Goal: Task Accomplishment & Management: Use online tool/utility

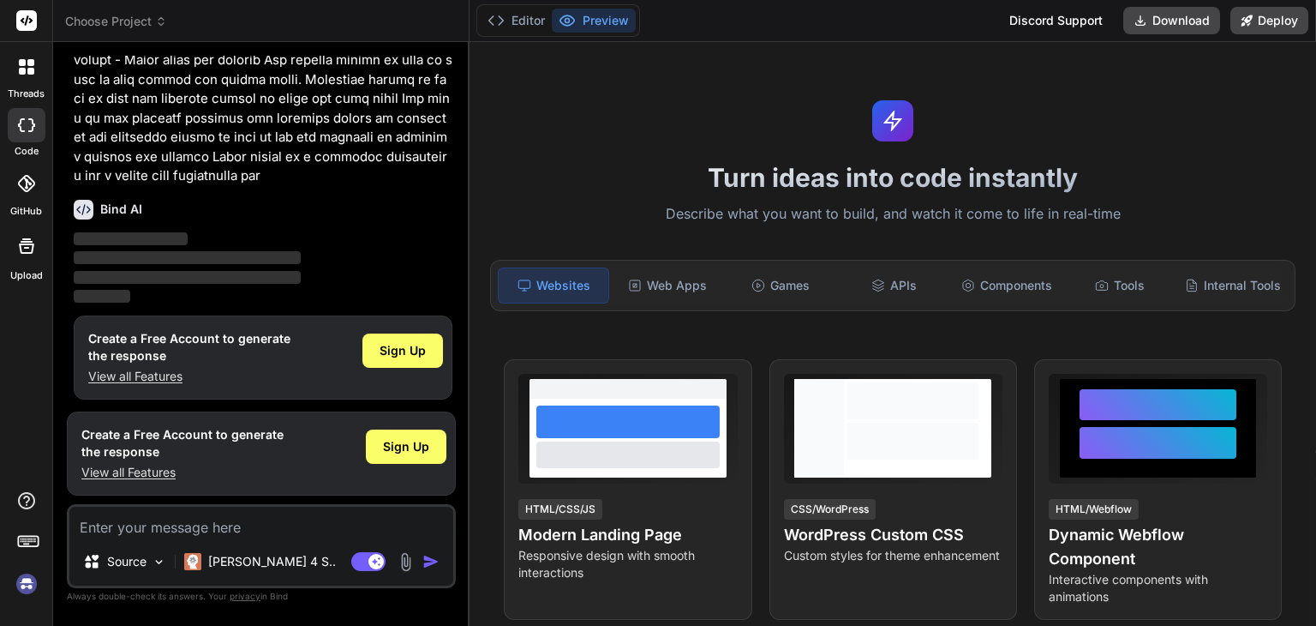
scroll to position [278, 0]
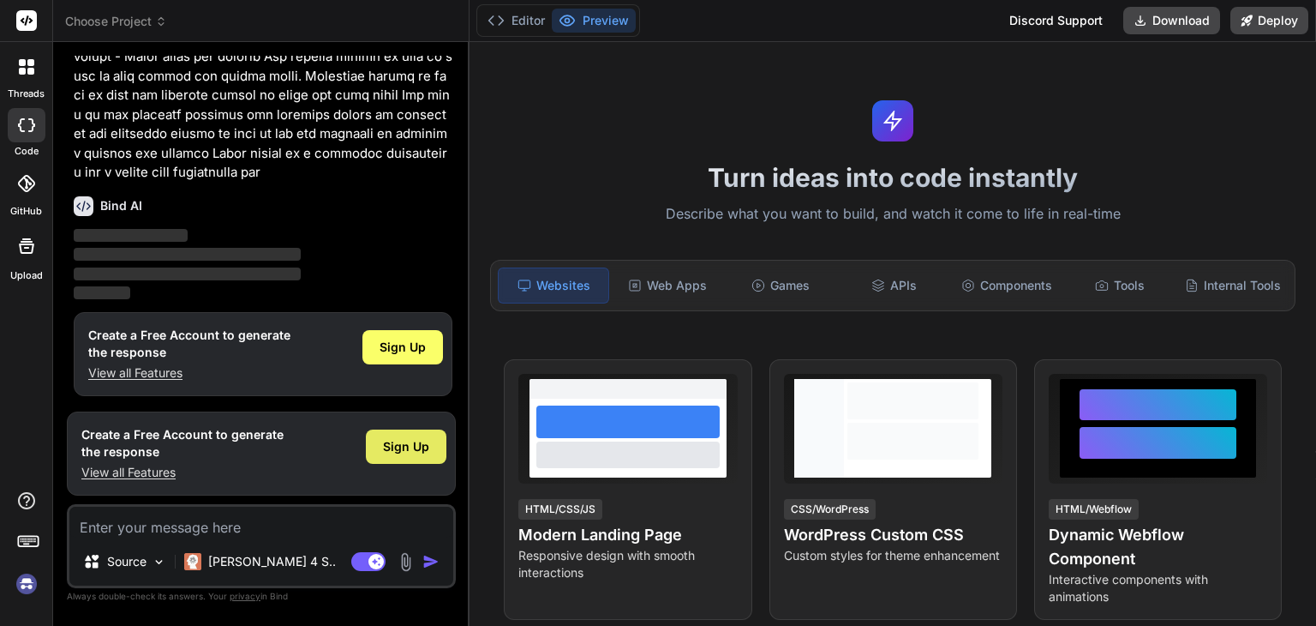
click at [408, 440] on span "Sign Up" at bounding box center [406, 446] width 46 height 17
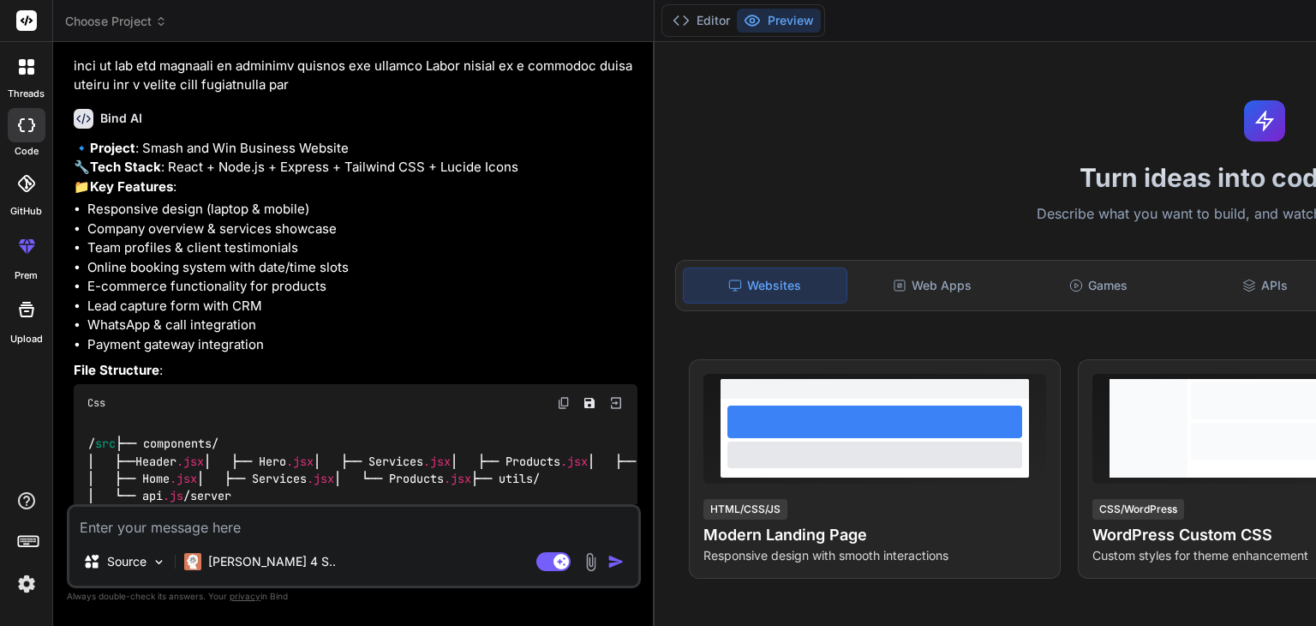
scroll to position [252, 0]
type textarea "x"
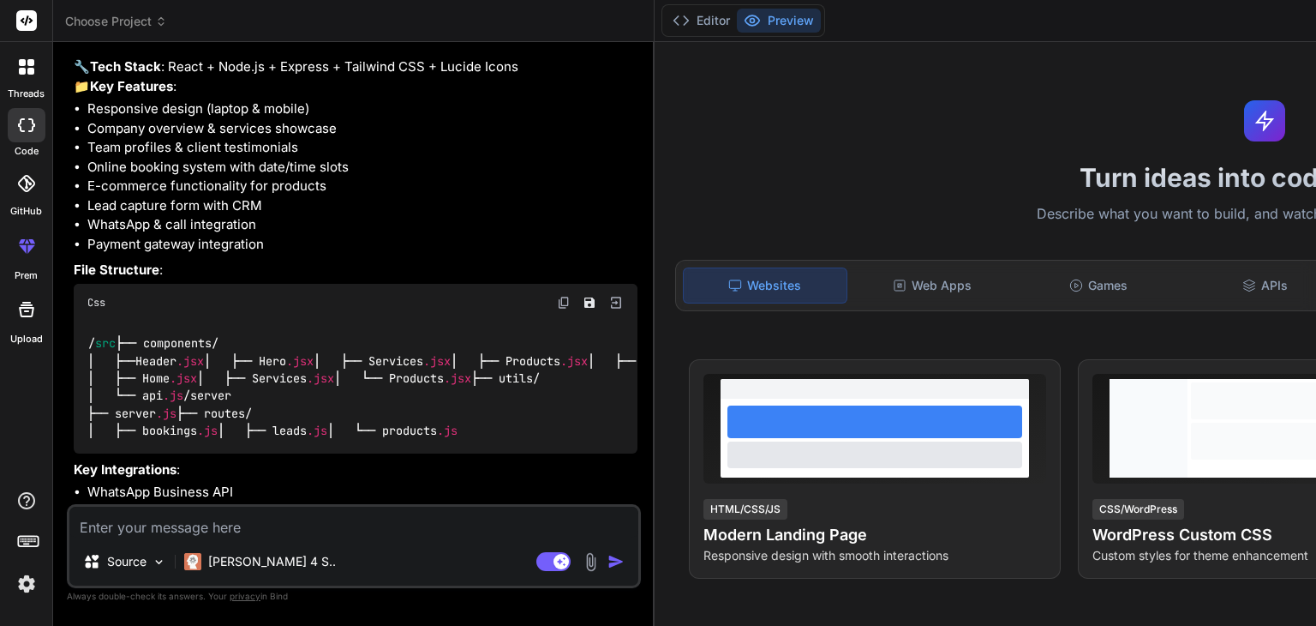
scroll to position [350, 0]
click at [123, 139] on li "Company overview & services showcase" at bounding box center [362, 129] width 550 height 20
click at [132, 158] on li "Team profiles & client testimonials" at bounding box center [362, 148] width 550 height 20
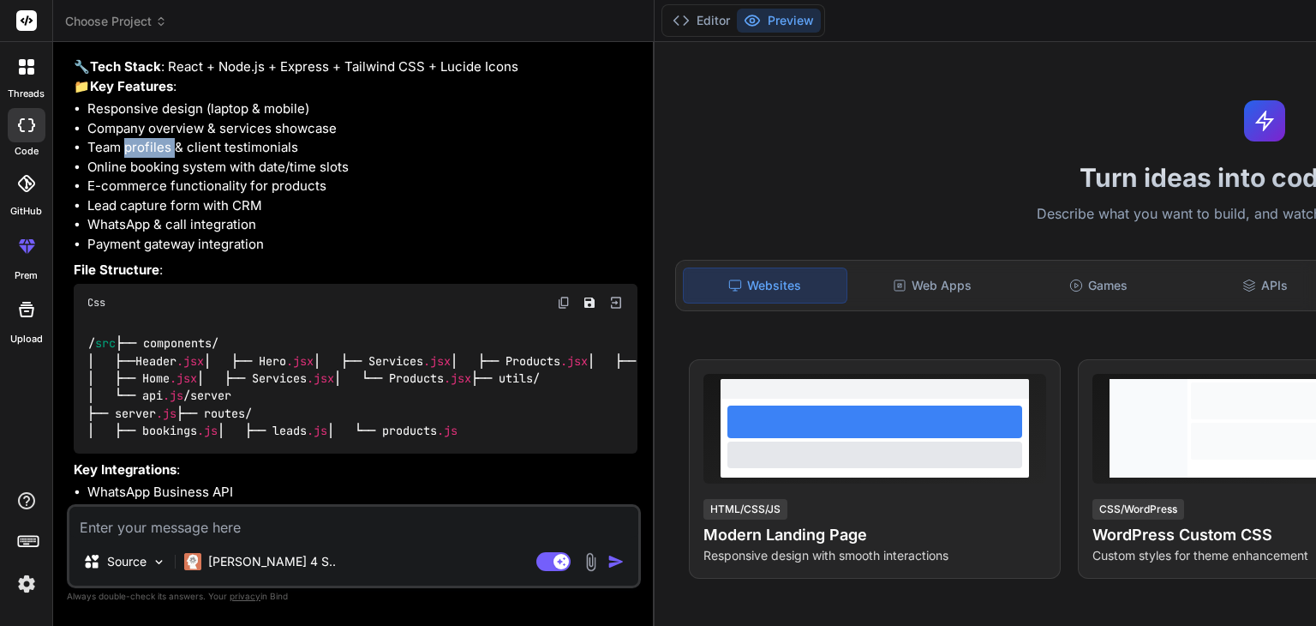
click at [132, 158] on li "Team profiles & client testimonials" at bounding box center [362, 148] width 550 height 20
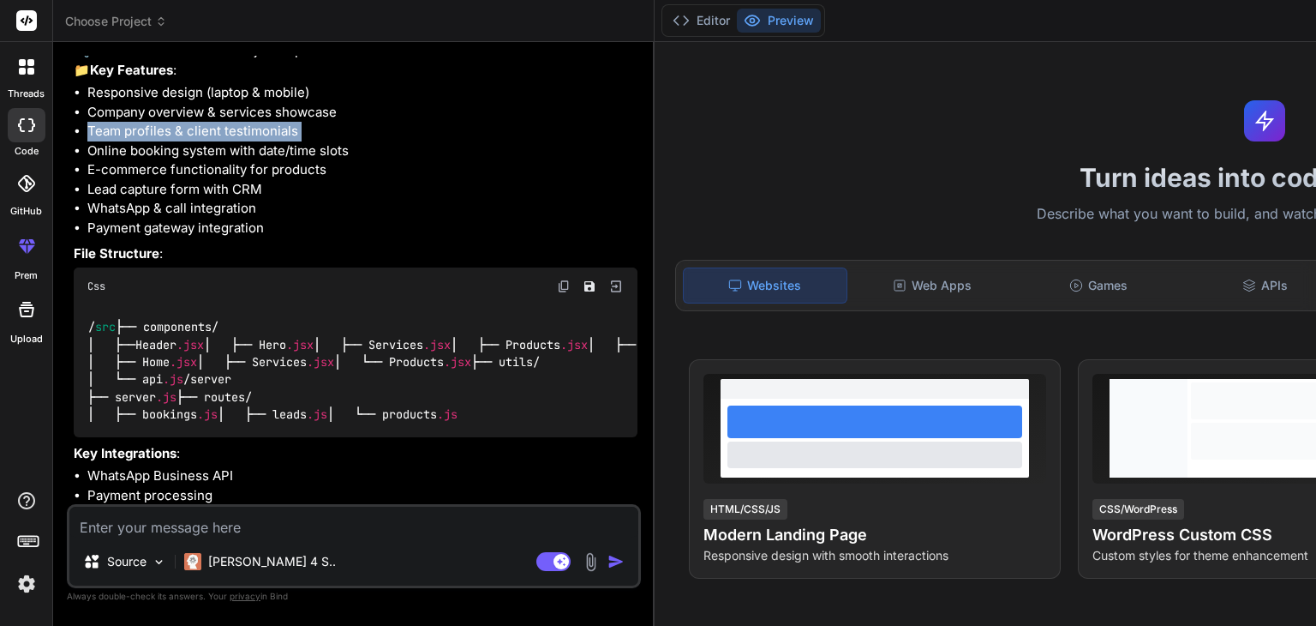
scroll to position [369, 0]
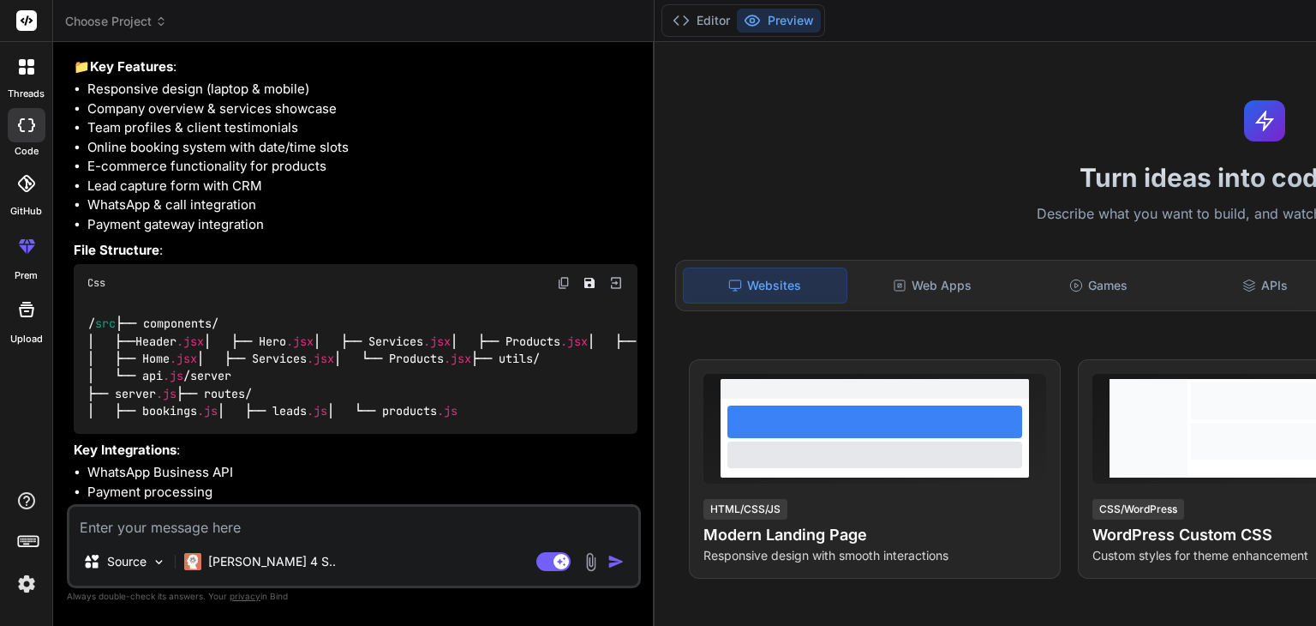
click at [132, 158] on li "Online booking system with date/time slots" at bounding box center [362, 148] width 550 height 20
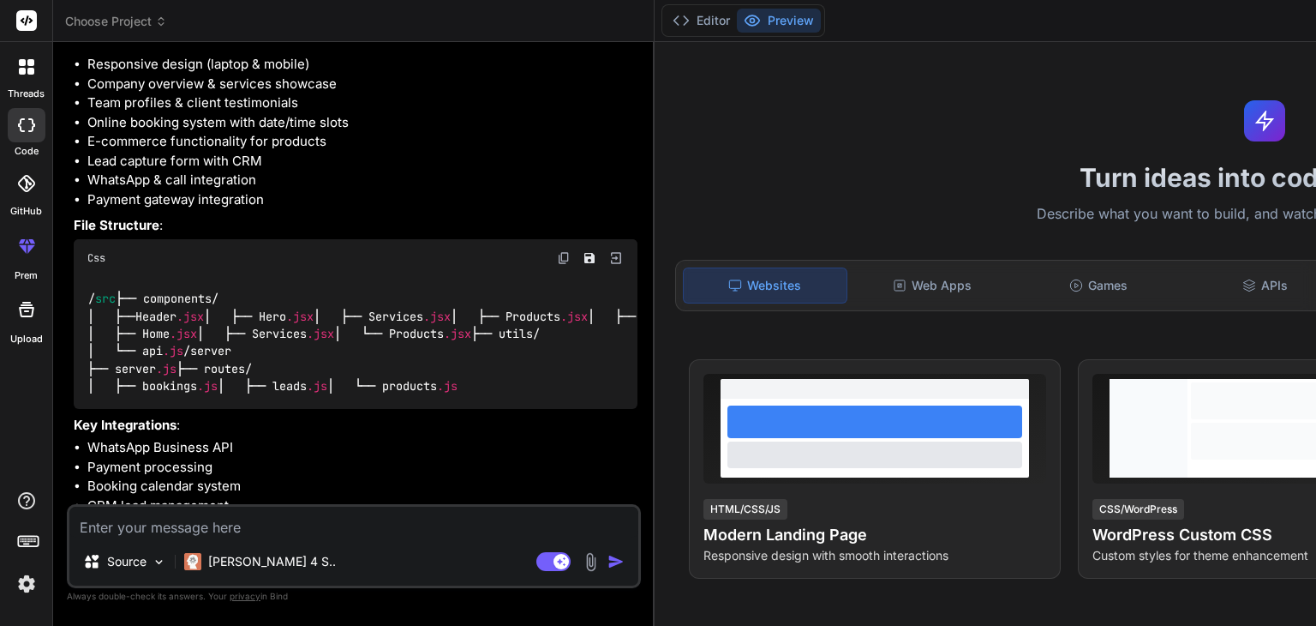
scroll to position [397, 0]
click at [132, 149] on li "E-commerce functionality for products" at bounding box center [362, 139] width 550 height 20
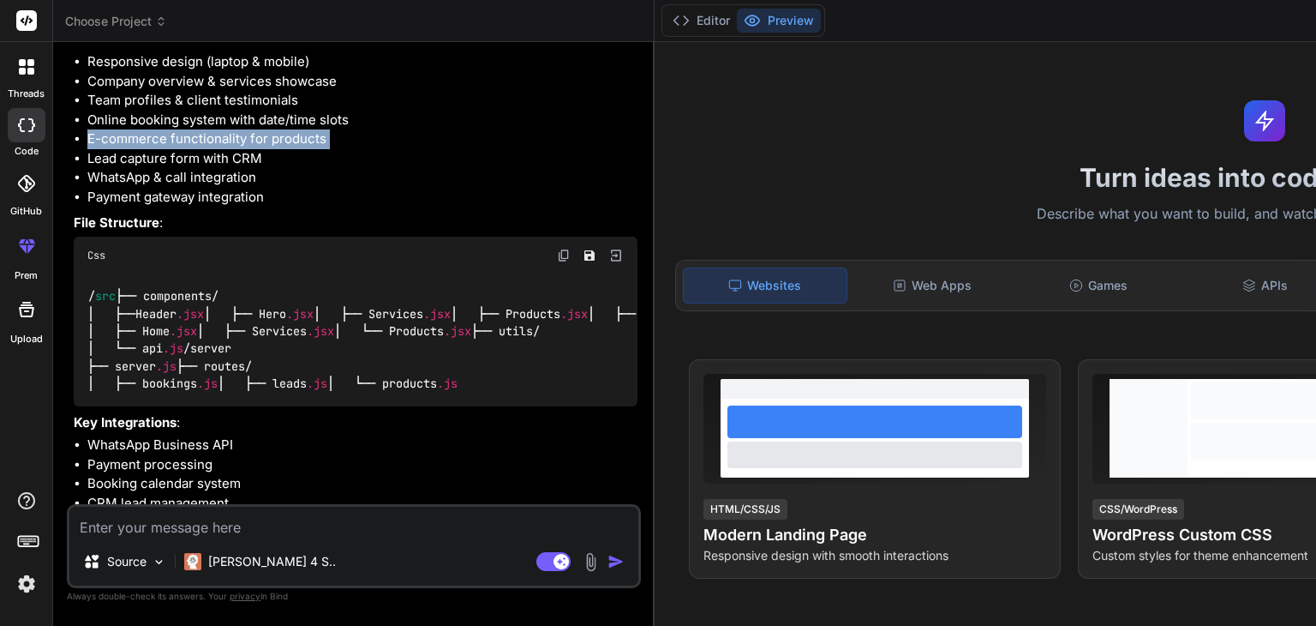
click at [132, 149] on li "E-commerce functionality for products" at bounding box center [362, 139] width 550 height 20
click at [141, 169] on li "Lead capture form with CRM" at bounding box center [362, 159] width 550 height 20
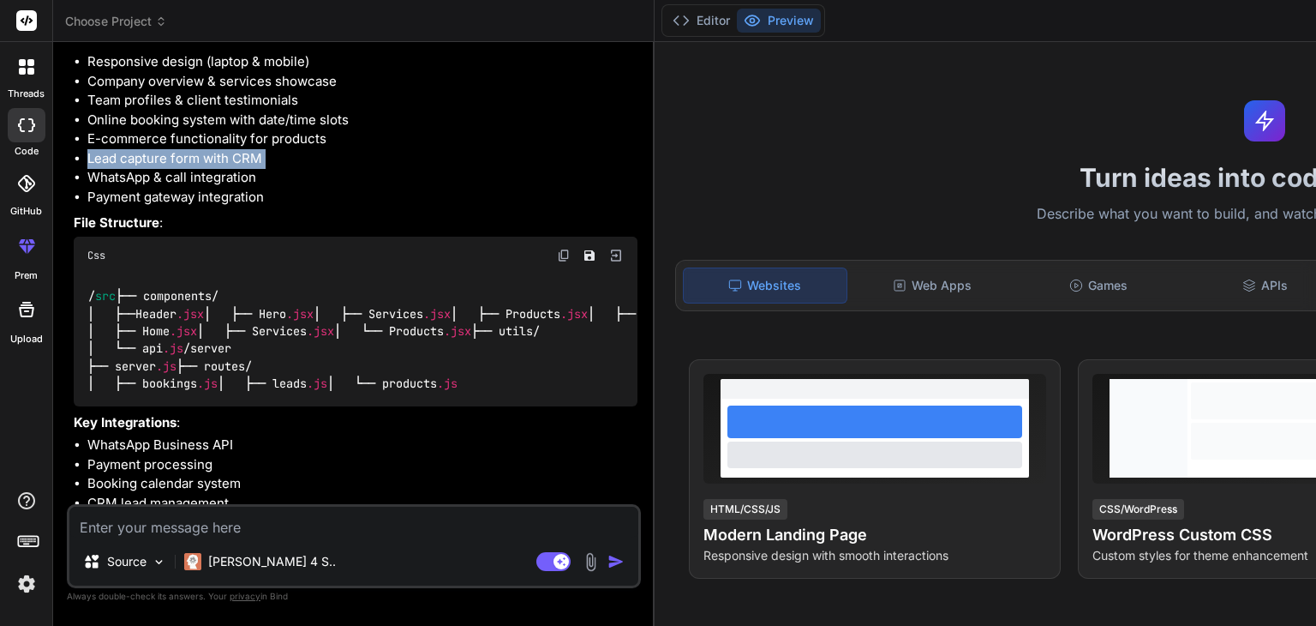
click at [141, 169] on li "Lead capture form with CRM" at bounding box center [362, 159] width 550 height 20
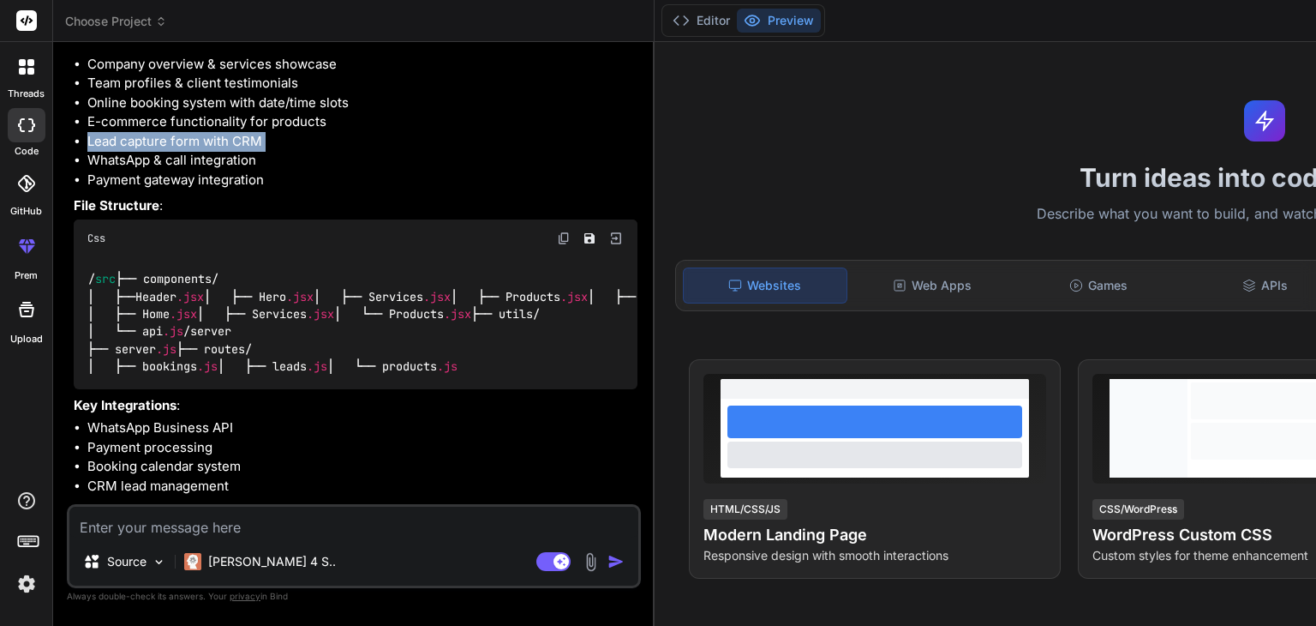
scroll to position [415, 0]
click at [141, 170] on li "WhatsApp & call integration" at bounding box center [362, 160] width 550 height 20
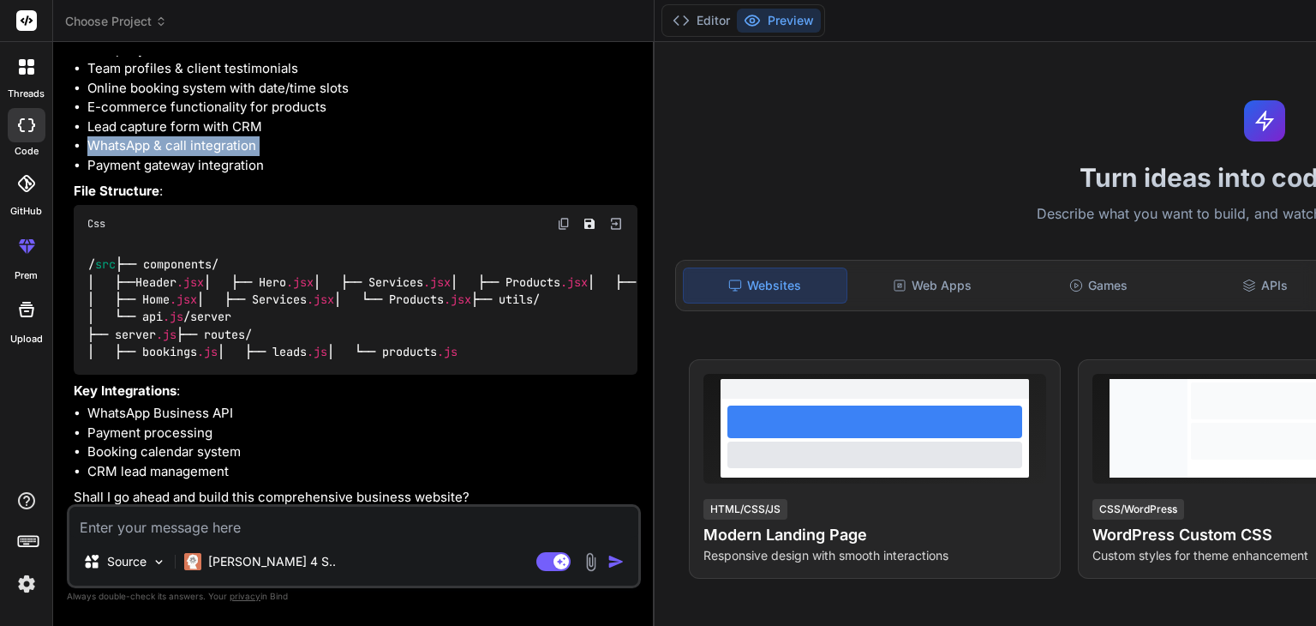
scroll to position [437, 0]
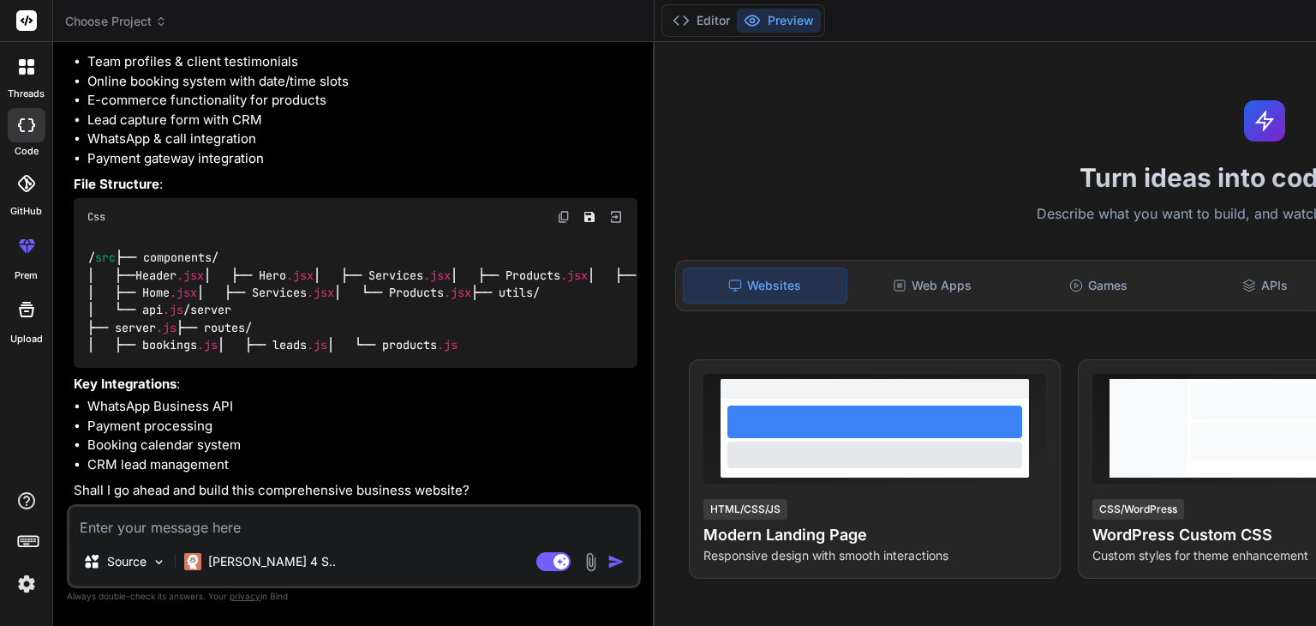
click at [141, 169] on li "Payment gateway integration" at bounding box center [362, 159] width 550 height 20
click at [141, 236] on div "Css" at bounding box center [356, 217] width 564 height 38
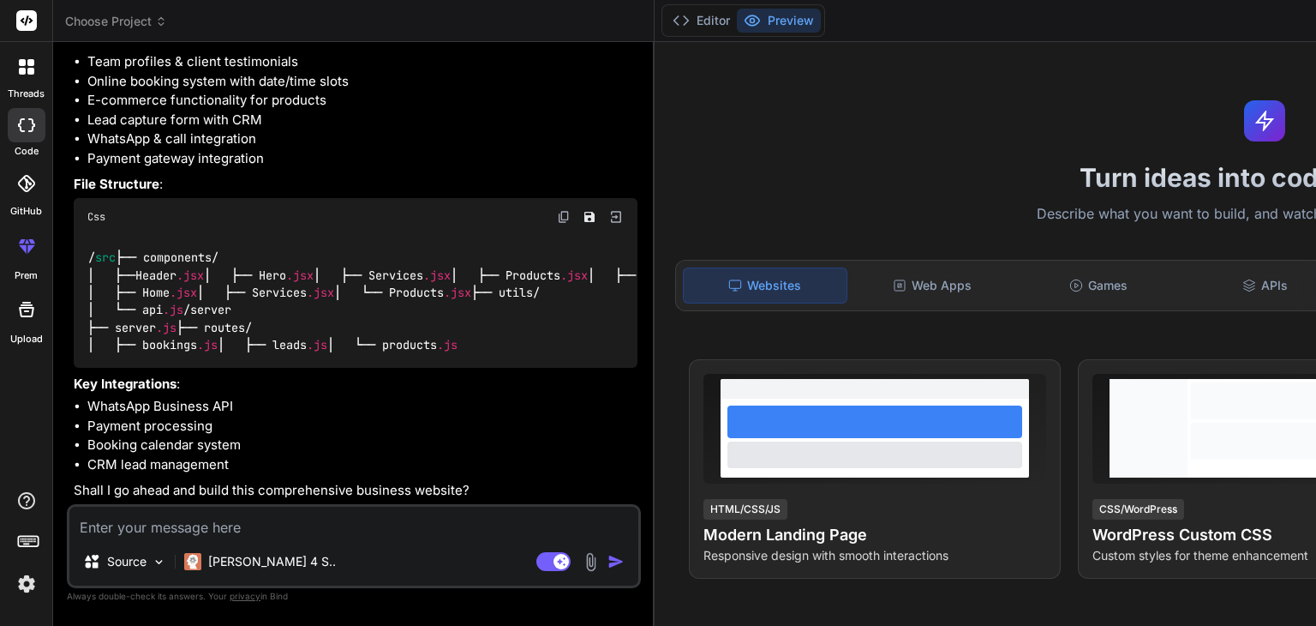
scroll to position [924, 0]
click at [117, 416] on li "Payment processing" at bounding box center [362, 426] width 550 height 20
click at [129, 435] on li "Booking calendar system" at bounding box center [362, 445] width 550 height 20
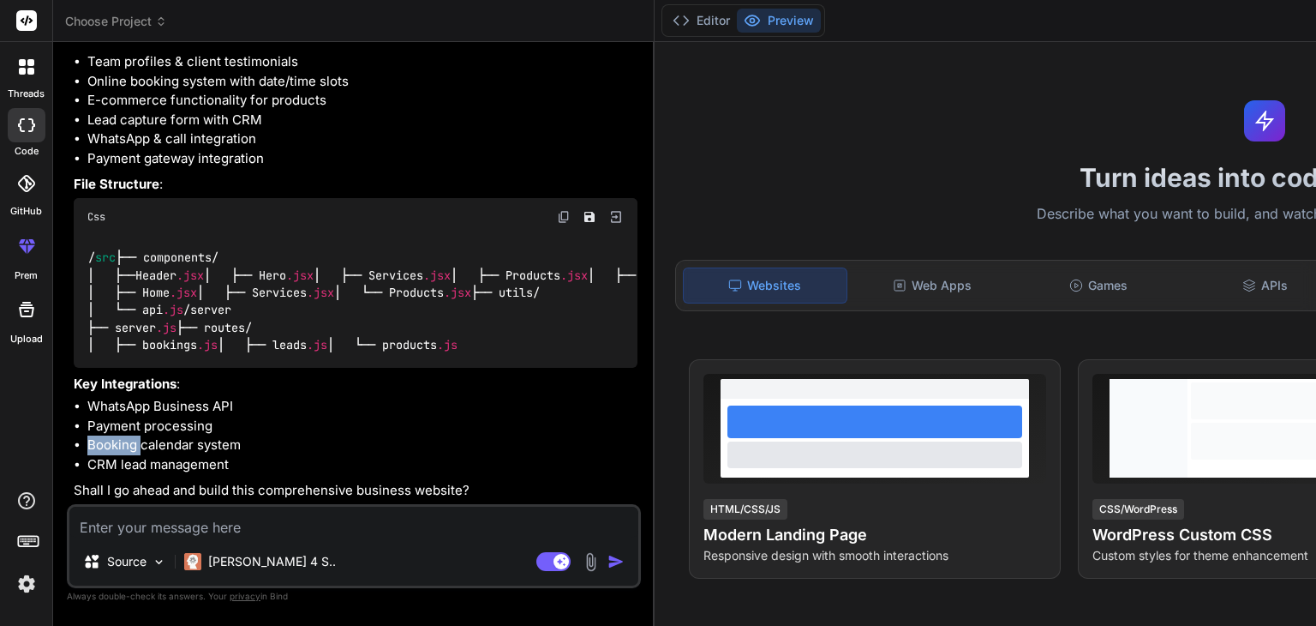
click at [129, 435] on li "Booking calendar system" at bounding box center [362, 445] width 550 height 20
click at [161, 397] on li "WhatsApp Business API" at bounding box center [362, 407] width 550 height 20
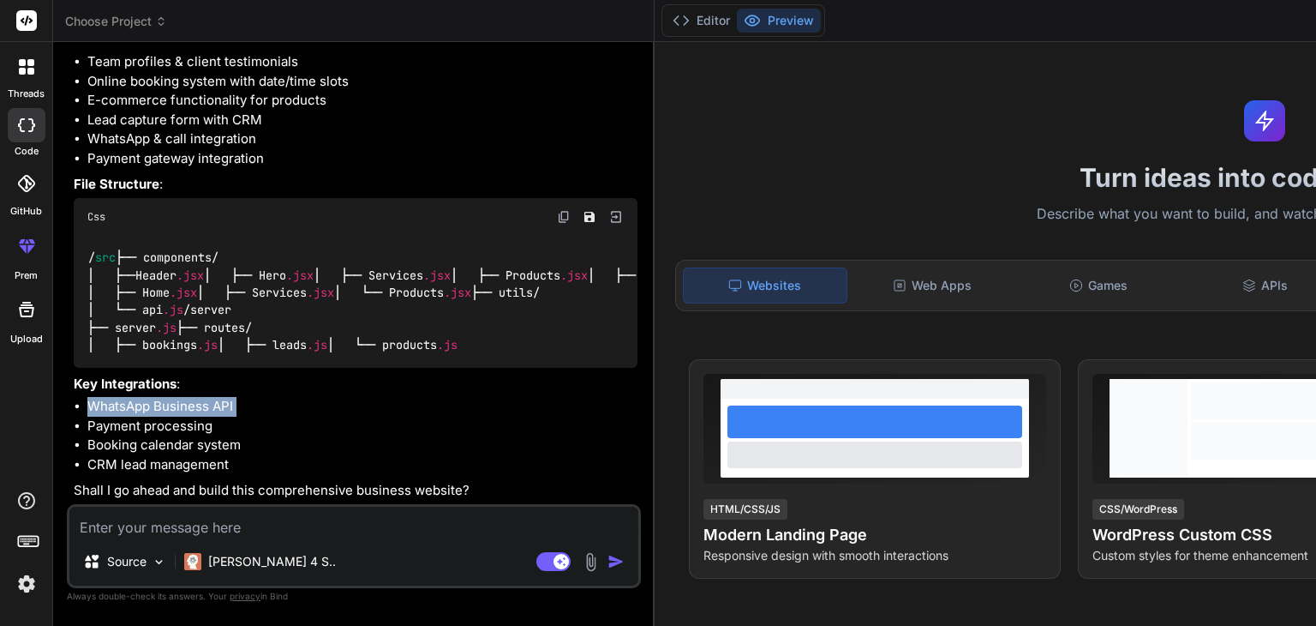
click at [161, 397] on li "WhatsApp Business API" at bounding box center [362, 407] width 550 height 20
click at [130, 397] on li "WhatsApp Business API" at bounding box center [362, 407] width 550 height 20
click at [135, 416] on li "Payment processing" at bounding box center [362, 426] width 550 height 20
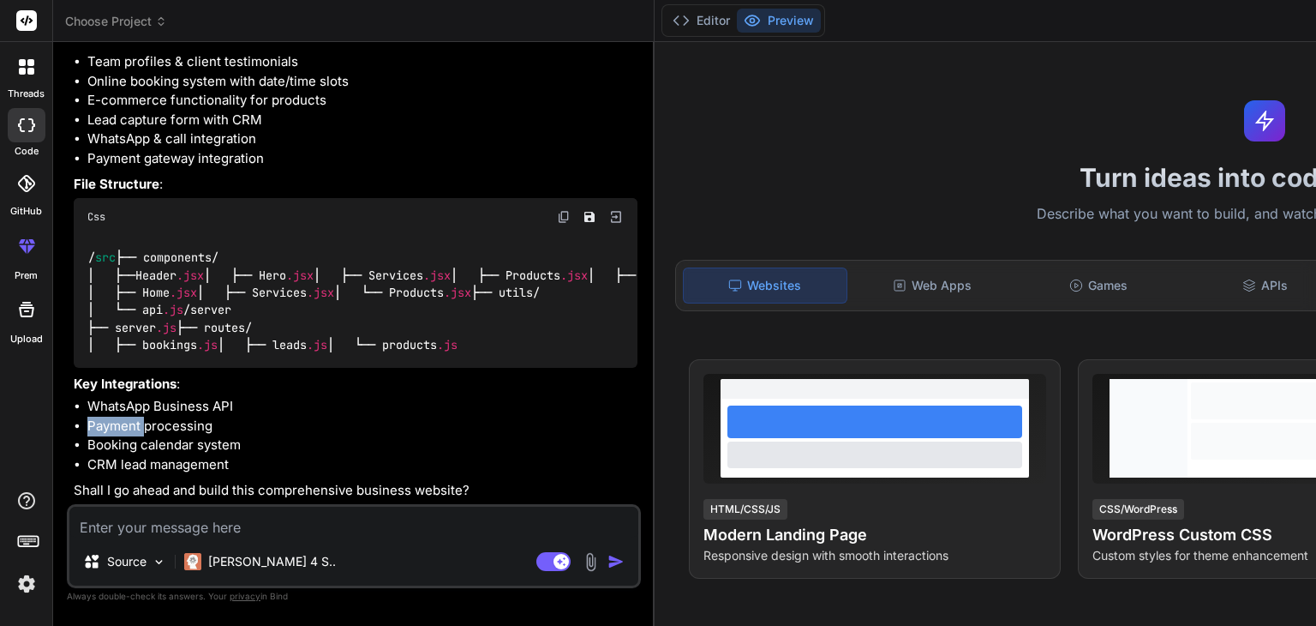
click at [135, 416] on li "Payment processing" at bounding box center [362, 426] width 550 height 20
click at [137, 435] on li "Booking calendar system" at bounding box center [362, 445] width 550 height 20
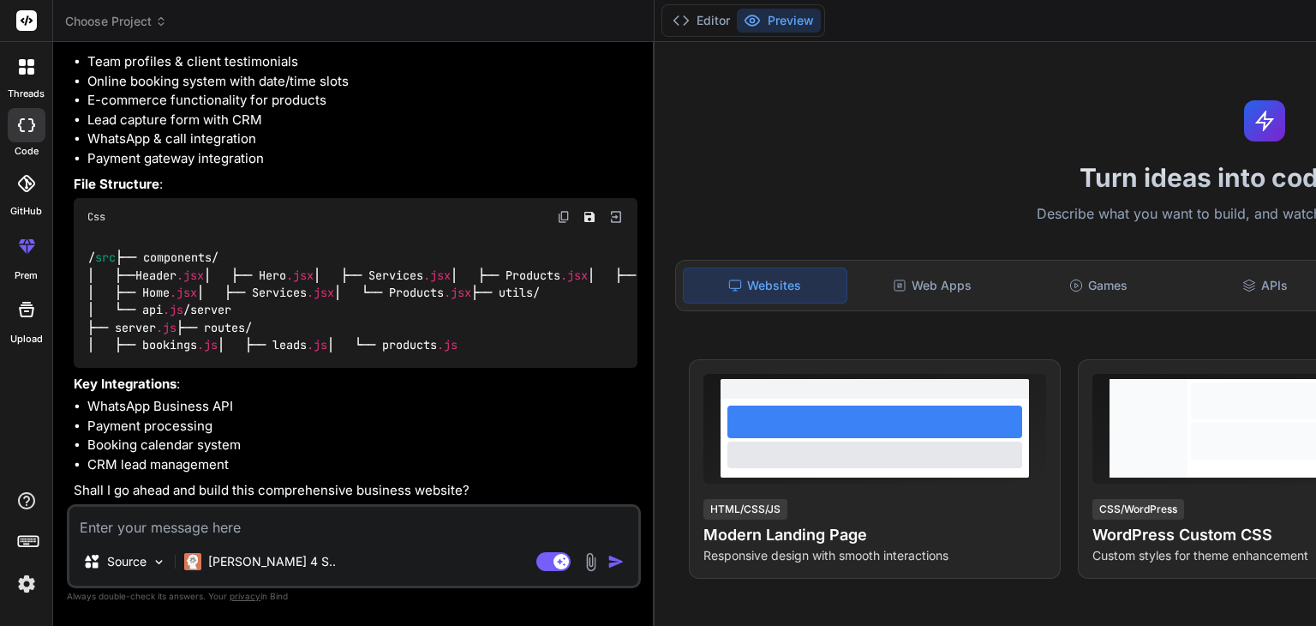
click at [136, 455] on li "CRM lead management" at bounding box center [362, 465] width 550 height 20
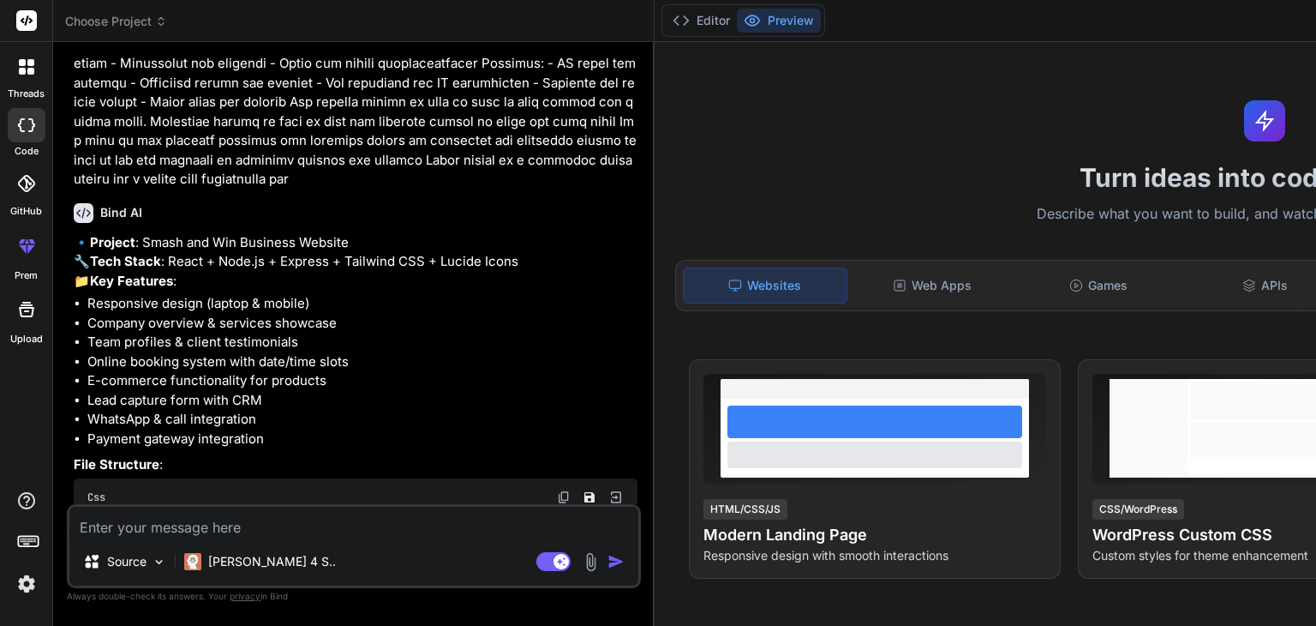
scroll to position [153, 0]
click at [111, 272] on strong "Tech Stack" at bounding box center [125, 263] width 71 height 16
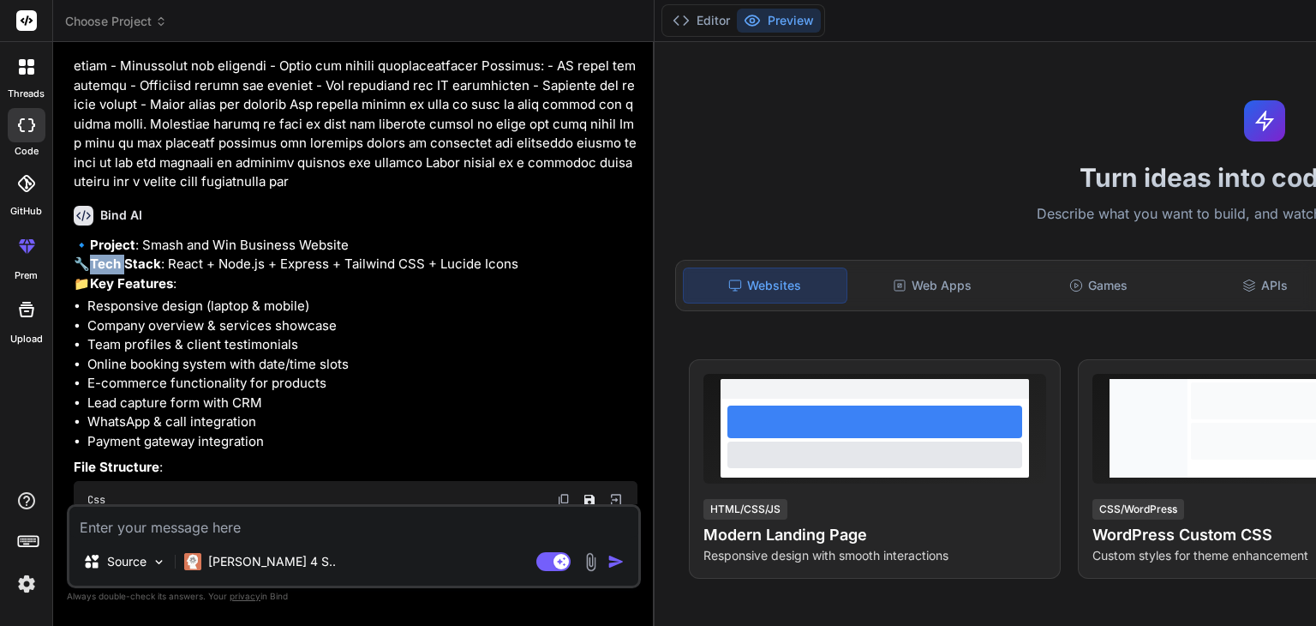
click at [111, 272] on strong "Tech Stack" at bounding box center [125, 263] width 71 height 16
click at [189, 294] on p "🔹 Project : Smash and Win Business Website 🔧 Tech Stack : React + Node.js + Exp…" at bounding box center [356, 265] width 564 height 58
copy p "React"
click at [243, 294] on p "🔹 Project : Smash and Win Business Website 🔧 Tech Stack : React + Node.js + Exp…" at bounding box center [356, 265] width 564 height 58
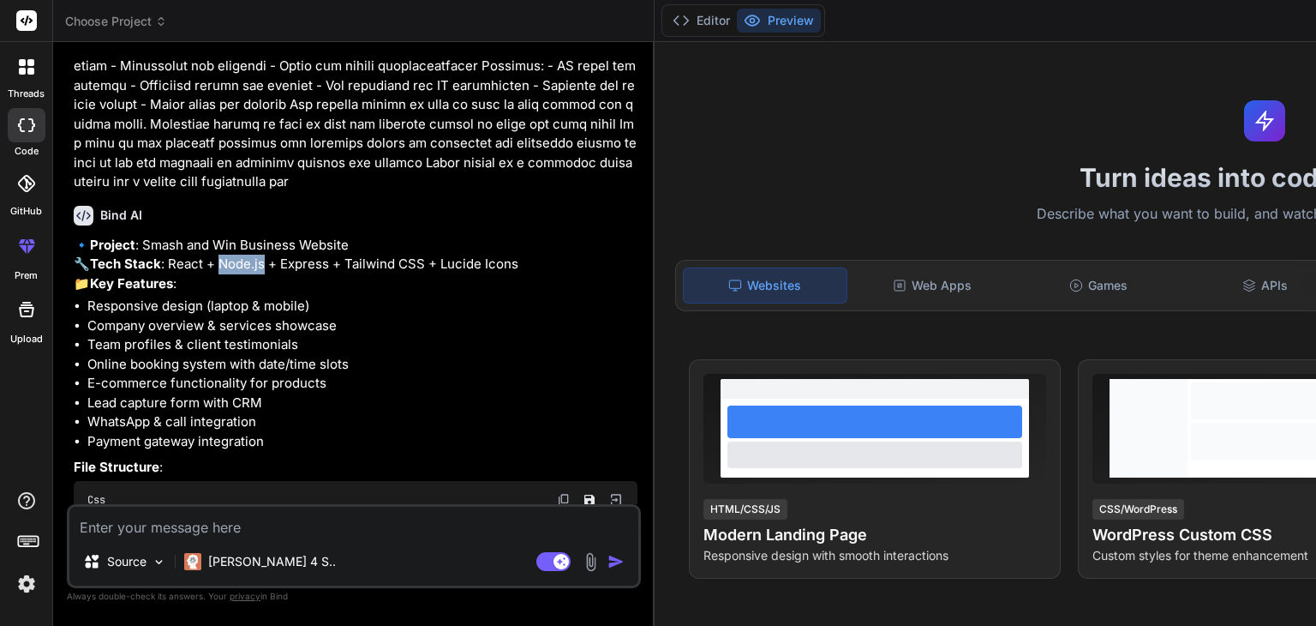
drag, startPoint x: 243, startPoint y: 398, endPoint x: 260, endPoint y: 400, distance: 17.2
click at [260, 294] on p "🔹 Project : Smash and Win Business Website 🔧 Tech Stack : React + Node.js + Exp…" at bounding box center [356, 265] width 564 height 58
copy p "Node.js"
click at [298, 294] on p "🔹 Project : Smash and Win Business Website 🔧 Tech Stack : React + Node.js + Exp…" at bounding box center [356, 265] width 564 height 58
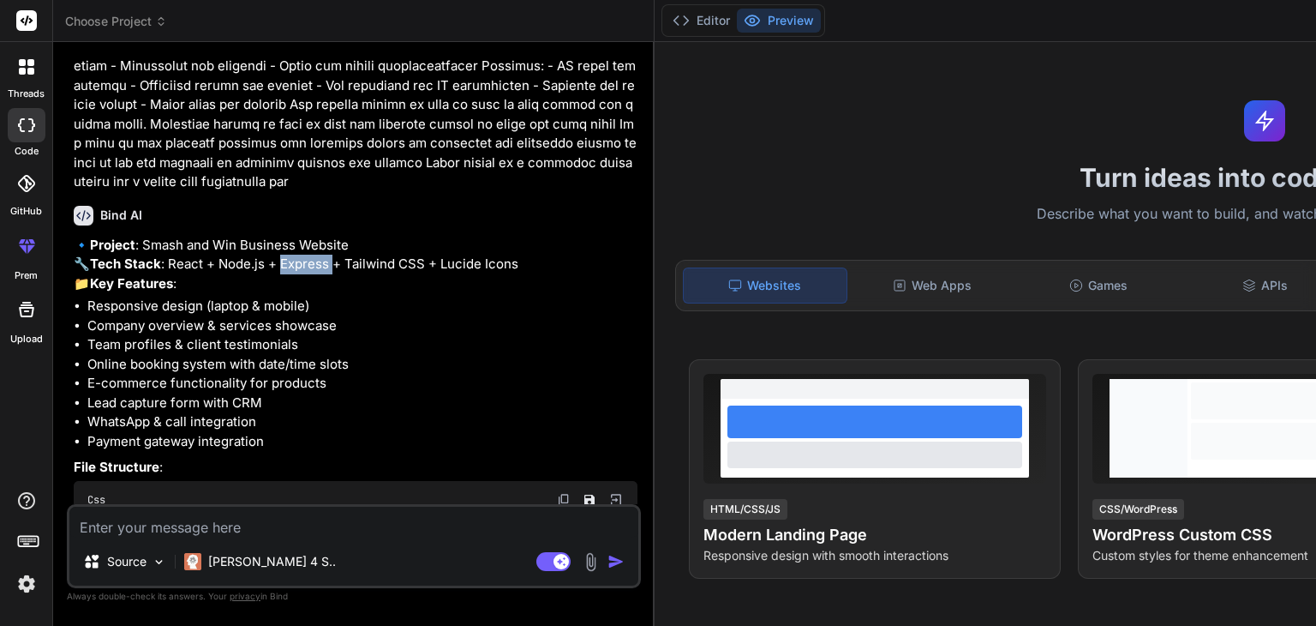
copy p "Express"
click at [366, 294] on p "🔹 Project : Smash and Win Business Website 🔧 Tech Stack : React + Node.js + Exp…" at bounding box center [356, 265] width 564 height 58
drag, startPoint x: 366, startPoint y: 396, endPoint x: 404, endPoint y: 398, distance: 38.6
click at [404, 294] on p "🔹 Project : Smash and Win Business Website 🔧 Tech Stack : React + Node.js + Exp…" at bounding box center [356, 265] width 564 height 58
click at [377, 294] on p "🔹 Project : Smash and Win Business Website 🔧 Tech Stack : React + Node.js + Exp…" at bounding box center [356, 265] width 564 height 58
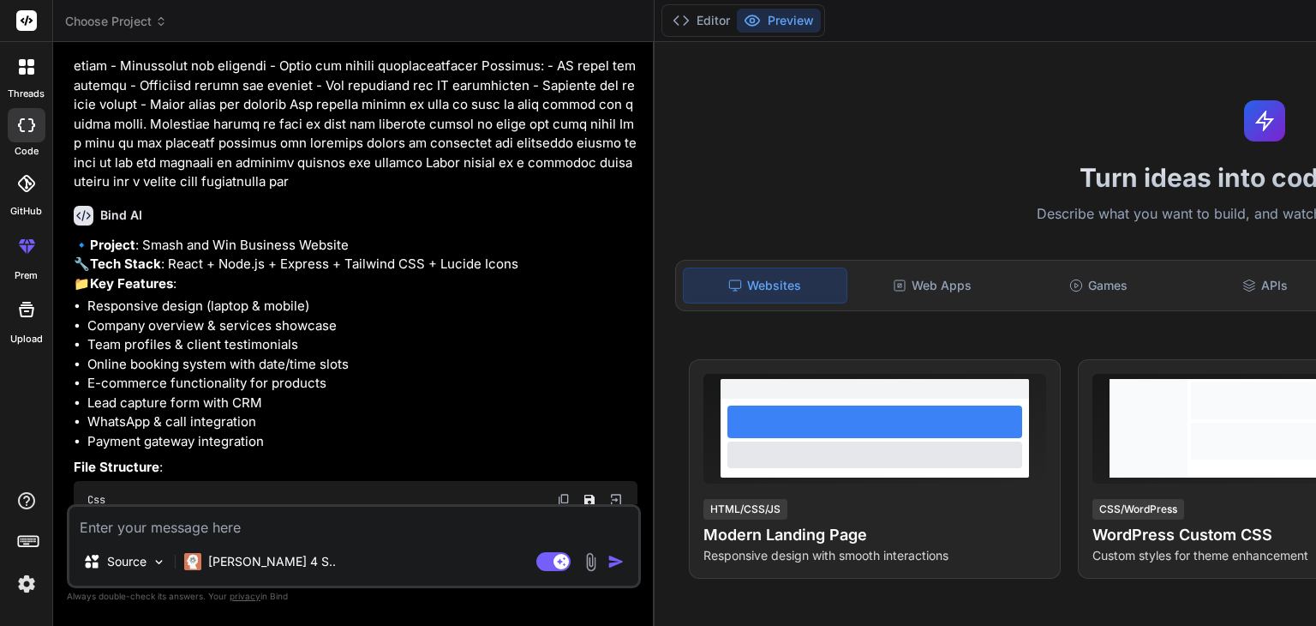
click at [189, 294] on p "🔹 Project : Smash and Win Business Website 🔧 Tech Stack : React + Node.js + Exp…" at bounding box center [356, 265] width 564 height 58
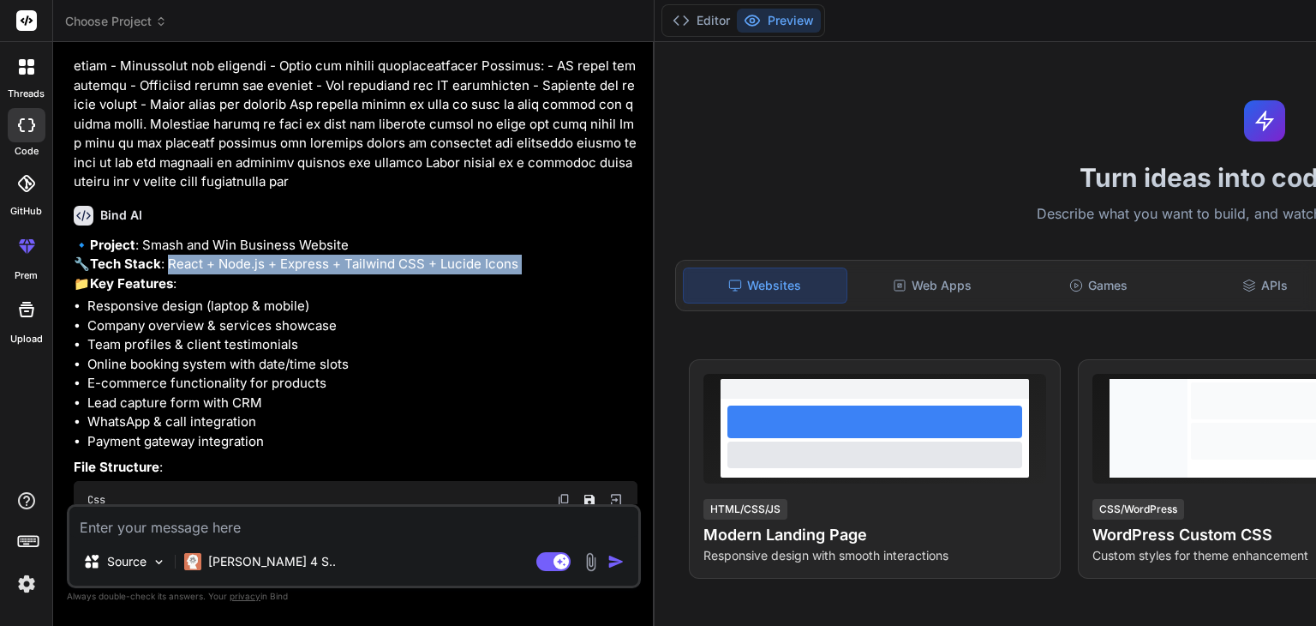
drag, startPoint x: 189, startPoint y: 395, endPoint x: 198, endPoint y: 412, distance: 19.6
click at [198, 294] on p "🔹 Project : Smash and Win Business Website 🔧 Tech Stack : React + Node.js + Exp…" at bounding box center [356, 265] width 564 height 58
copy p "React + Node.js + Express + Tailwind CSS + Lucide Icons"
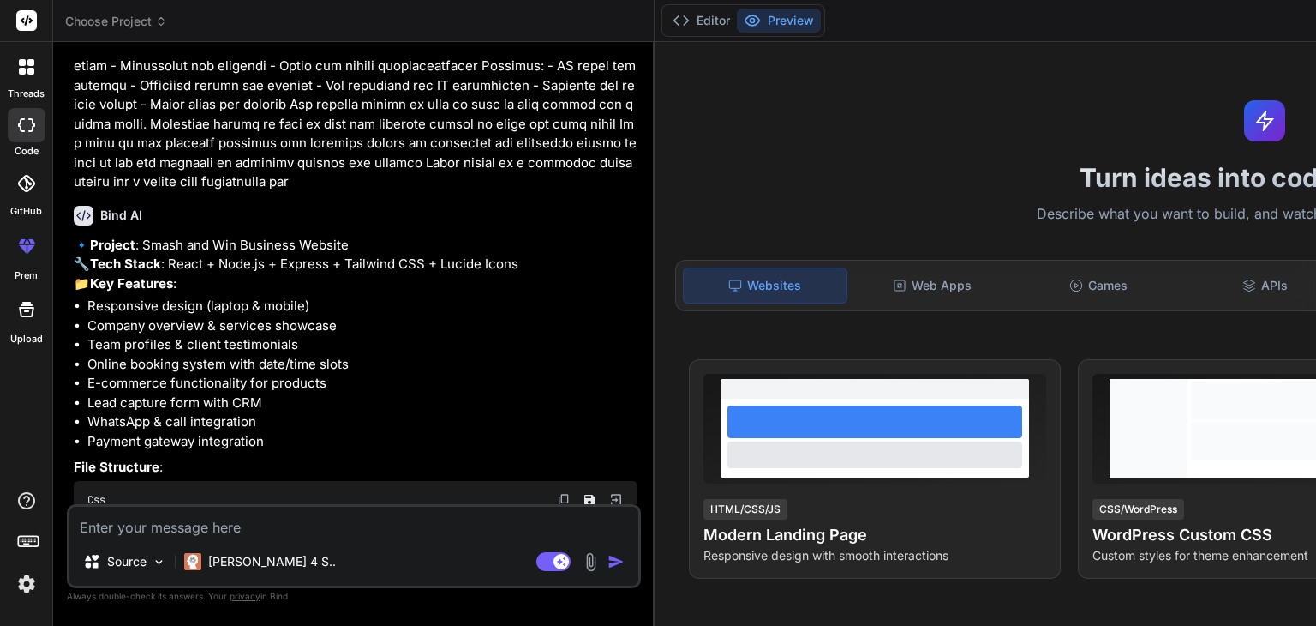
click at [134, 521] on textarea at bounding box center [353, 521] width 569 height 31
type textarea "a"
type textarea "x"
type textarea "ar"
type textarea "x"
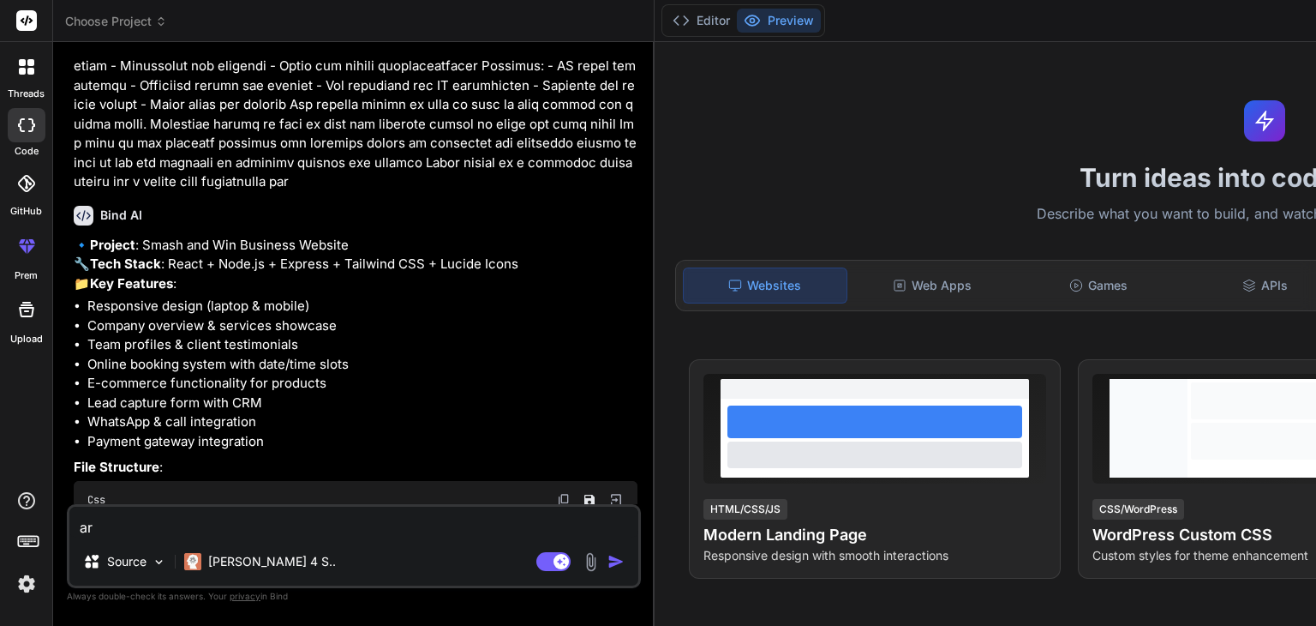
type textarea "ar"
type textarea "x"
type textarea "ar"
type textarea "x"
type textarea "a"
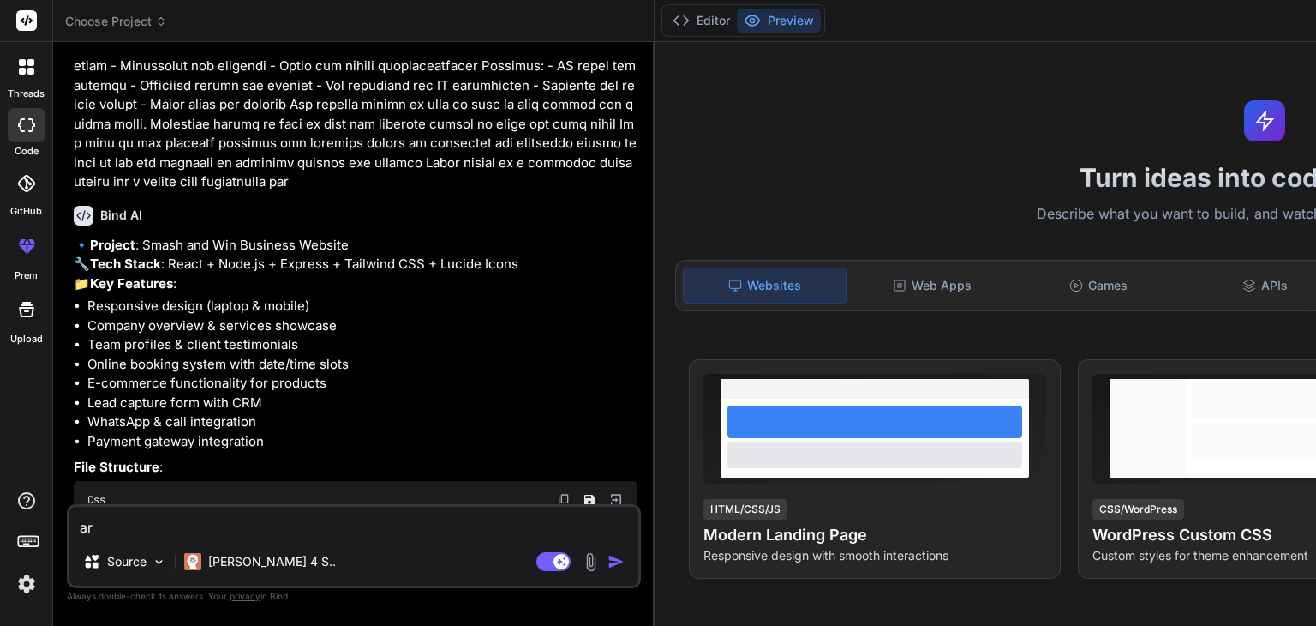
type textarea "x"
paste textarea "React + Node.js + Express + Tailwind CSS + Lucide Icons"
type textarea "React + Node.js + Express + Tailwind CSS + Lucide Icons"
type textarea "x"
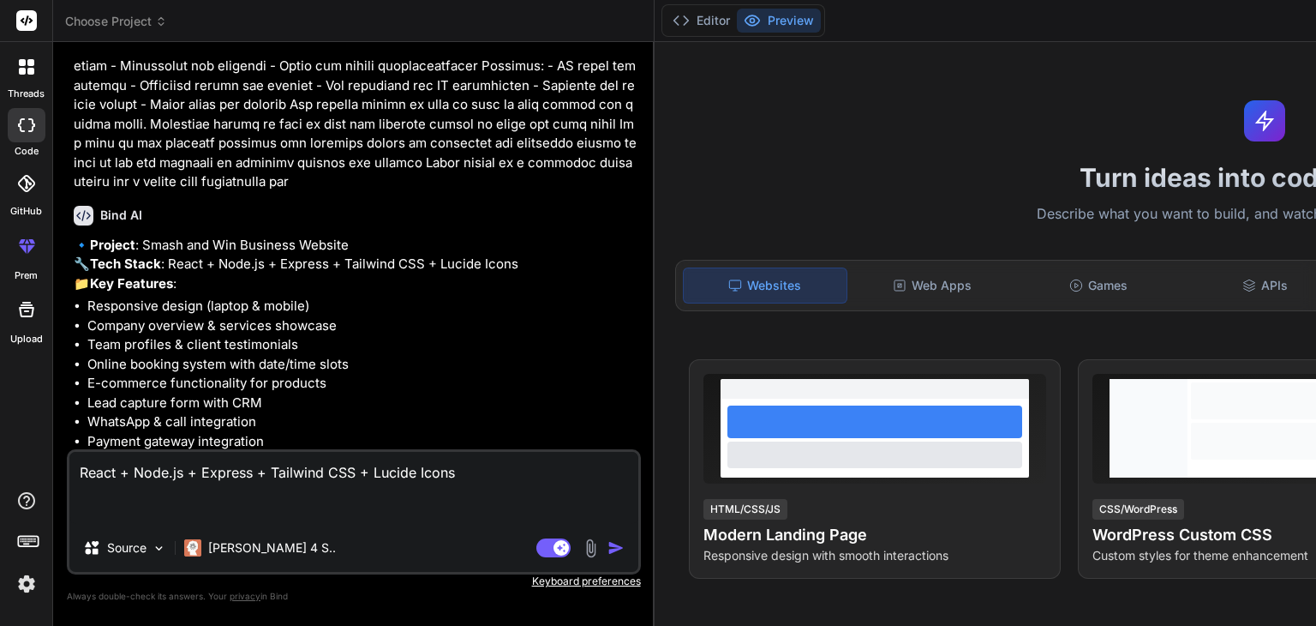
type textarea "React + Node.js + Express + Tailwind CSS + Lucide Icons a"
type textarea "x"
type textarea "React + Node.js + Express + Tailwind CSS + Lucide Icons ar"
type textarea "x"
type textarea "React + Node.js + Express + Tailwind CSS + Lucide Icons are"
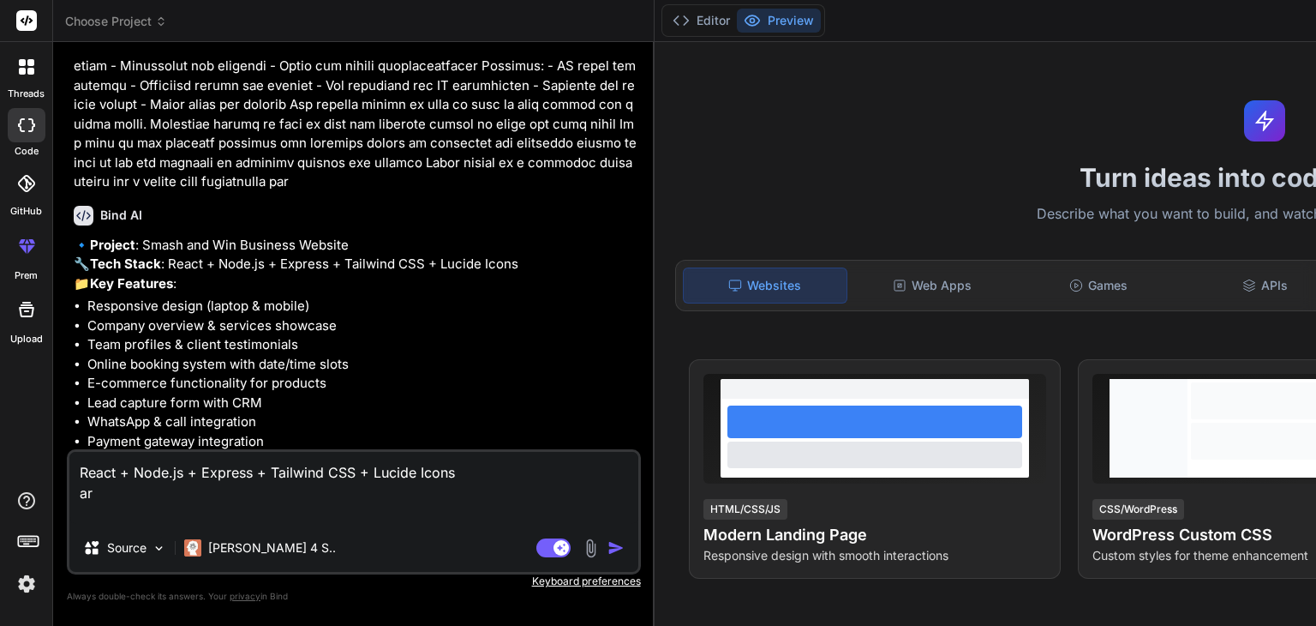
type textarea "x"
type textarea "React + Node.js + Express + Tailwind CSS + Lucide Icons are"
type textarea "x"
type textarea "React + Node.js + Express + Tailwind CSS + Lucide Icons are a"
type textarea "x"
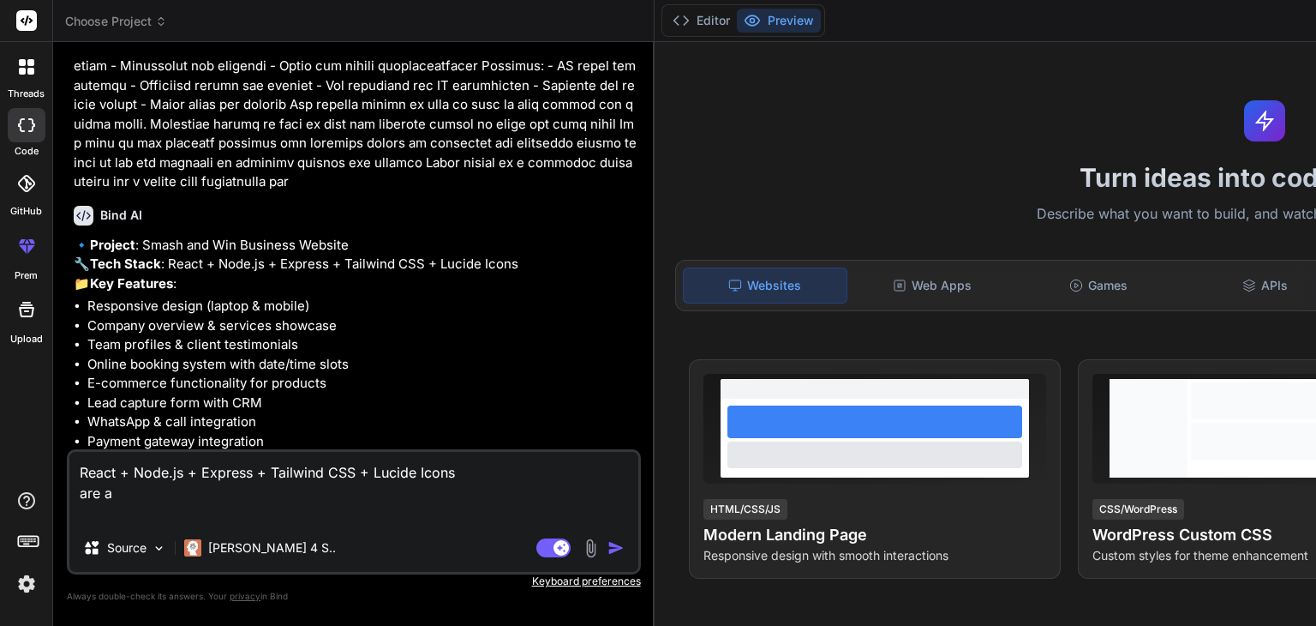
type textarea "React + Node.js + Express + Tailwind CSS + Lucide Icons are al"
type textarea "x"
type textarea "React + Node.js + Express + Tailwind CSS + Lucide Icons are all"
type textarea "x"
type textarea "React + Node.js + Express + Tailwind CSS + Lucide Icons are all"
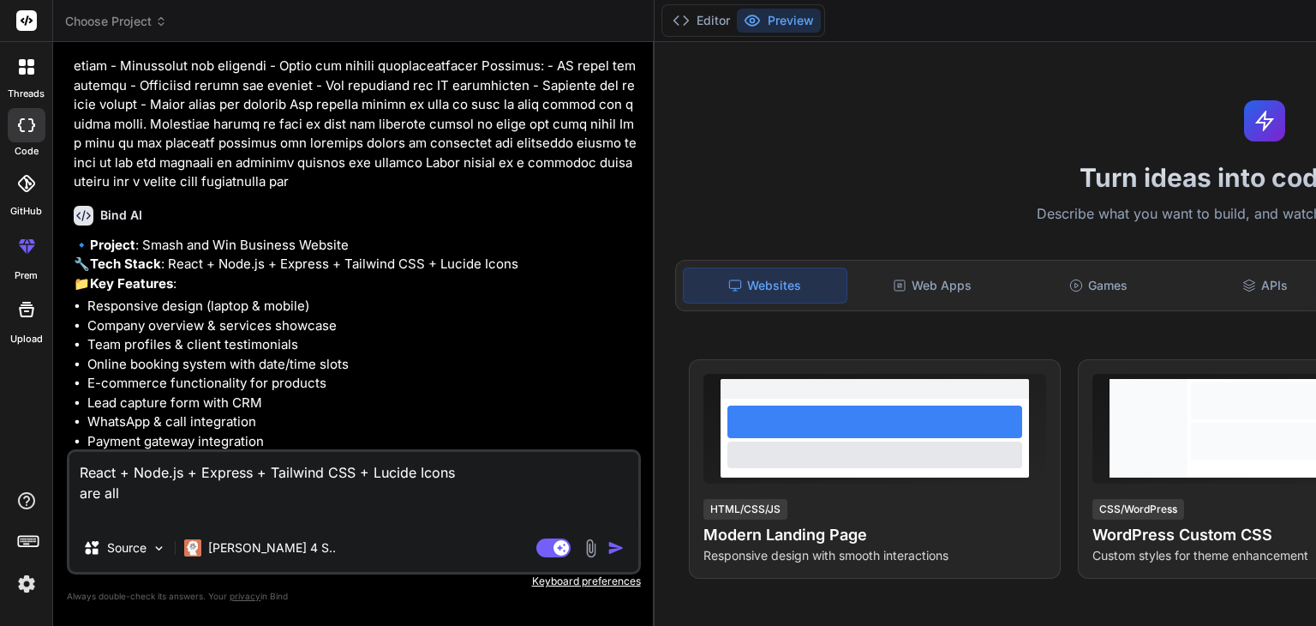
type textarea "x"
type textarea "React + Node.js + Express + Tailwind CSS + Lucide Icons are all o"
type textarea "x"
type textarea "React + Node.js + Express + Tailwind CSS + Lucide Icons are all of"
type textarea "x"
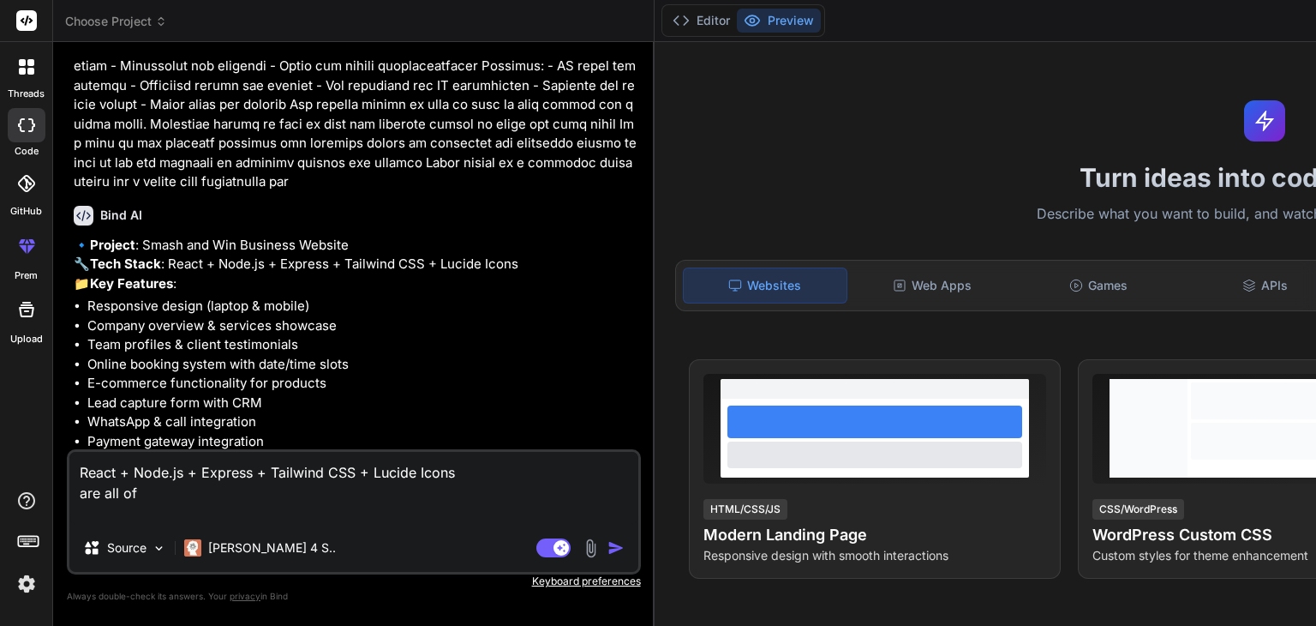
type textarea "React + Node.js + Express + Tailwind CSS + Lucide Icons are all of"
type textarea "x"
type textarea "React + Node.js + Express + Tailwind CSS + Lucide Icons are all of t"
type textarea "x"
type textarea "React + Node.js + Express + Tailwind CSS + Lucide Icons are all of th"
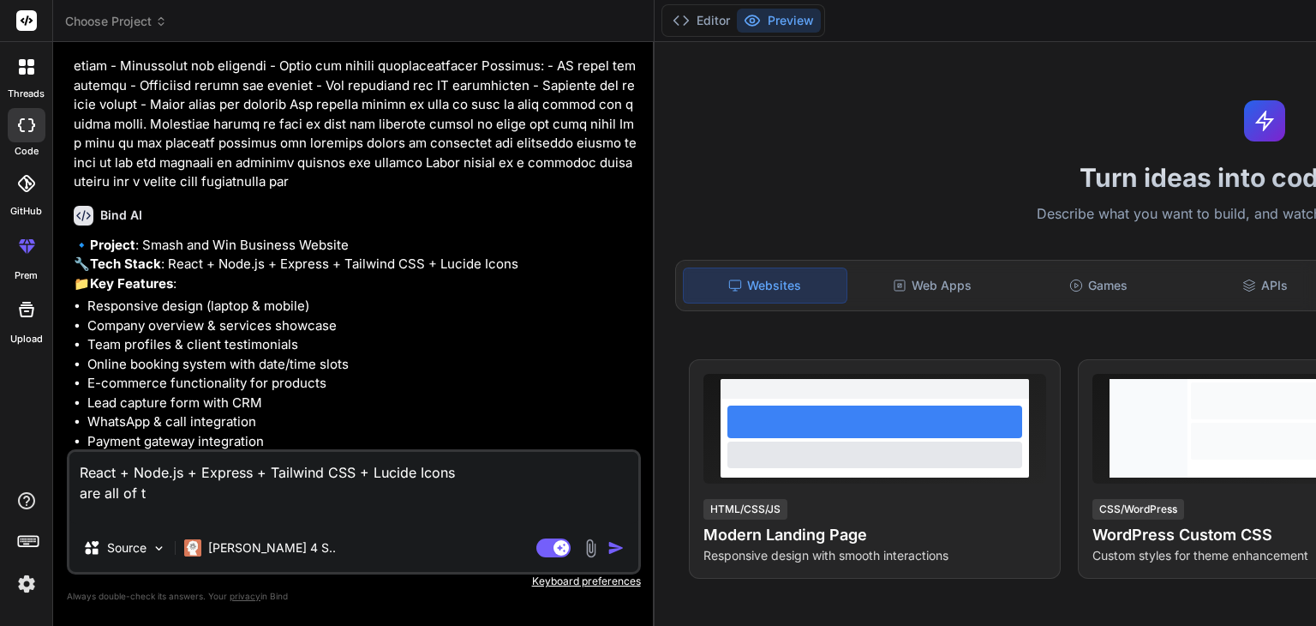
type textarea "x"
type textarea "React + Node.js + Express + Tailwind CSS + Lucide Icons are all of the"
type textarea "x"
type textarea "React + Node.js + Express + Tailwind CSS + Lucide Icons are all of thes"
type textarea "x"
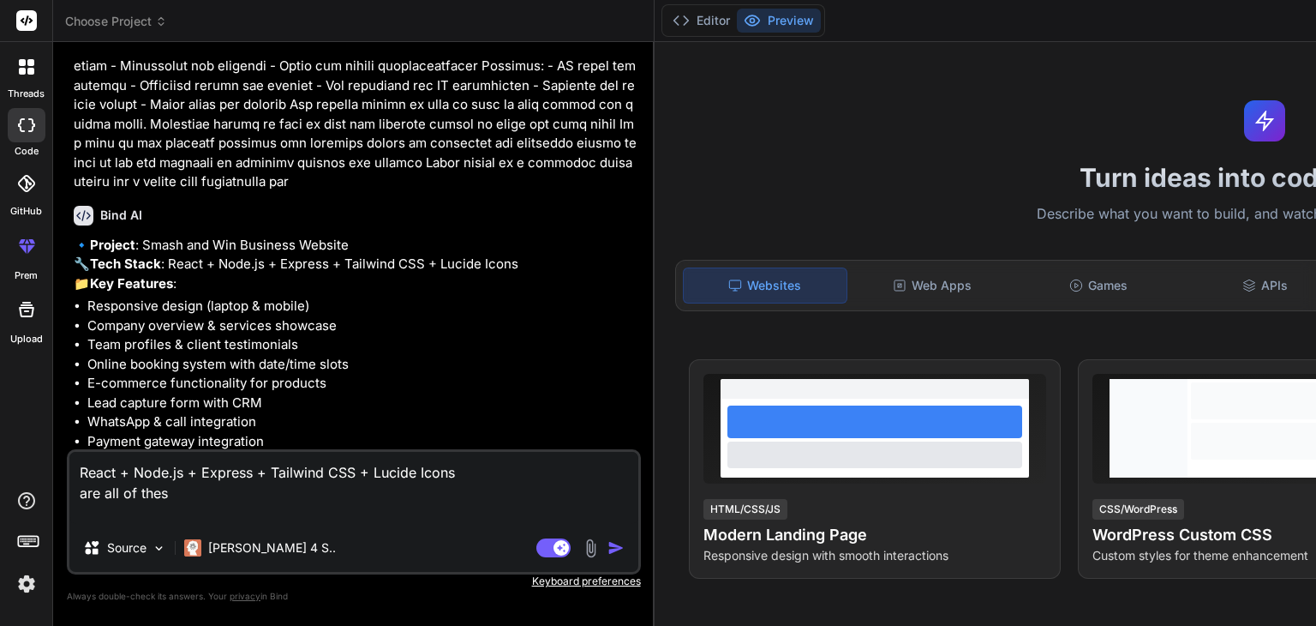
type textarea "React + Node.js + Express + Tailwind CSS + Lucide Icons are all of these"
type textarea "x"
type textarea "React + Node.js + Express + Tailwind CSS + Lucide Icons are all of these"
type textarea "x"
type textarea "React + Node.js + Express + Tailwind CSS + Lucide Icons are all of these r"
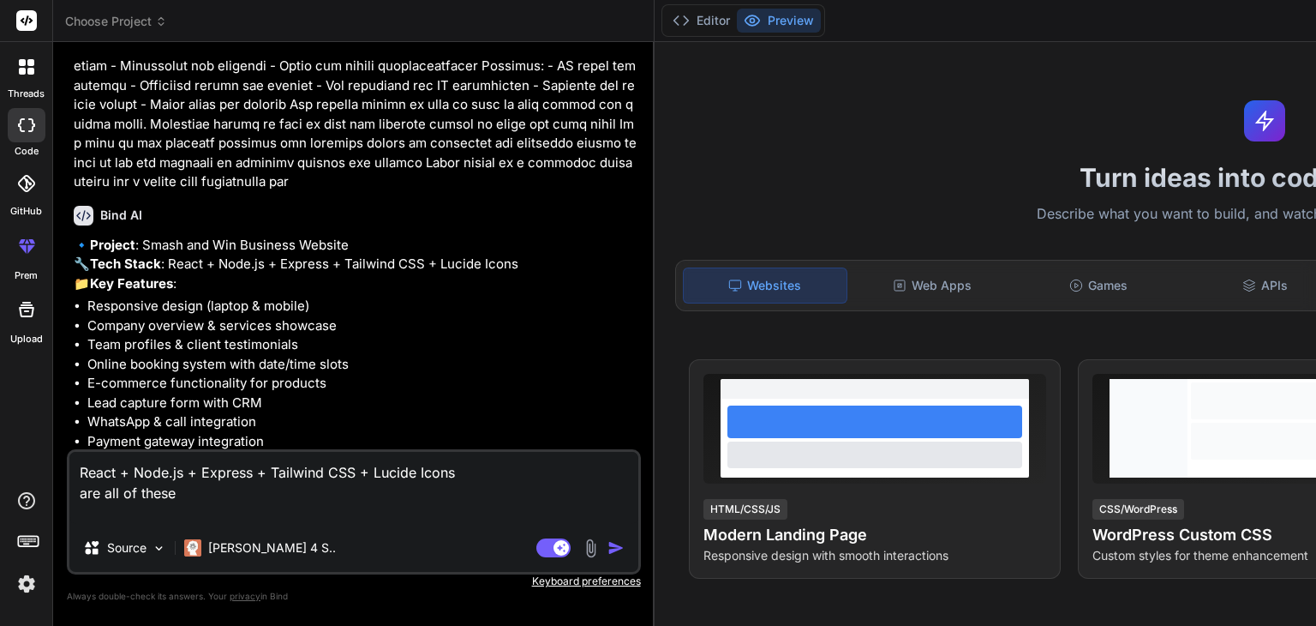
type textarea "x"
type textarea "React + Node.js + Express + Tailwind CSS + Lucide Icons are all of these re"
type textarea "x"
type textarea "React + Node.js + Express + Tailwind CSS + Lucide Icons are all of these req"
type textarea "x"
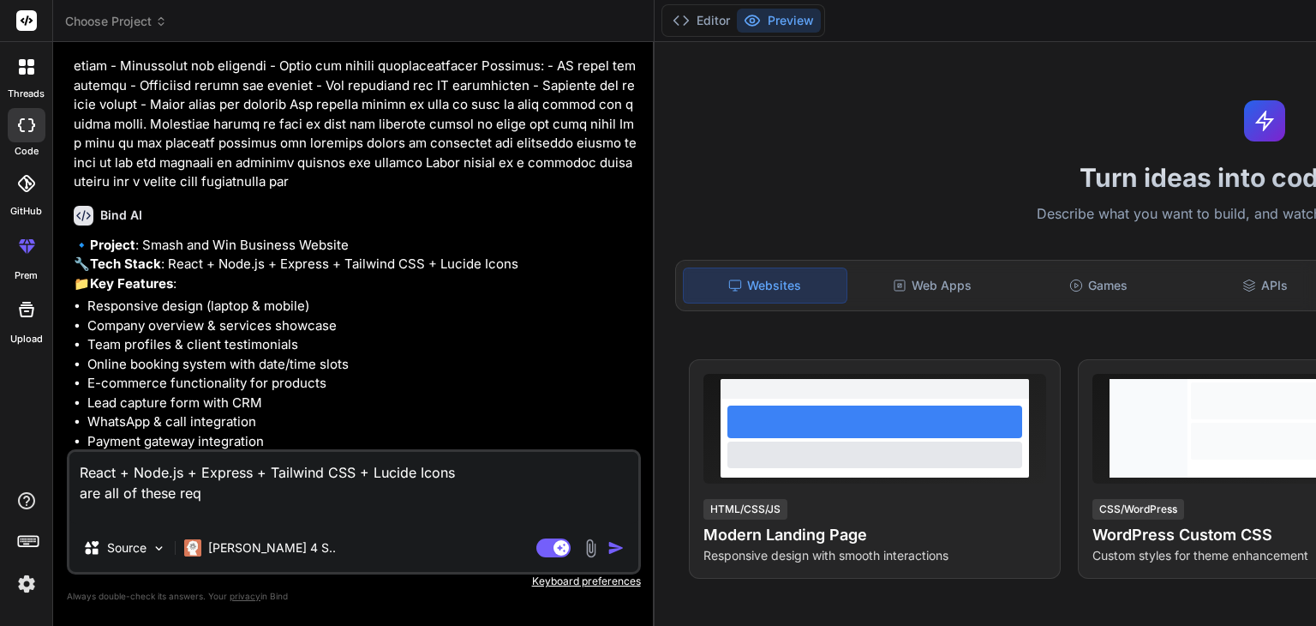
type textarea "React + Node.js + Express + Tailwind CSS + Lucide Icons are all of these requ"
type textarea "x"
type textarea "React + Node.js + Express + Tailwind CSS + Lucide Icons are all of these requi"
type textarea "x"
type textarea "React + Node.js + Express + Tailwind CSS + Lucide Icons are all of these requir"
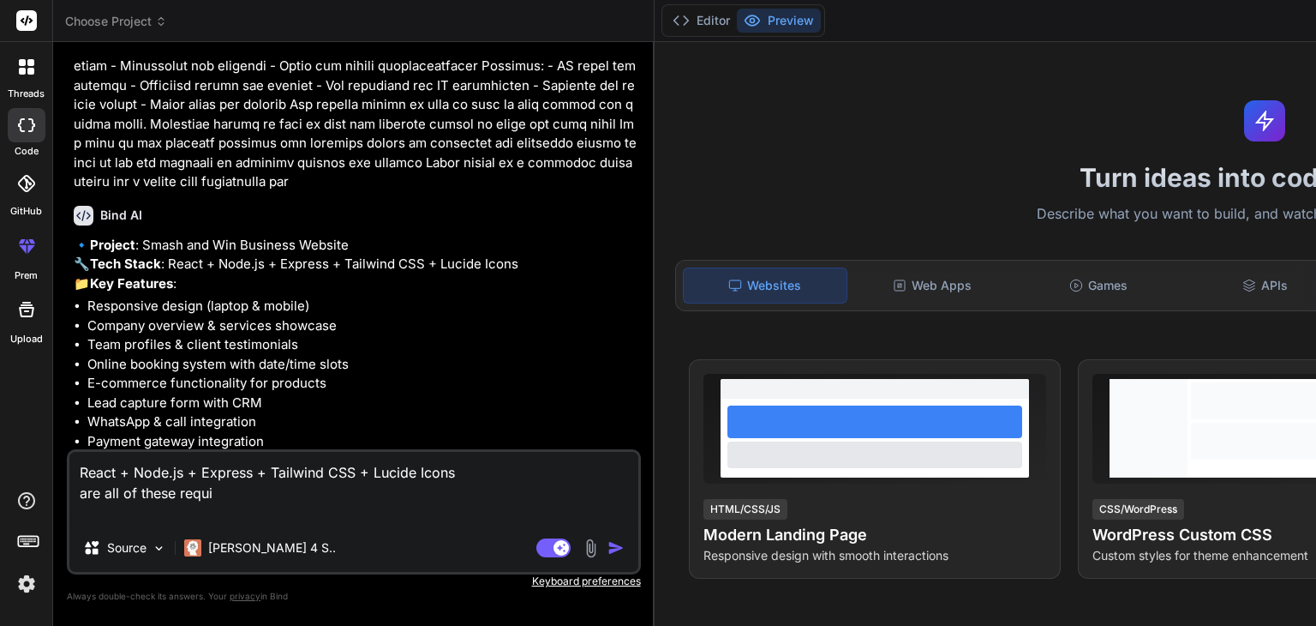
type textarea "x"
type textarea "React + Node.js + Express + Tailwind CSS + Lucide Icons are all of these require"
type textarea "x"
type textarea "React + Node.js + Express + Tailwind CSS + Lucide Icons are all of these requir…"
type textarea "x"
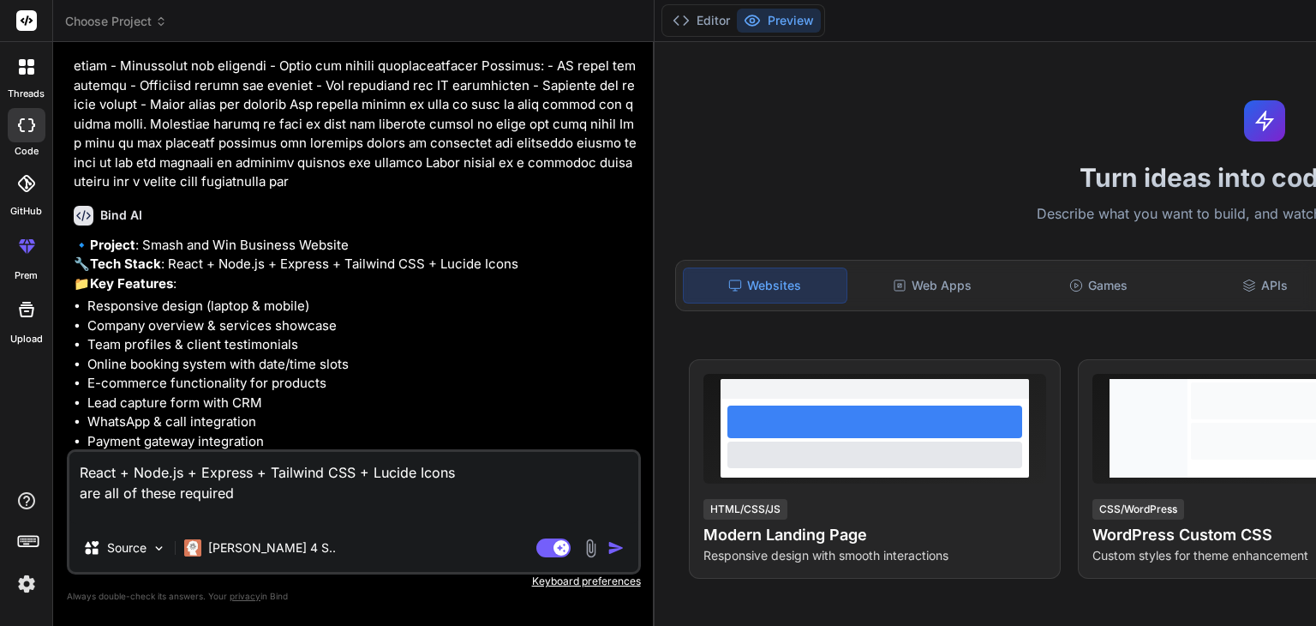
type textarea "React + Node.js + Express + Tailwind CSS + Lucide Icons are all of these requir…"
type textarea "x"
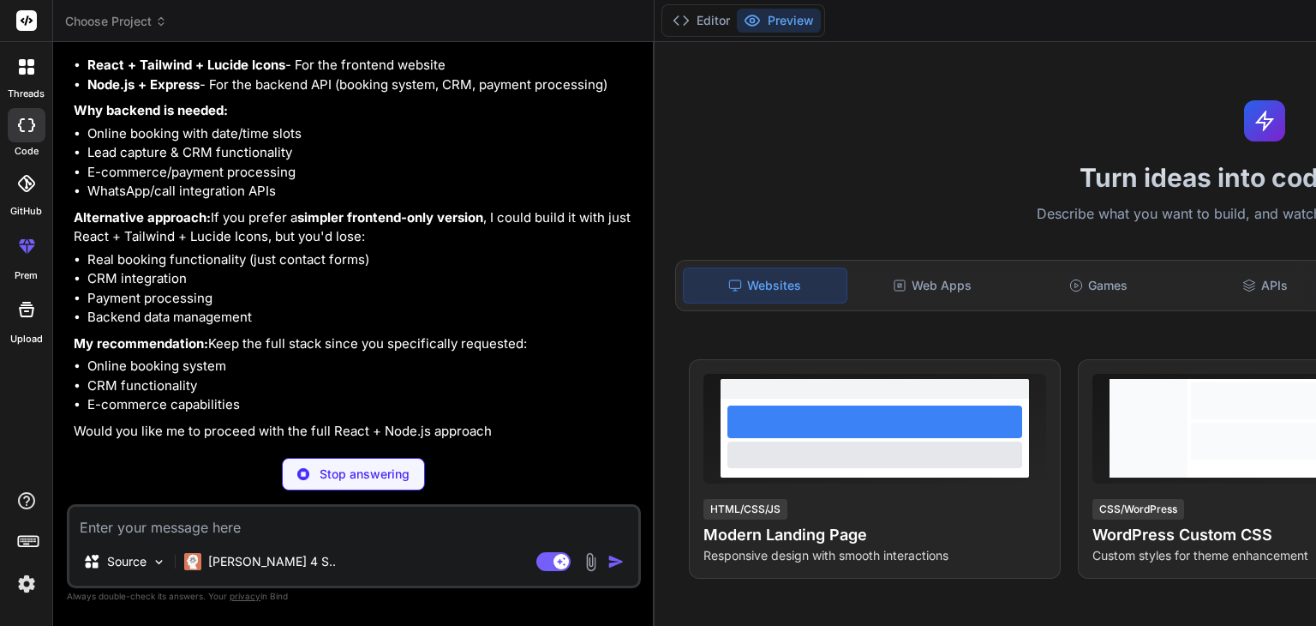
scroll to position [1453, 0]
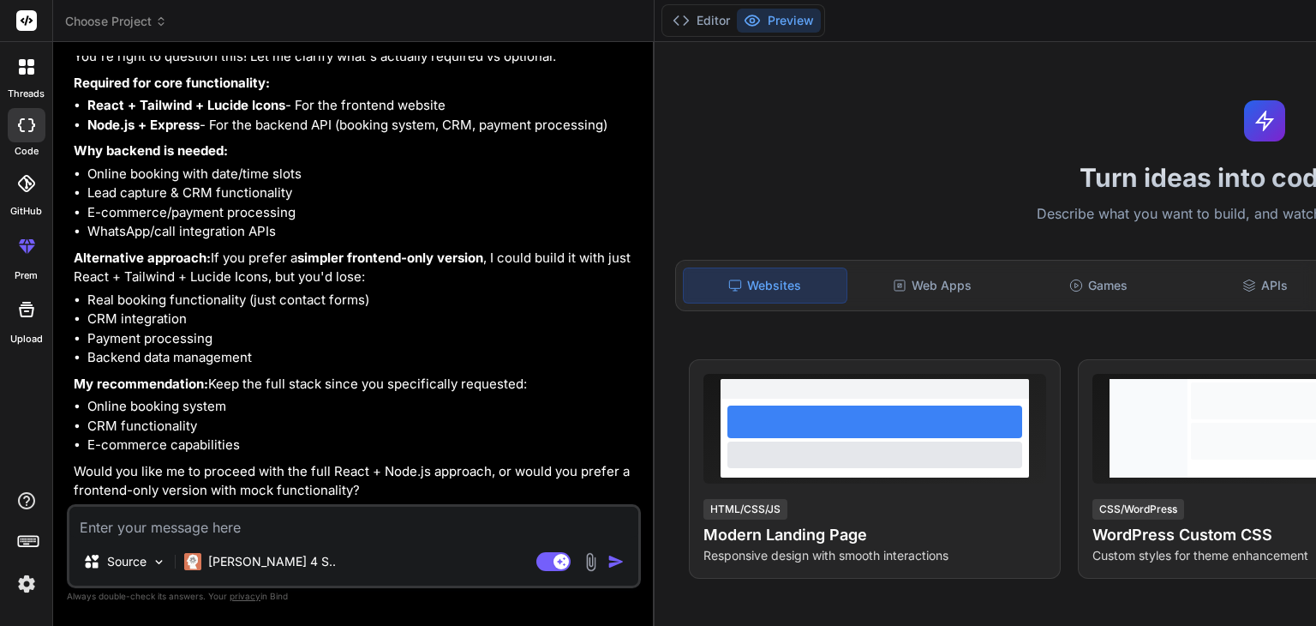
type textarea "x"
click at [177, 113] on strong "React + Tailwind + Lucide Icons" at bounding box center [186, 105] width 198 height 16
copy strong "Tailwind"
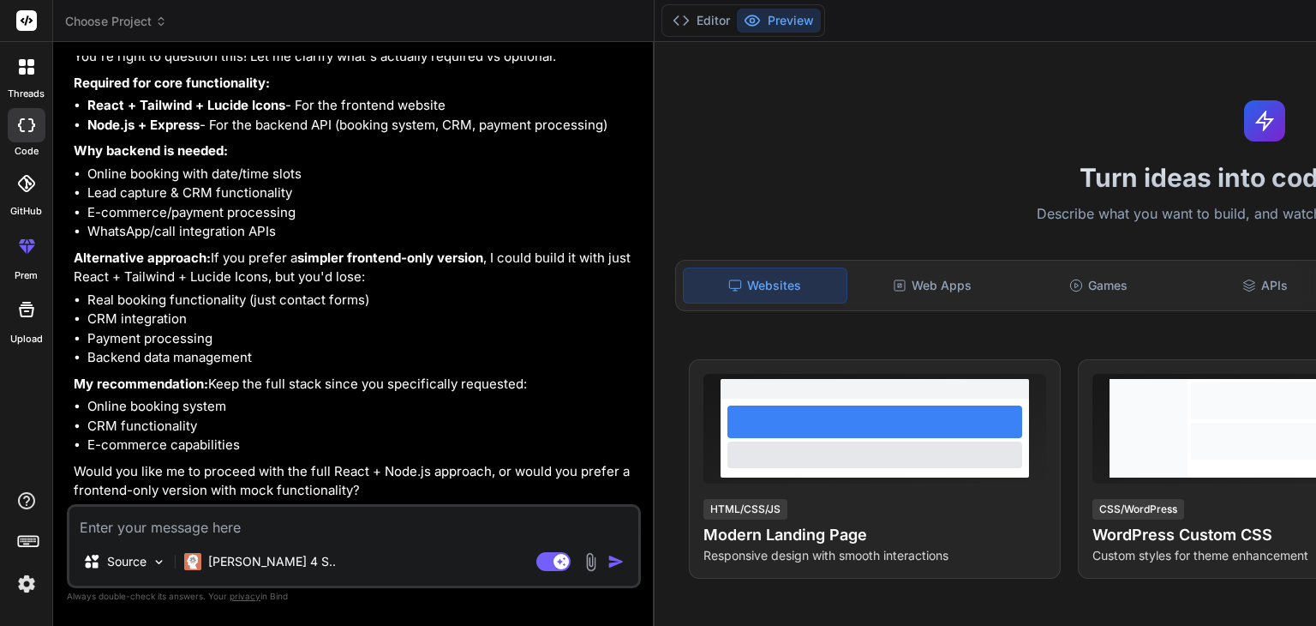
click at [167, 159] on strong "Why backend is needed:" at bounding box center [151, 150] width 154 height 16
click at [110, 184] on li "Online booking with date/time slots" at bounding box center [362, 175] width 550 height 20
drag, startPoint x: 110, startPoint y: 252, endPoint x: 153, endPoint y: 254, distance: 43.8
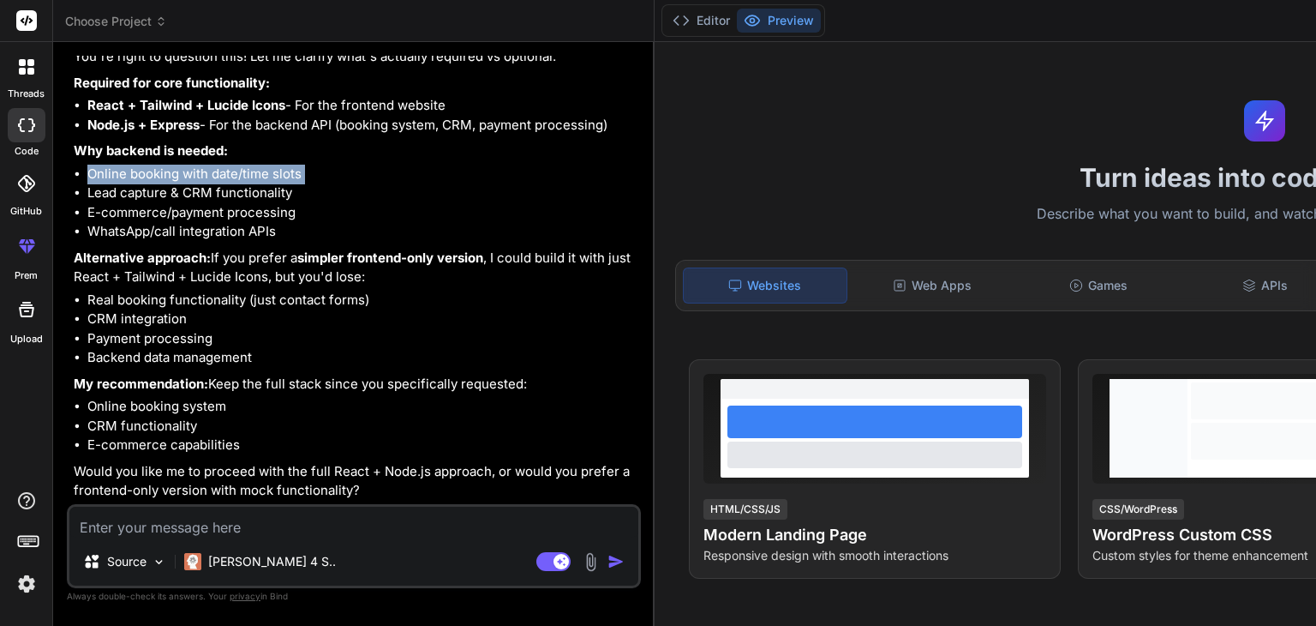
click at [153, 184] on li "Online booking with date/time slots" at bounding box center [362, 175] width 550 height 20
click at [141, 203] on li "Lead capture & CRM functionality" at bounding box center [362, 193] width 550 height 20
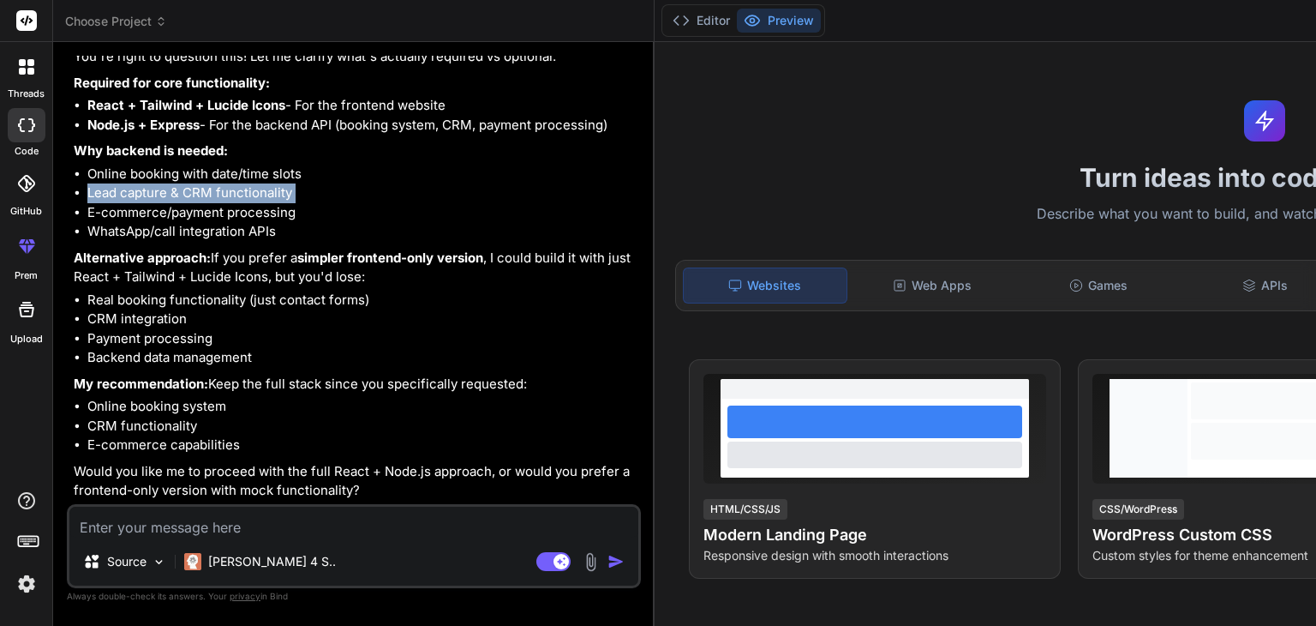
click at [141, 203] on li "Lead capture & CRM functionality" at bounding box center [362, 193] width 550 height 20
click at [149, 223] on li "E-commerce/payment processing" at bounding box center [362, 213] width 550 height 20
click at [155, 242] on li "WhatsApp/call integration APIs" at bounding box center [362, 232] width 550 height 20
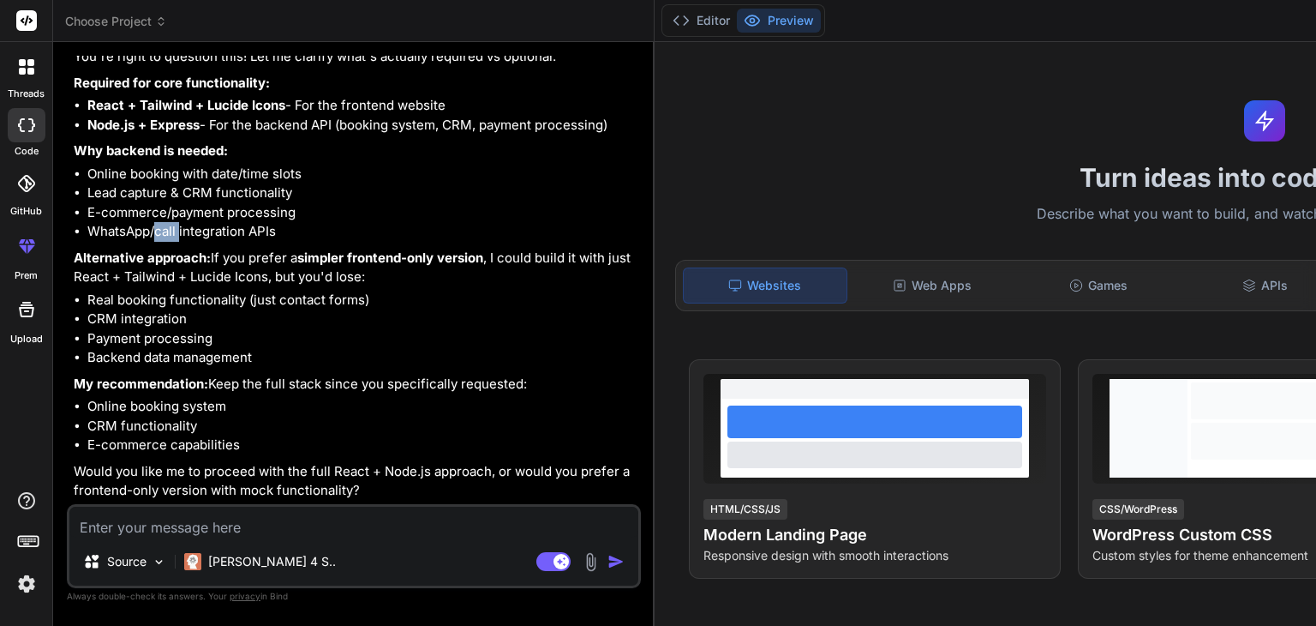
click at [155, 242] on li "WhatsApp/call integration APIs" at bounding box center [362, 232] width 550 height 20
click at [121, 287] on p "Alternative approach: If you prefer a simpler frontend-only version , I could b…" at bounding box center [356, 267] width 564 height 39
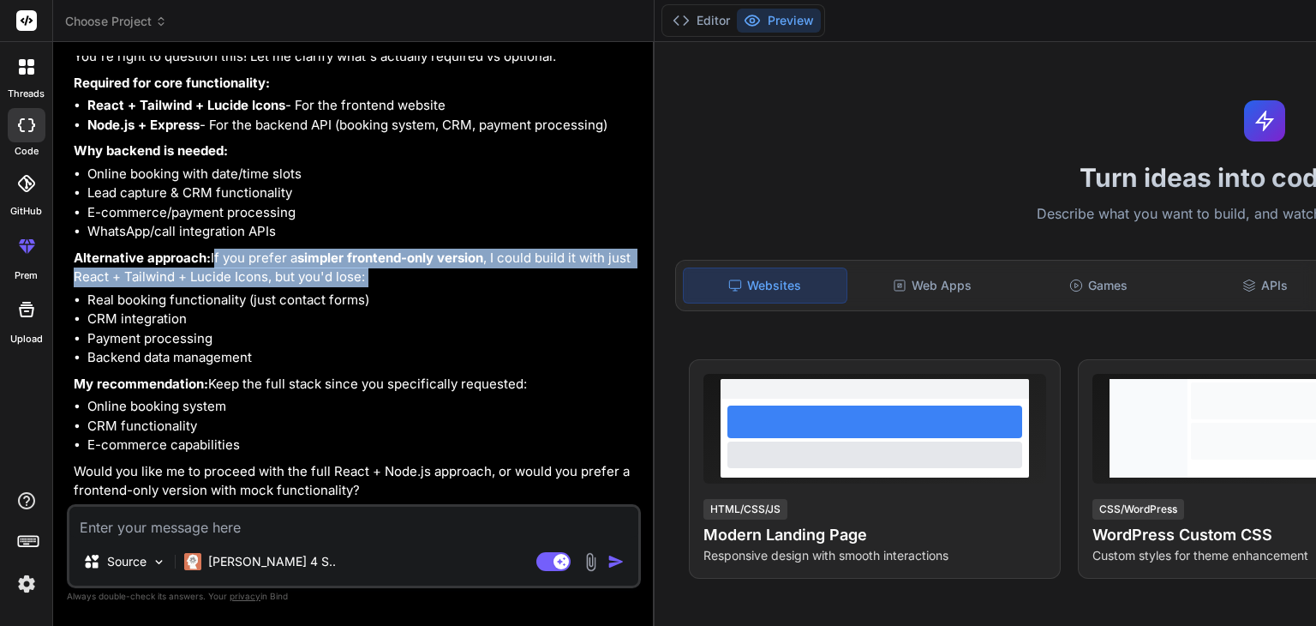
click at [121, 287] on p "Alternative approach: If you prefer a simpler frontend-only version , I could b…" at bounding box center [356, 267] width 564 height 39
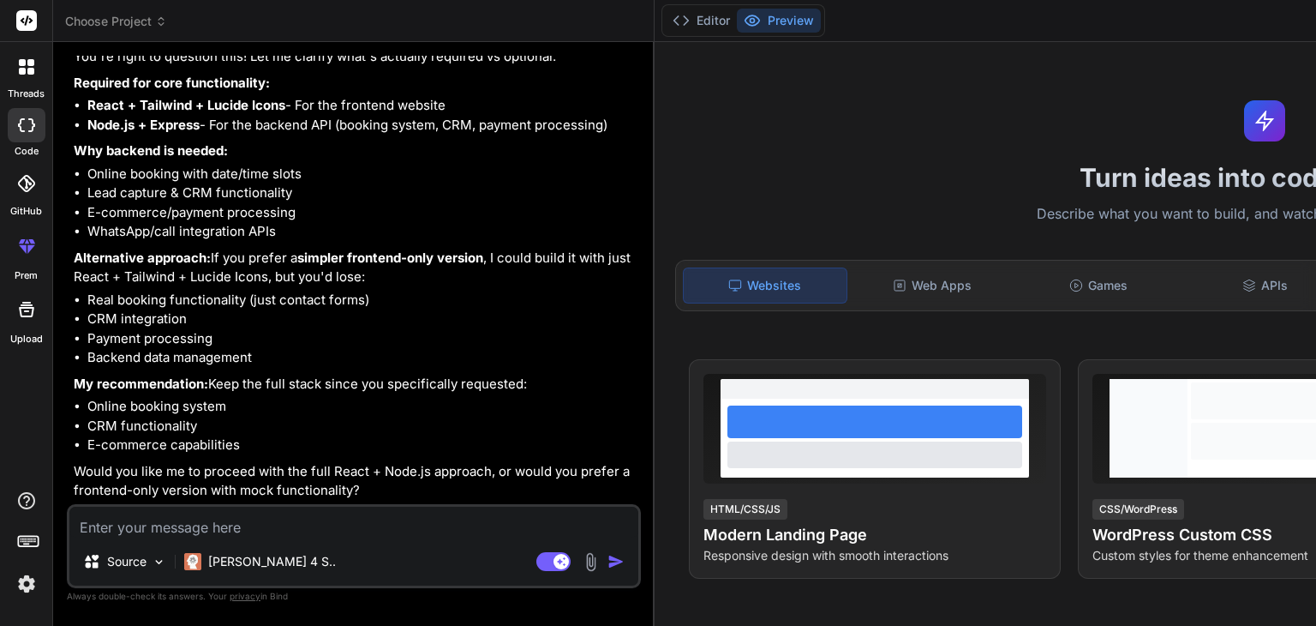
click at [111, 310] on li "Real booking functionality (just contact forms)" at bounding box center [362, 300] width 550 height 20
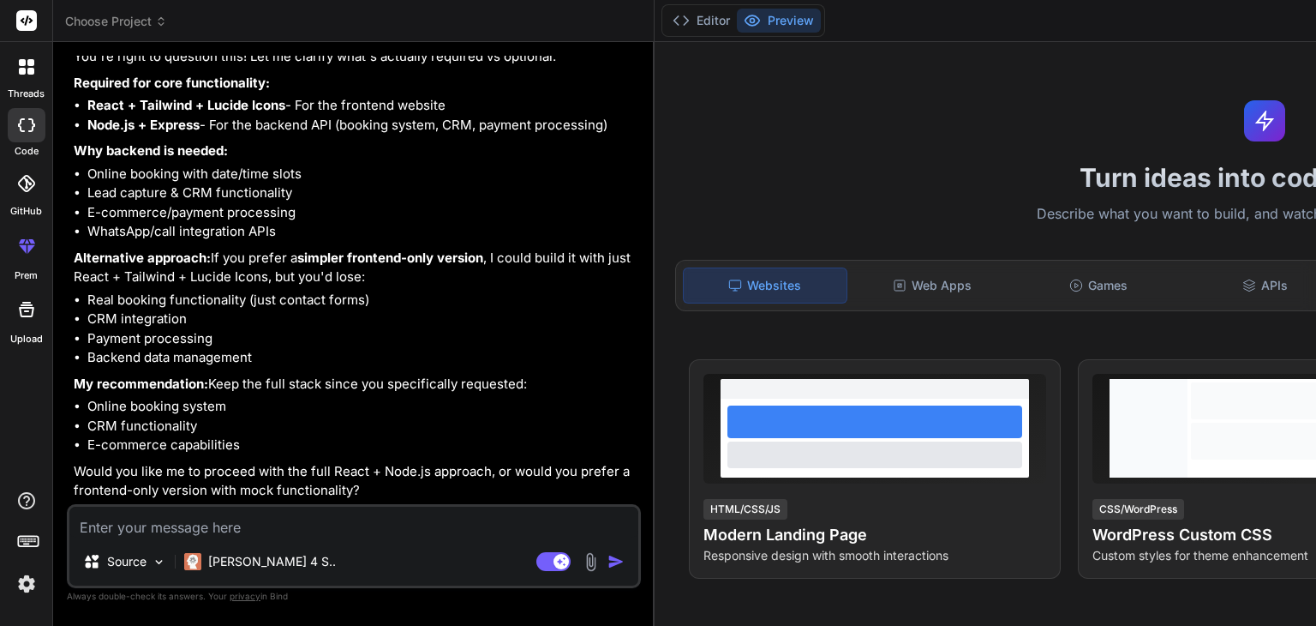
click at [119, 397] on li "Online booking system" at bounding box center [362, 407] width 550 height 20
click at [114, 528] on textarea at bounding box center [353, 521] width 569 height 31
type textarea "d"
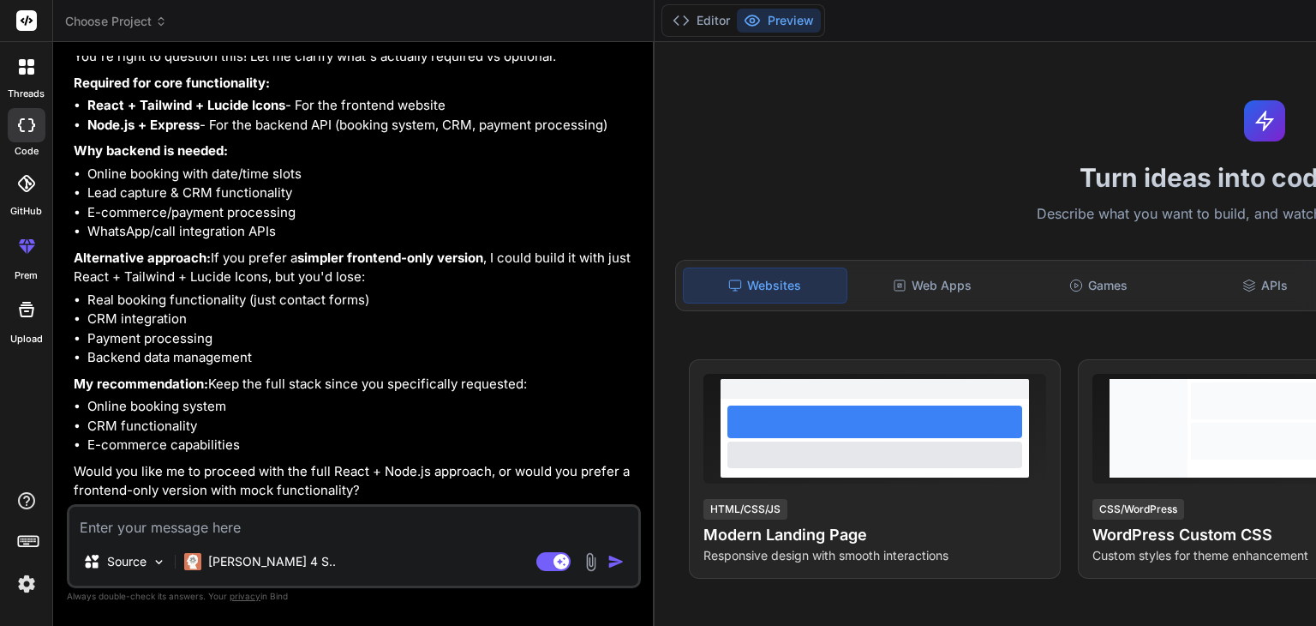
type textarea "x"
type textarea "db"
type textarea "x"
type textarea "db"
type textarea "x"
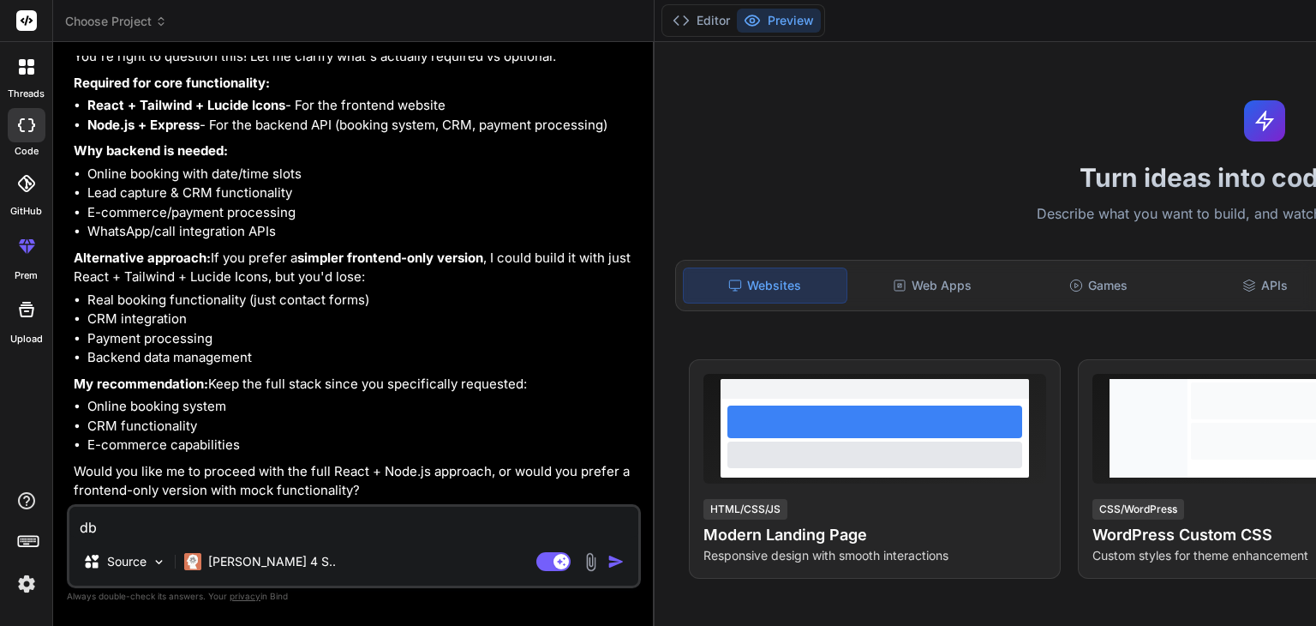
type textarea "db s"
type textarea "x"
type textarea "db sh"
type textarea "x"
type textarea "db sho"
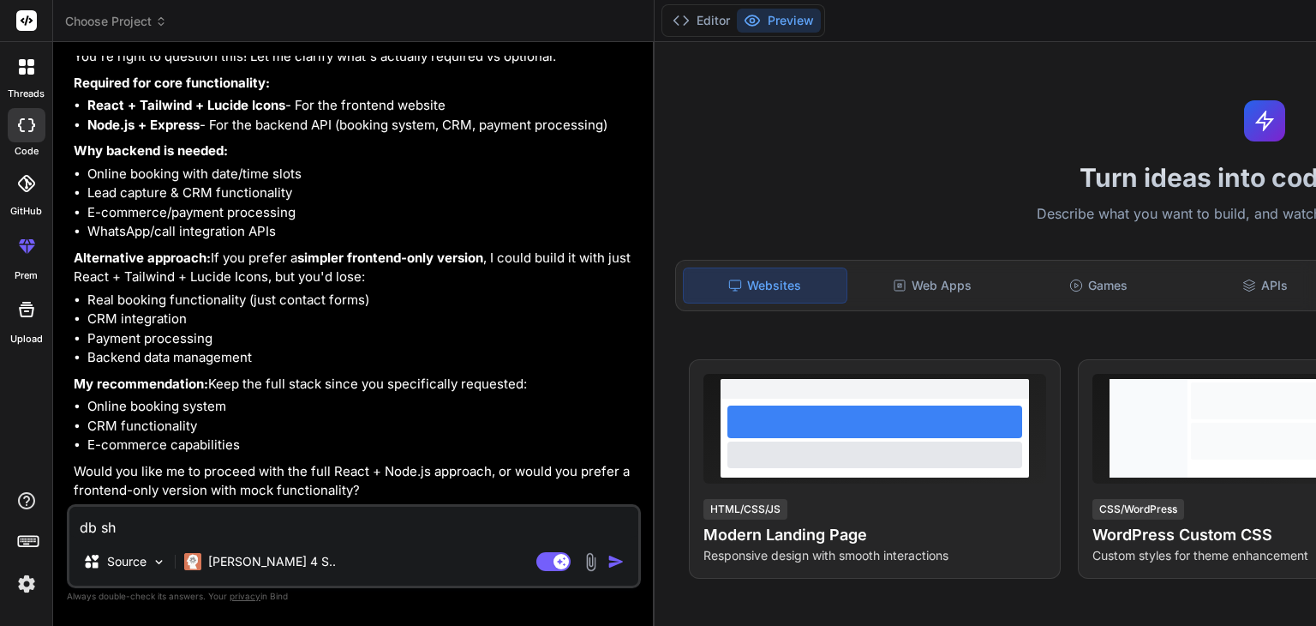
type textarea "x"
type textarea "db shou"
type textarea "x"
type textarea "db shoul"
type textarea "x"
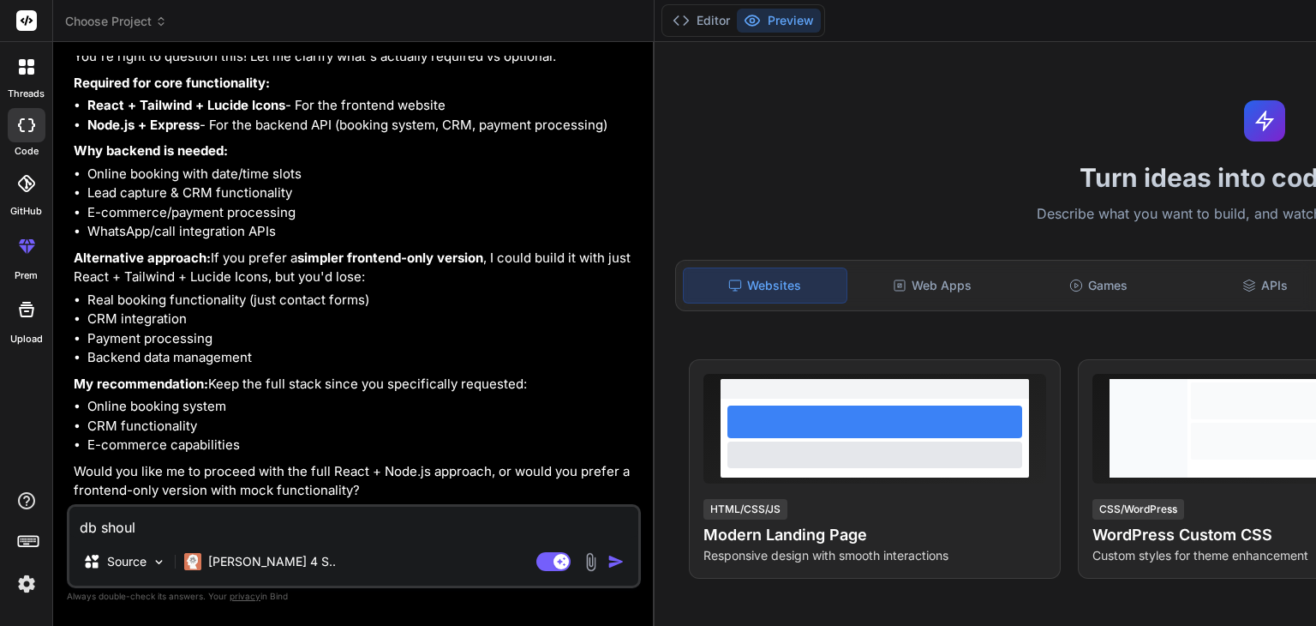
type textarea "db should"
type textarea "x"
type textarea "db should"
type textarea "x"
type textarea "db should a"
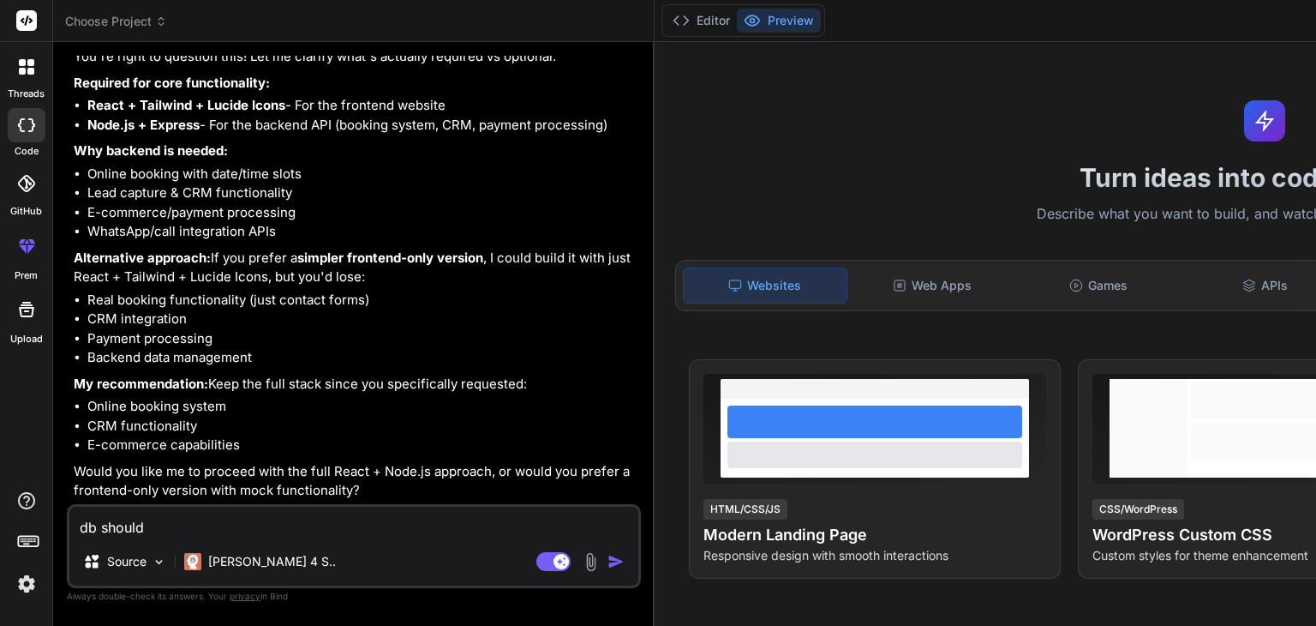
type textarea "x"
type textarea "db should al"
type textarea "x"
type textarea "db should als"
type textarea "x"
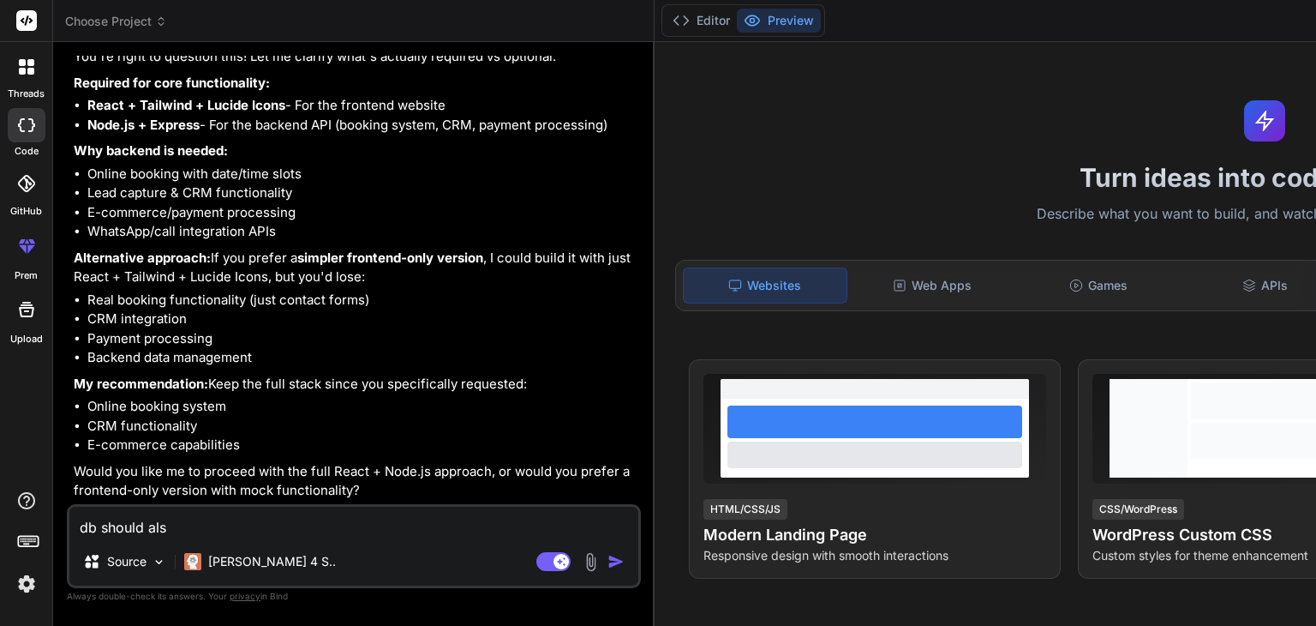
type textarea "db should also"
type textarea "x"
type textarea "db should also"
type textarea "x"
type textarea "db should also b"
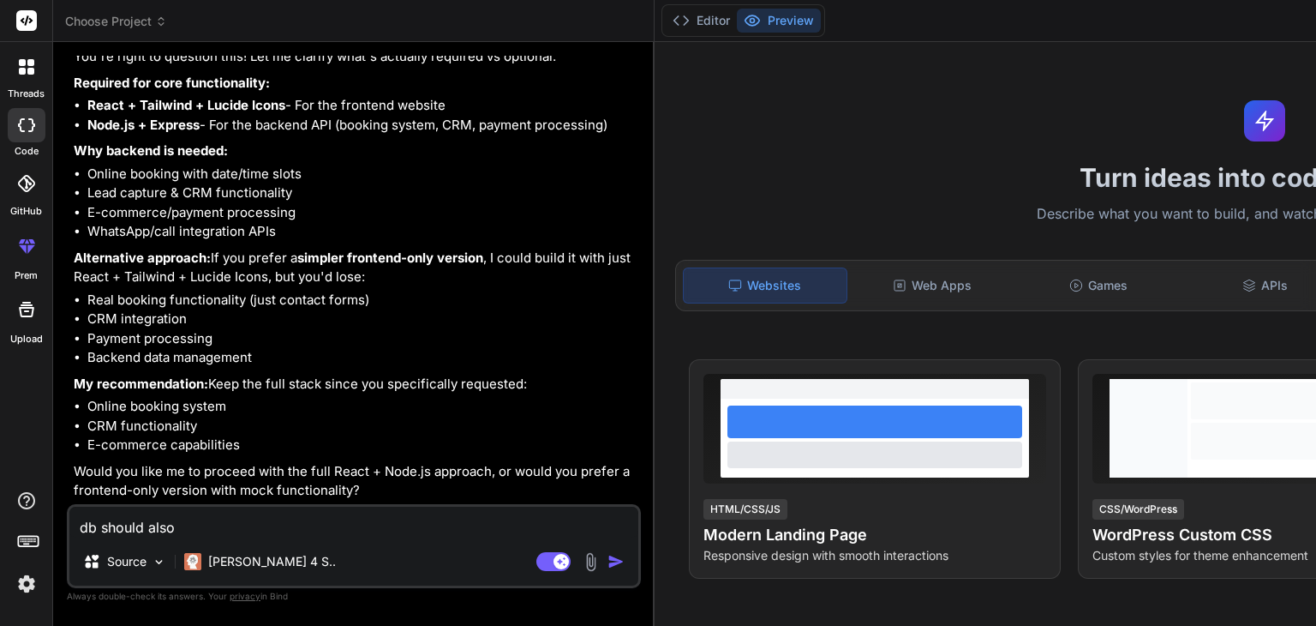
type textarea "x"
type textarea "db should also be"
type textarea "x"
type textarea "db should also be"
type textarea "x"
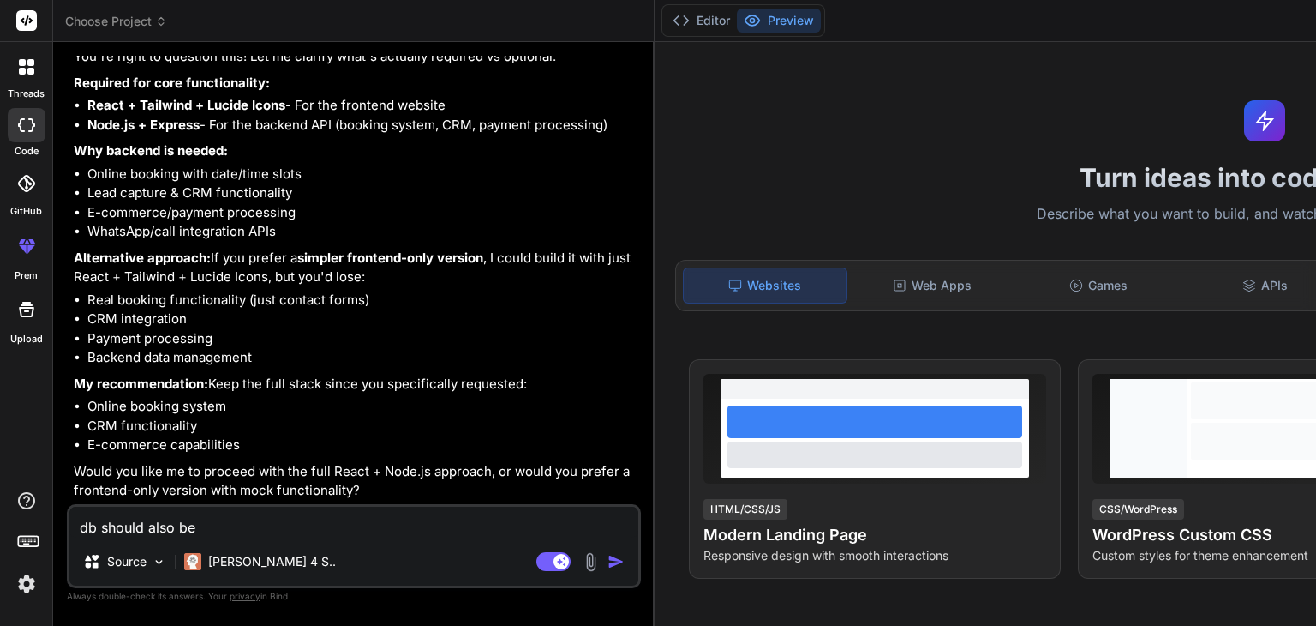
type textarea "db should also be i"
type textarea "x"
type textarea "db should also be in"
type textarea "x"
type textarea "db should also be inc"
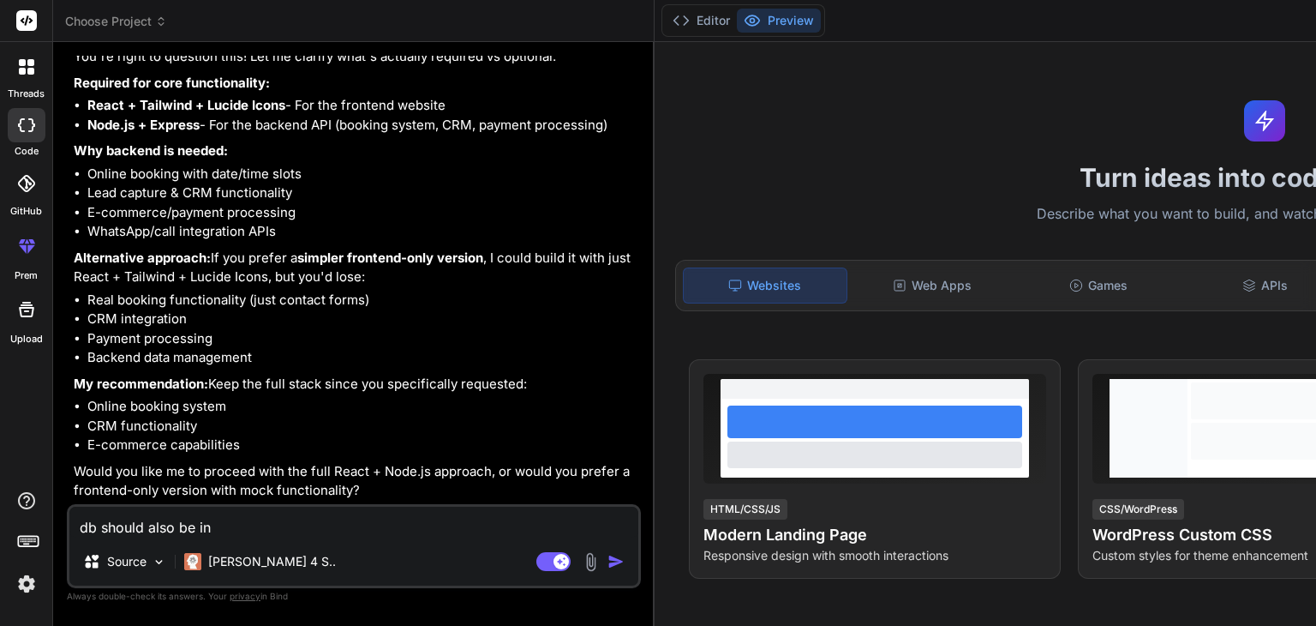
type textarea "x"
type textarea "db should also be incl"
type textarea "x"
type textarea "db should also be inclu"
type textarea "x"
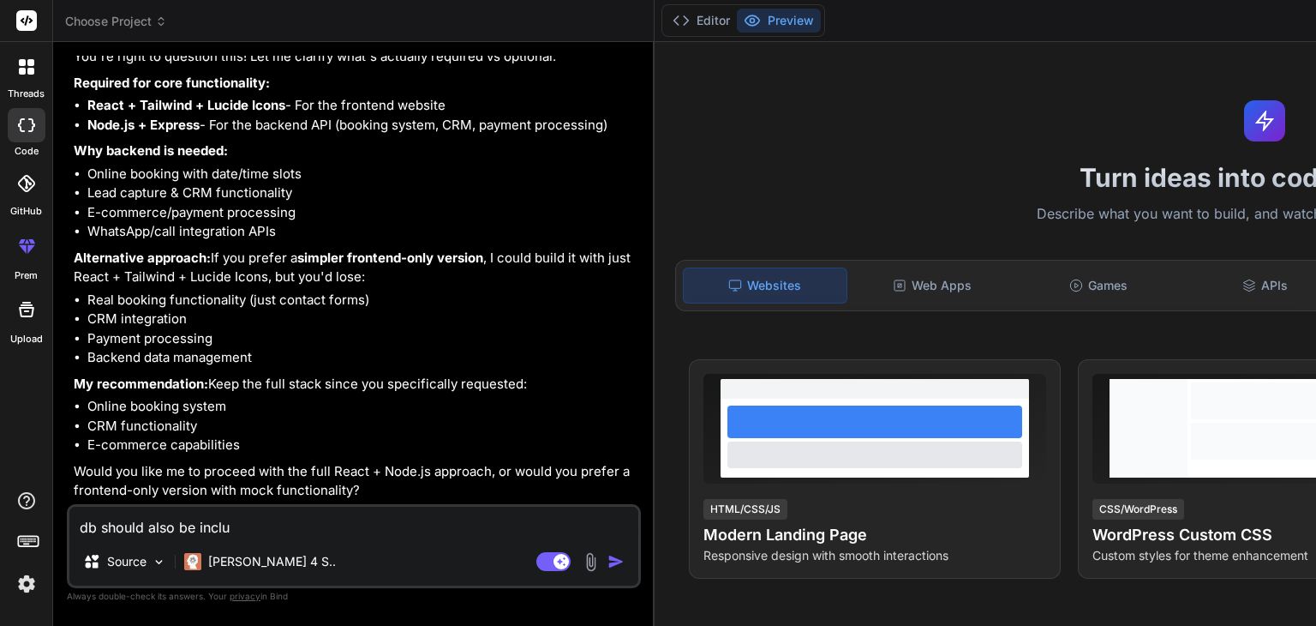
type textarea "db should also be includ"
type textarea "x"
type textarea "db should also be include"
type textarea "x"
type textarea "db should also be included"
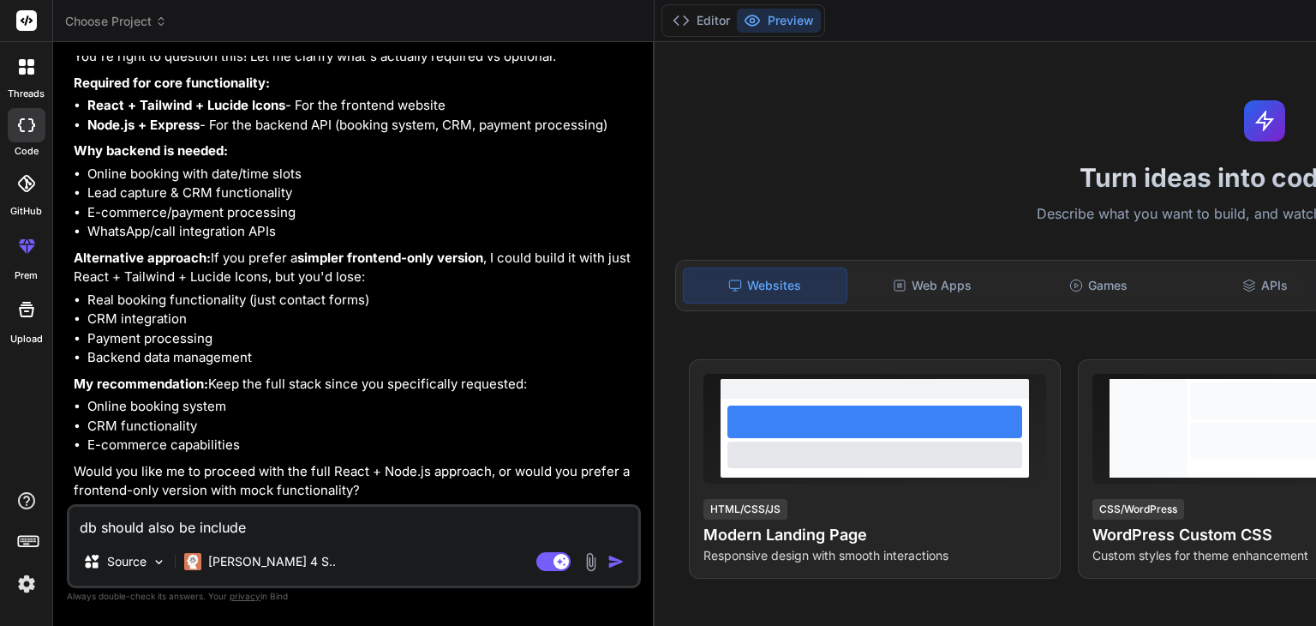
type textarea "x"
type textarea "db should also be included"
type textarea "x"
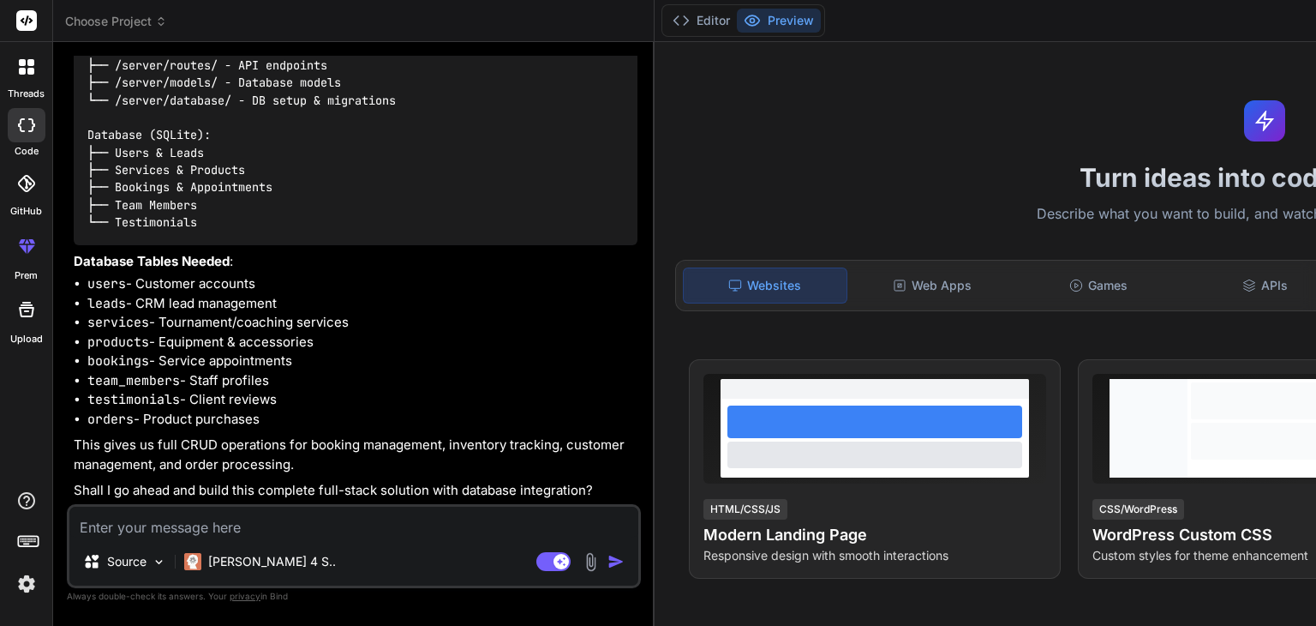
scroll to position [2147, 0]
type textarea "x"
type textarea "y"
type textarea "x"
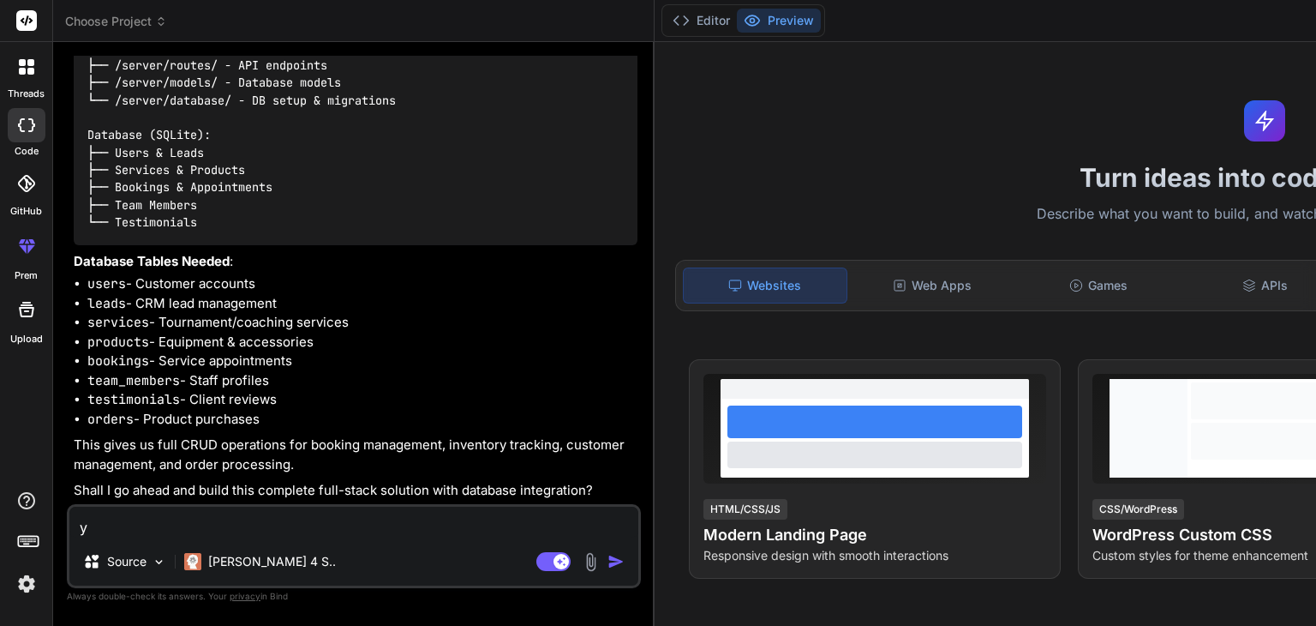
type textarea "ye"
type textarea "x"
type textarea "yes"
type textarea "x"
type textarea "yes"
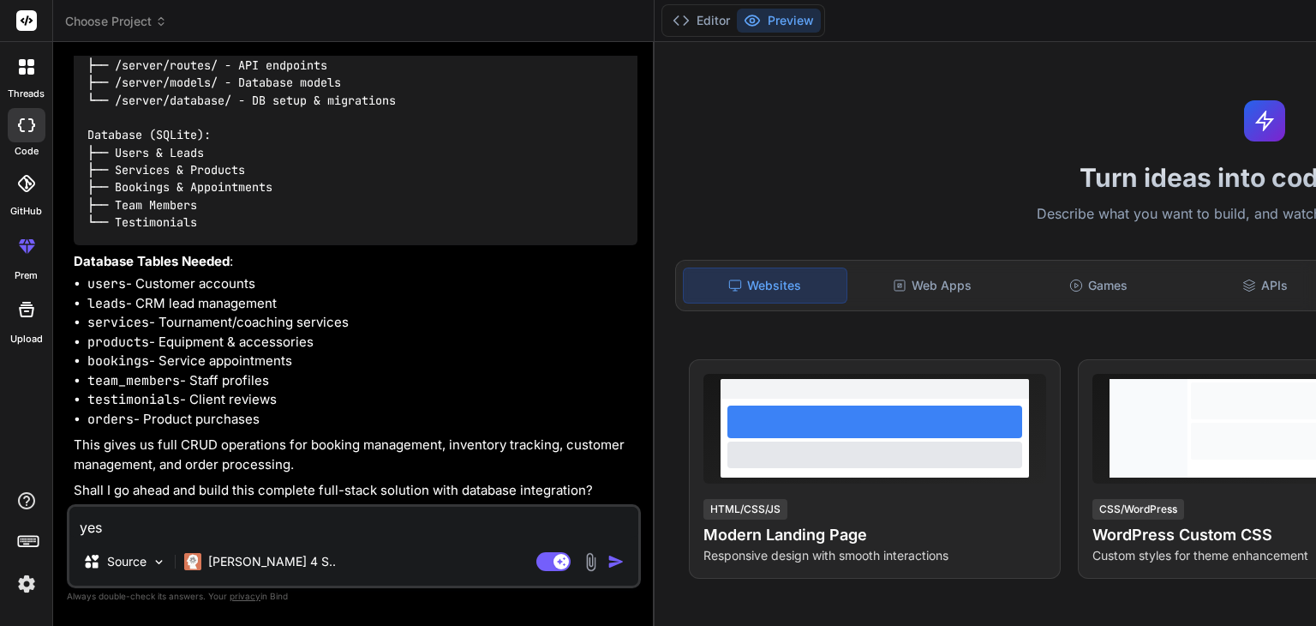
click at [608, 563] on img "button" at bounding box center [616, 561] width 17 height 17
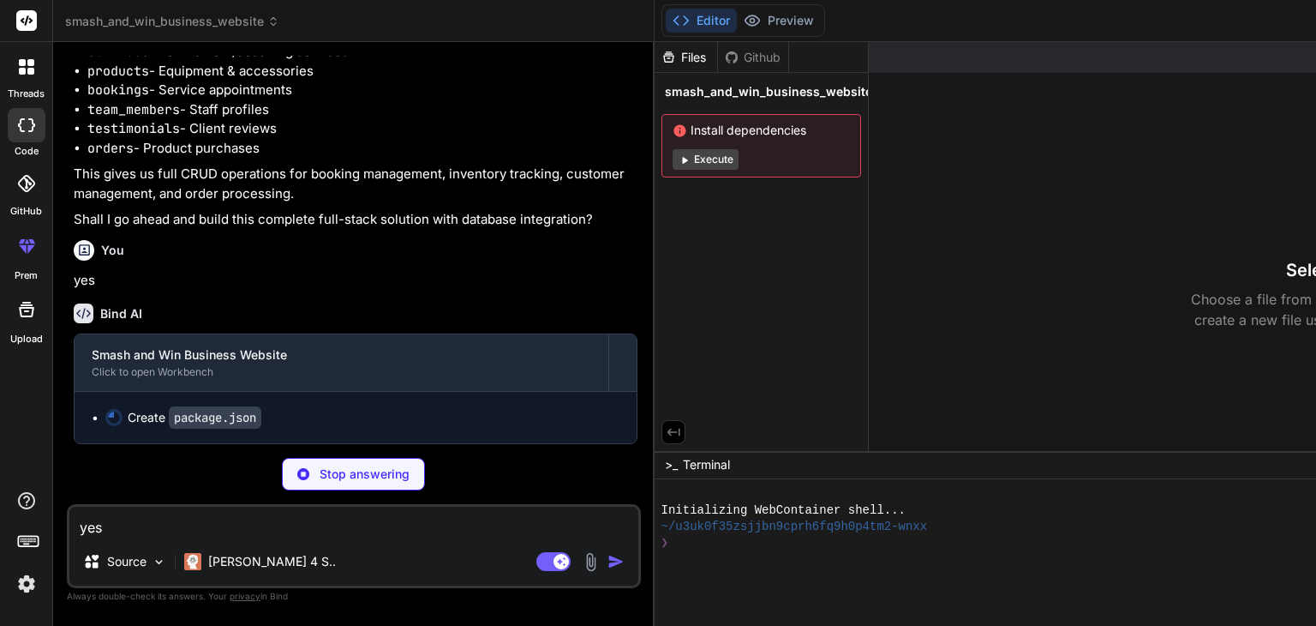
scroll to position [2857, 0]
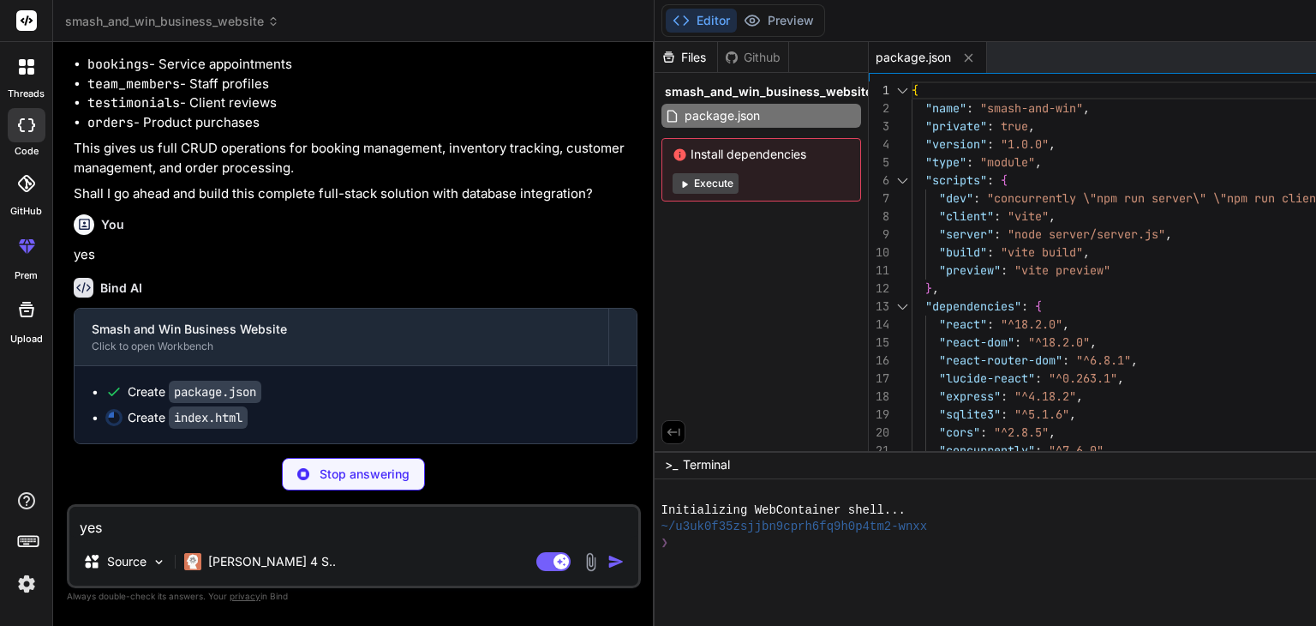
type textarea "x"
type textarea "<div id="root"></div> <script type="module" src="/src/main.jsx"></script> </bod…"
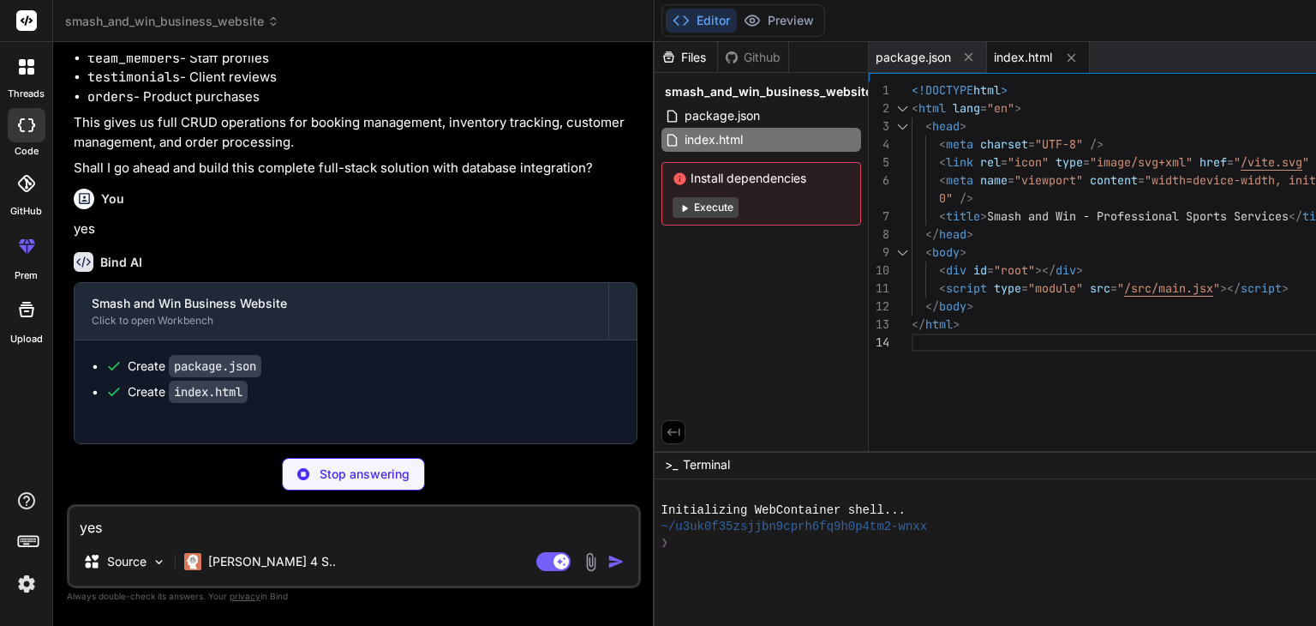
type textarea "x"
type textarea "import { defineConfig } from 'vite' import react from '@vitejs/plugin-react' ex…"
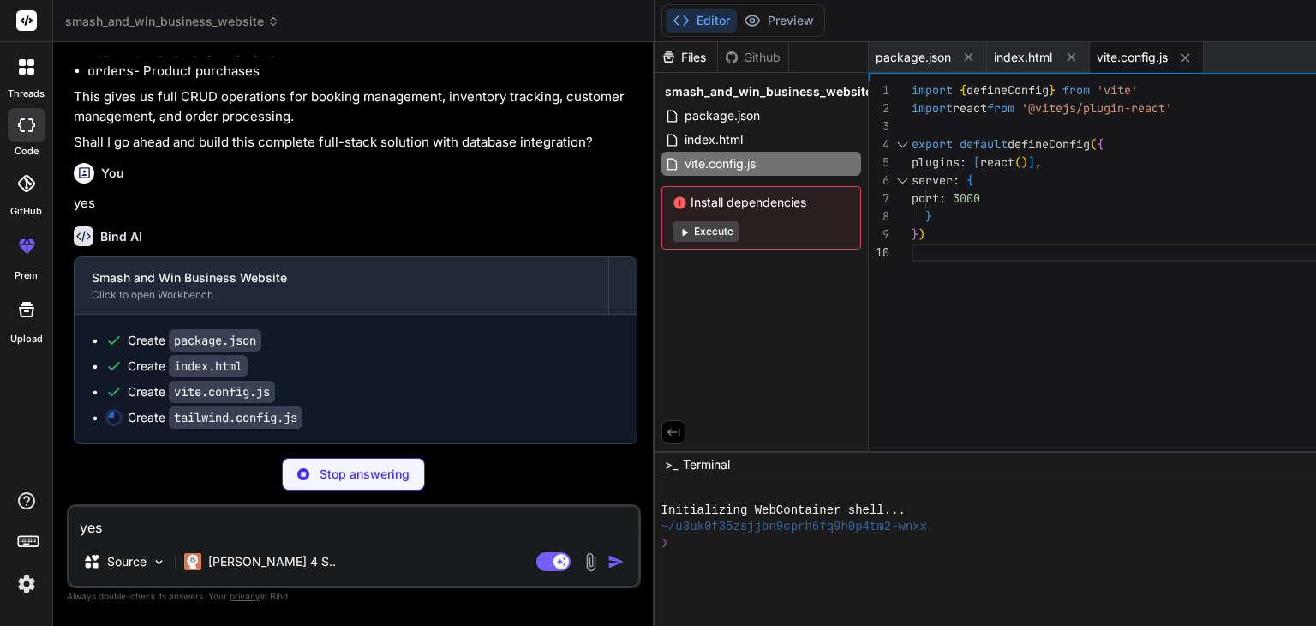
scroll to position [2934, 0]
type textarea "x"
type textarea "}, }, plugins: [], }"
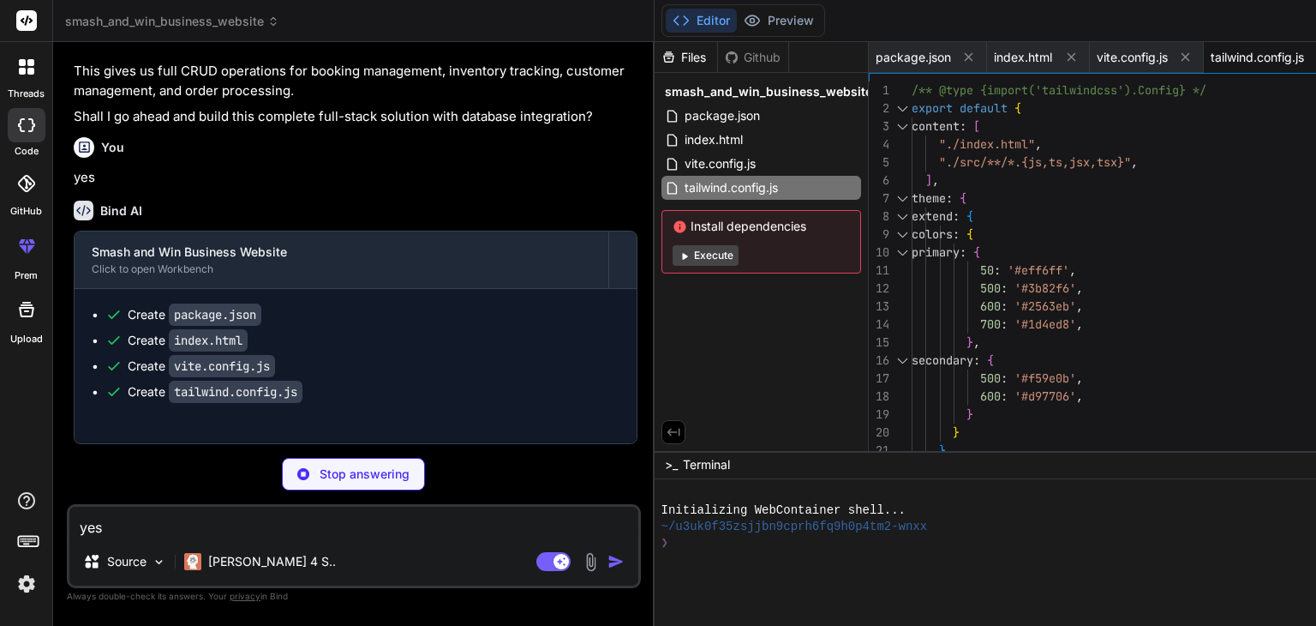
type textarea "x"
type textarea "export default { plugins: { tailwindcss: {}, autoprefixer: {}, }, }"
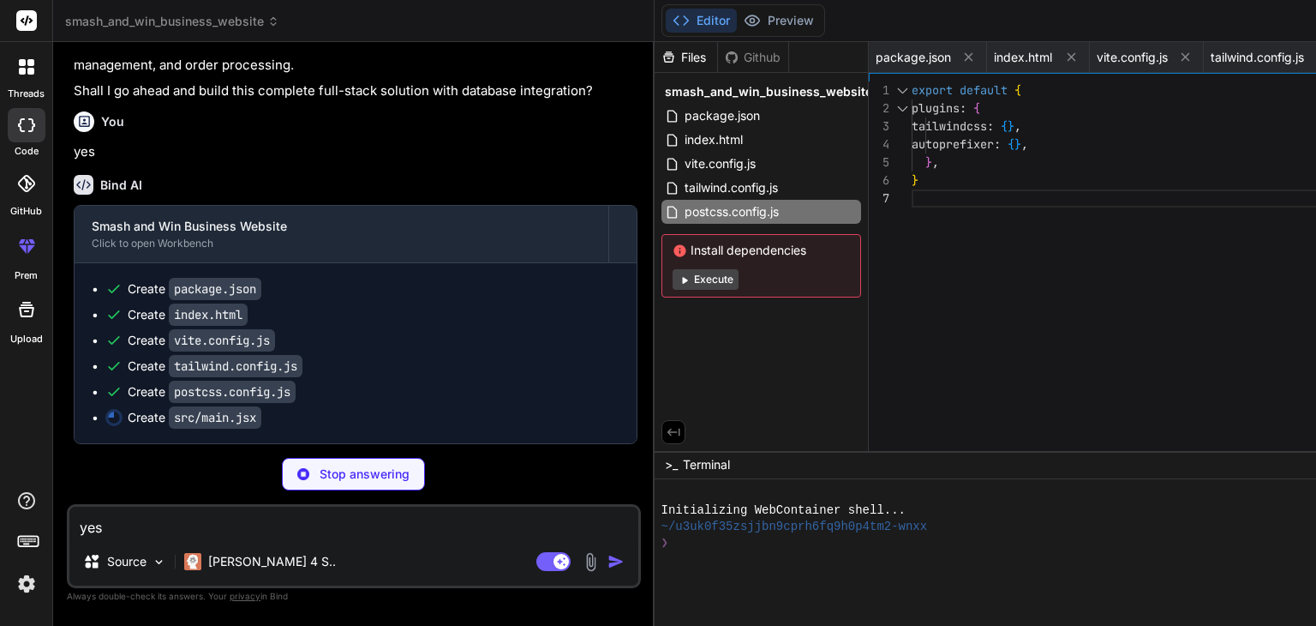
scroll to position [2985, 0]
type textarea "x"
type textarea "</BrowserRouter> </React.StrictMode>, )"
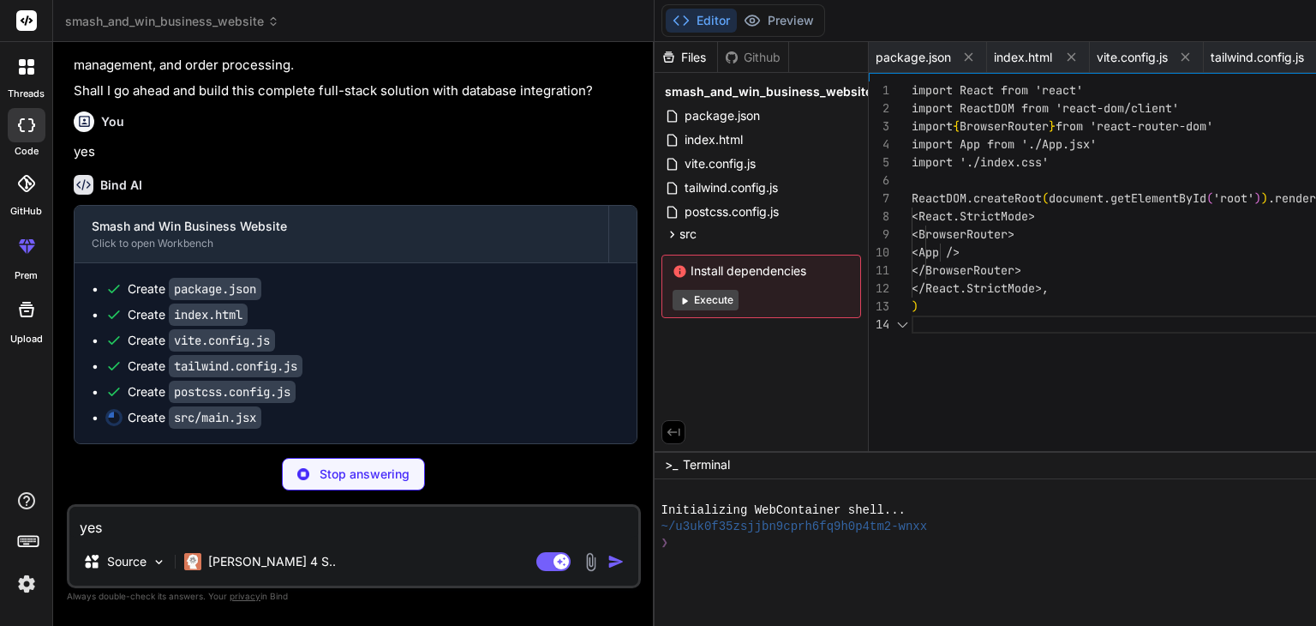
scroll to position [0, 213]
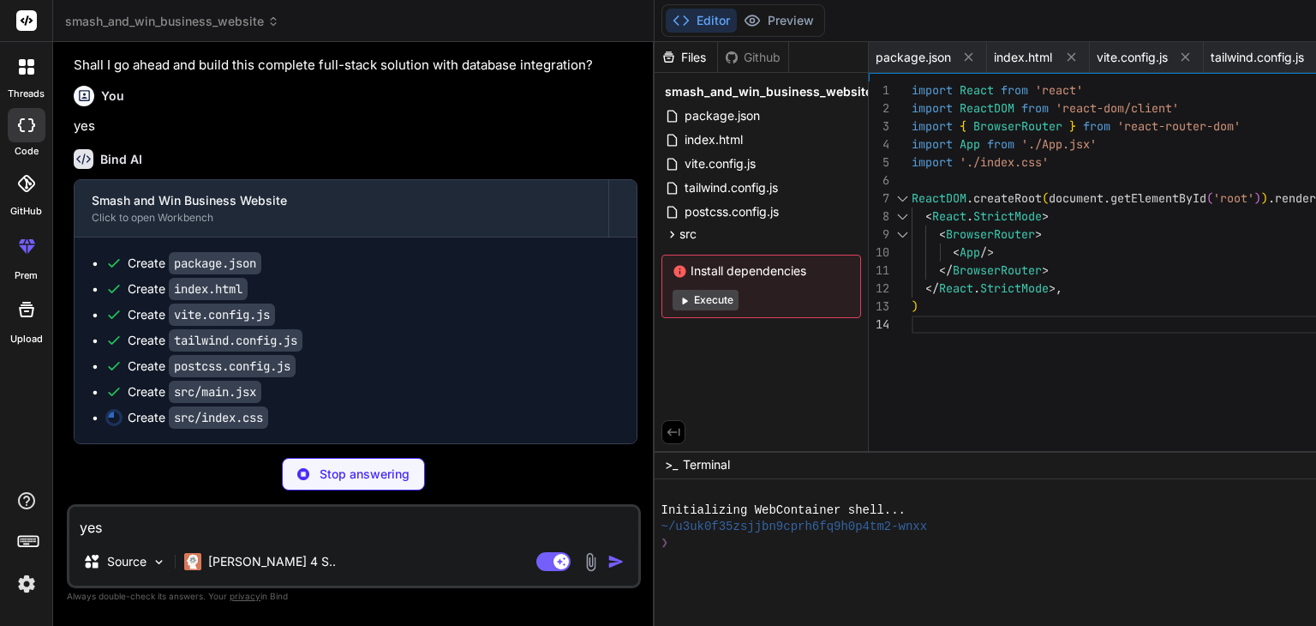
type textarea "x"
type textarea "} }"
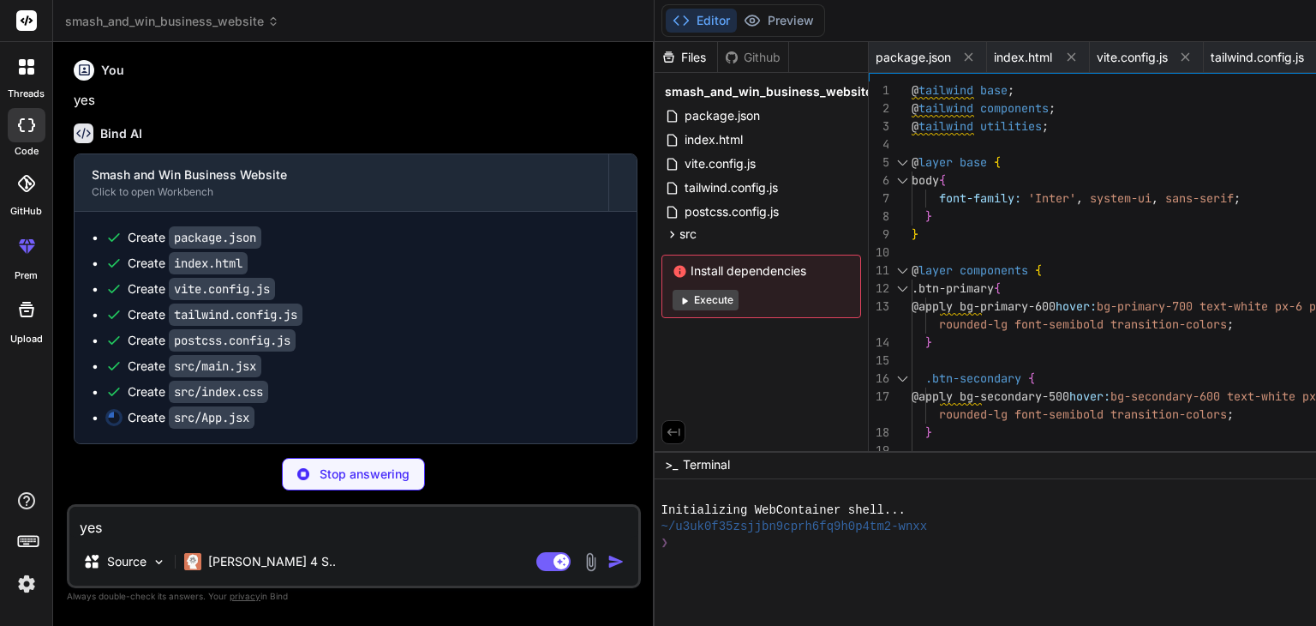
scroll to position [3015, 0]
type textarea "x"
type textarea "} export default App"
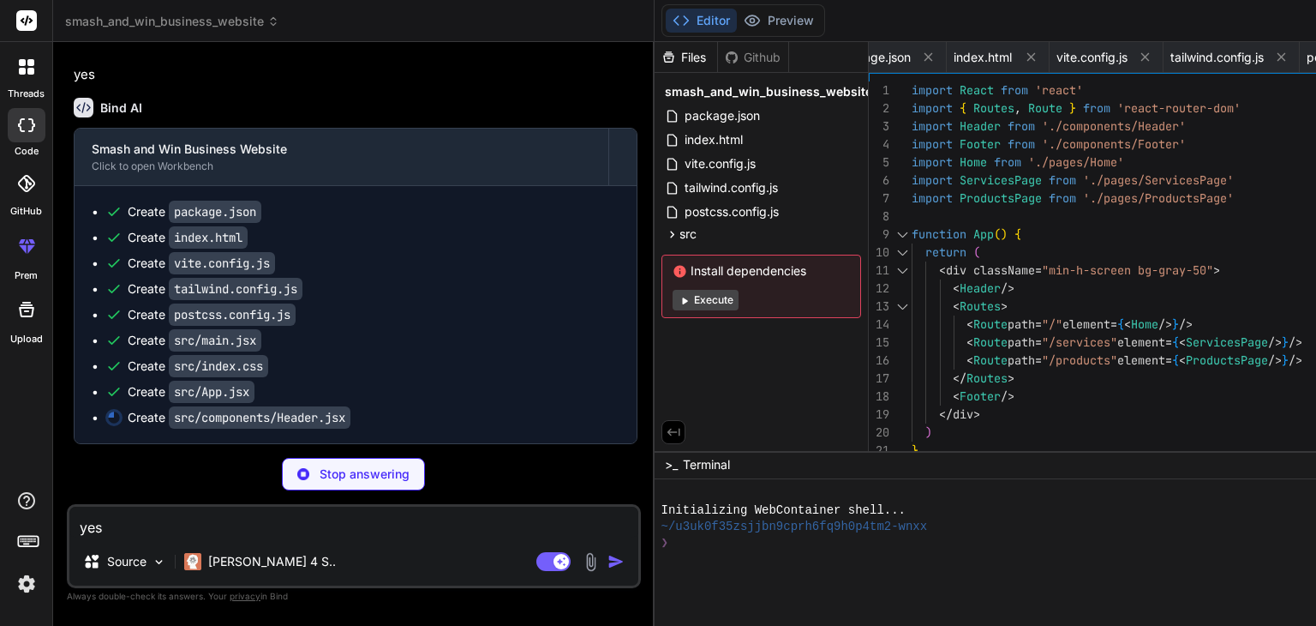
scroll to position [3062, 0]
click at [665, 232] on icon at bounding box center [672, 234] width 15 height 15
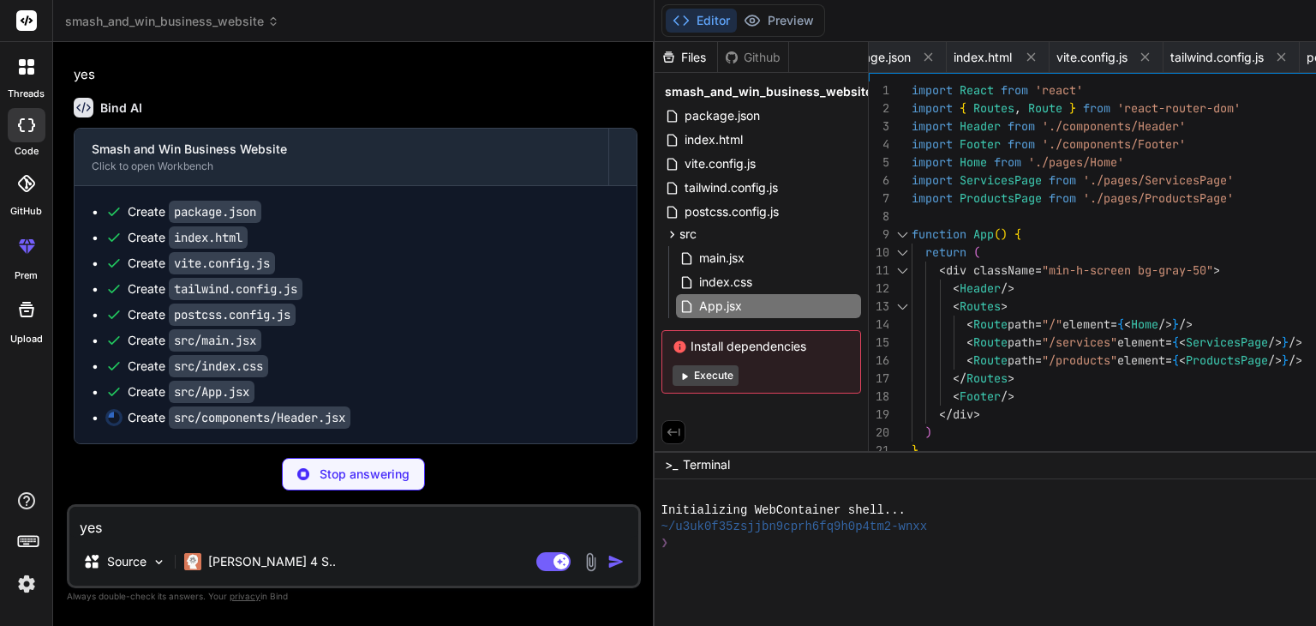
type textarea "x"
type textarea ")} </header> ) } export default Header"
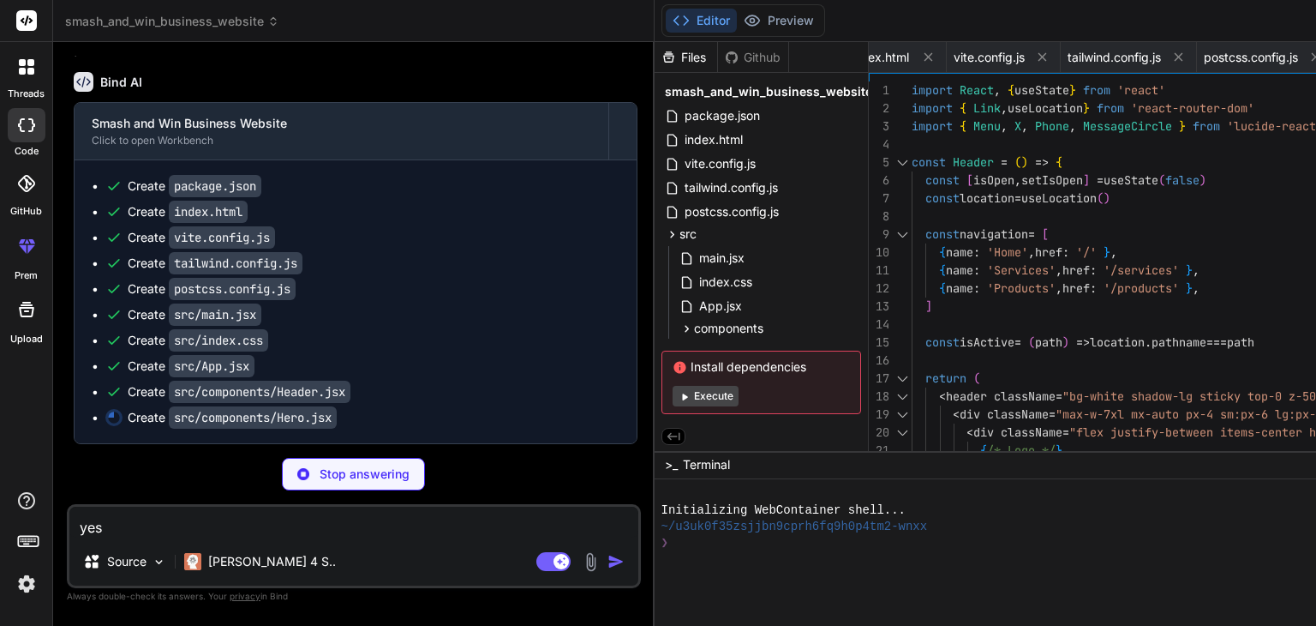
scroll to position [3088, 0]
type textarea "x"
type textarea "export default Hero"
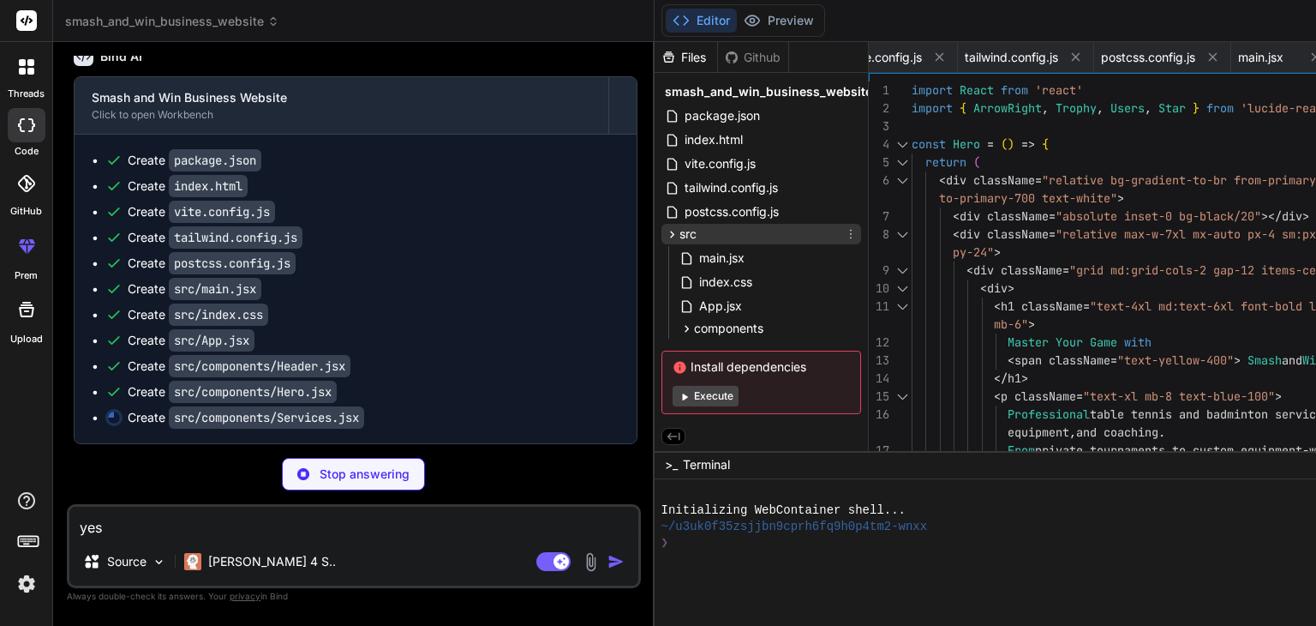
scroll to position [3, 0]
click at [680, 326] on icon at bounding box center [687, 327] width 15 height 15
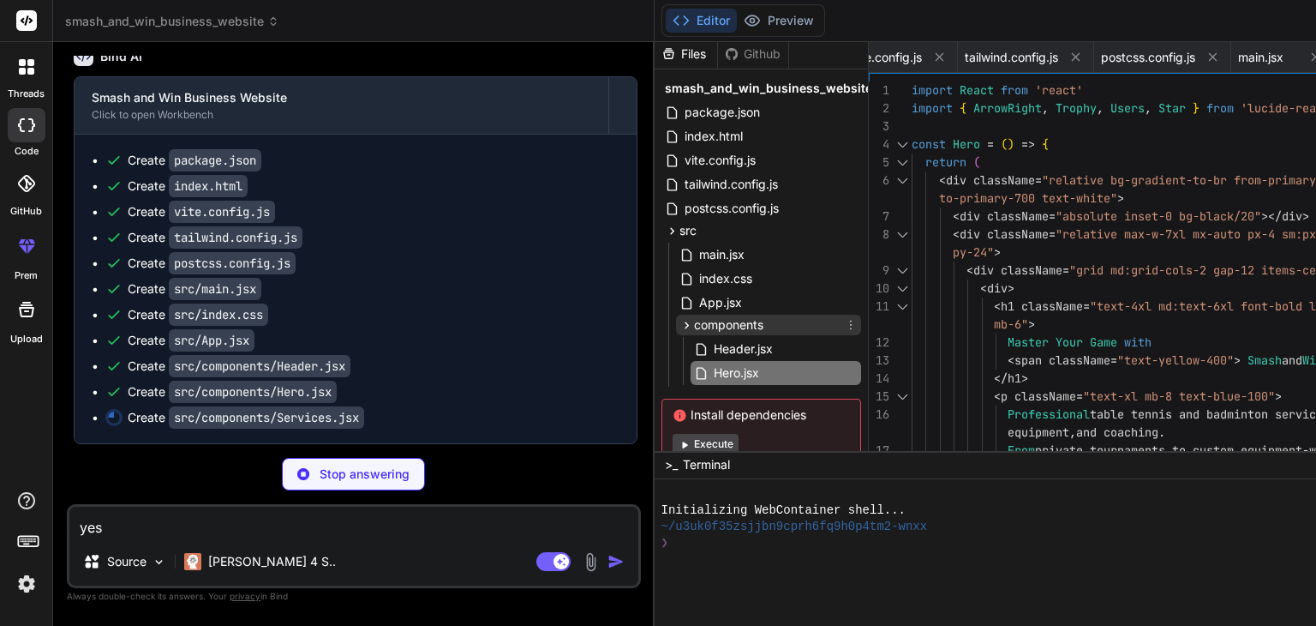
scroll to position [55, 0]
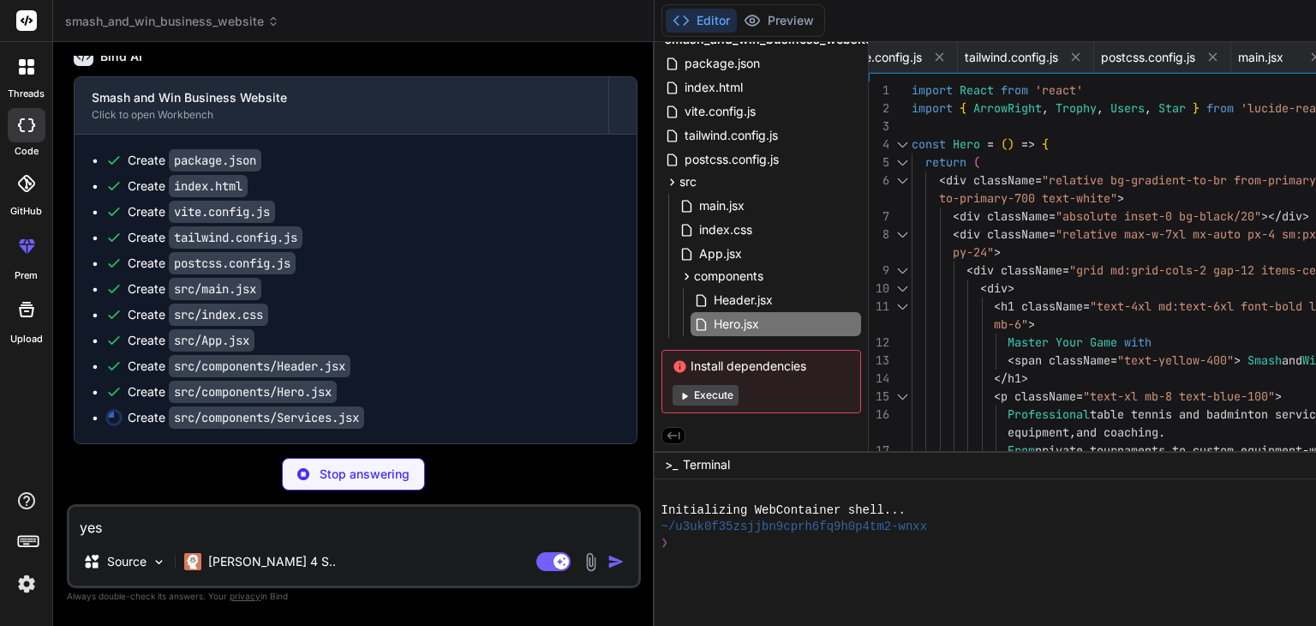
type textarea "x"
type textarea "/> )} </section> ) } export default Services"
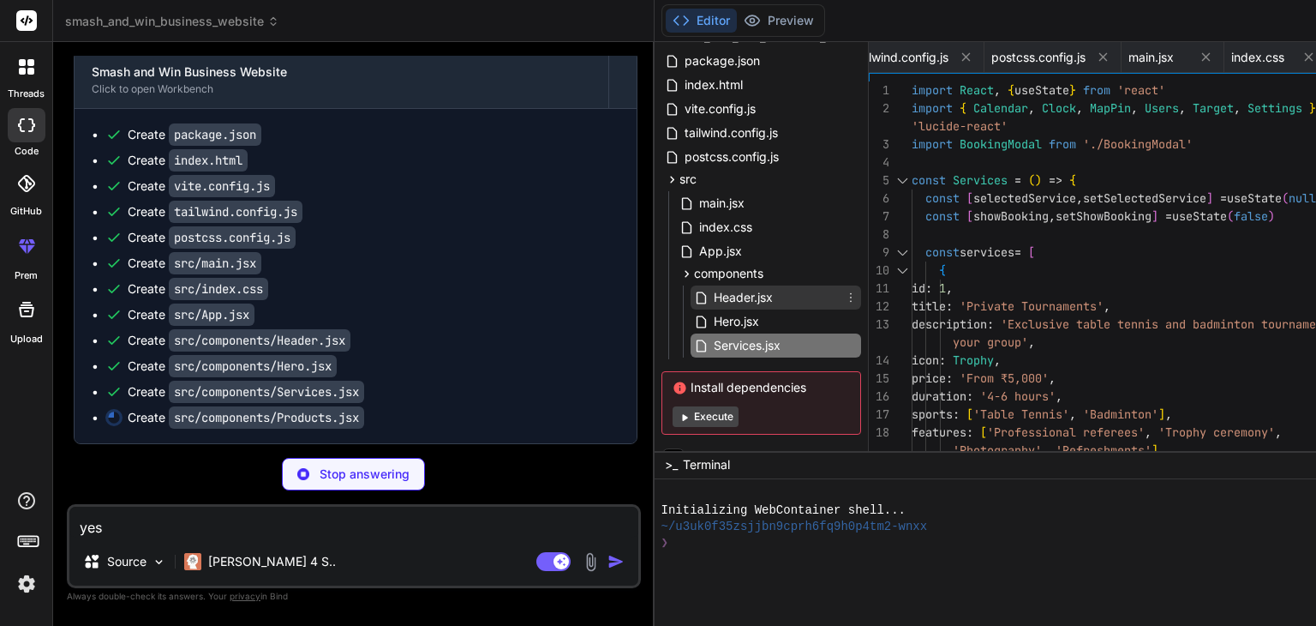
scroll to position [79, 0]
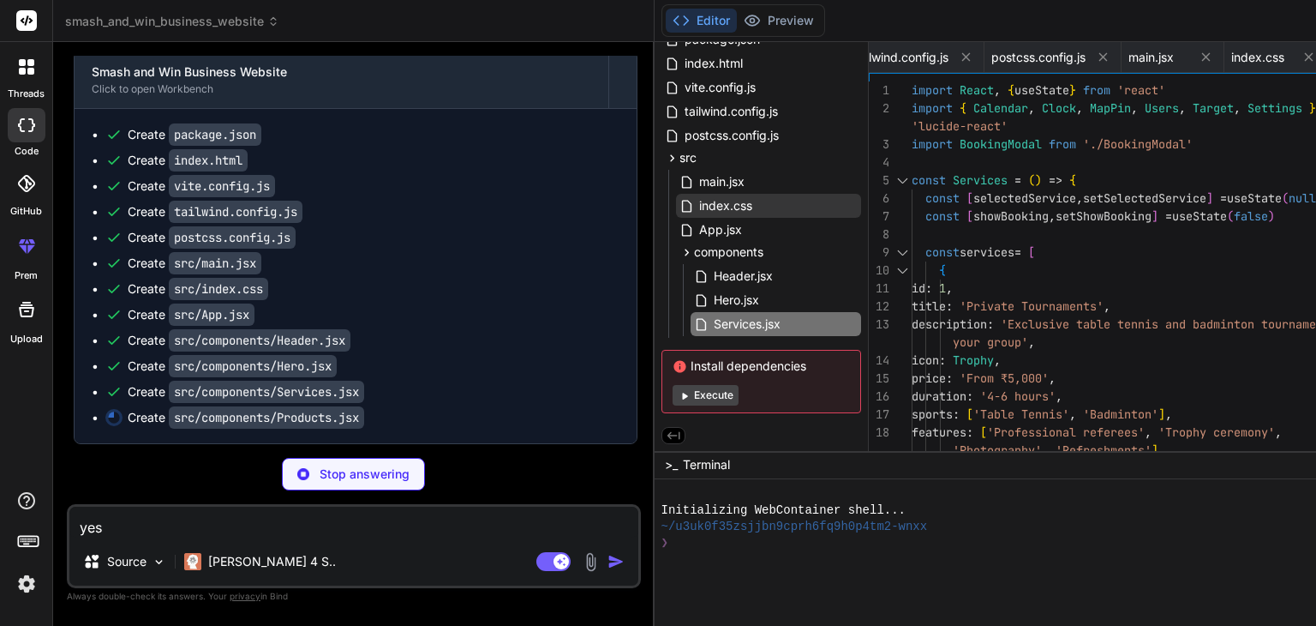
type textarea "x"
type textarea ") } export default Products"
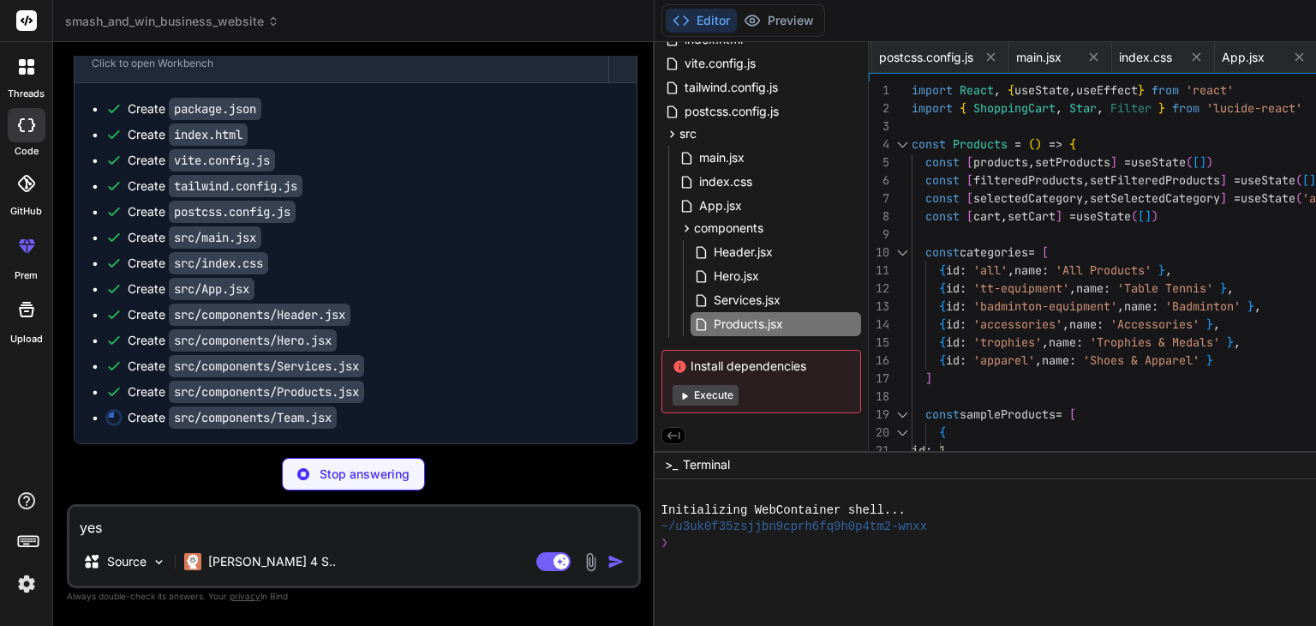
scroll to position [3165, 0]
type textarea "x"
type textarea "export default Team"
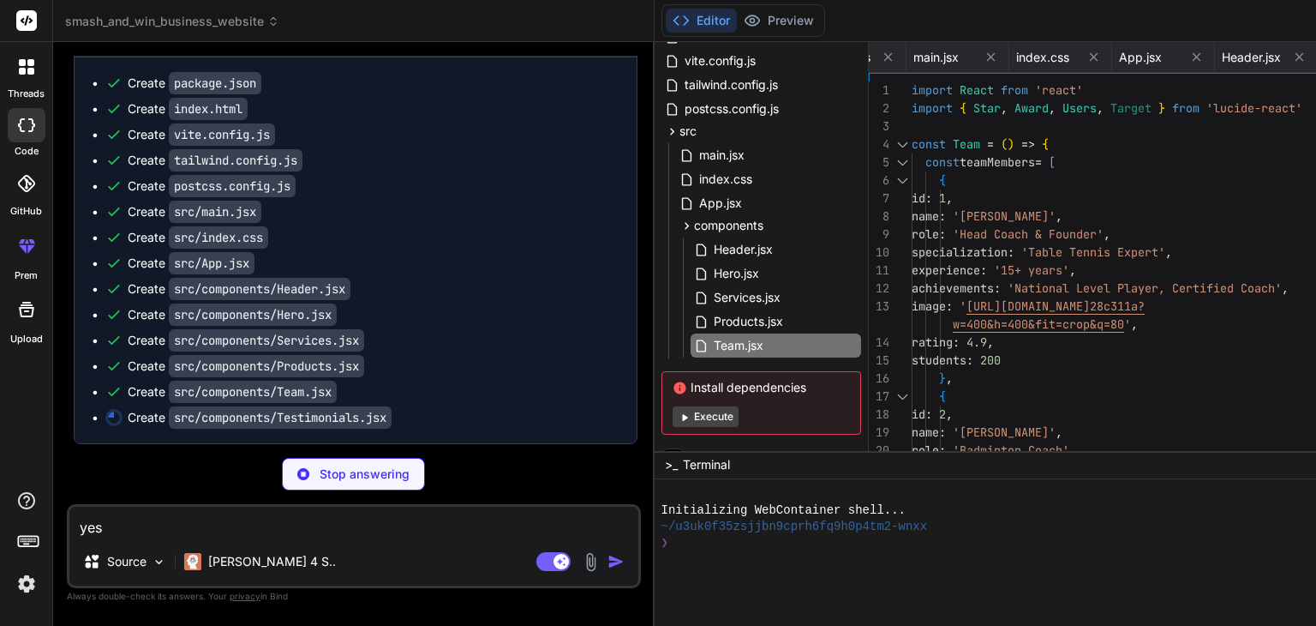
scroll to position [3191, 0]
type textarea "x"
type textarea "</div> </div> </section> ) } export default Testimonials"
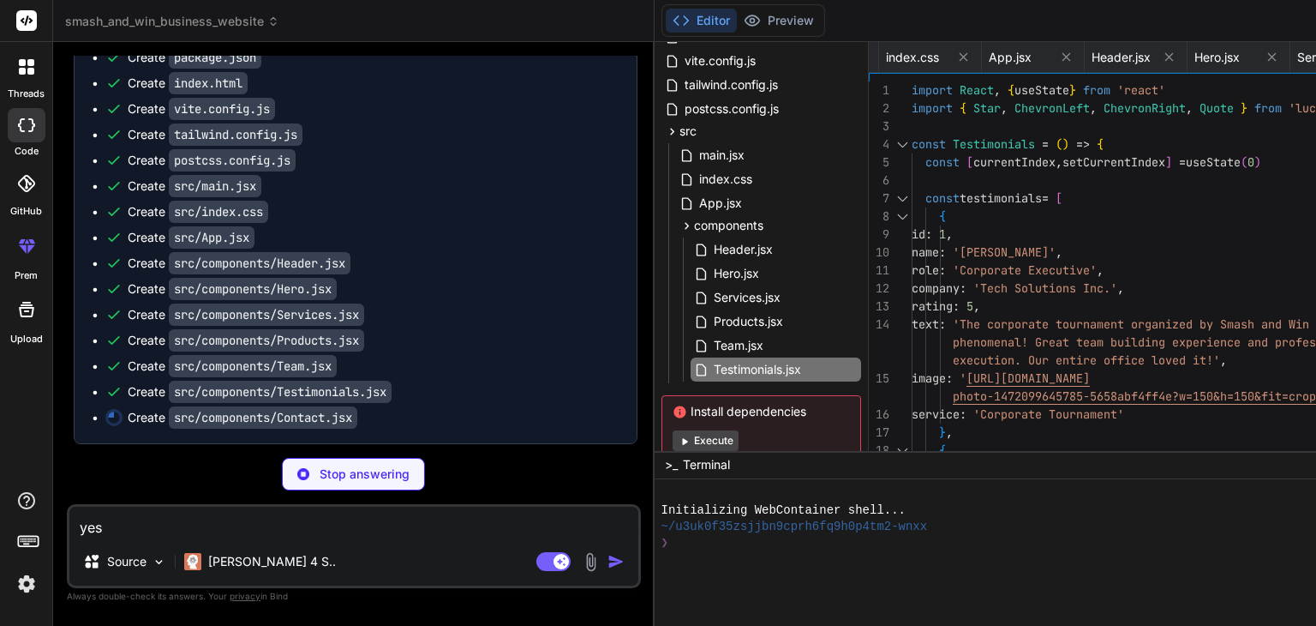
type textarea "x"
type textarea "</section> ) } export default Contact"
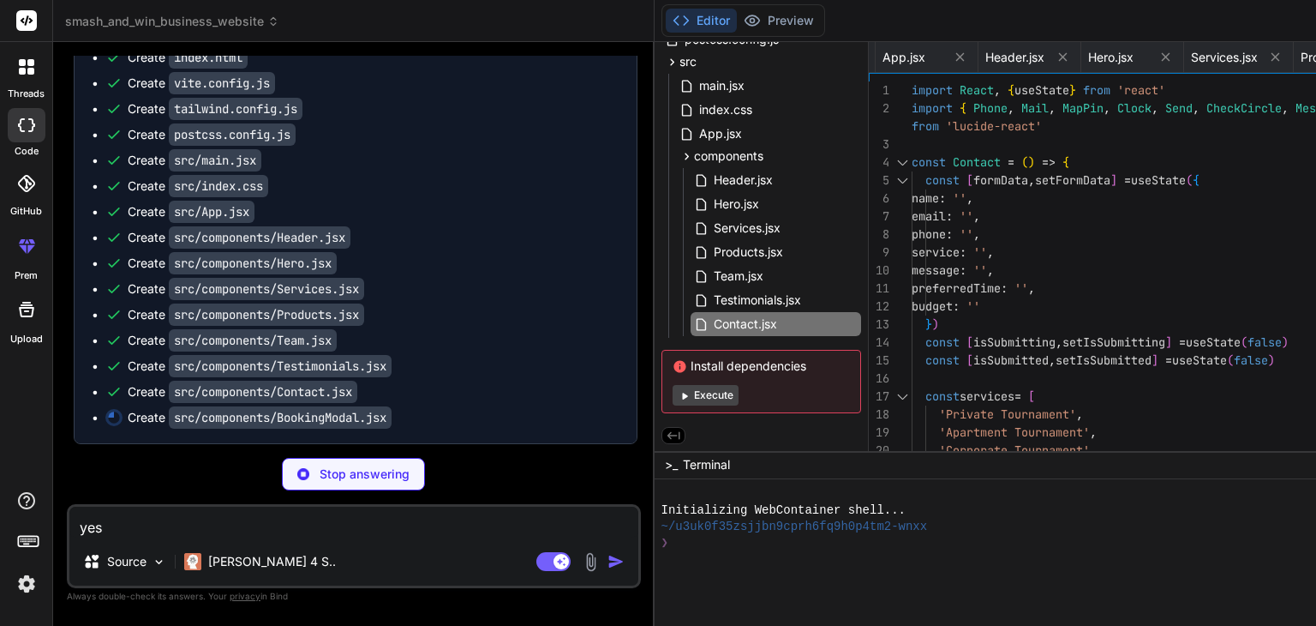
scroll to position [3242, 0]
type textarea "x"
type textarea "</div> </div> ) } export default BookingModal"
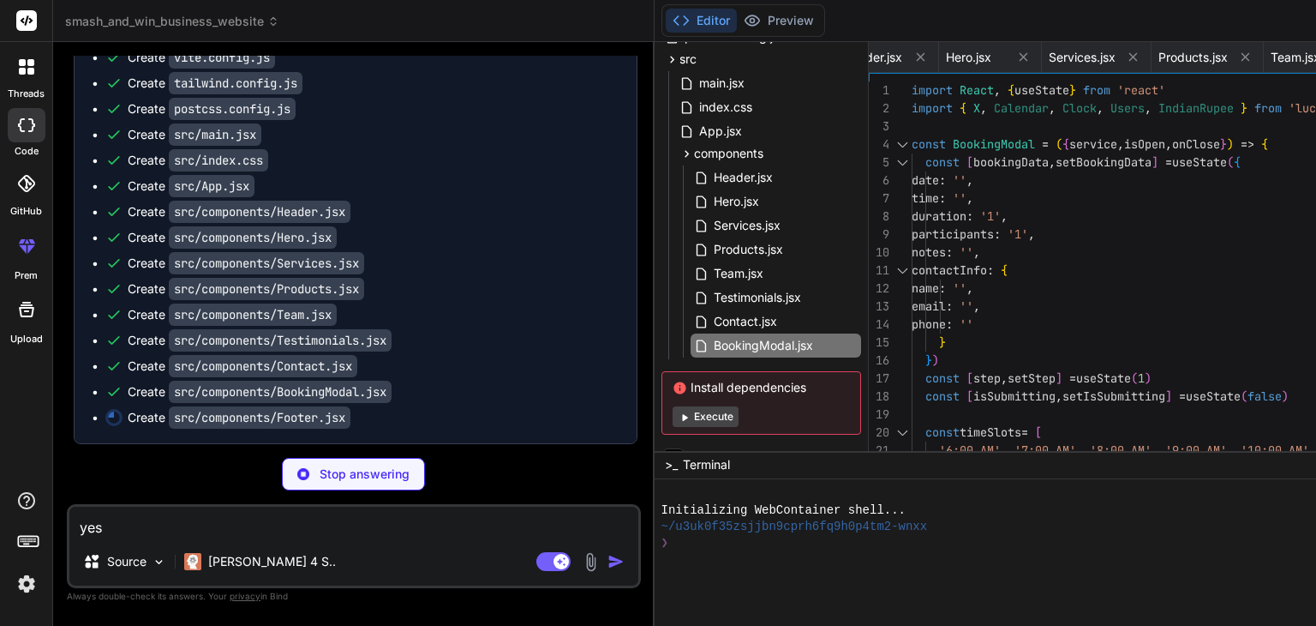
type textarea "x"
type textarea "</div> </div> </div> </footer> ) } export default Footer"
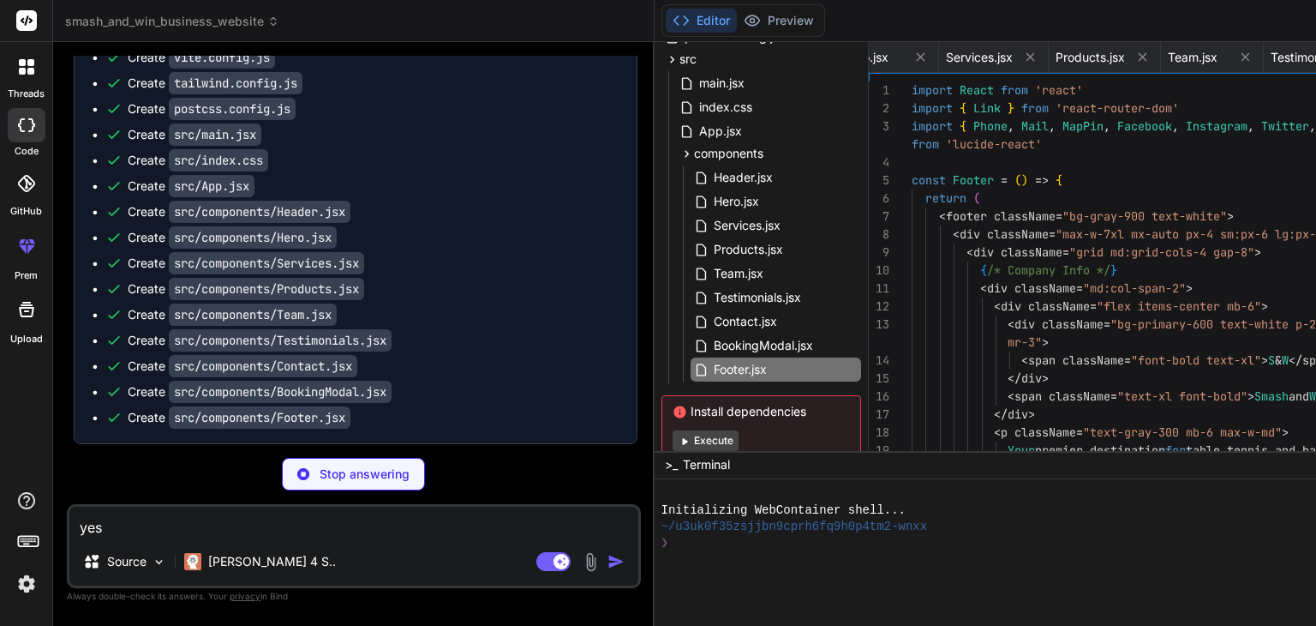
scroll to position [0, 1436]
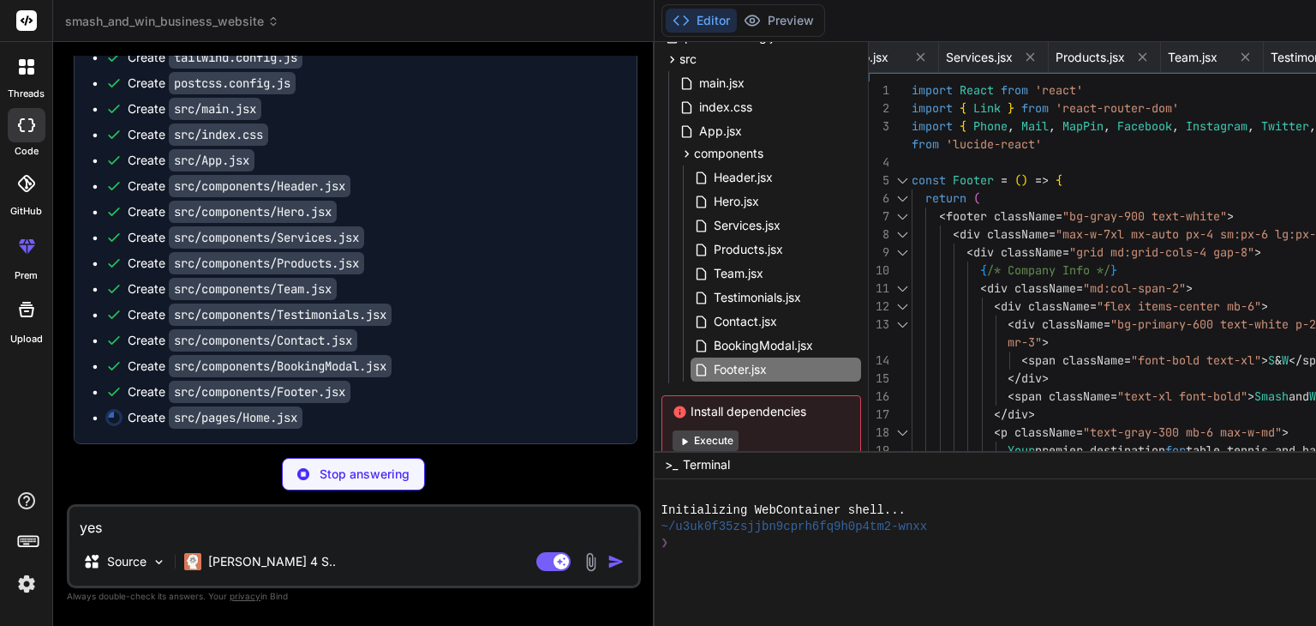
type textarea "x"
type textarea "export default Home"
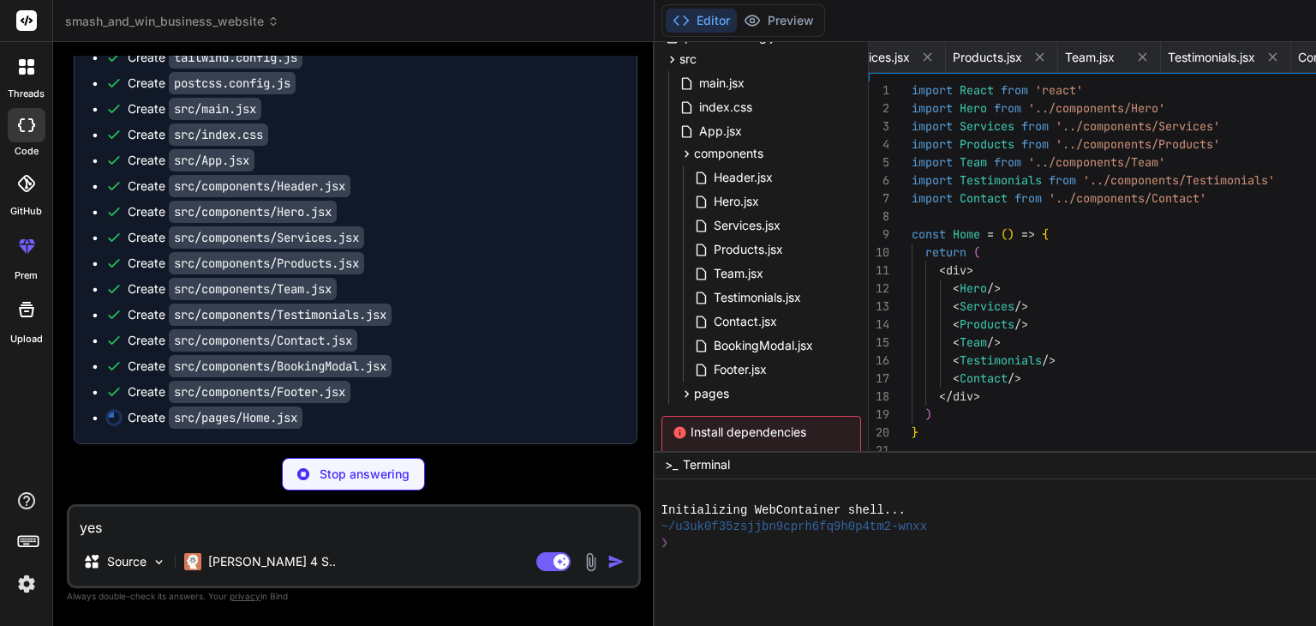
scroll to position [0, 1539]
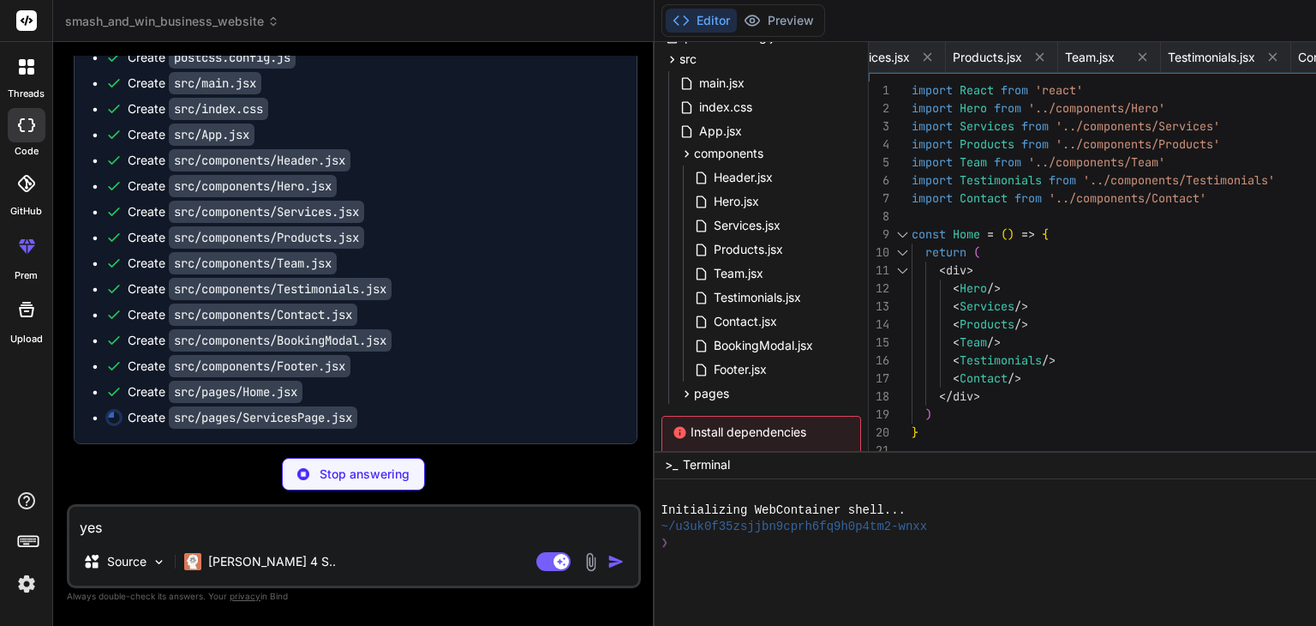
type textarea "x"
type textarea "<Services /> </div> ) } export default ServicesPage"
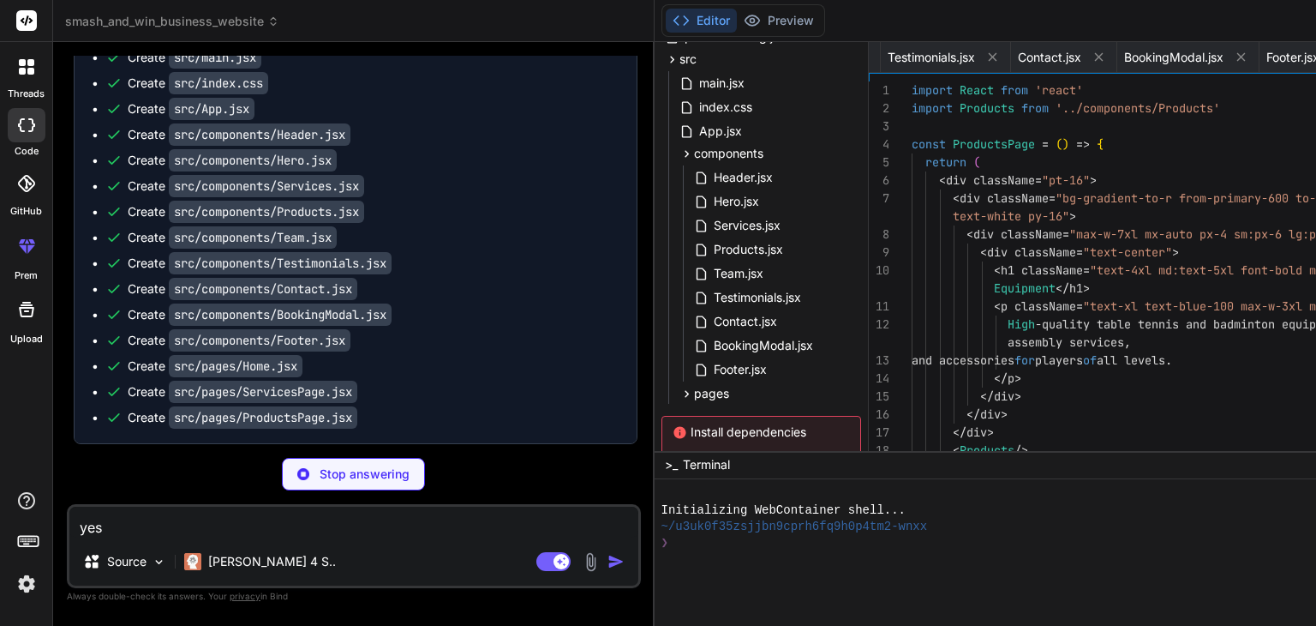
scroll to position [0, 1820]
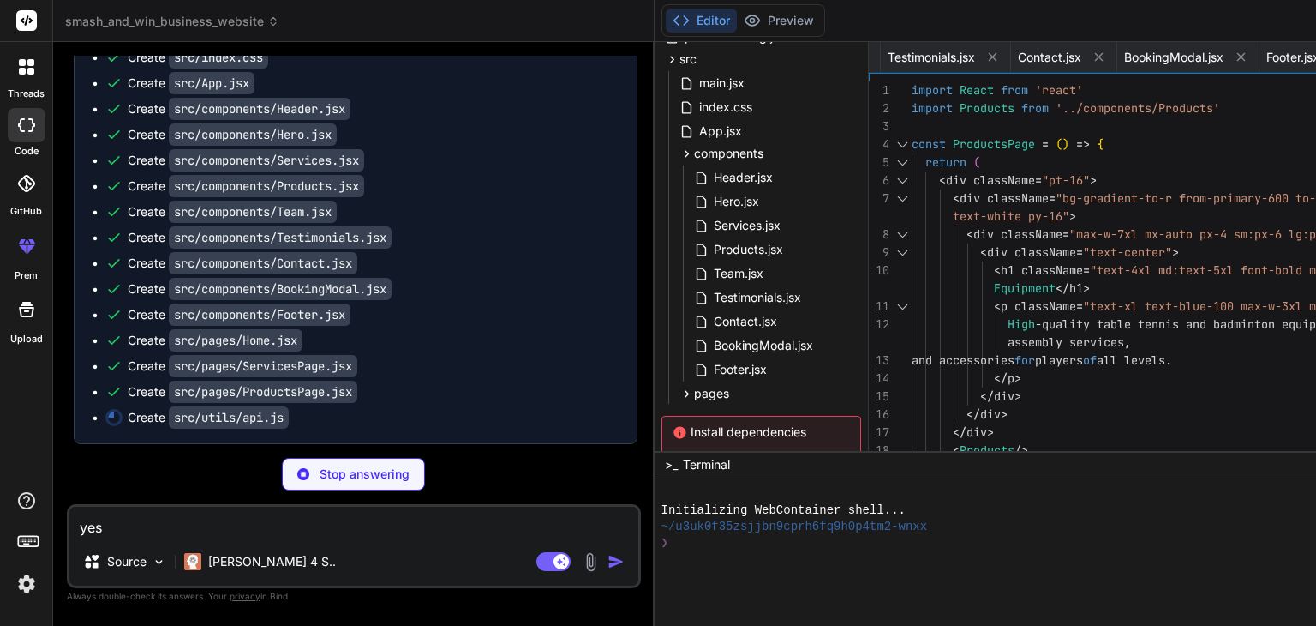
type textarea "x"
type textarea "}"
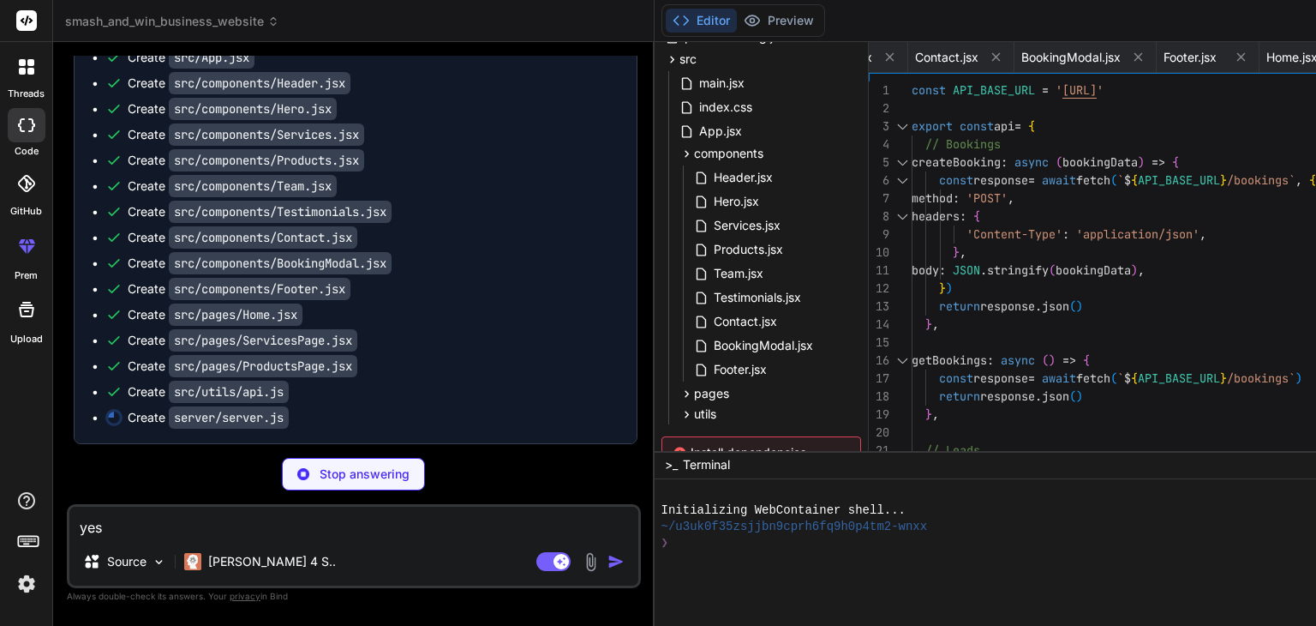
type textarea "x"
type textarea "}) app.listen(PORT, () => { console.log(`Server running on port ${PORT}`) }) ex…"
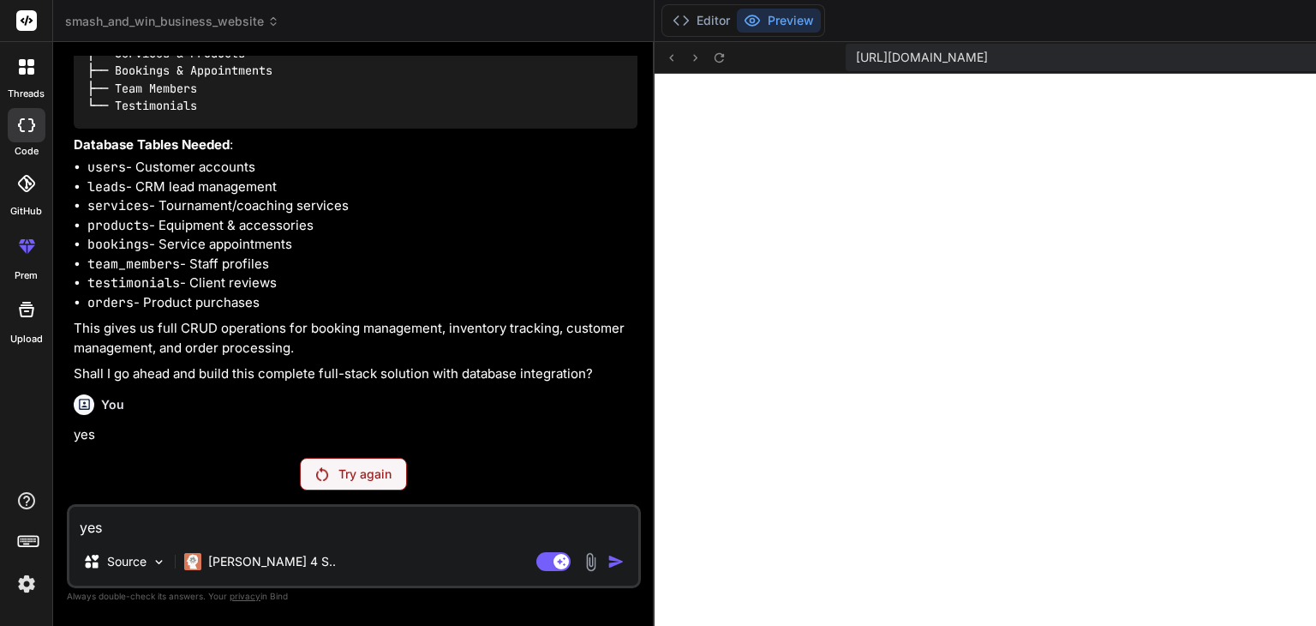
scroll to position [2703, 0]
click at [666, 11] on button "Editor" at bounding box center [701, 21] width 71 height 24
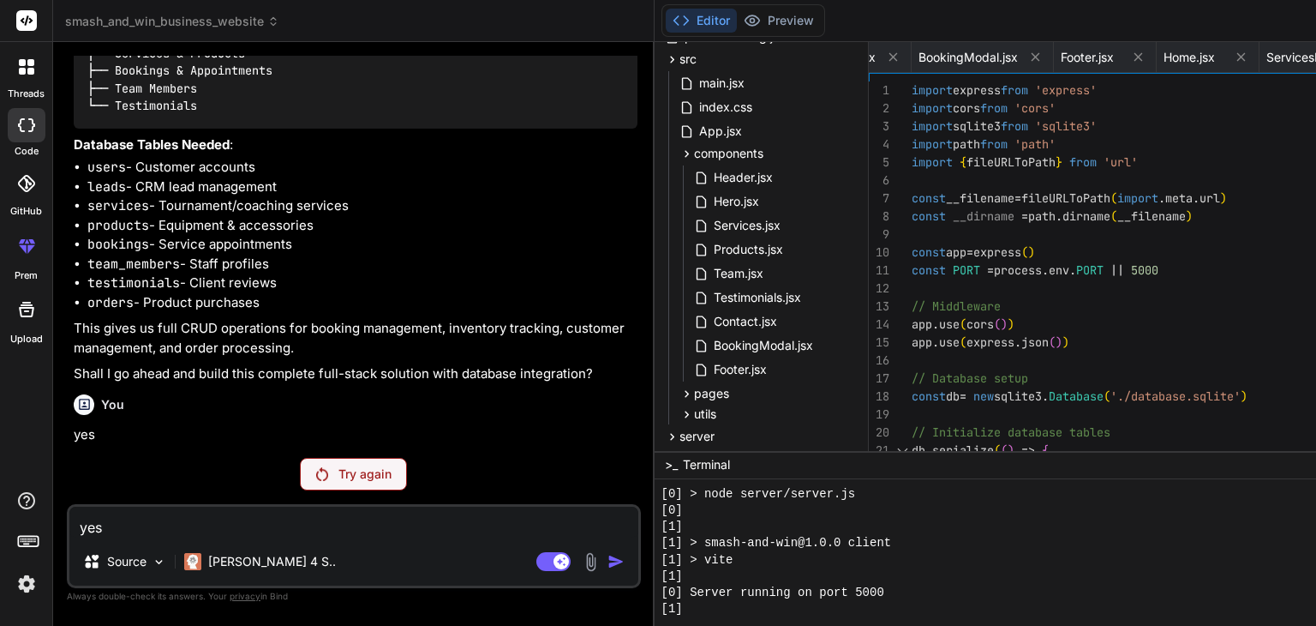
scroll to position [757, 0]
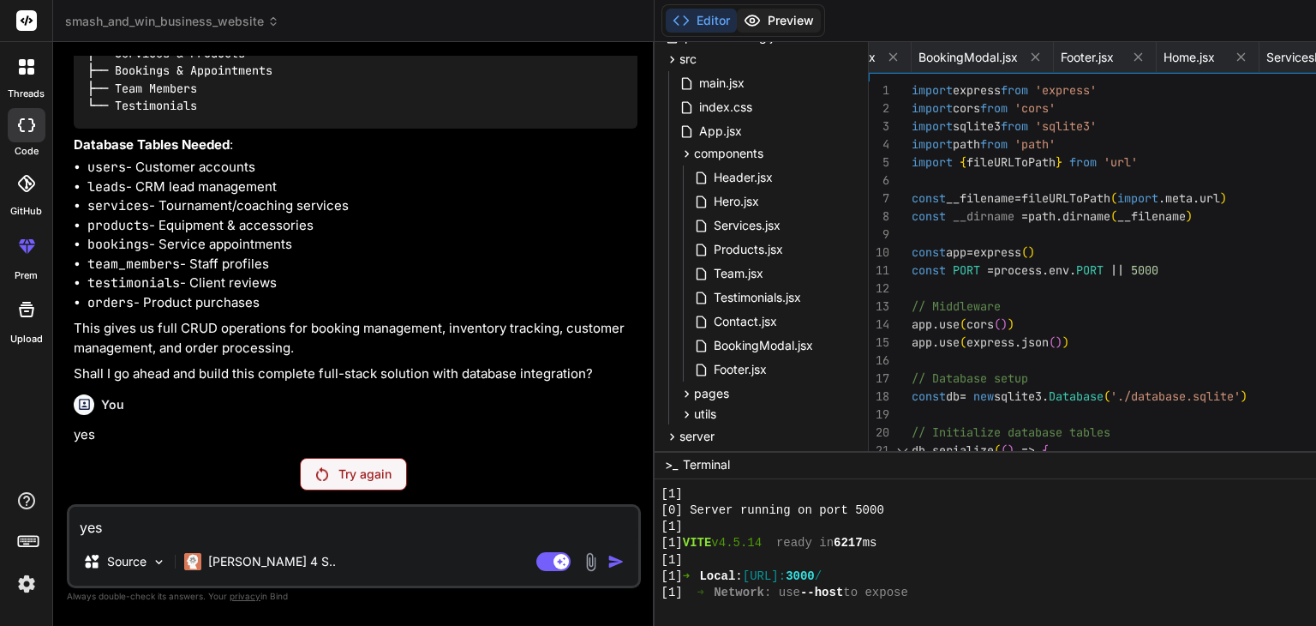
click at [737, 18] on button "Preview" at bounding box center [779, 21] width 84 height 24
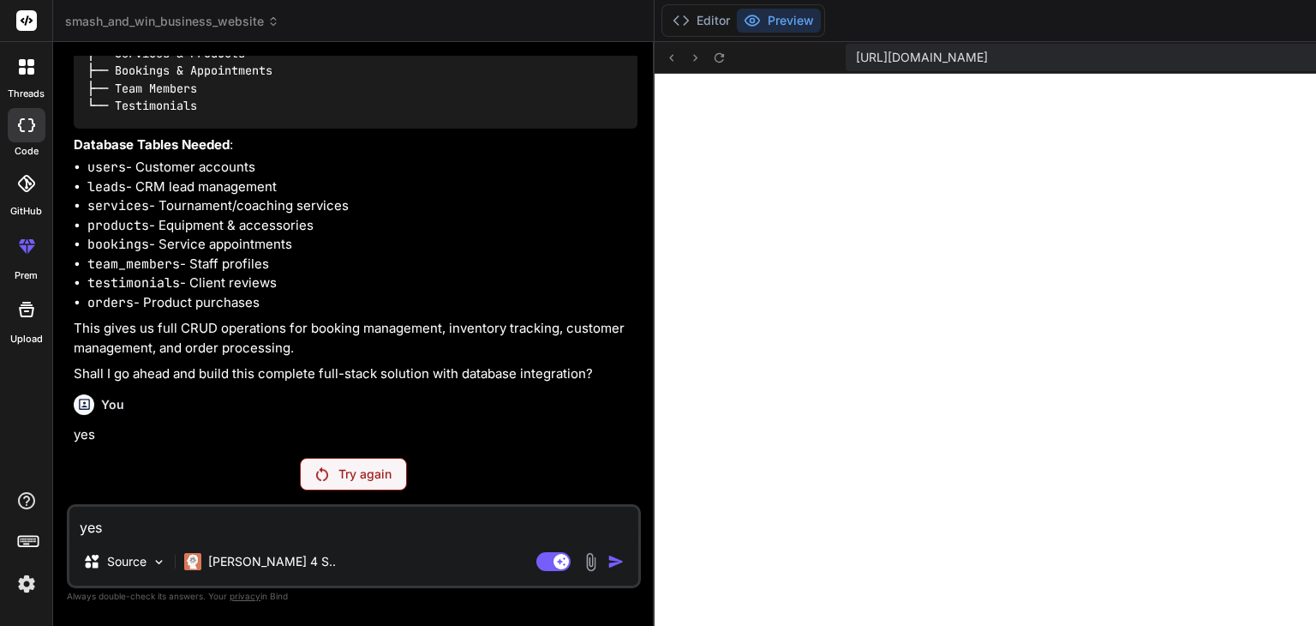
click at [856, 56] on span "[URL][DOMAIN_NAME]" at bounding box center [922, 57] width 132 height 17
click at [712, 63] on icon at bounding box center [719, 58] width 15 height 15
click at [666, 25] on button "Editor" at bounding box center [701, 21] width 71 height 24
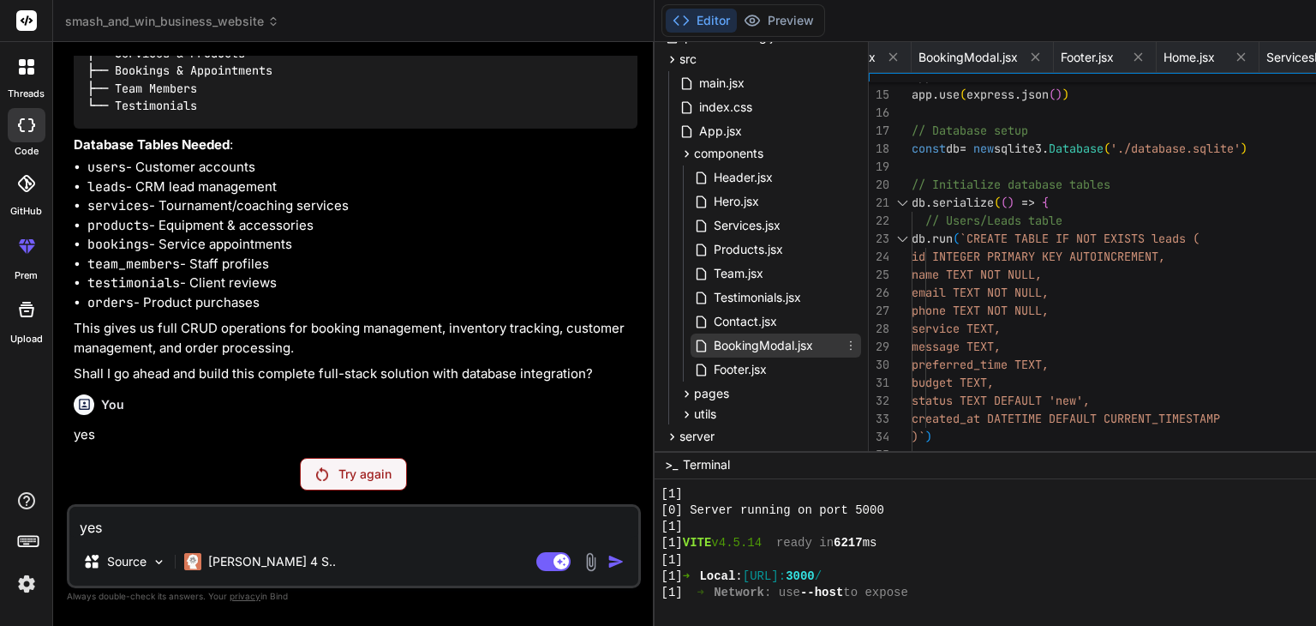
scroll to position [298, 0]
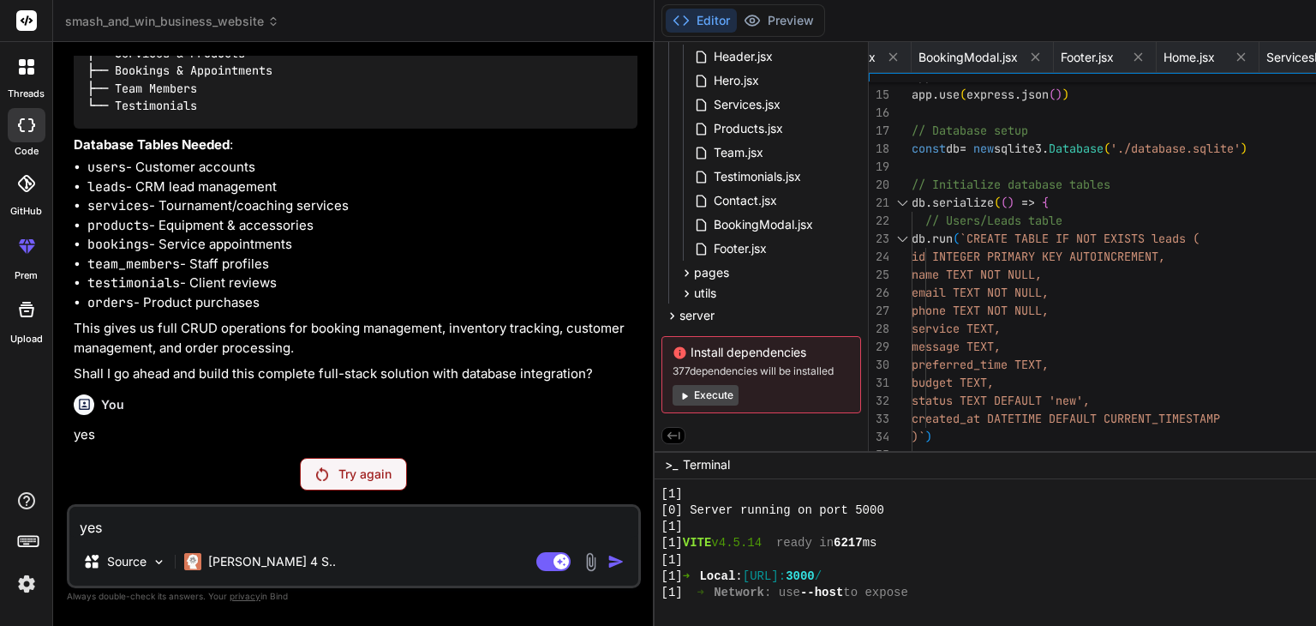
click at [673, 393] on button "Execute" at bounding box center [706, 395] width 66 height 21
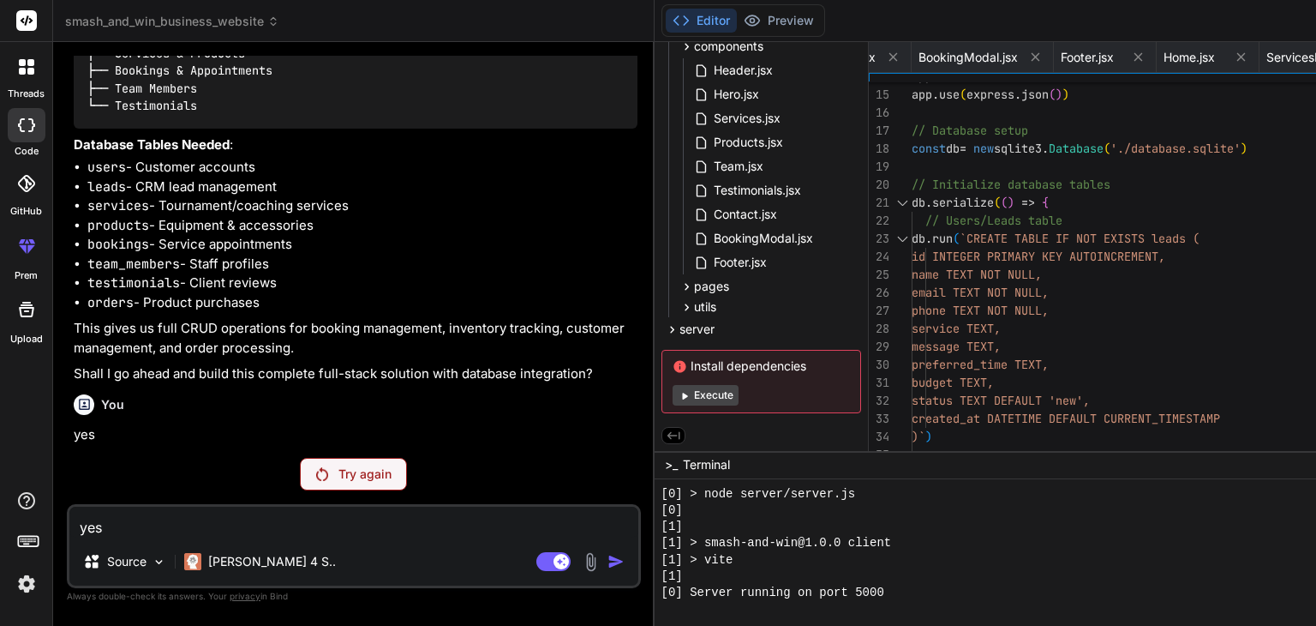
scroll to position [1316, 0]
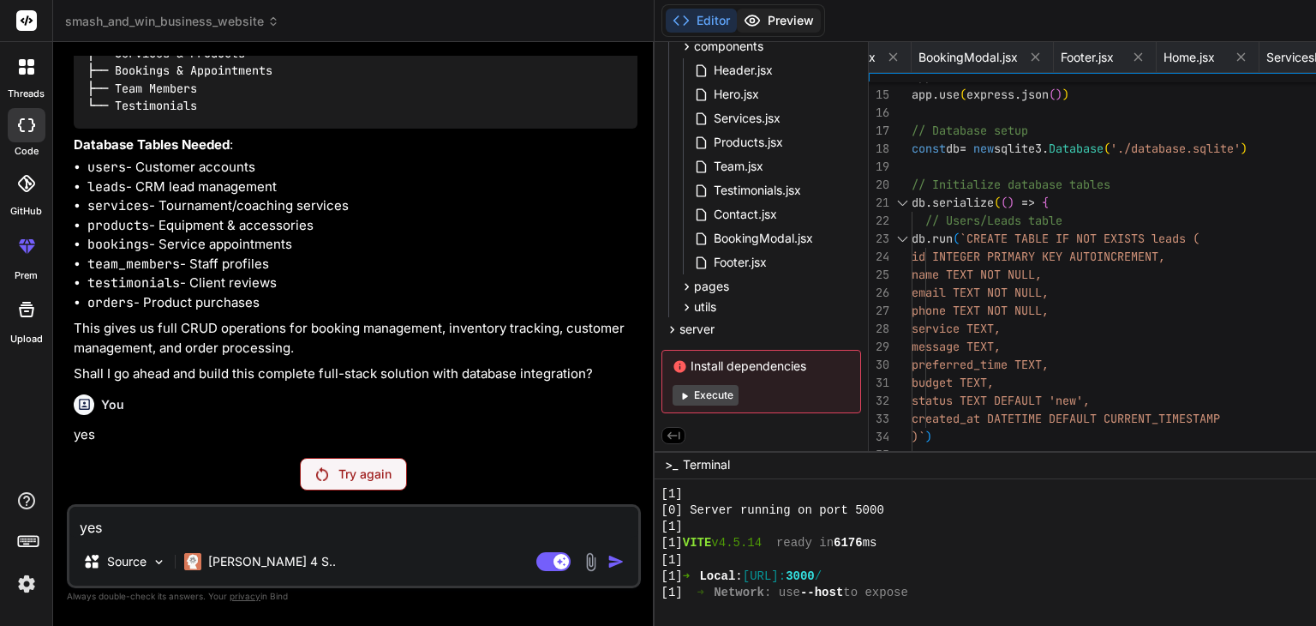
click at [737, 21] on button "Preview" at bounding box center [779, 21] width 84 height 24
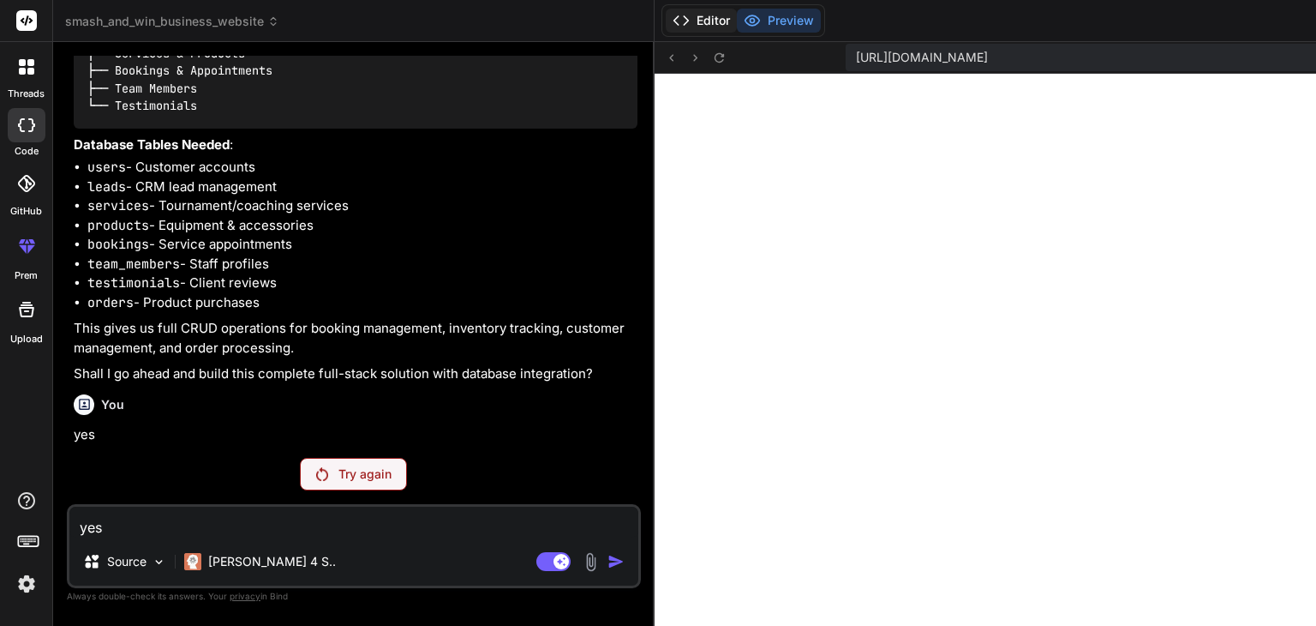
click at [666, 16] on button "Editor" at bounding box center [701, 21] width 71 height 24
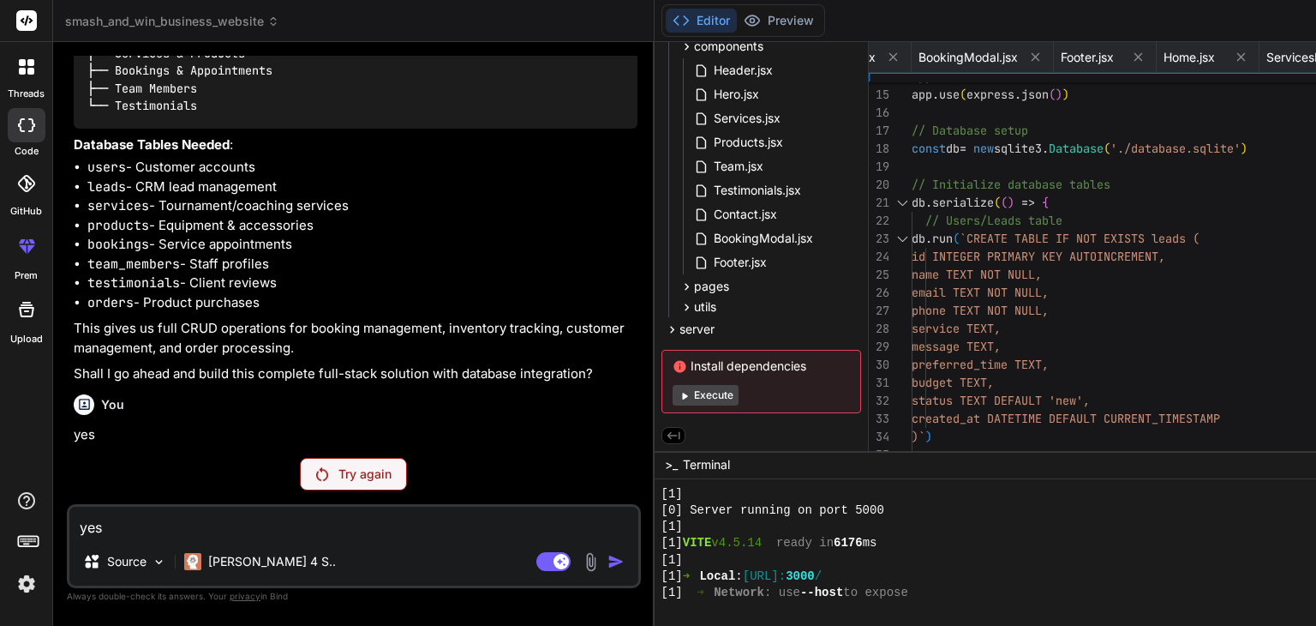
click at [673, 386] on button "Execute" at bounding box center [706, 395] width 66 height 21
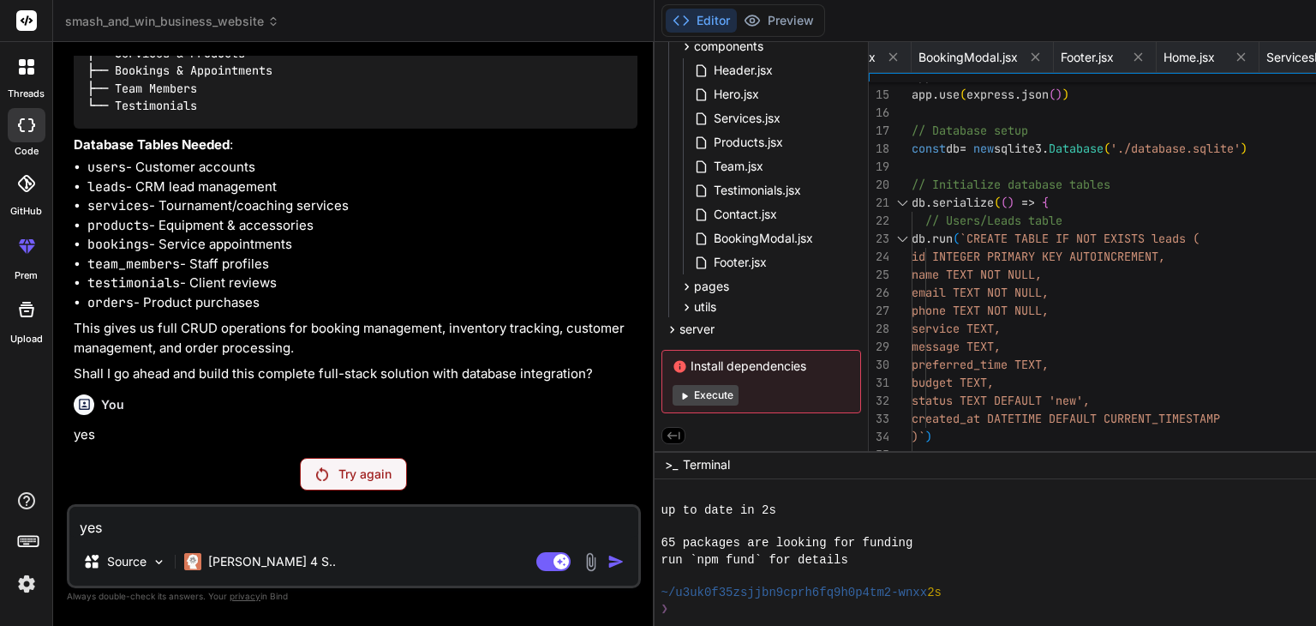
scroll to position [1563, 0]
type textarea "x"
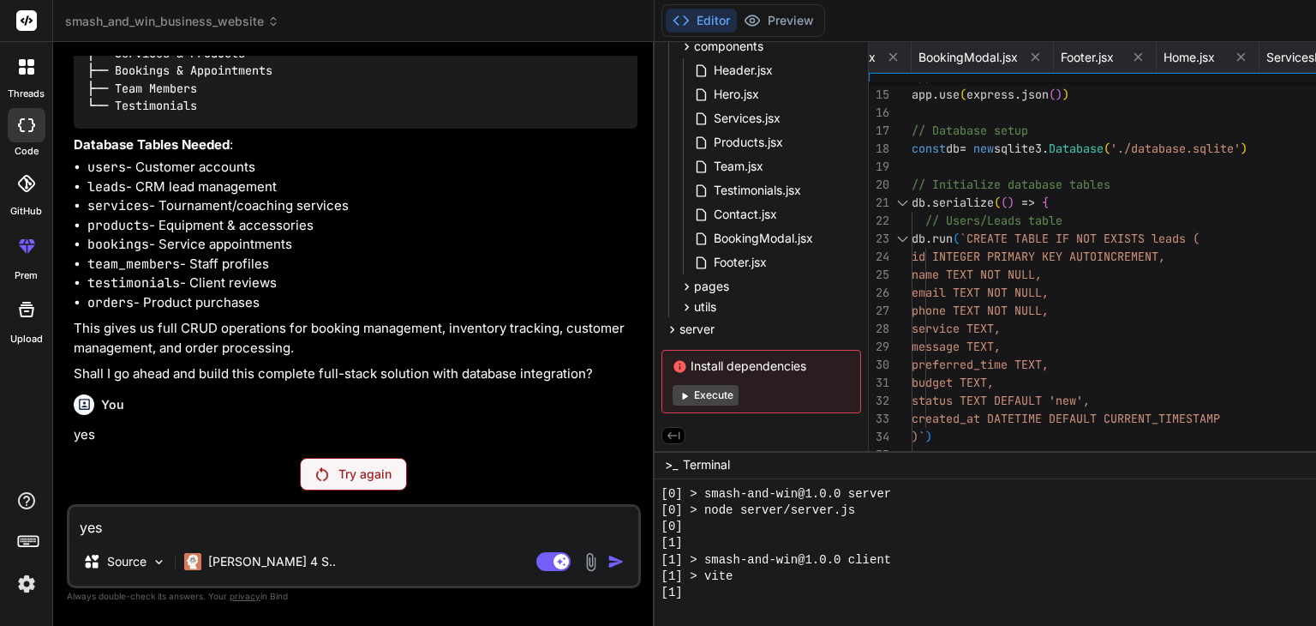
scroll to position [1793, 0]
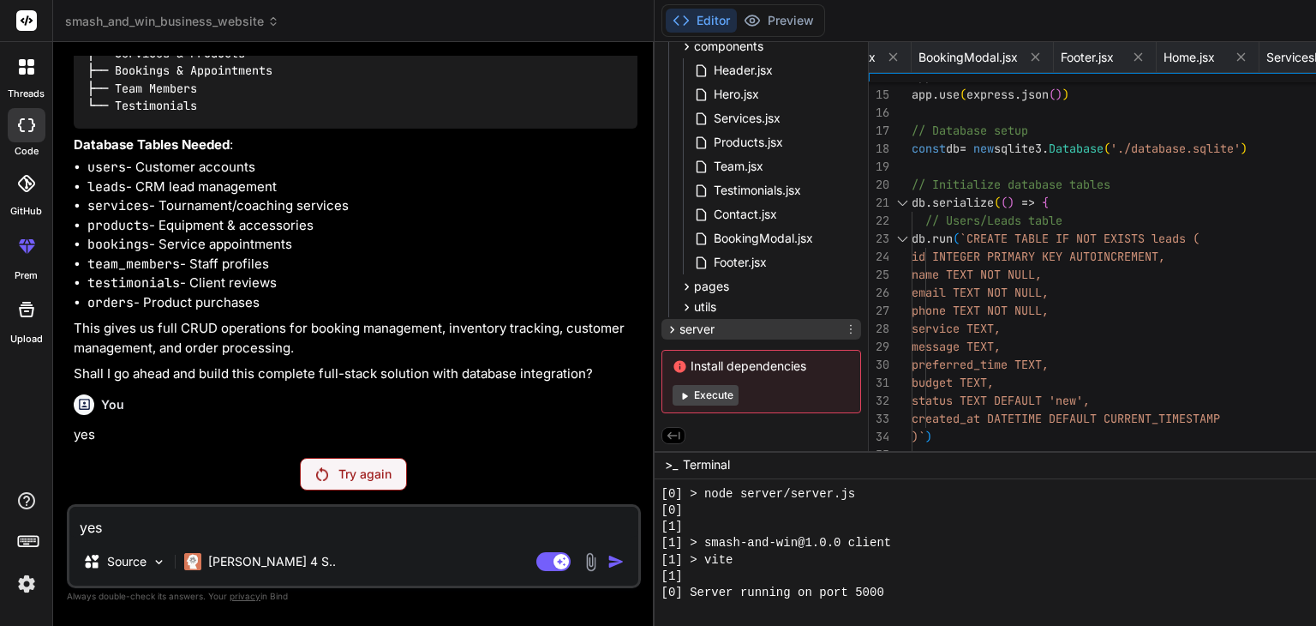
click at [665, 324] on icon at bounding box center [672, 329] width 15 height 15
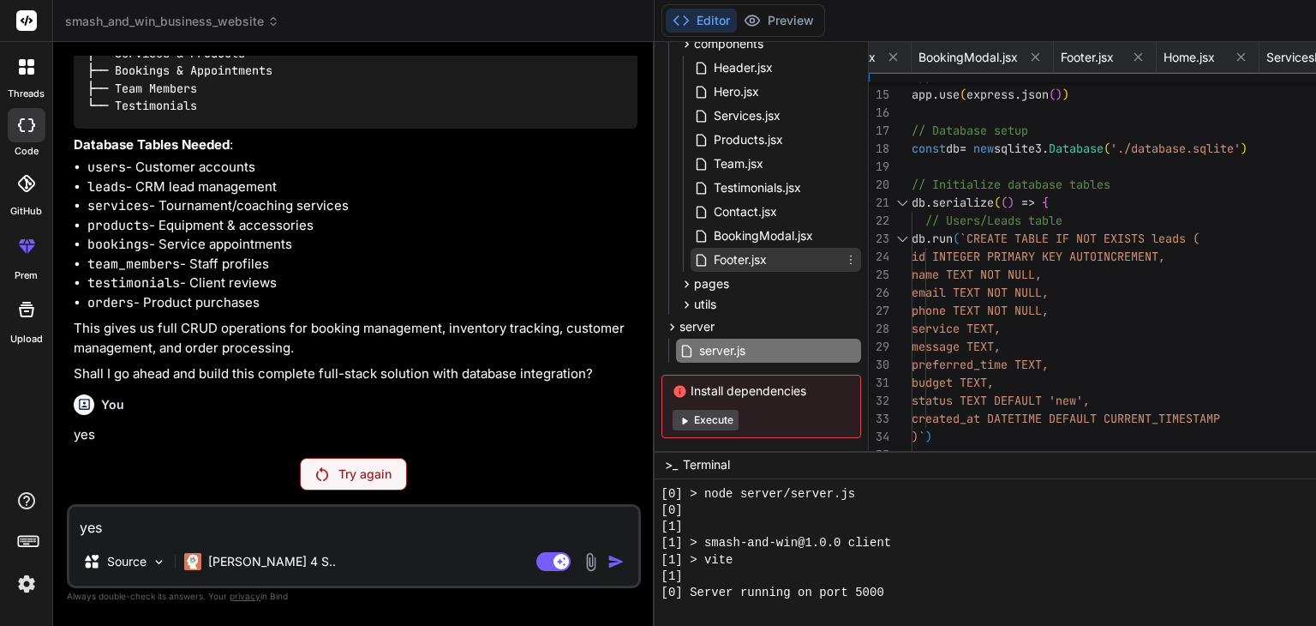
scroll to position [312, 0]
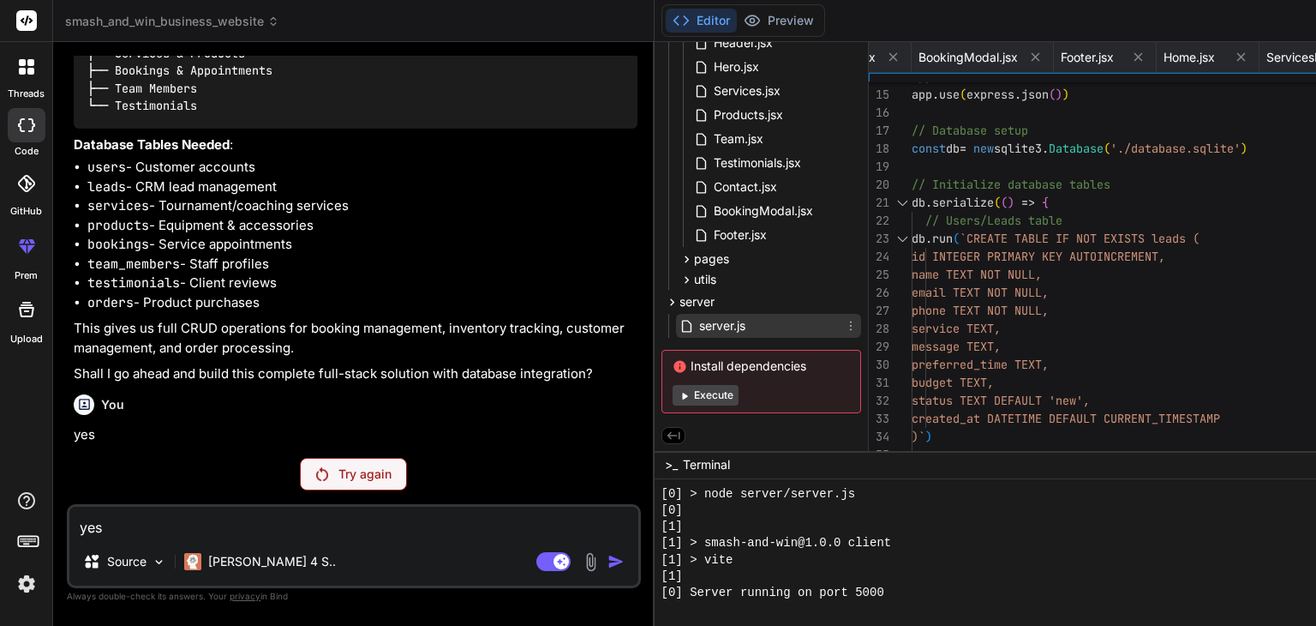
click at [698, 316] on span "server.js" at bounding box center [723, 325] width 50 height 21
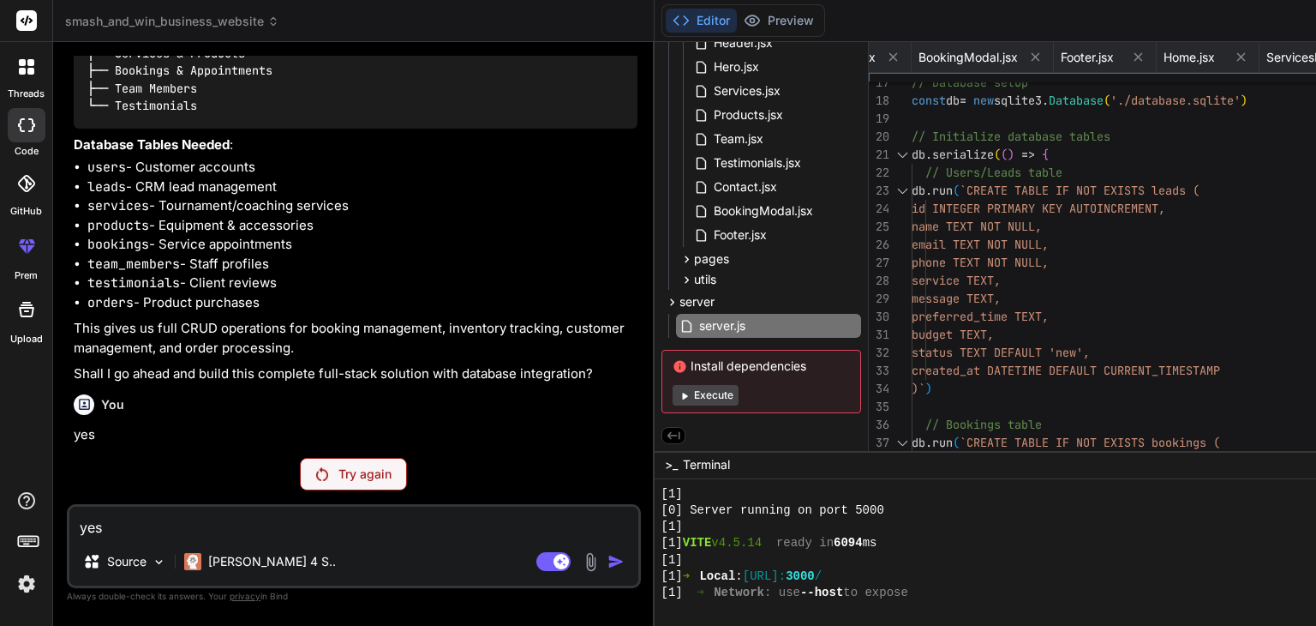
type textarea "db.serialize(() => { // Users/Leads table [DOMAIN_NAME](`CREATE TABLE IF NOT EX…"
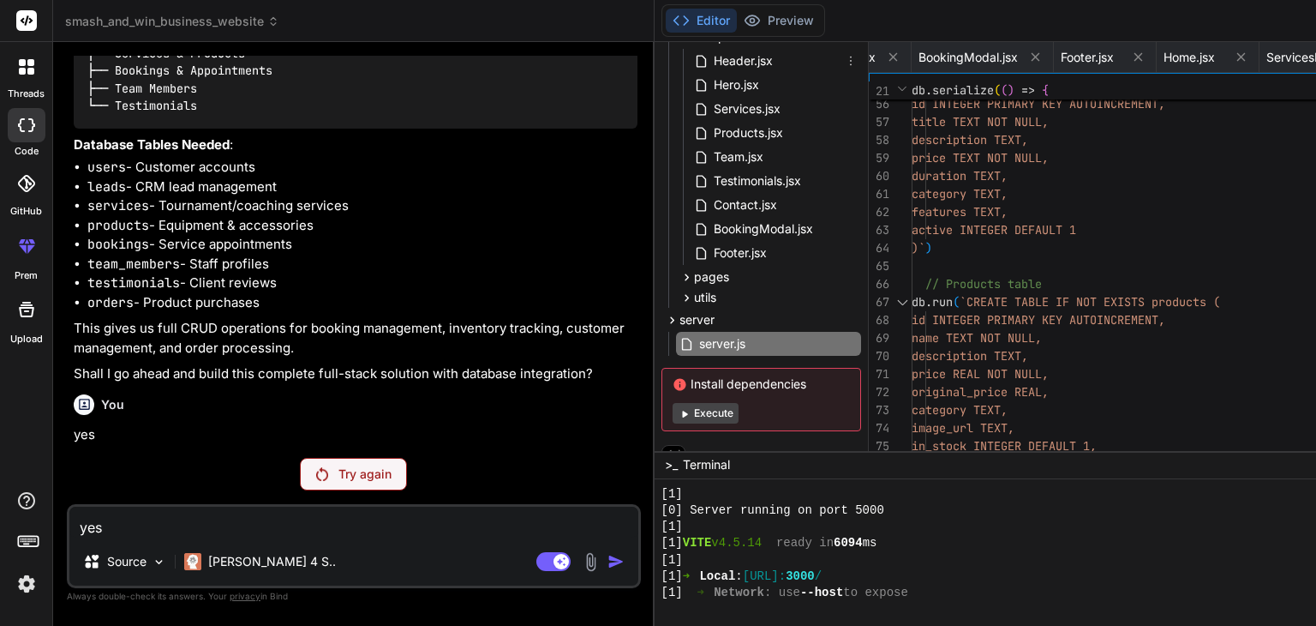
scroll to position [294, 0]
click at [680, 274] on icon at bounding box center [687, 274] width 15 height 15
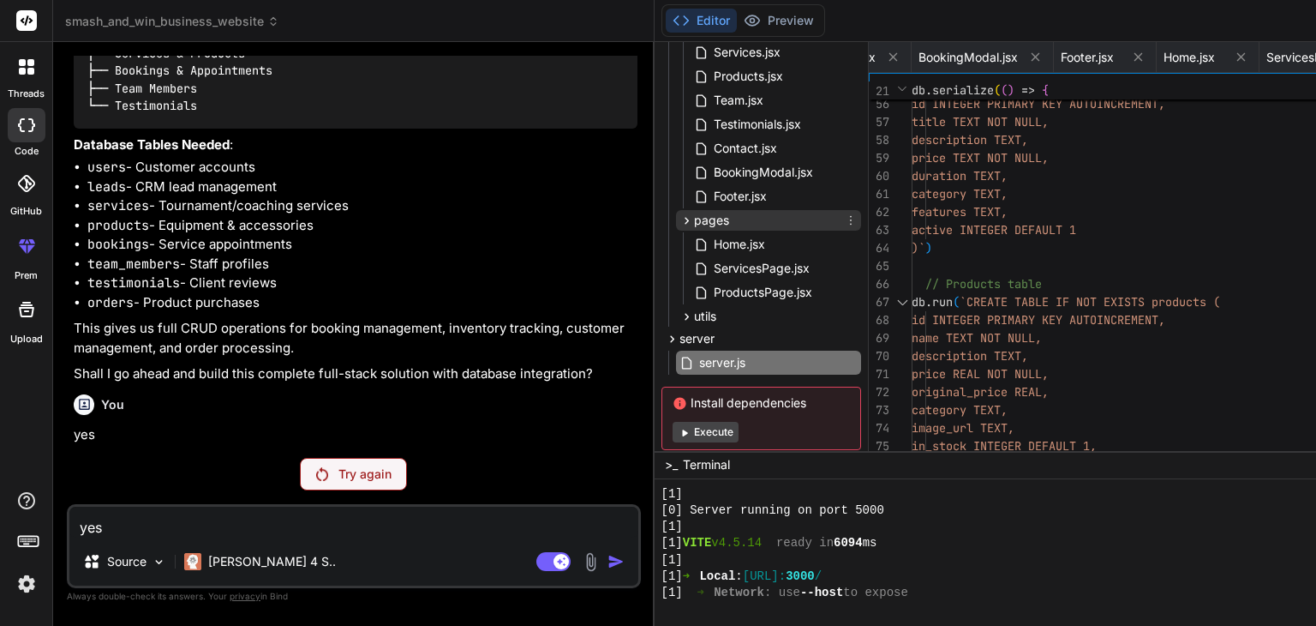
scroll to position [369, 0]
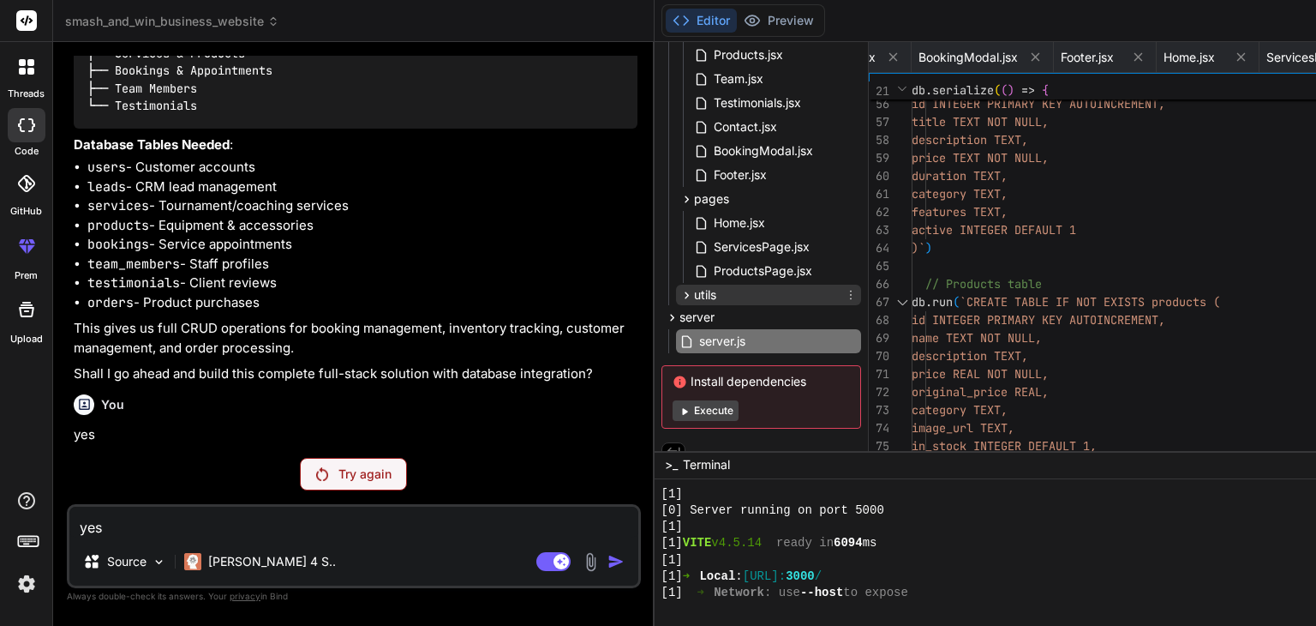
click at [685, 295] on icon at bounding box center [687, 294] width 4 height 7
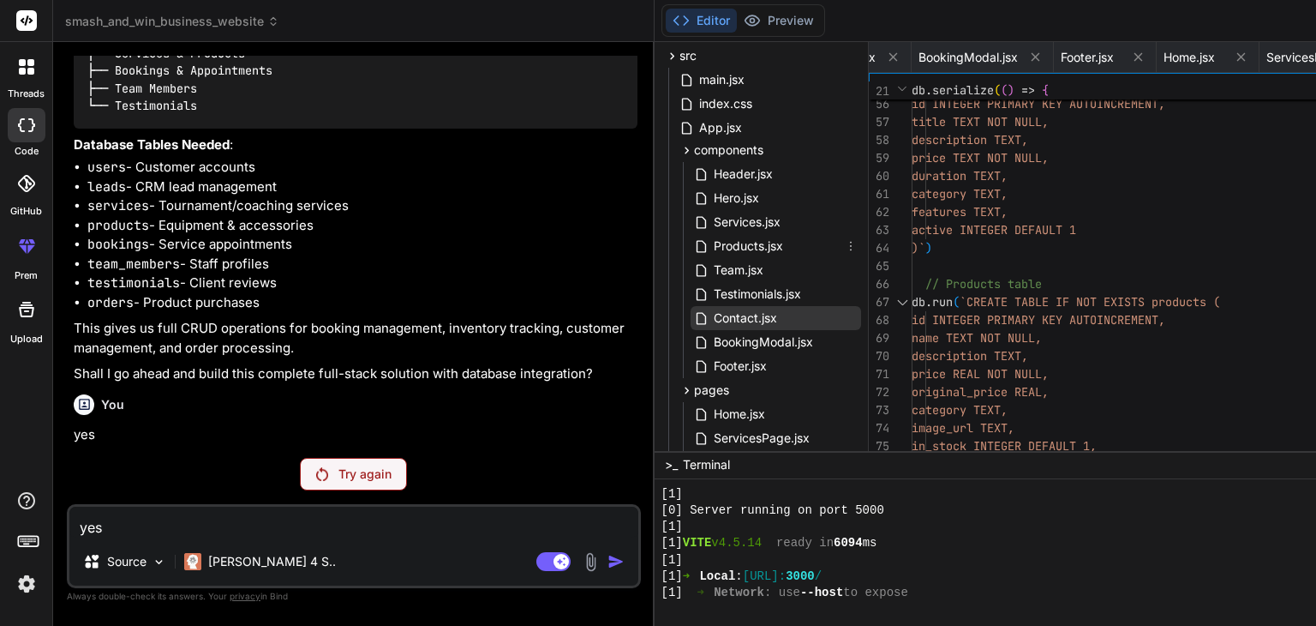
scroll to position [175, 0]
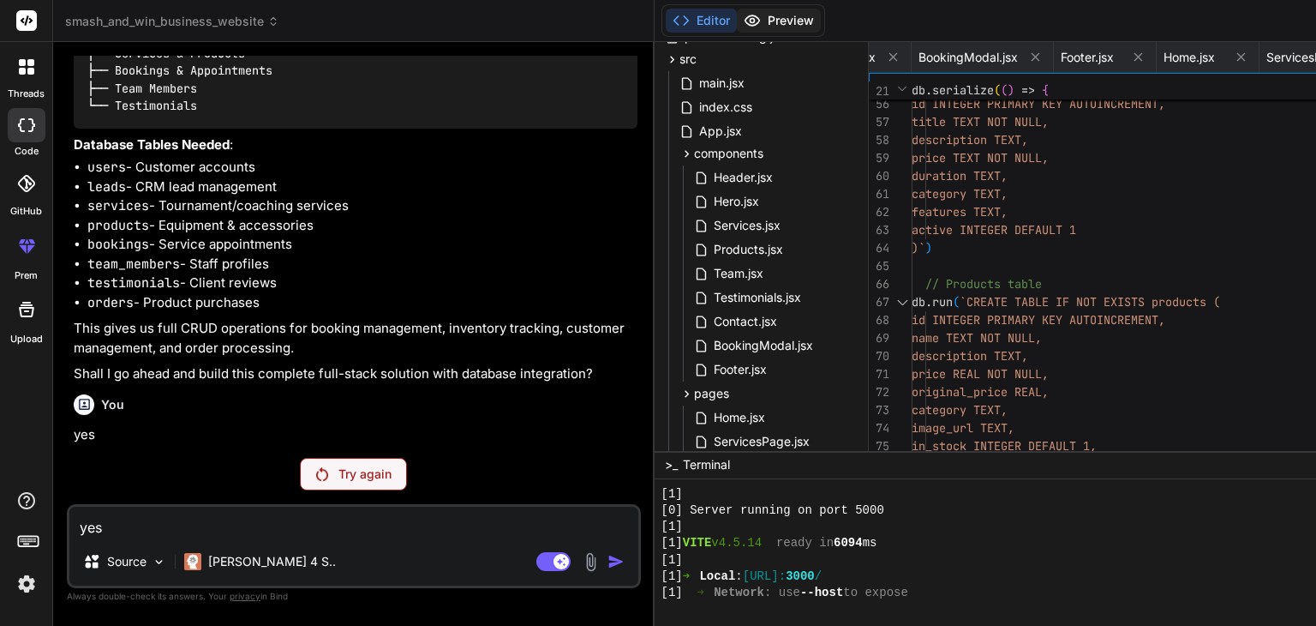
click at [737, 17] on button "Preview" at bounding box center [779, 21] width 84 height 24
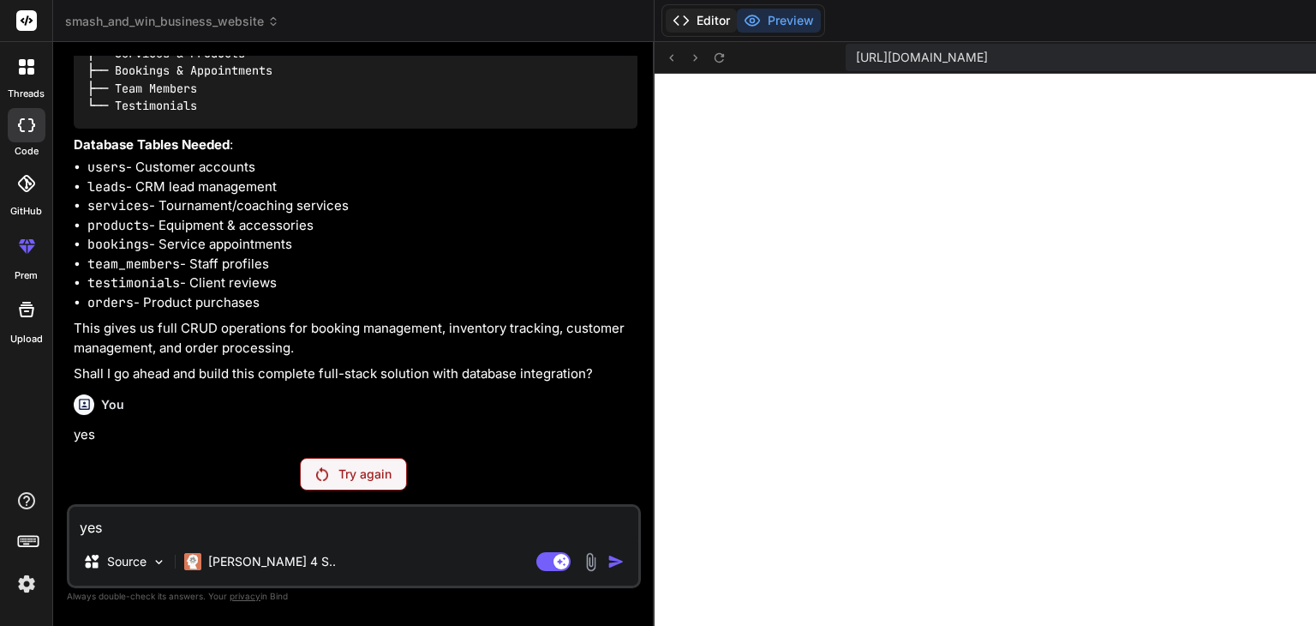
click at [666, 23] on button "Editor" at bounding box center [701, 21] width 71 height 24
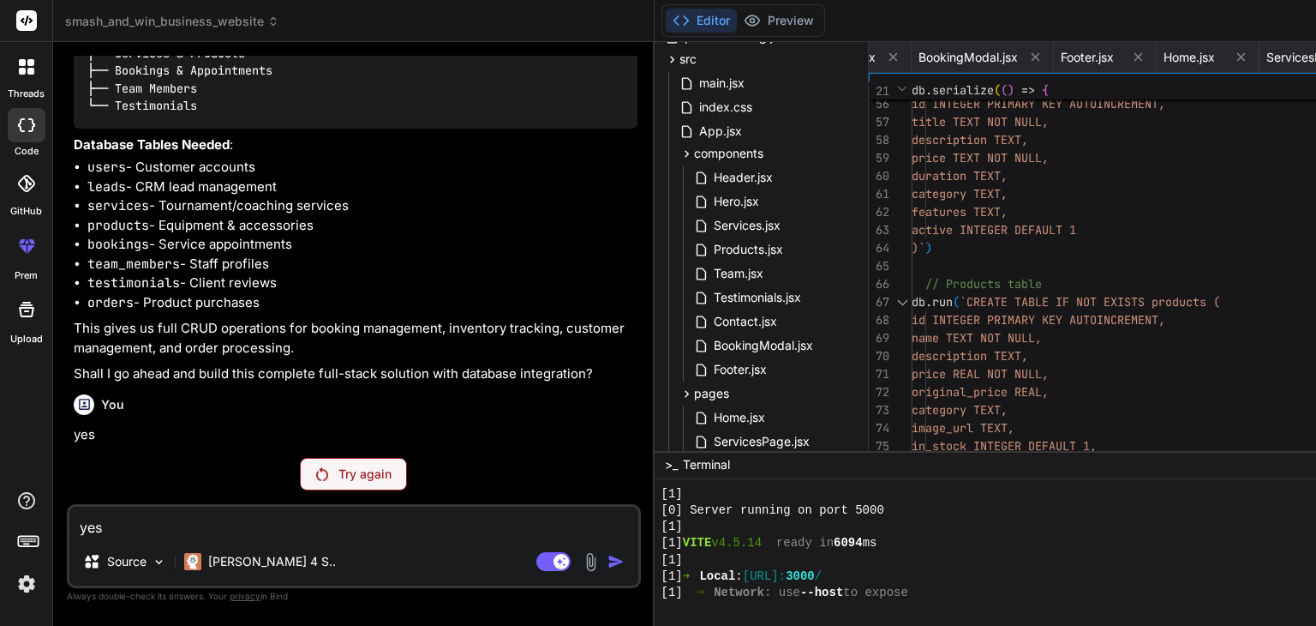
click at [316, 512] on textarea "yes" at bounding box center [353, 521] width 569 height 31
type textarea "n"
type textarea "x"
type textarea "no"
type textarea "x"
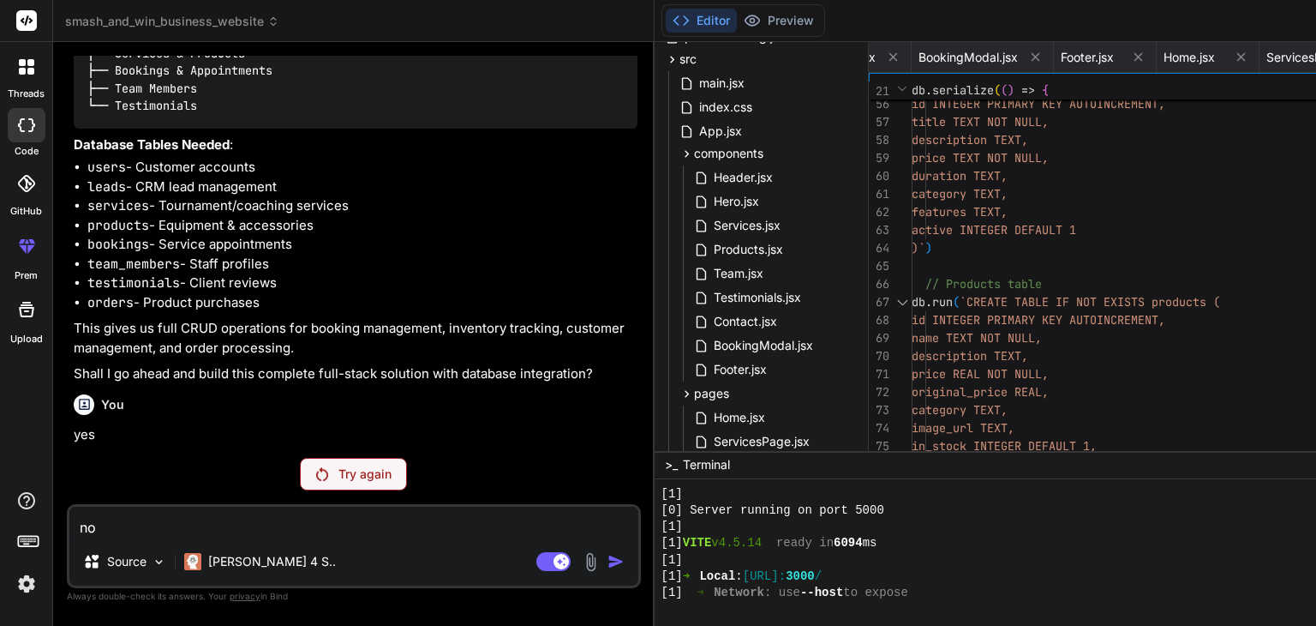
type textarea "not"
type textarea "x"
type textarea "noth"
type textarea "x"
type textarea "nothi"
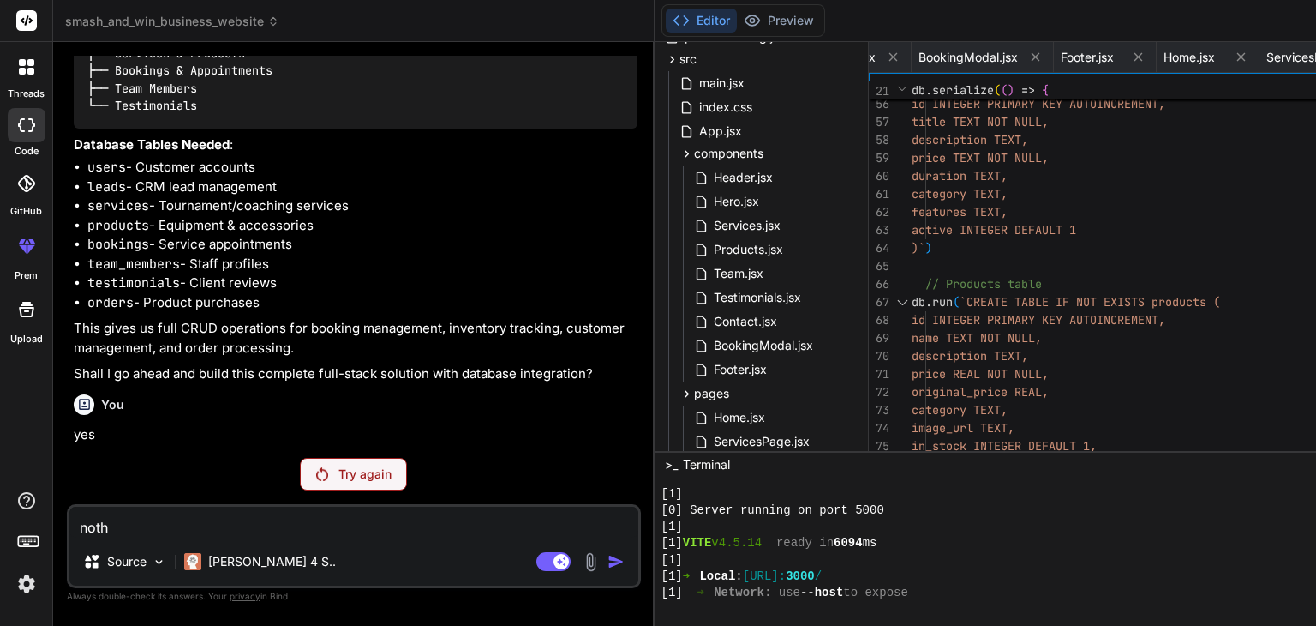
type textarea "x"
type textarea "nothin"
type textarea "x"
type textarea "nothing"
type textarea "x"
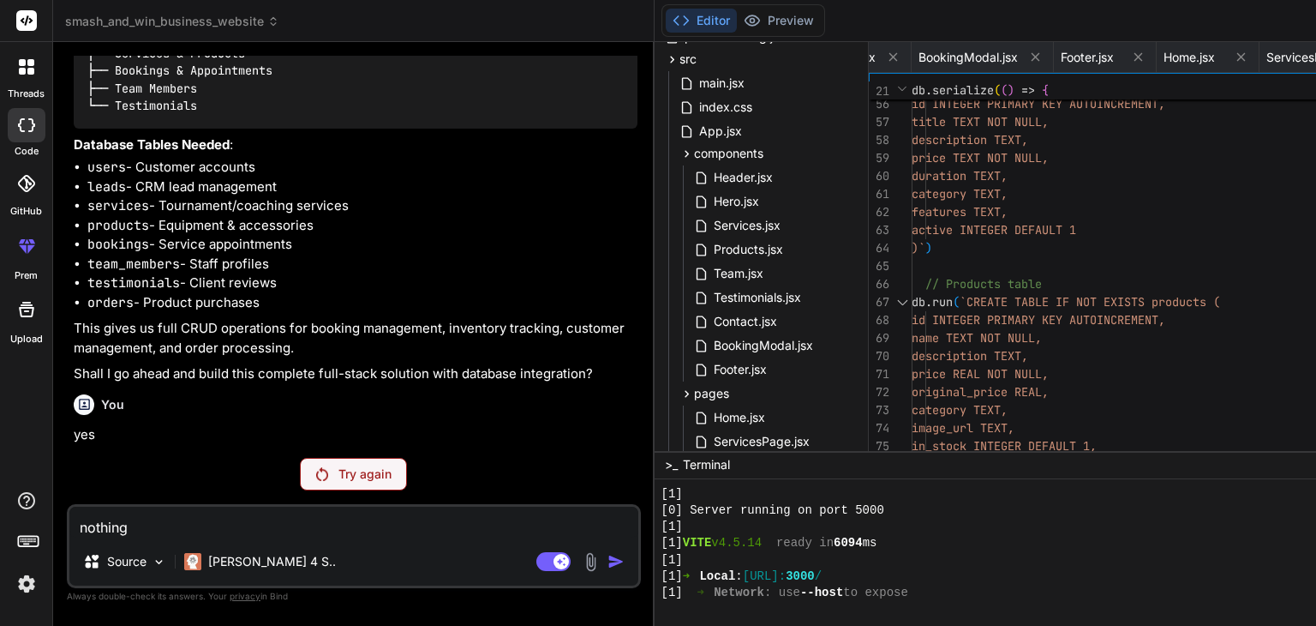
type textarea "nothing"
type textarea "x"
type textarea "nothing i"
type textarea "x"
type textarea "nothing is"
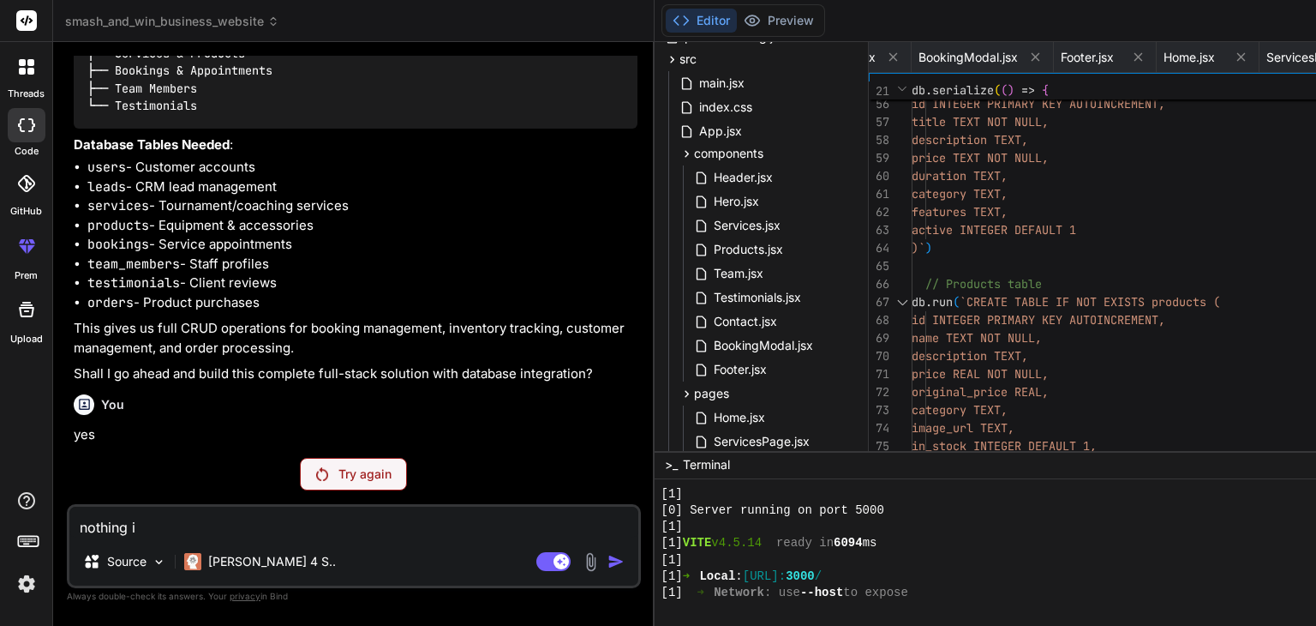
type textarea "x"
type textarea "nothing is"
type textarea "x"
type textarea "nothing is v"
type textarea "x"
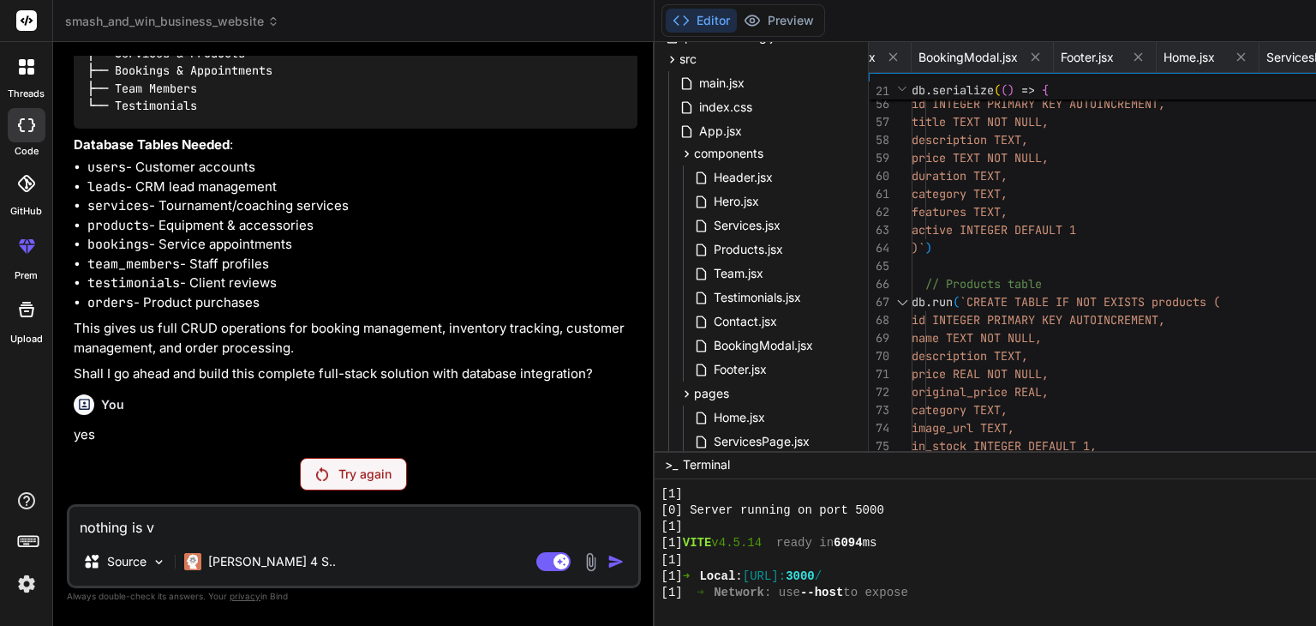
type textarea "nothing is vi"
type textarea "x"
click at [737, 24] on button "Preview" at bounding box center [779, 21] width 84 height 24
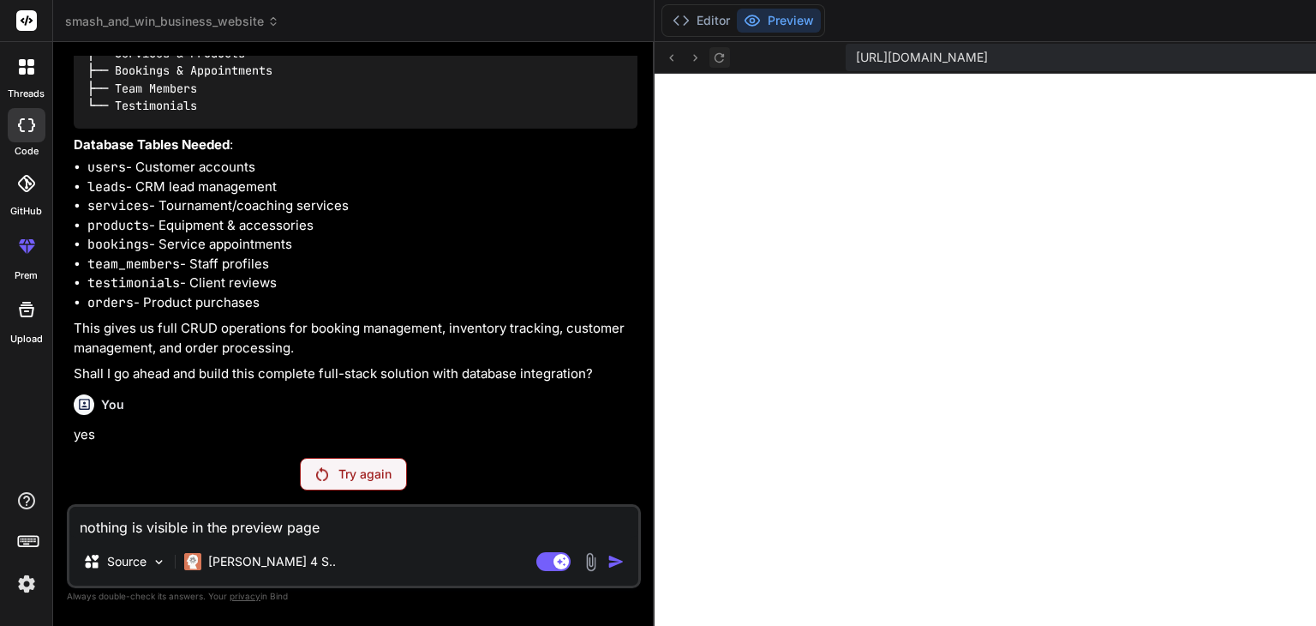
click at [715, 61] on icon at bounding box center [719, 56] width 9 height 9
click at [354, 522] on textarea "nothing is visible in the preview page" at bounding box center [353, 521] width 569 height 31
click at [350, 534] on textarea "nothing is visible in the preview page" at bounding box center [353, 521] width 569 height 31
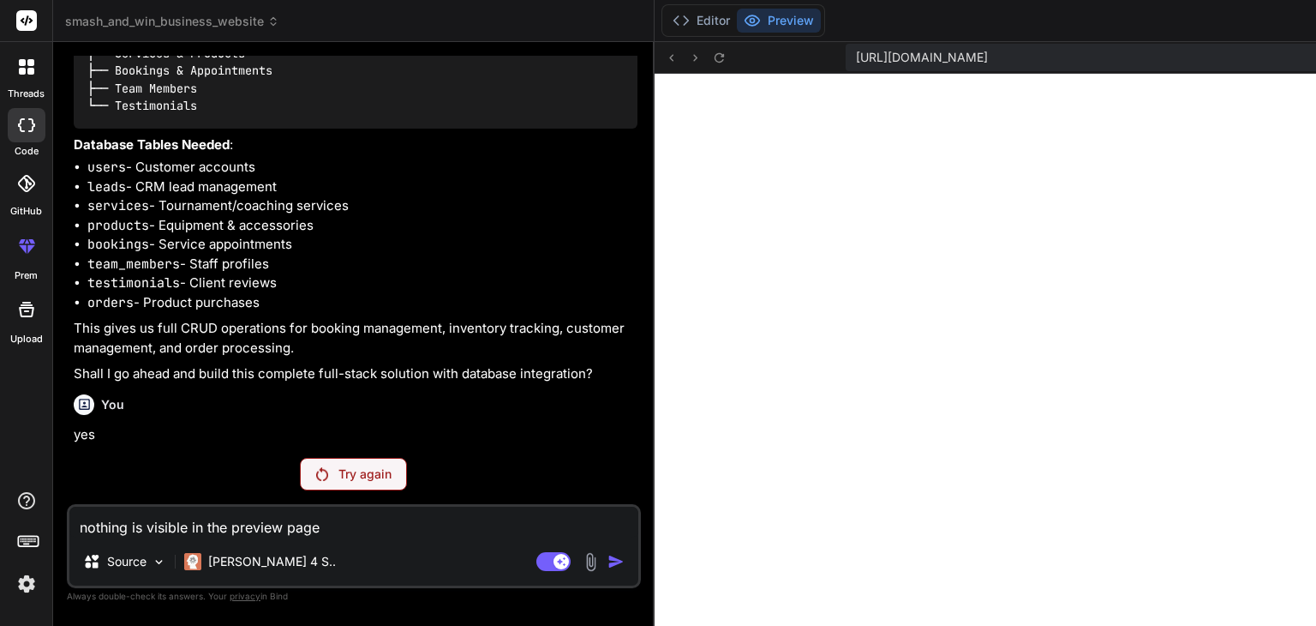
click at [338, 476] on p "Try again" at bounding box center [364, 473] width 53 height 17
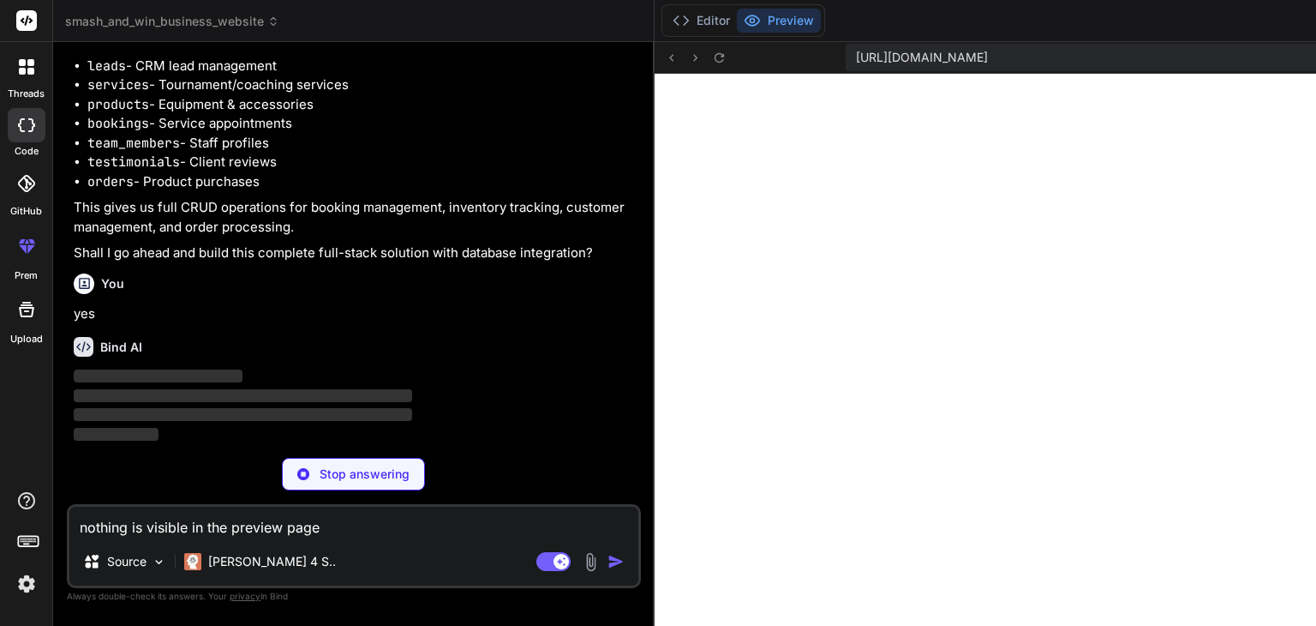
scroll to position [2824, 0]
click at [147, 558] on p "Source" at bounding box center [126, 561] width 39 height 17
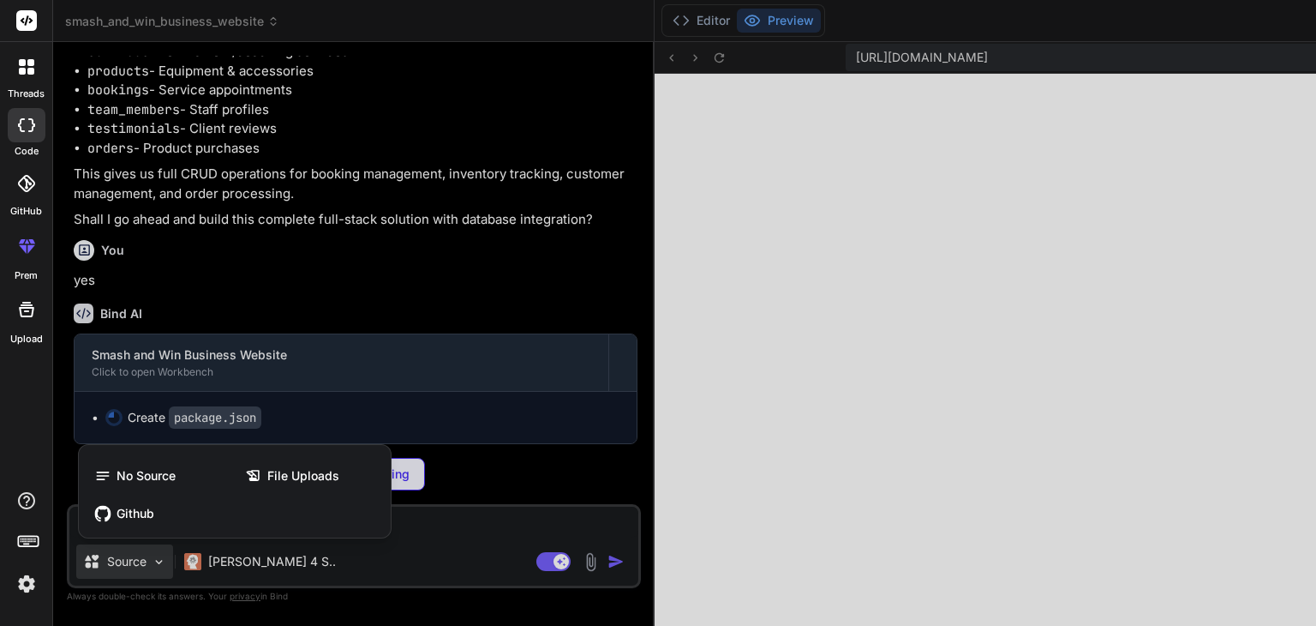
click at [432, 527] on div at bounding box center [658, 313] width 1316 height 626
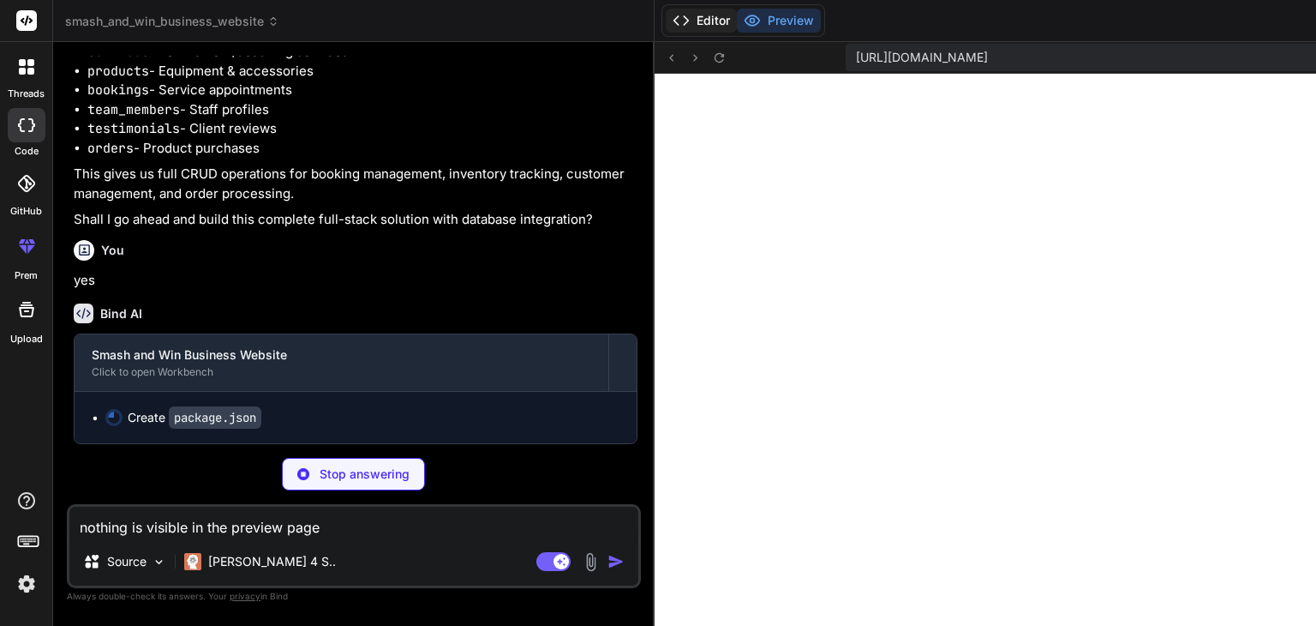
click at [684, 21] on polyline at bounding box center [686, 20] width 4 height 9
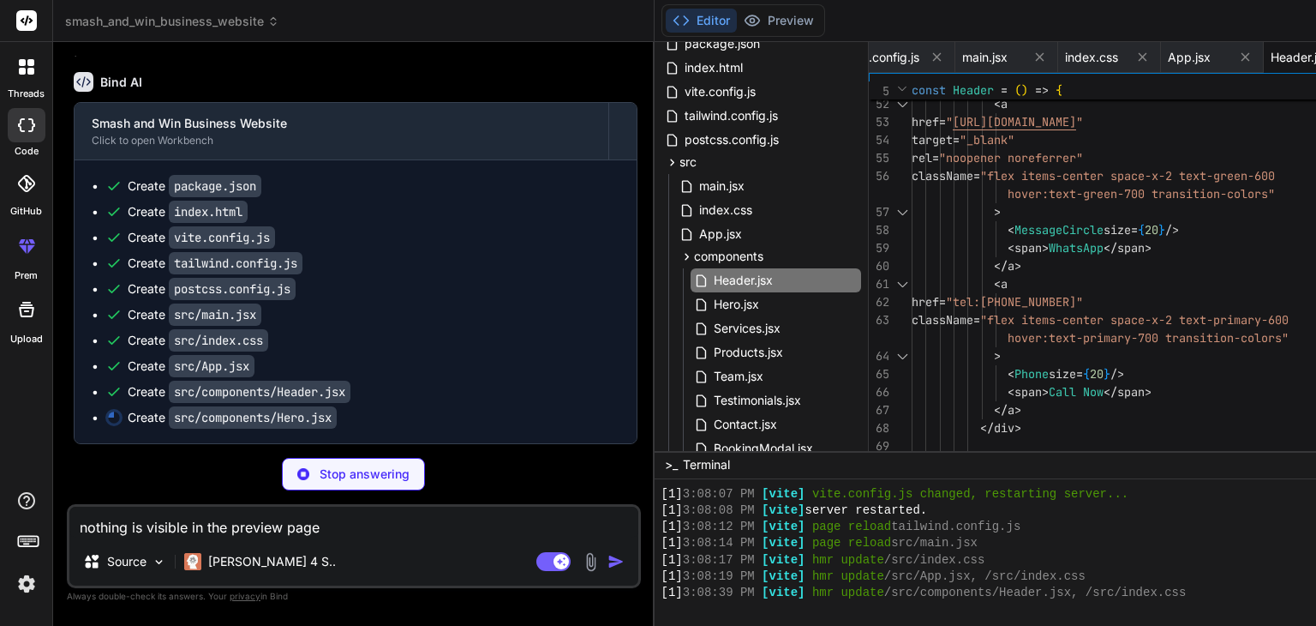
scroll to position [3088, 0]
click at [930, 58] on icon at bounding box center [937, 57] width 15 height 15
click at [898, 58] on icon at bounding box center [902, 57] width 9 height 9
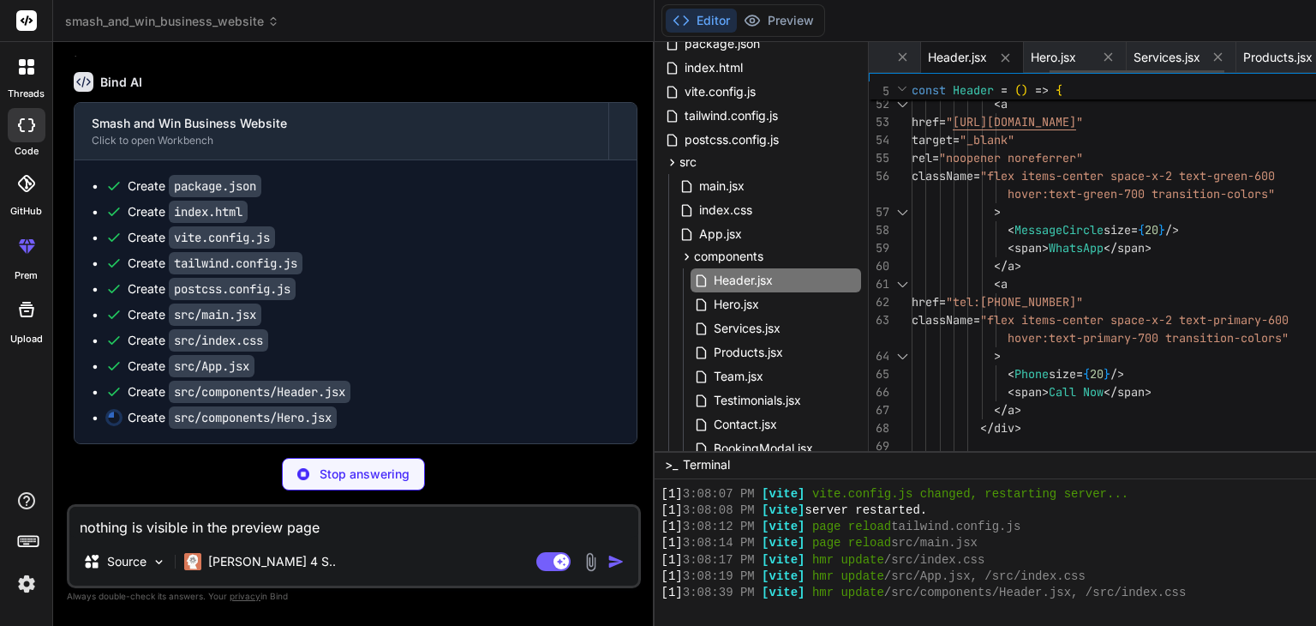
scroll to position [0, 474]
click at [1046, 56] on icon at bounding box center [1053, 57] width 15 height 15
click at [1053, 57] on icon at bounding box center [1060, 57] width 15 height 15
click at [1056, 57] on icon at bounding box center [1063, 57] width 15 height 15
click at [1049, 58] on icon at bounding box center [1053, 57] width 9 height 9
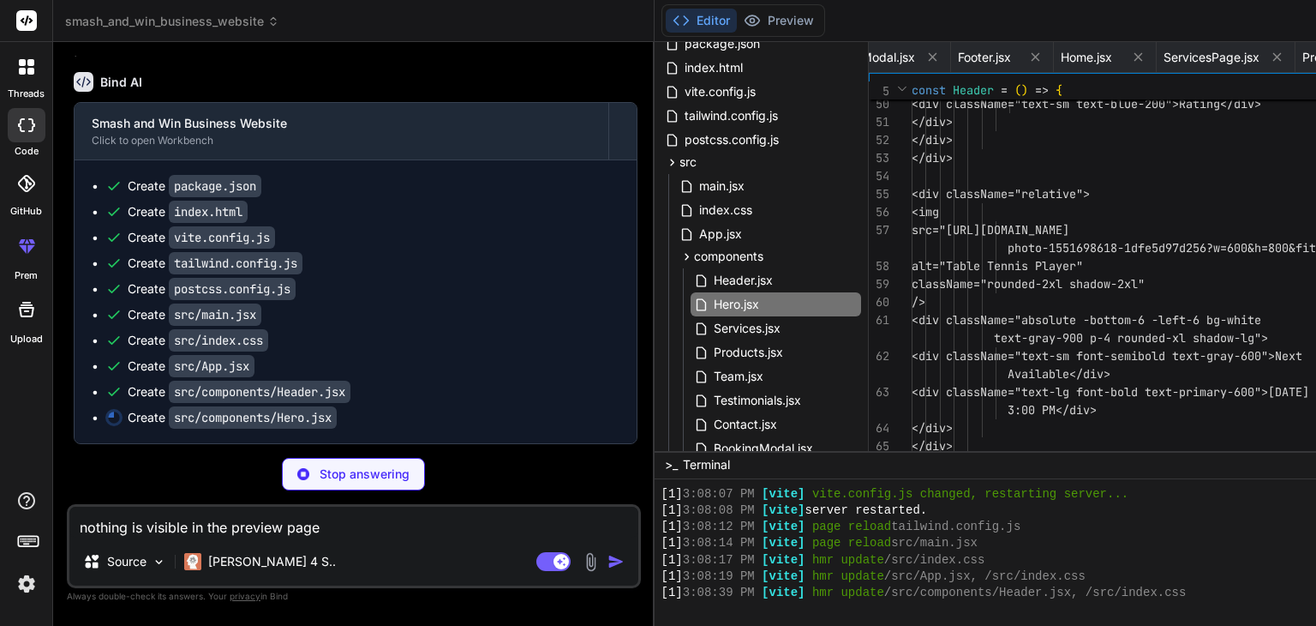
scroll to position [2022, 0]
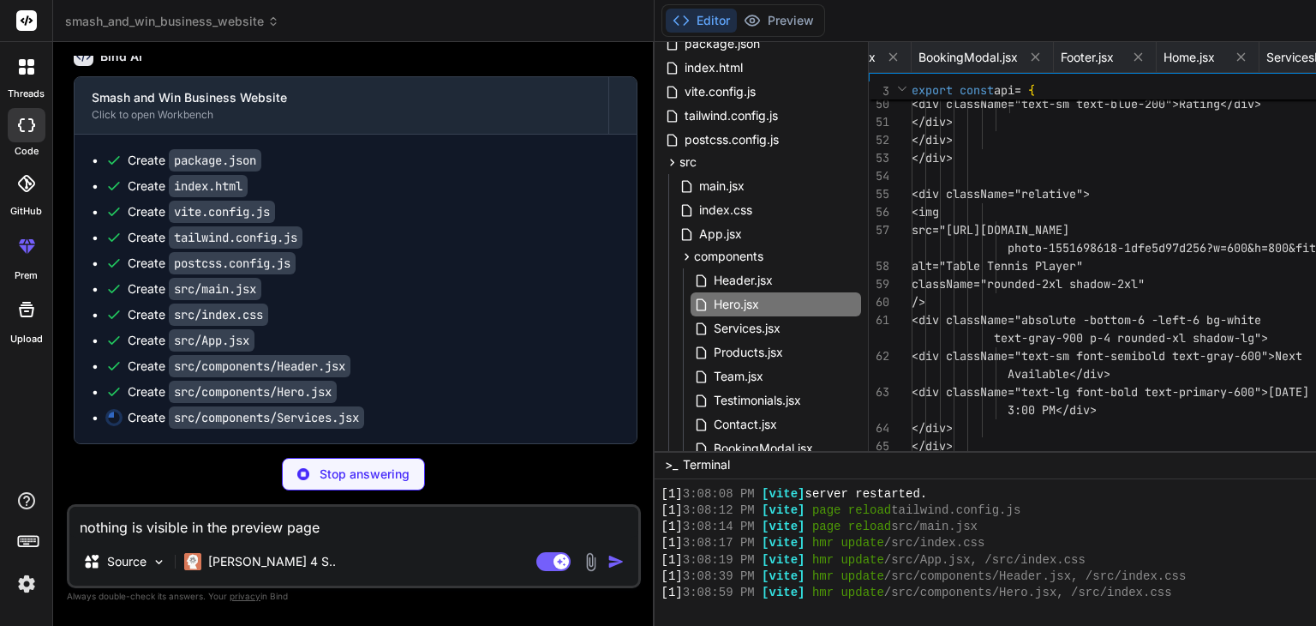
scroll to position [0, 1149]
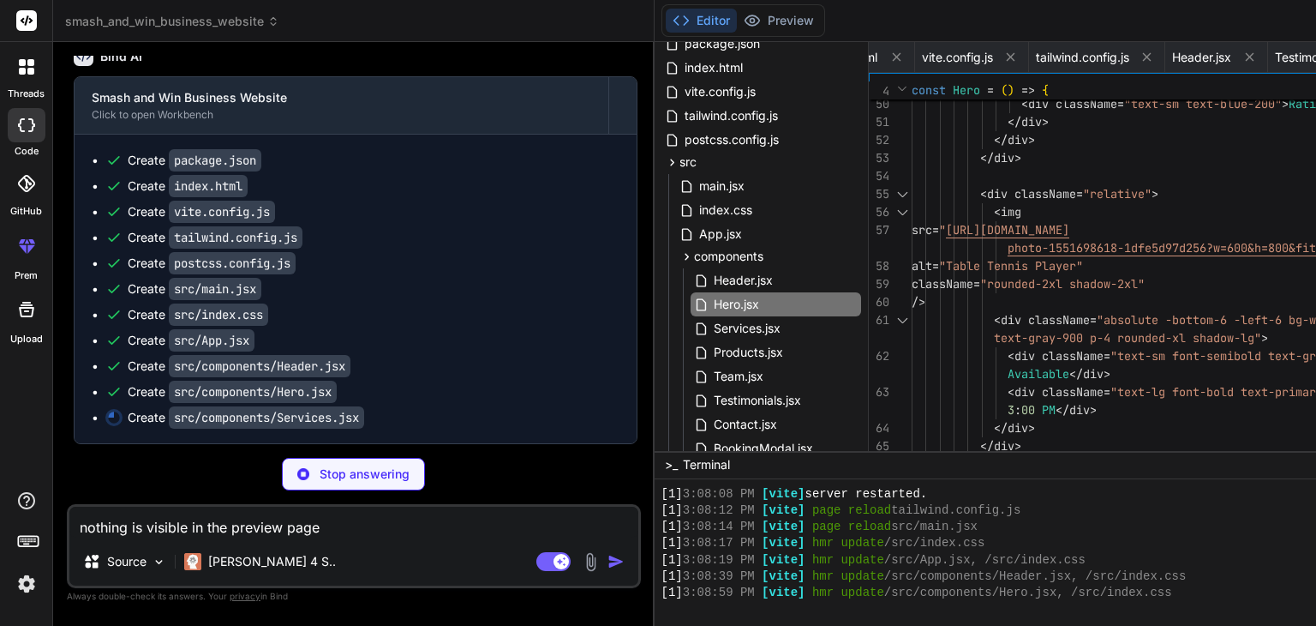
click at [1270, 63] on icon at bounding box center [1277, 57] width 15 height 15
click at [1178, 63] on icon at bounding box center [1185, 57] width 15 height 15
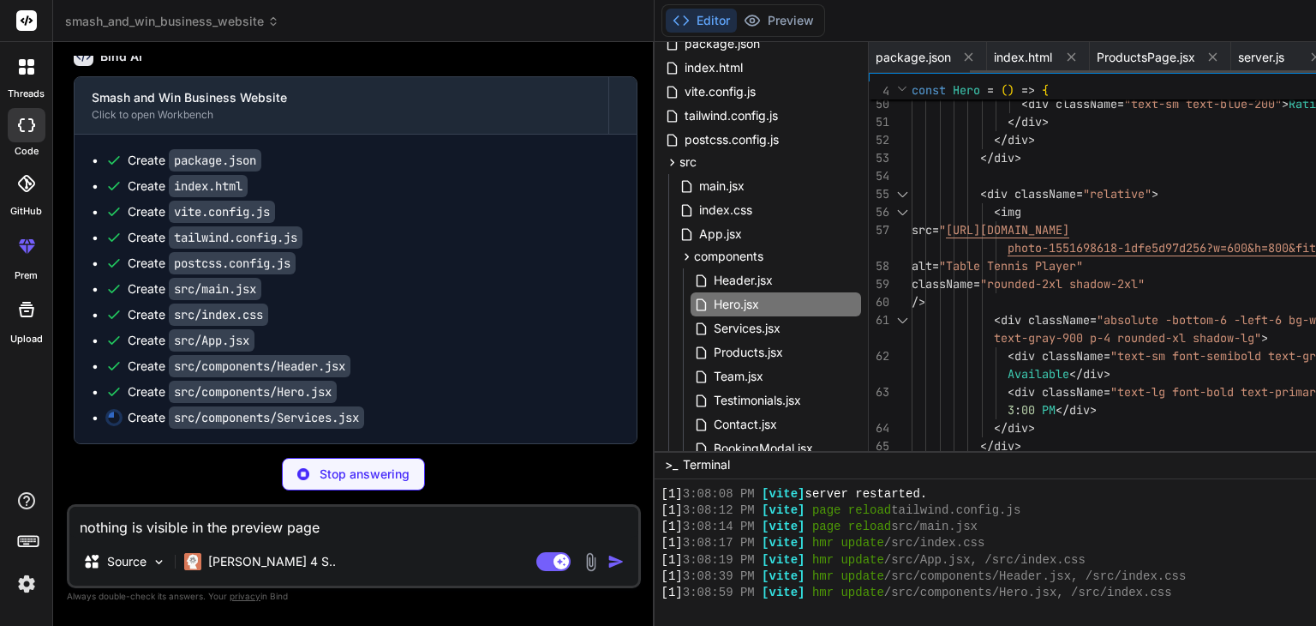
click at [1064, 63] on icon at bounding box center [1071, 57] width 15 height 15
click at [994, 63] on span "ProductsPage.jsx" at bounding box center [1043, 57] width 99 height 17
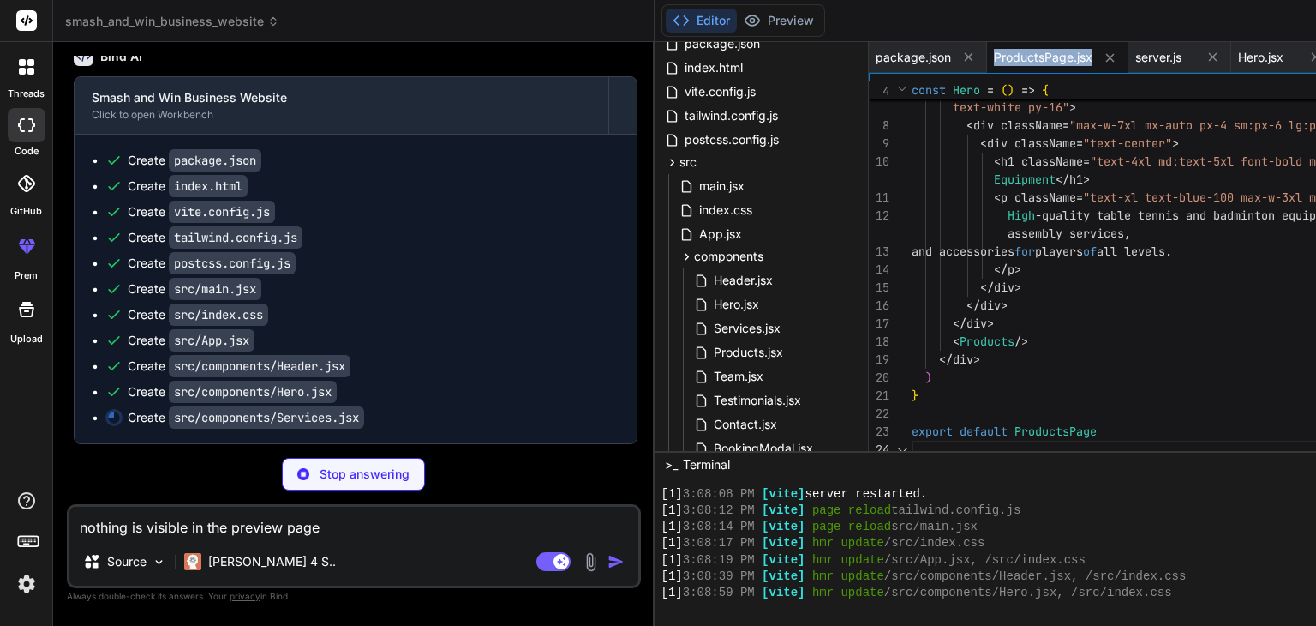
click at [994, 63] on span "ProductsPage.jsx" at bounding box center [1043, 57] width 99 height 17
click at [958, 64] on button at bounding box center [968, 56] width 21 height 21
click at [985, 61] on icon at bounding box center [992, 58] width 15 height 15
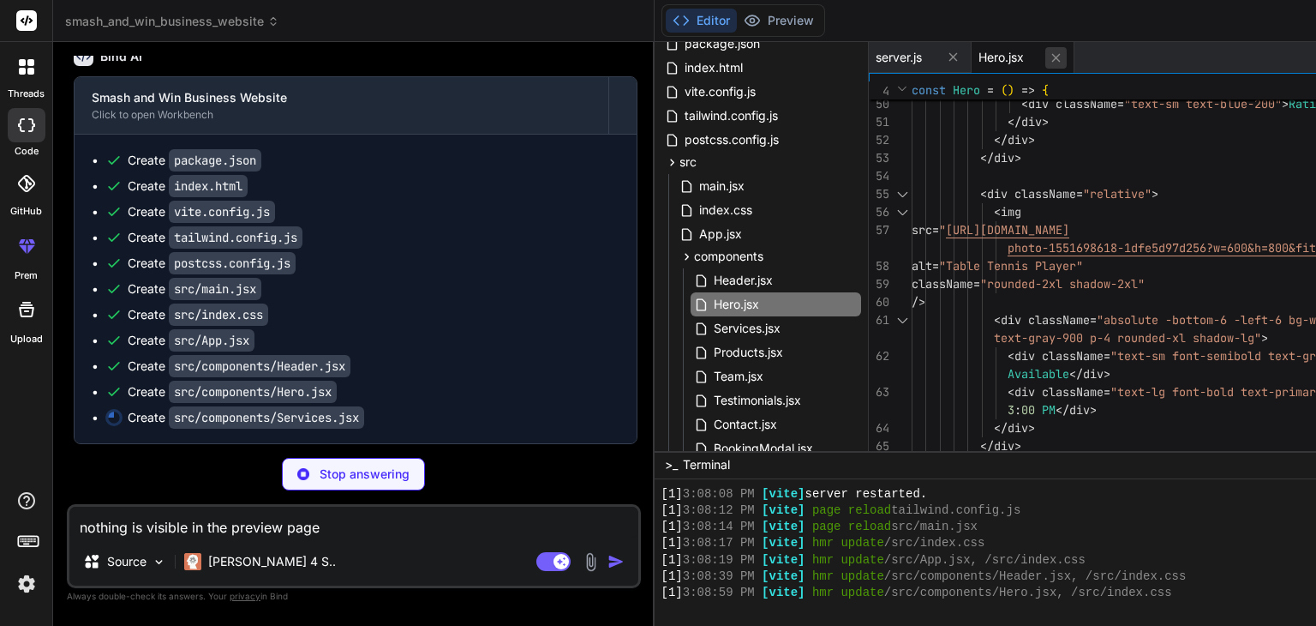
click at [1049, 53] on icon at bounding box center [1056, 58] width 15 height 15
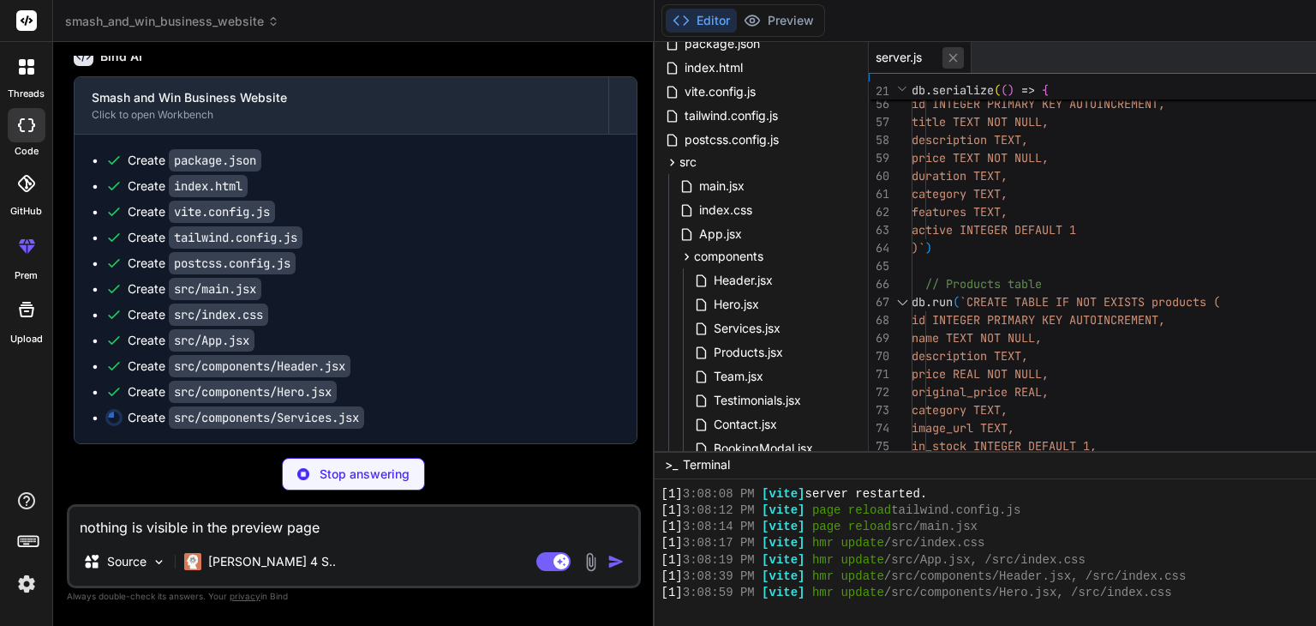
click at [946, 57] on icon at bounding box center [953, 58] width 15 height 15
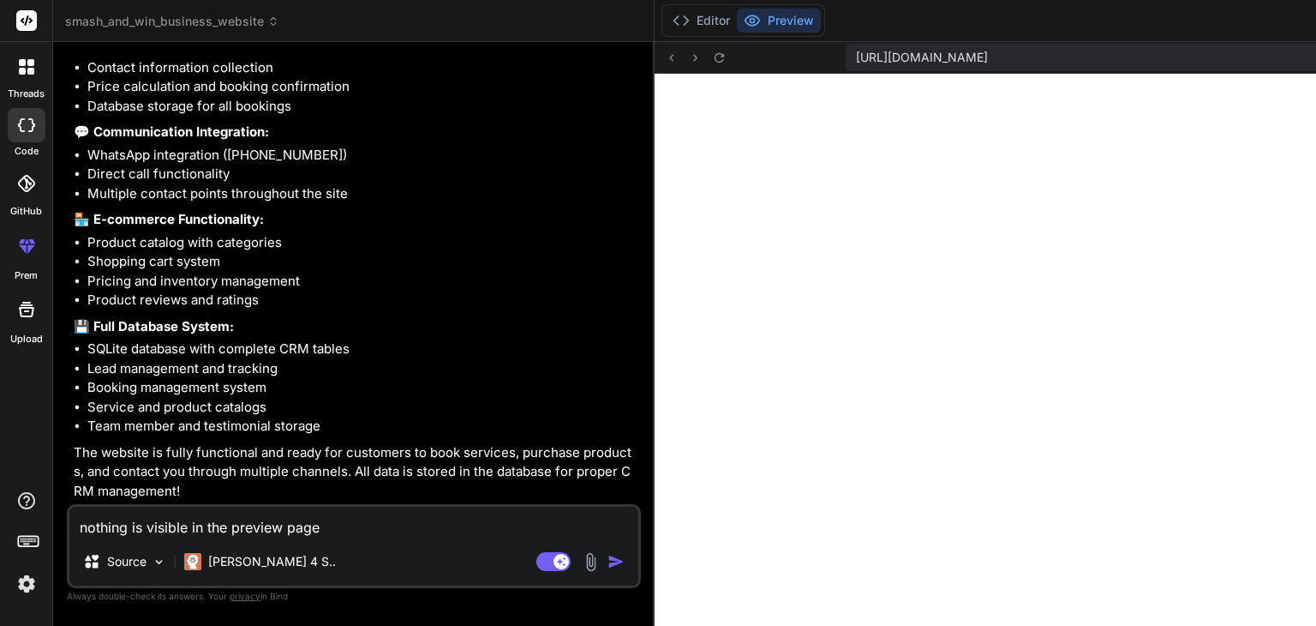
scroll to position [3604, 0]
click at [581, 563] on img at bounding box center [591, 562] width 20 height 20
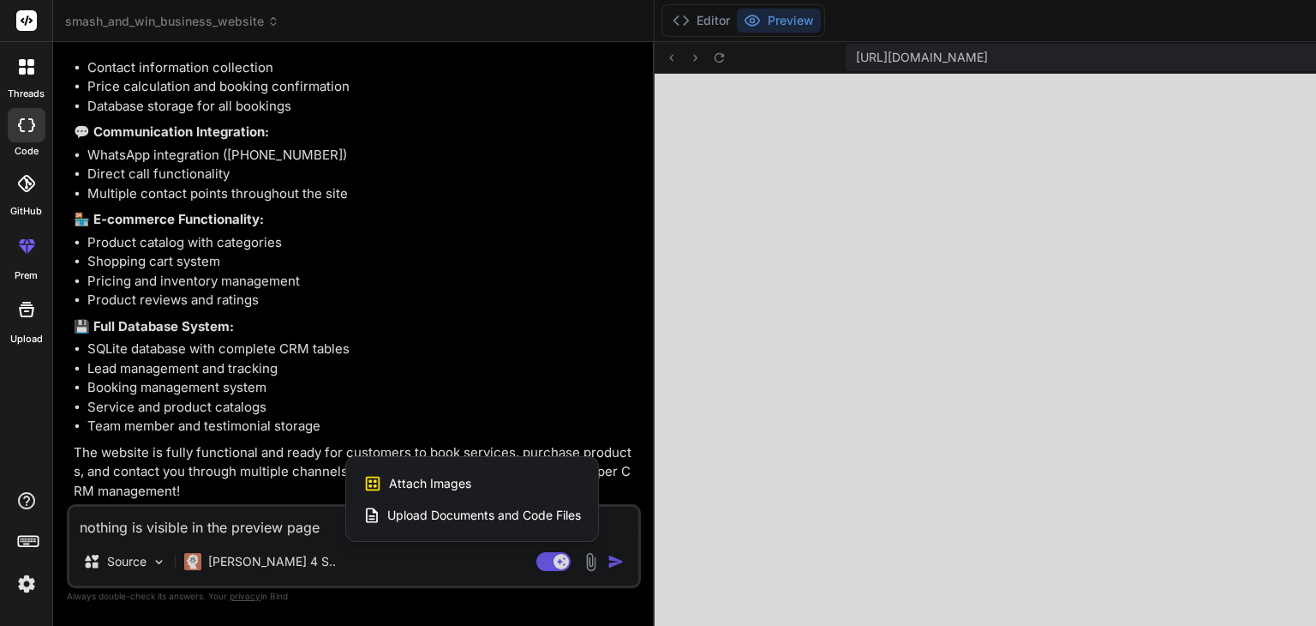
click at [389, 486] on span "Attach Images" at bounding box center [430, 483] width 82 height 17
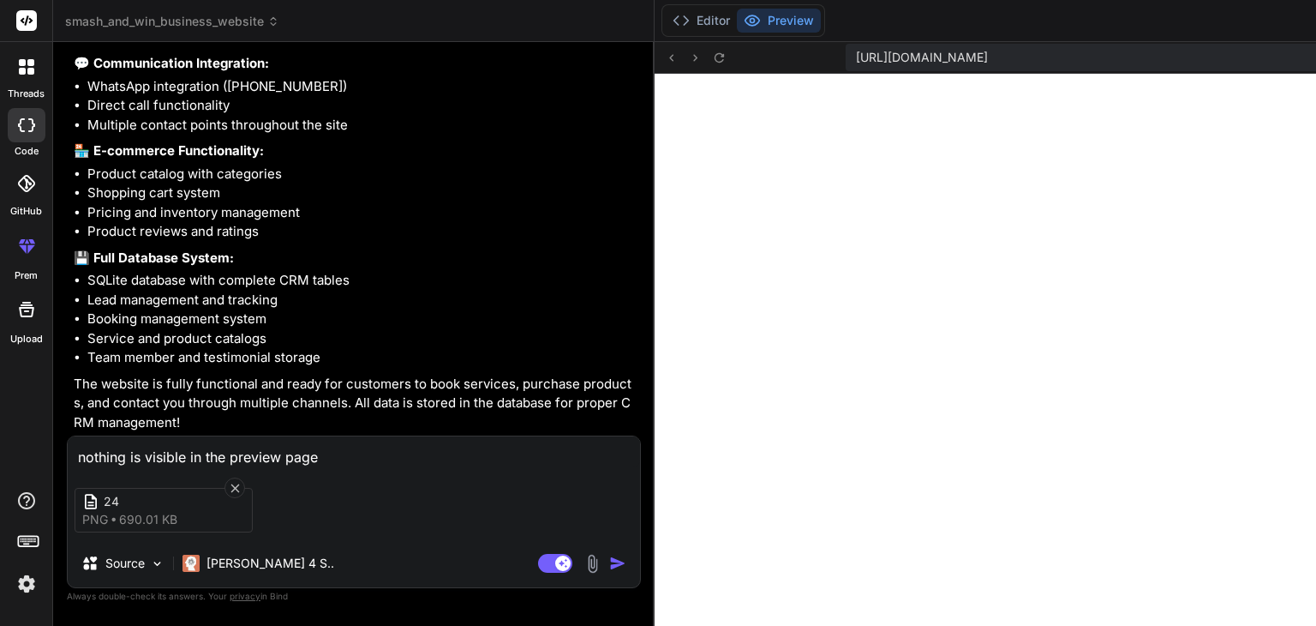
click at [327, 458] on textarea "nothing is visible in the preview page" at bounding box center [354, 451] width 572 height 31
click at [407, 461] on textarea "This is the logo. Make the colours of the website" at bounding box center [354, 451] width 572 height 31
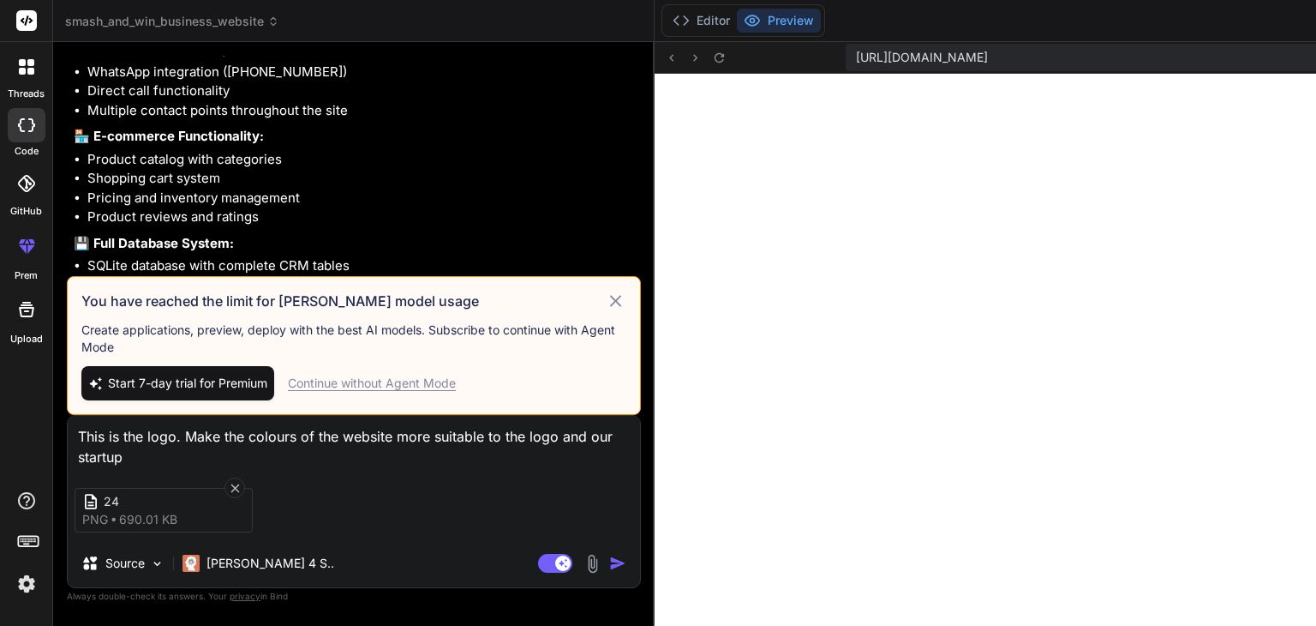
click at [314, 374] on div "Continue without Agent Mode" at bounding box center [372, 382] width 168 height 17
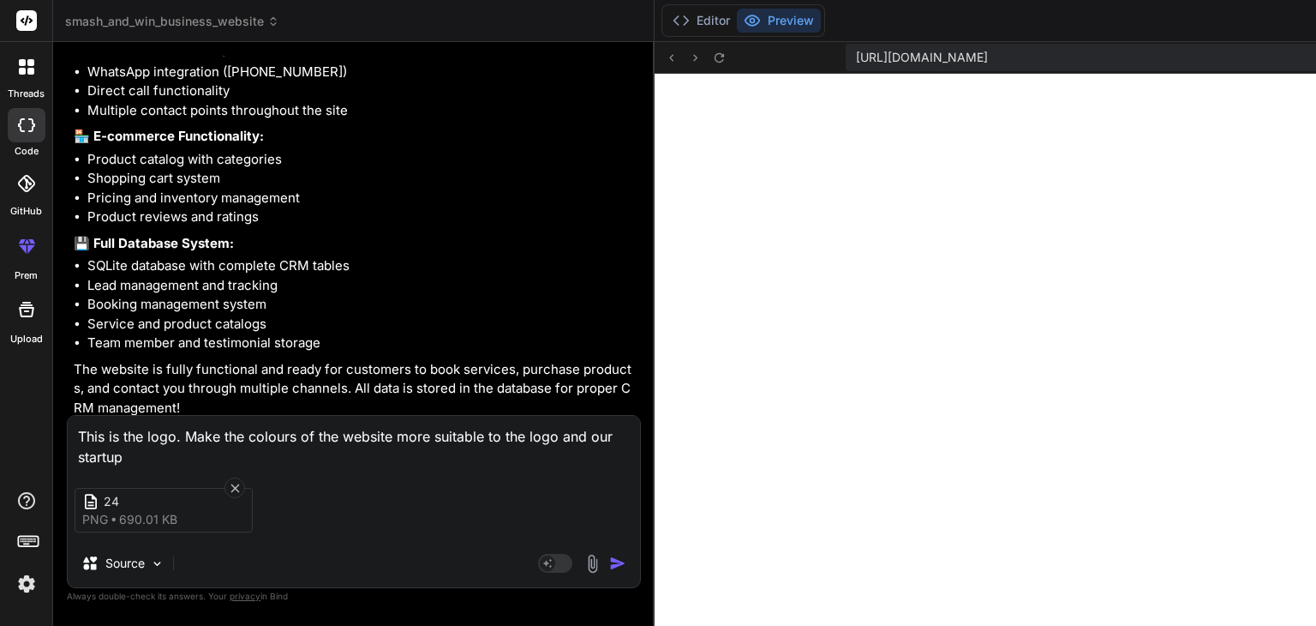
click at [609, 561] on img "button" at bounding box center [617, 562] width 17 height 17
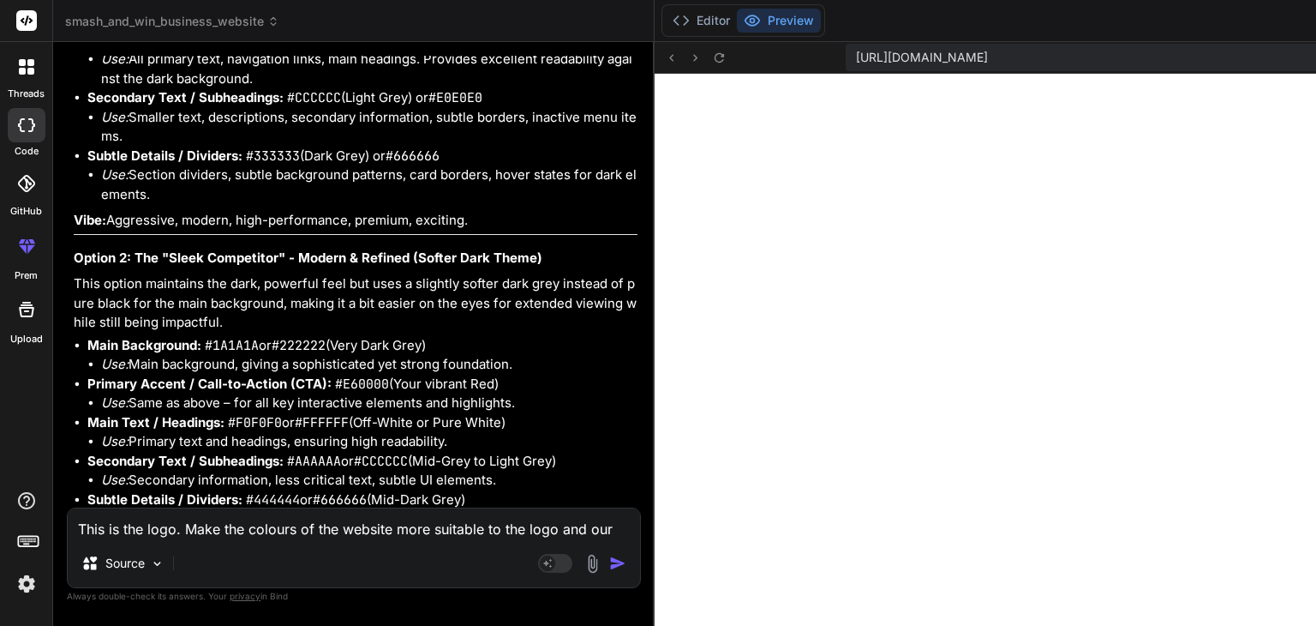
scroll to position [4787, 0]
drag, startPoint x: 185, startPoint y: 248, endPoint x: 244, endPoint y: 248, distance: 59.1
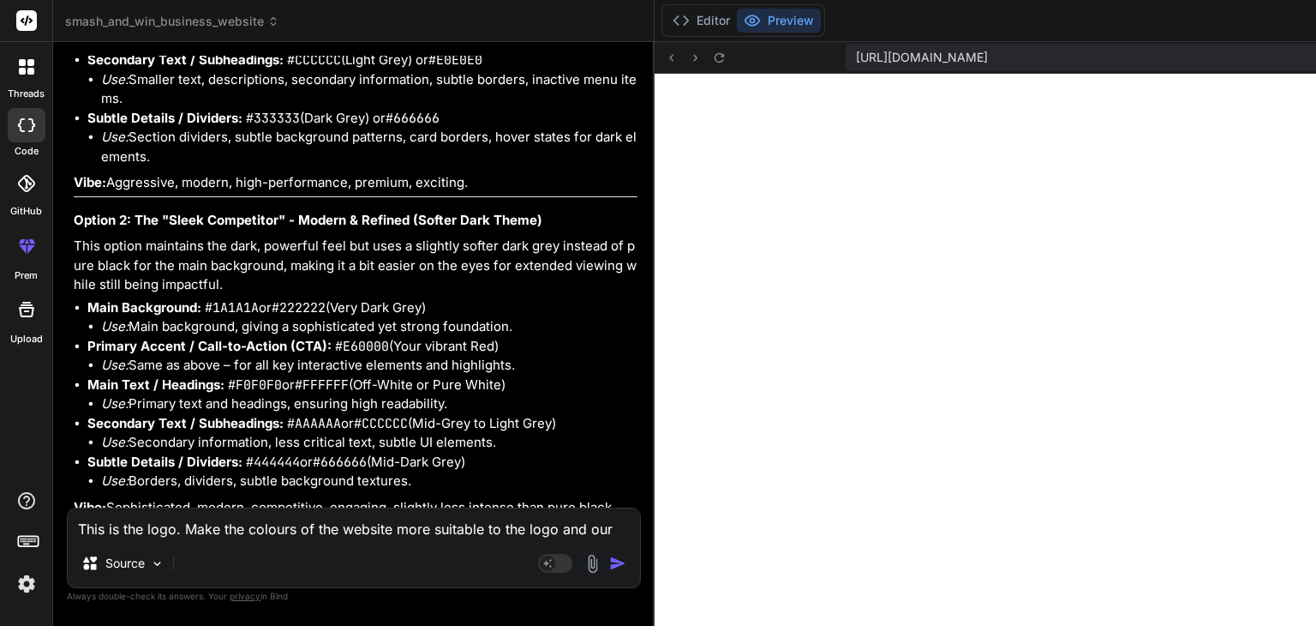
scroll to position [4836, 0]
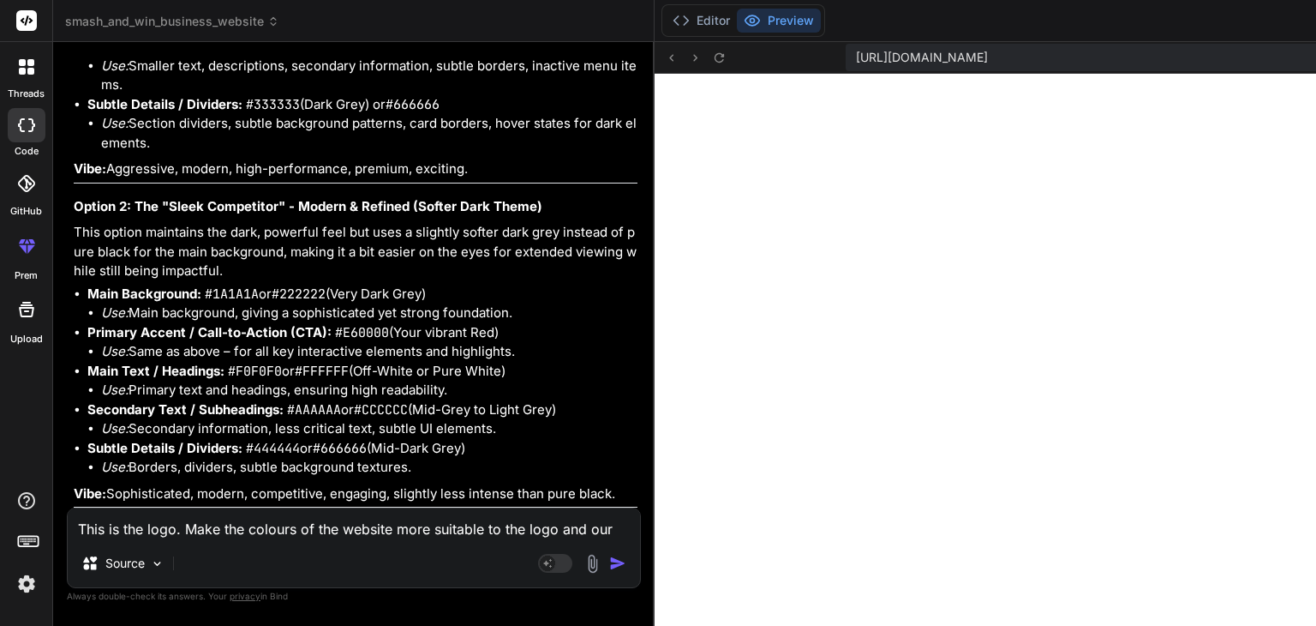
drag, startPoint x: 113, startPoint y: 234, endPoint x: 267, endPoint y: 226, distance: 154.4
drag, startPoint x: 89, startPoint y: 260, endPoint x: 184, endPoint y: 294, distance: 101.1
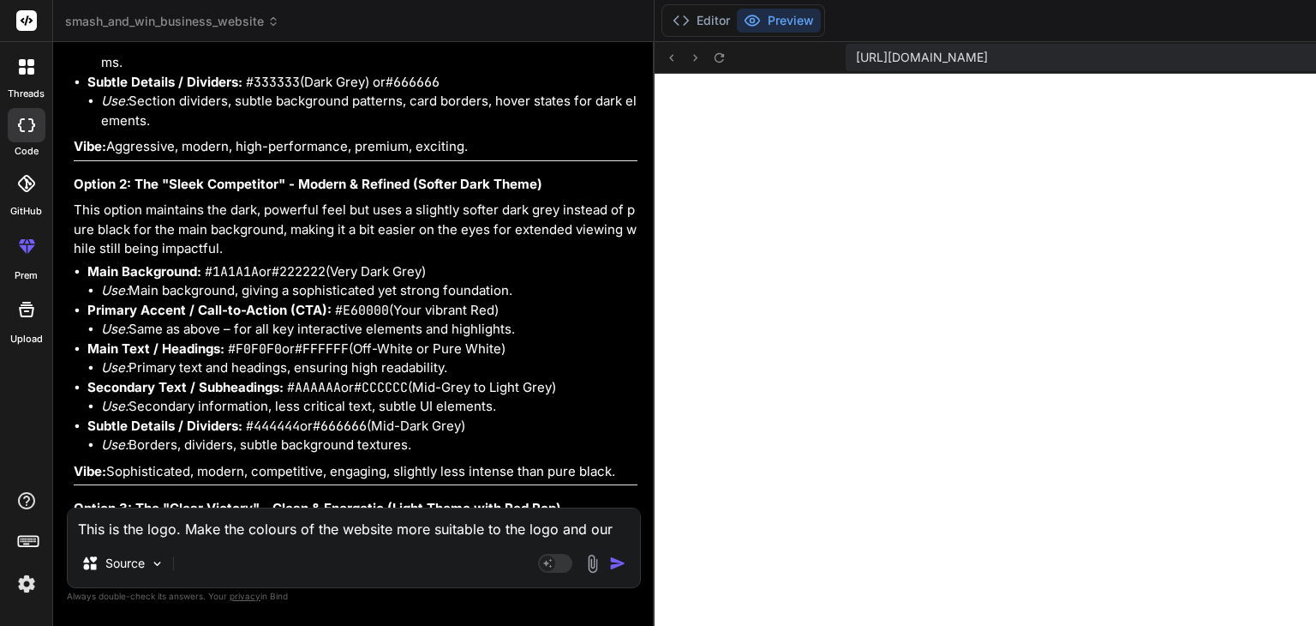
scroll to position [4860, 0]
drag, startPoint x: 127, startPoint y: 254, endPoint x: 326, endPoint y: 254, distance: 198.8
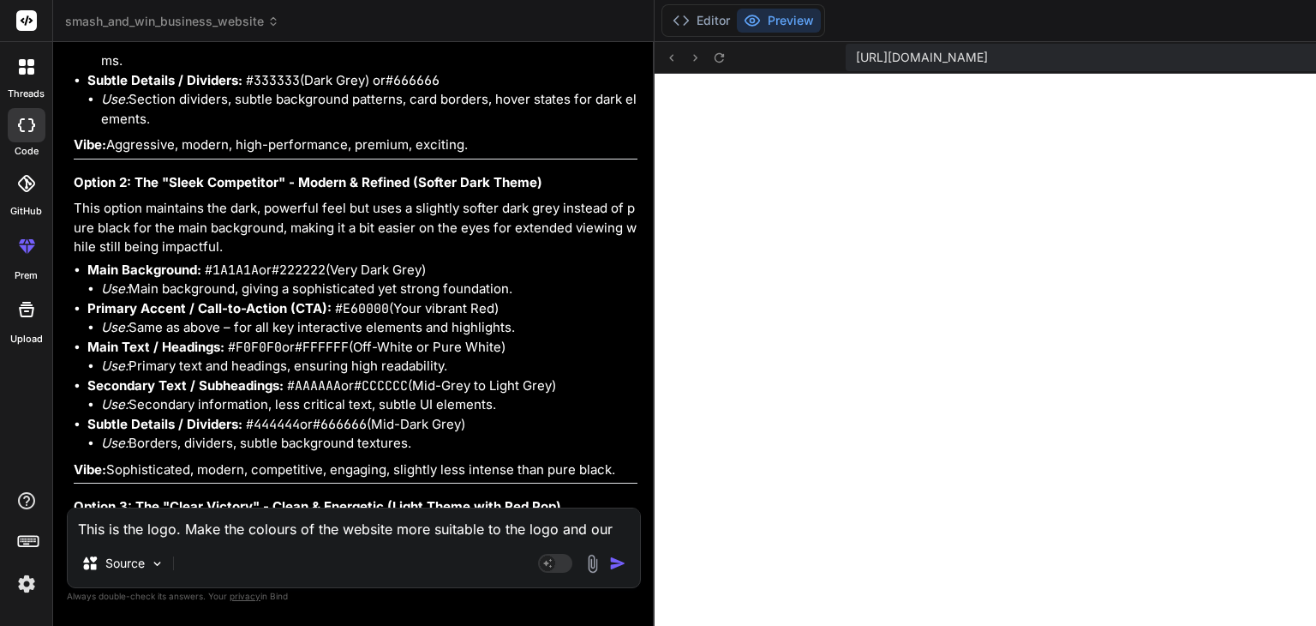
drag, startPoint x: 369, startPoint y: 251, endPoint x: 392, endPoint y: 265, distance: 26.9
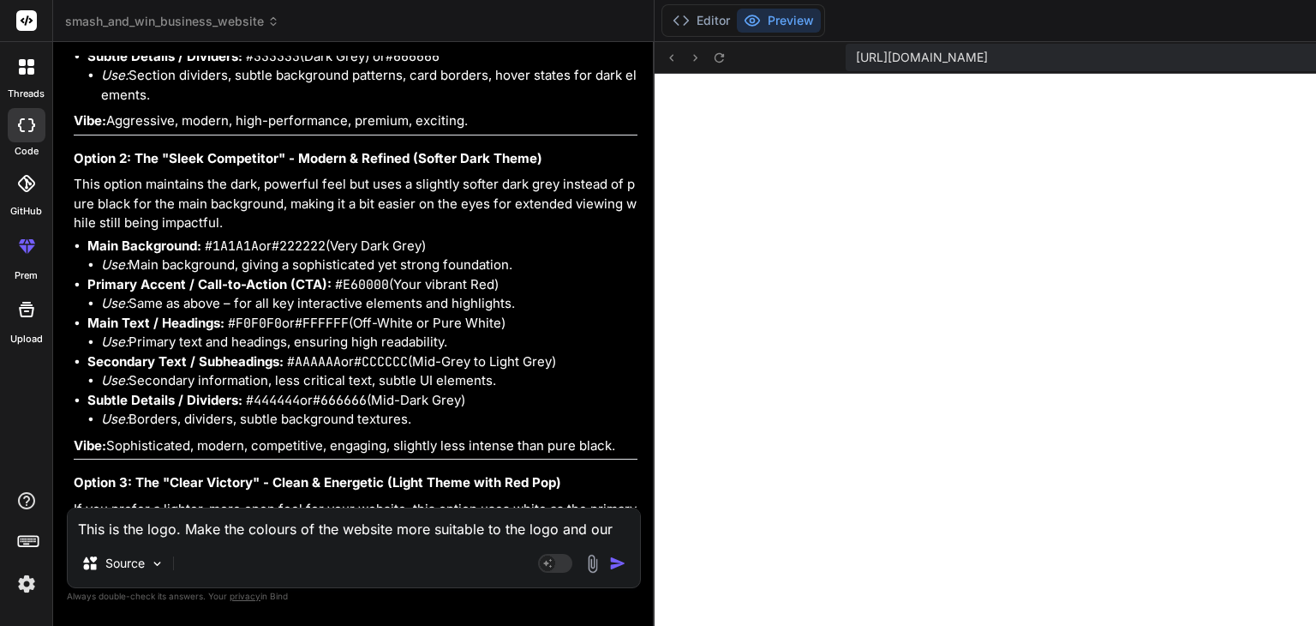
scroll to position [4898, 0]
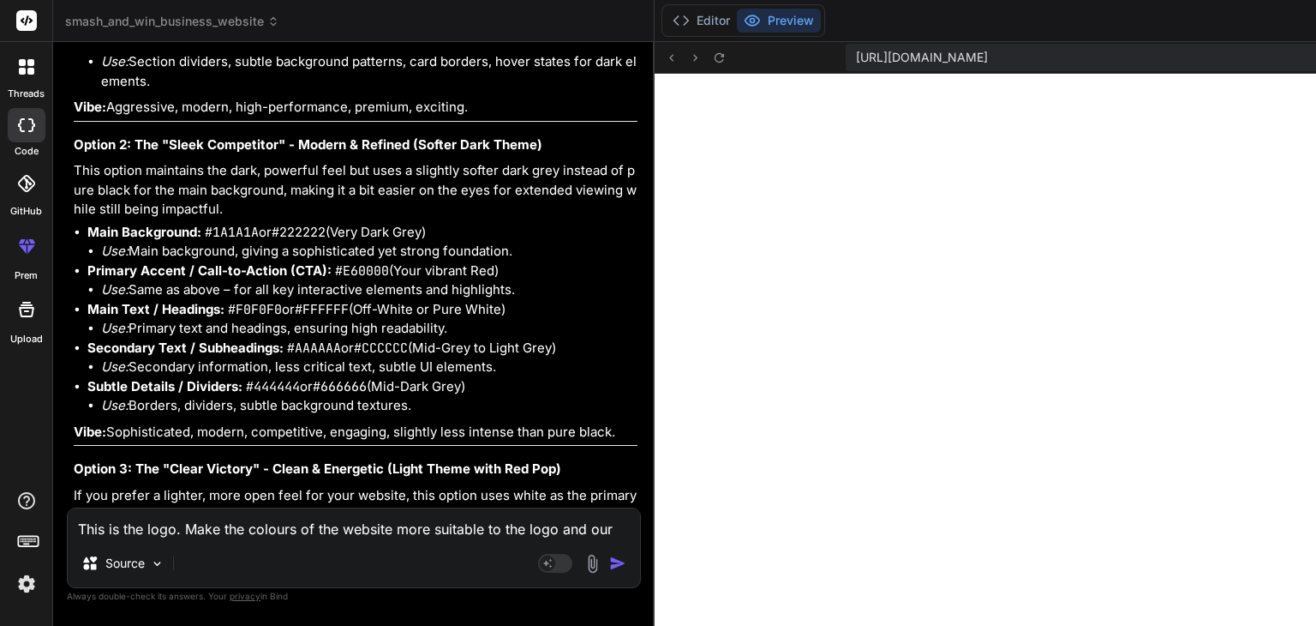
drag, startPoint x: 114, startPoint y: 262, endPoint x: 201, endPoint y: 280, distance: 89.2
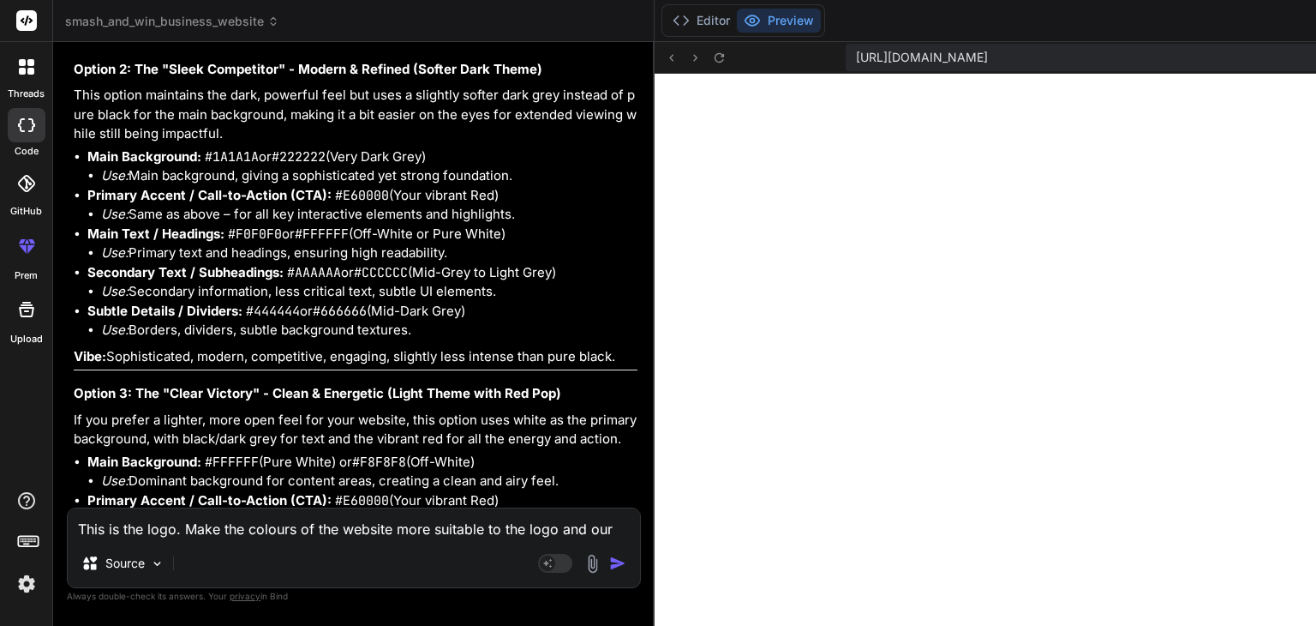
scroll to position [4986, 0]
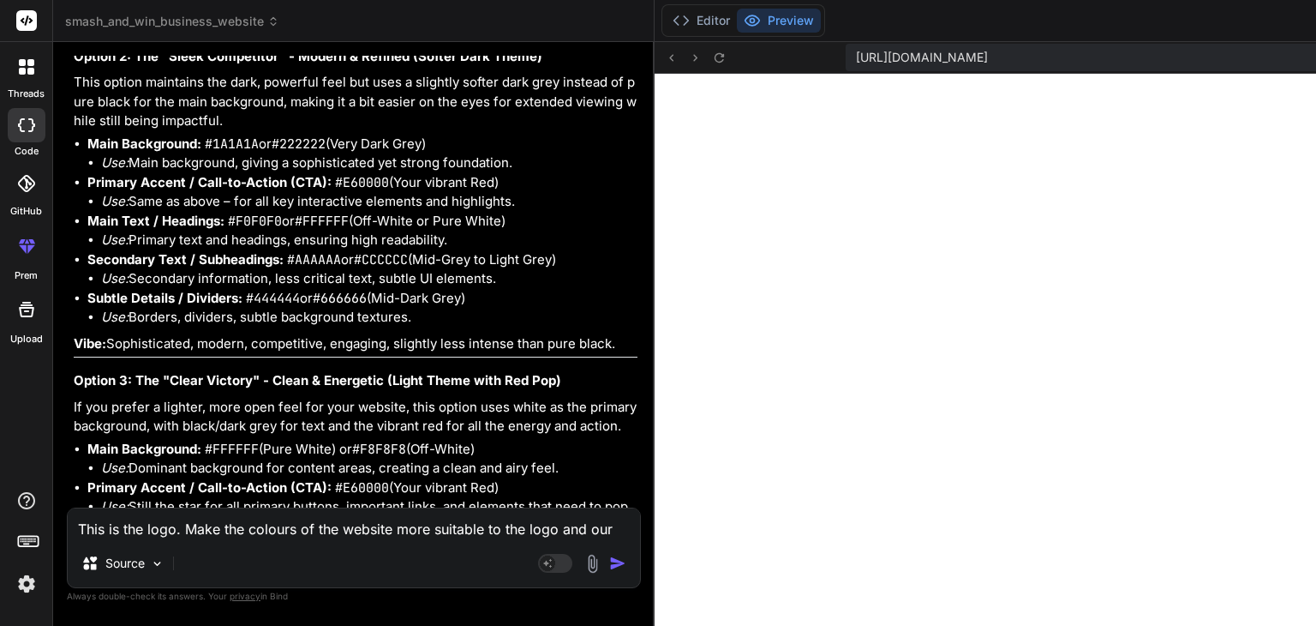
drag, startPoint x: 113, startPoint y: 254, endPoint x: 175, endPoint y: 256, distance: 61.7
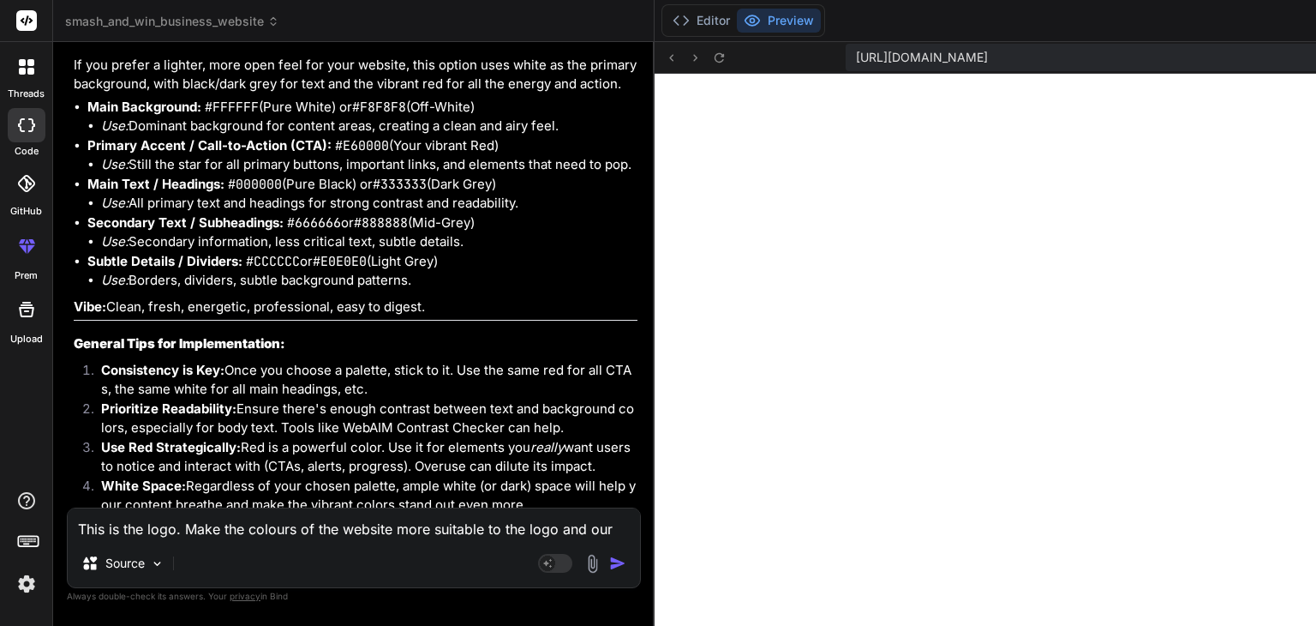
scroll to position [5329, 0]
drag, startPoint x: 115, startPoint y: 234, endPoint x: 139, endPoint y: 261, distance: 36.4
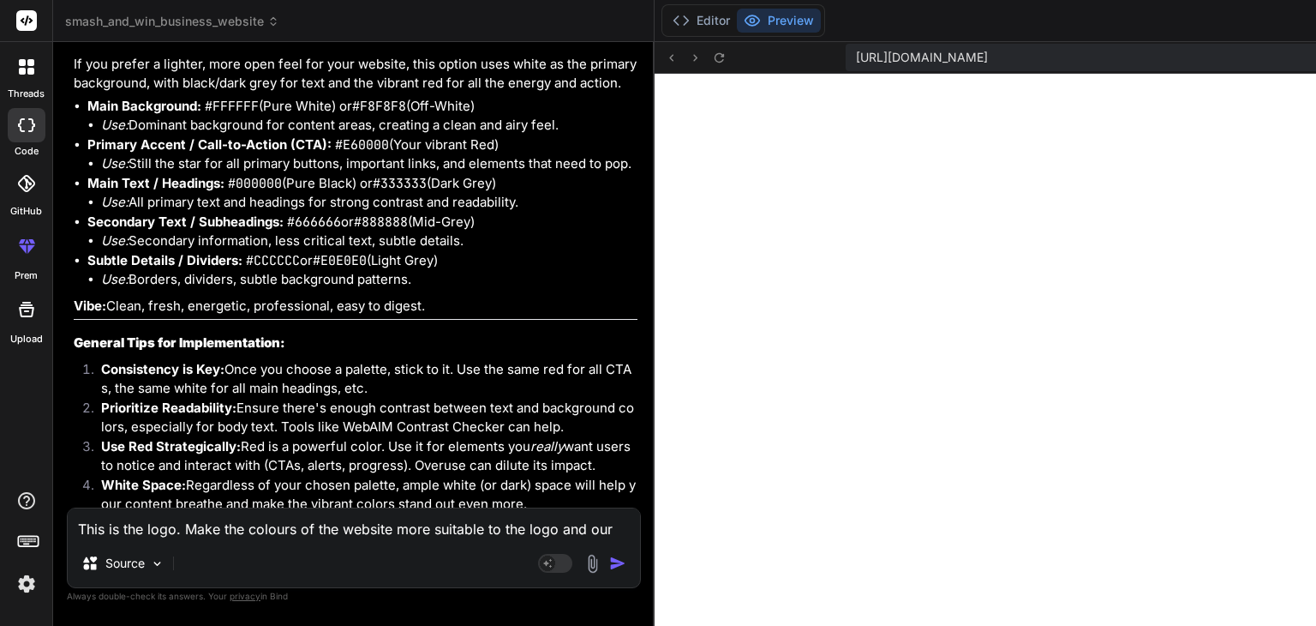
drag, startPoint x: 139, startPoint y: 261, endPoint x: 153, endPoint y: 268, distance: 15.3
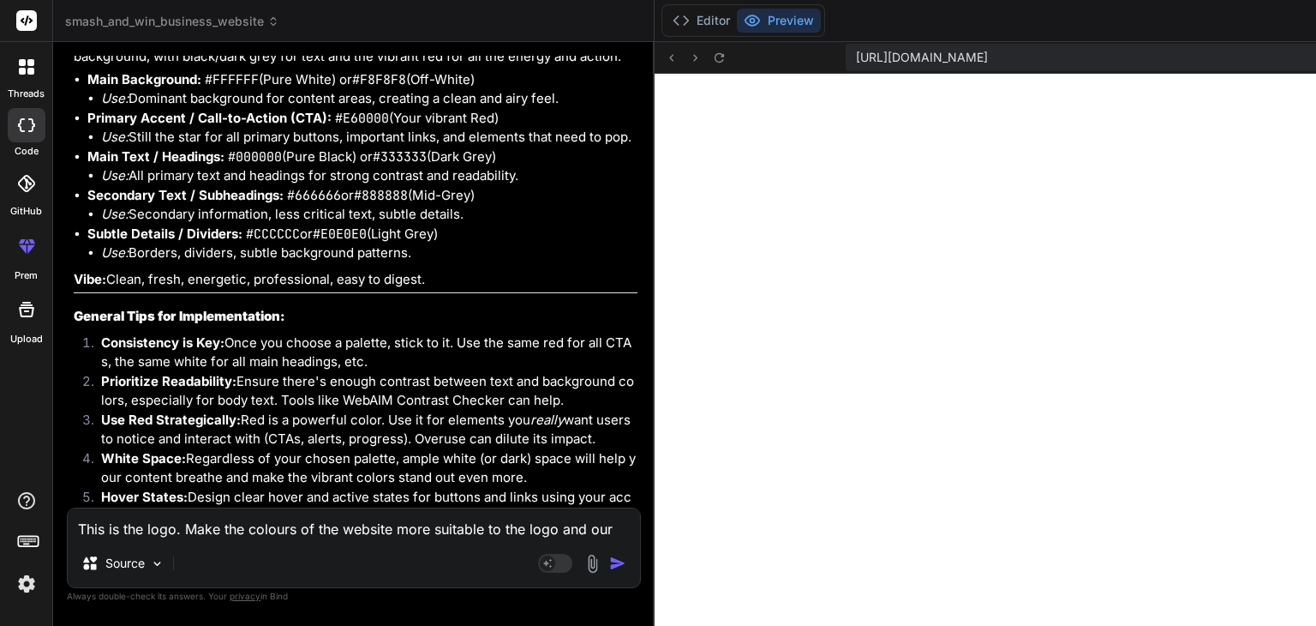
scroll to position [5361, 0]
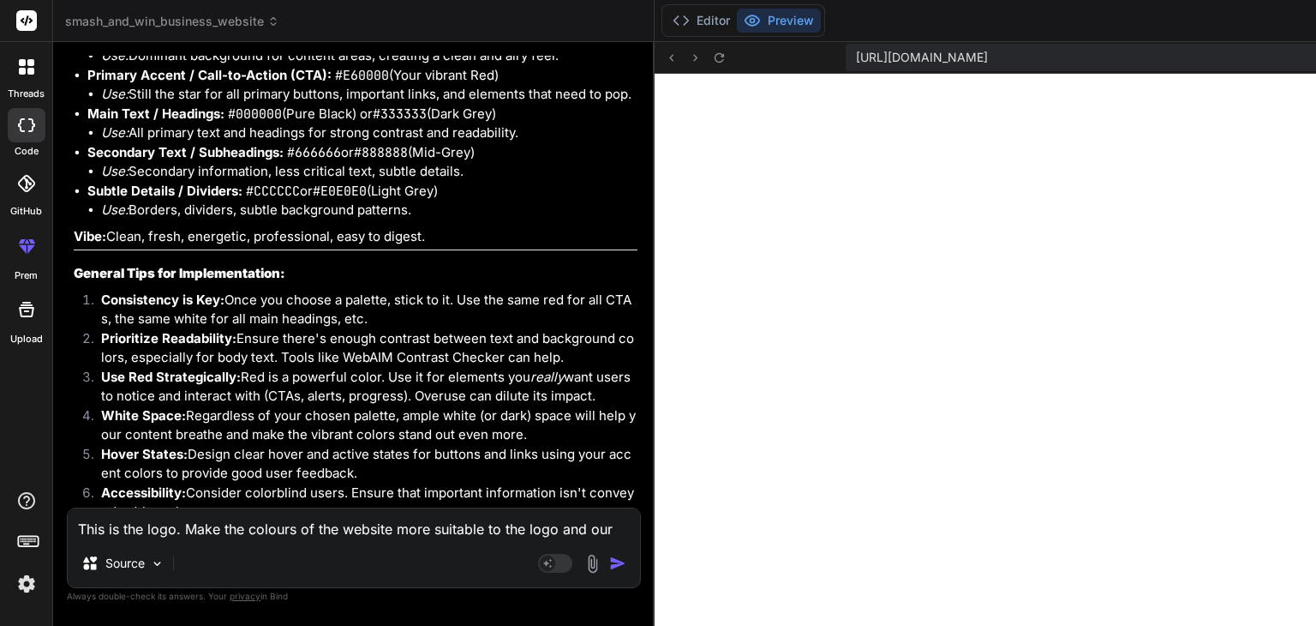
scroll to position [5401, 0]
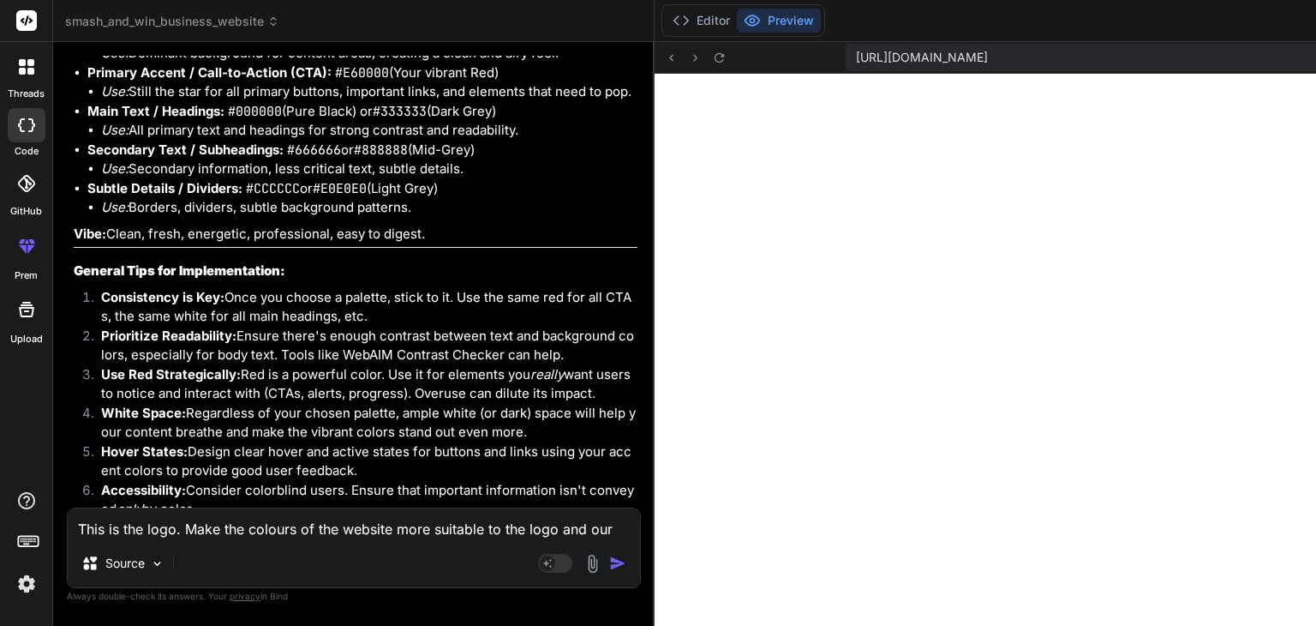
drag, startPoint x: 132, startPoint y: 266, endPoint x: 157, endPoint y: 274, distance: 26.0
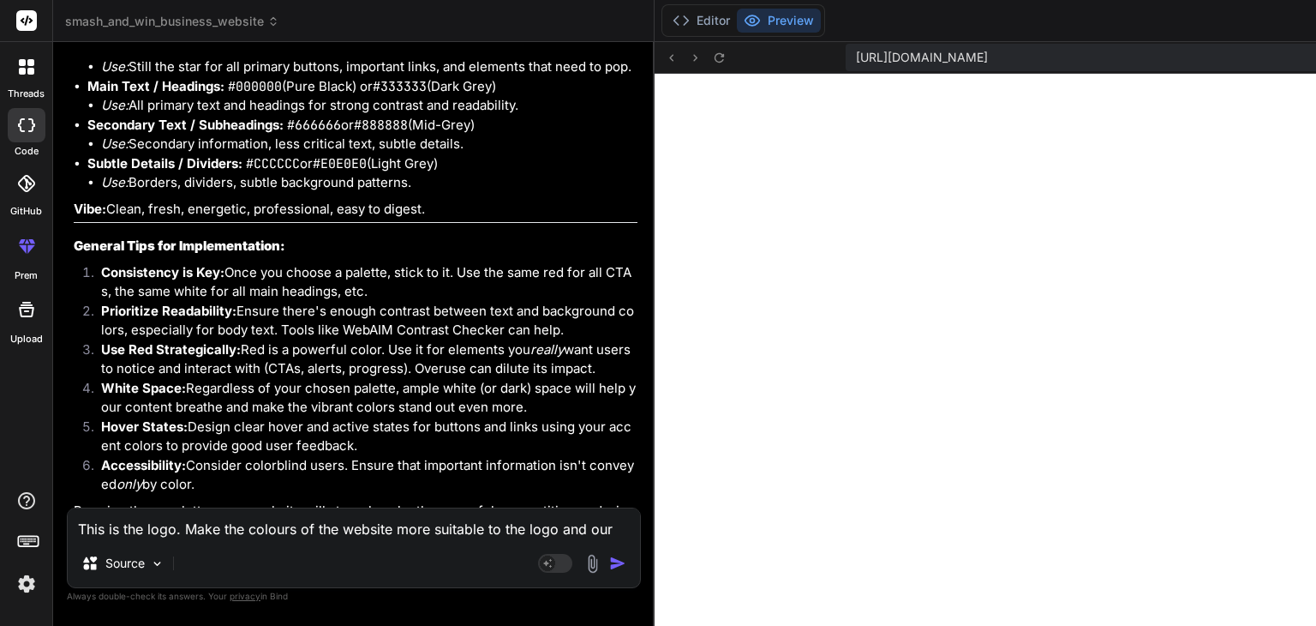
scroll to position [5431, 0]
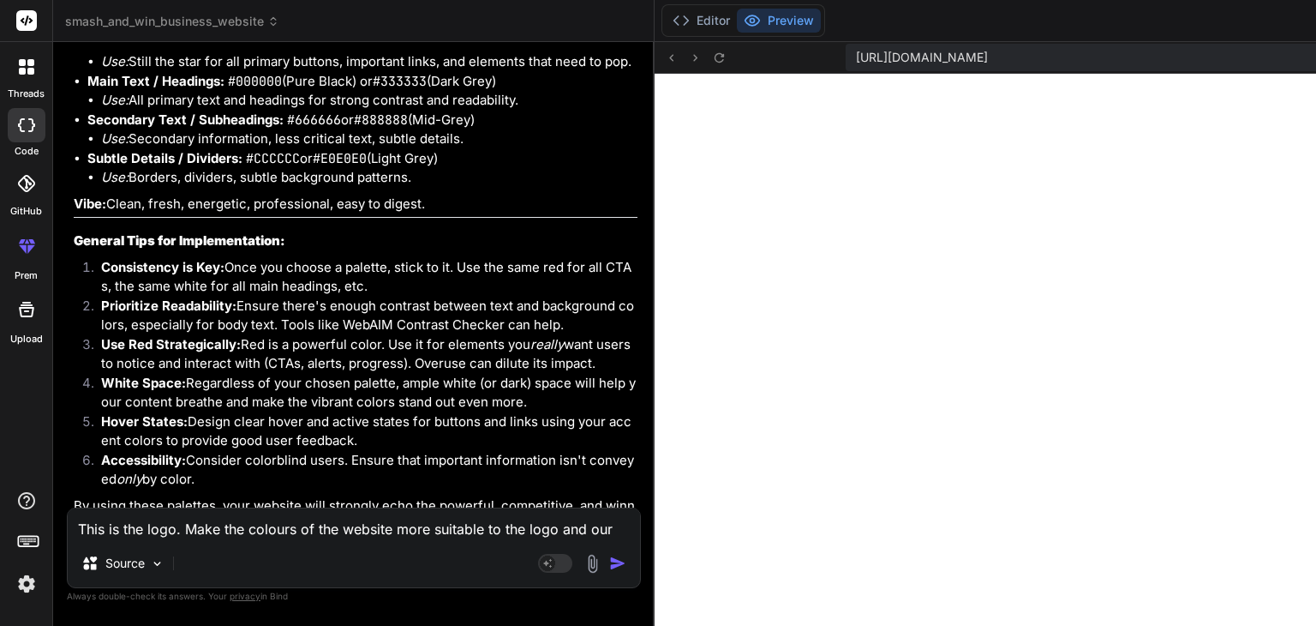
drag, startPoint x: 157, startPoint y: 274, endPoint x: 200, endPoint y: 269, distance: 43.2
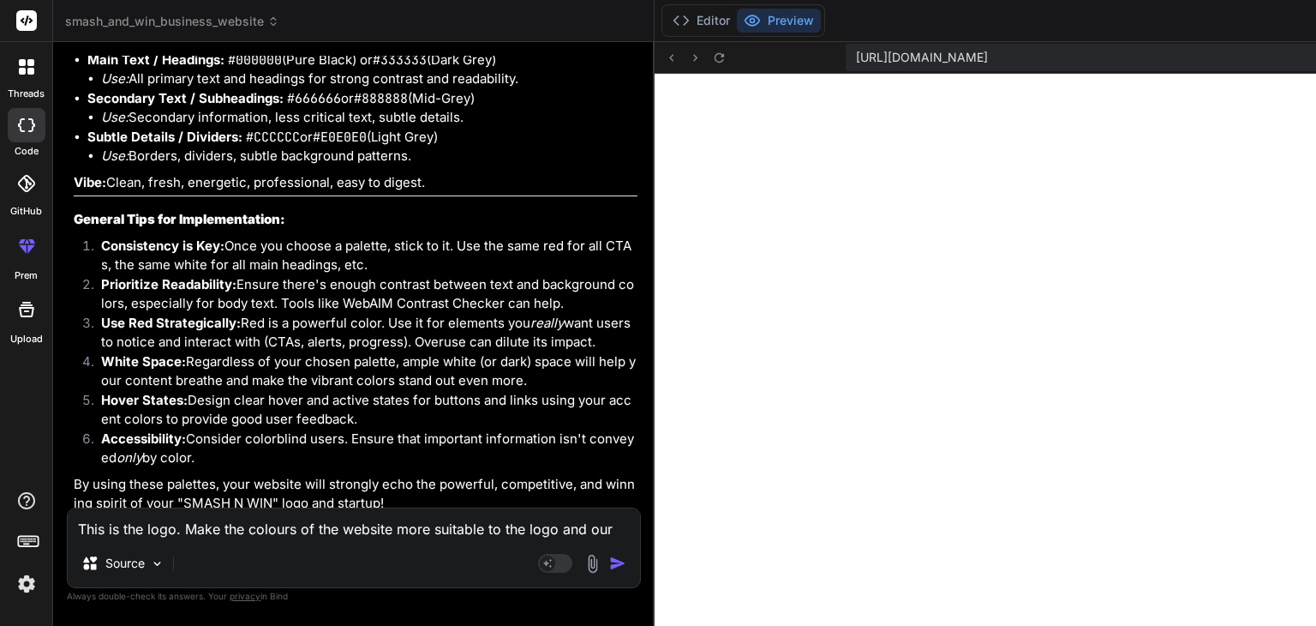
scroll to position [5462, 0]
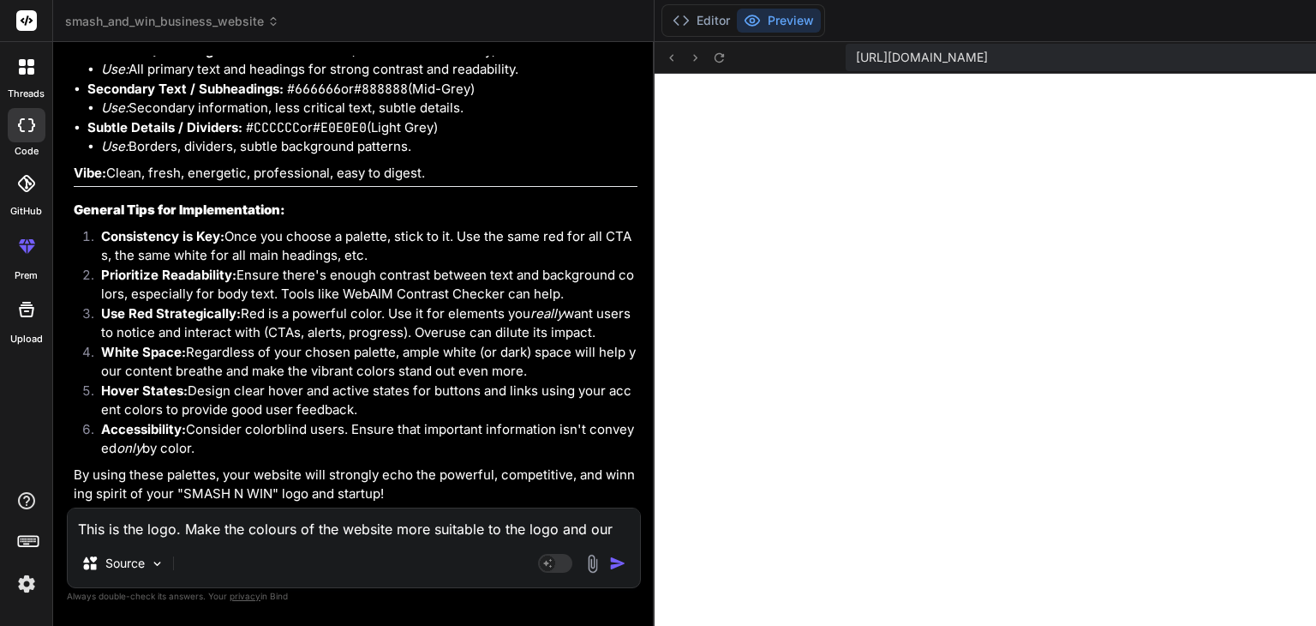
drag, startPoint x: 182, startPoint y: 277, endPoint x: 219, endPoint y: 278, distance: 37.7
drag, startPoint x: 173, startPoint y: 320, endPoint x: 230, endPoint y: 320, distance: 56.6
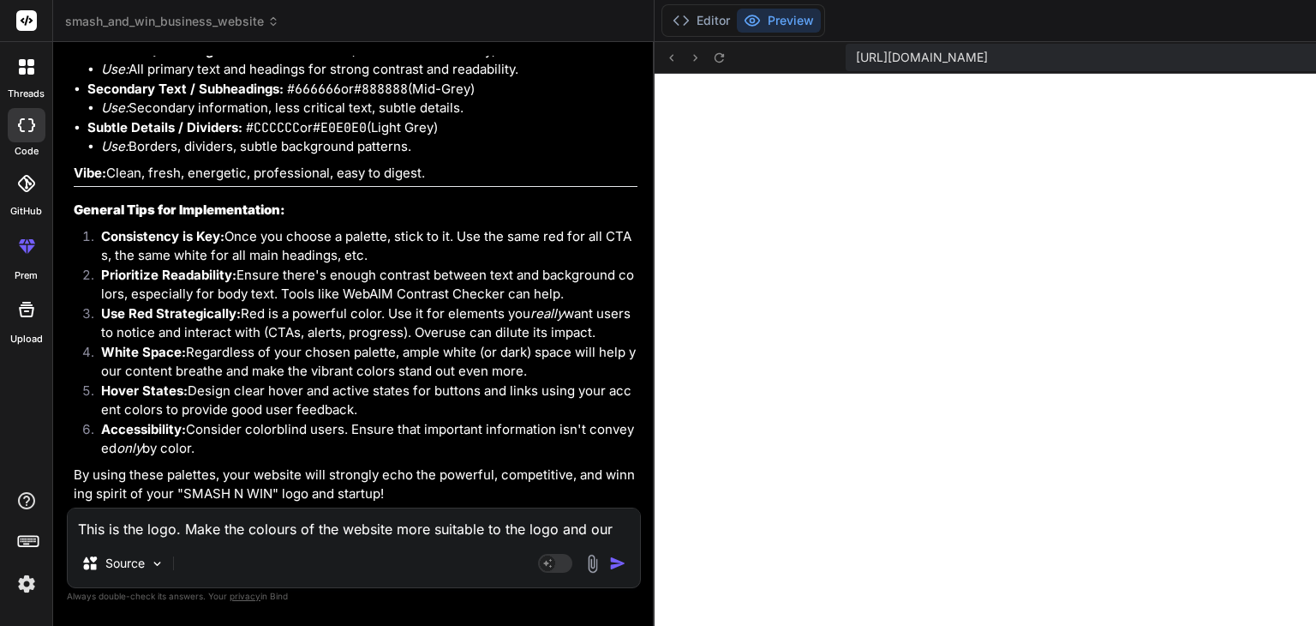
drag, startPoint x: 105, startPoint y: 299, endPoint x: 231, endPoint y: 302, distance: 126.0
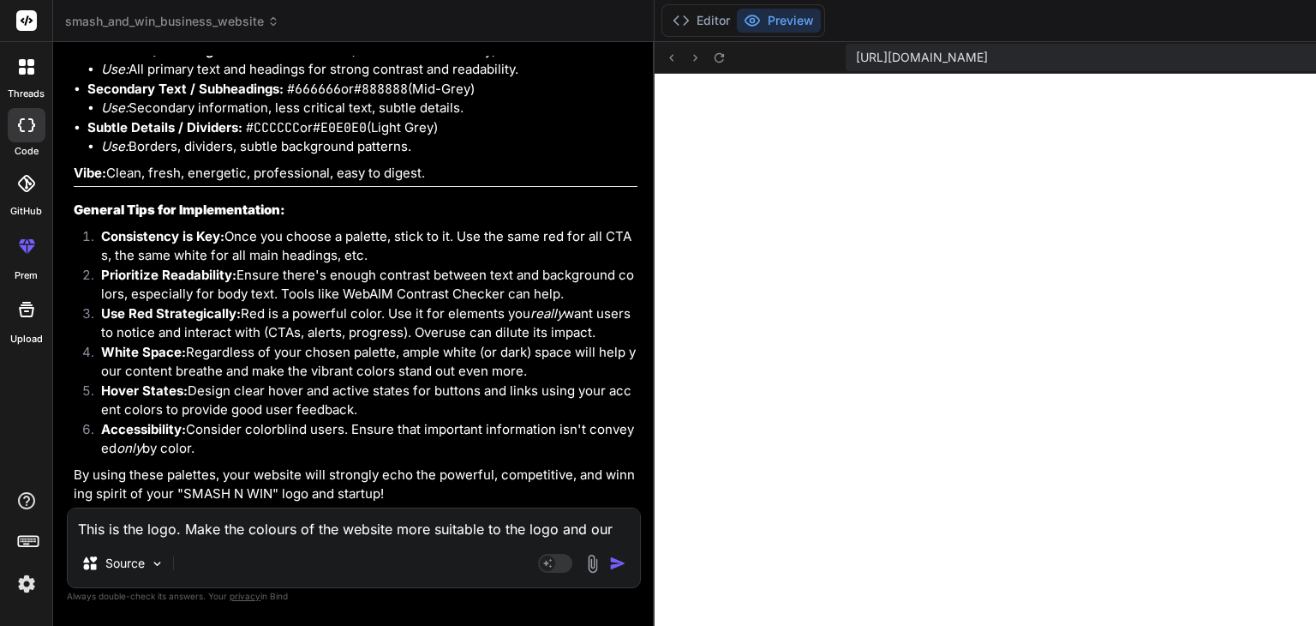
drag, startPoint x: 197, startPoint y: 261, endPoint x: 206, endPoint y: 275, distance: 16.2
drag, startPoint x: 151, startPoint y: 320, endPoint x: 195, endPoint y: 323, distance: 44.7
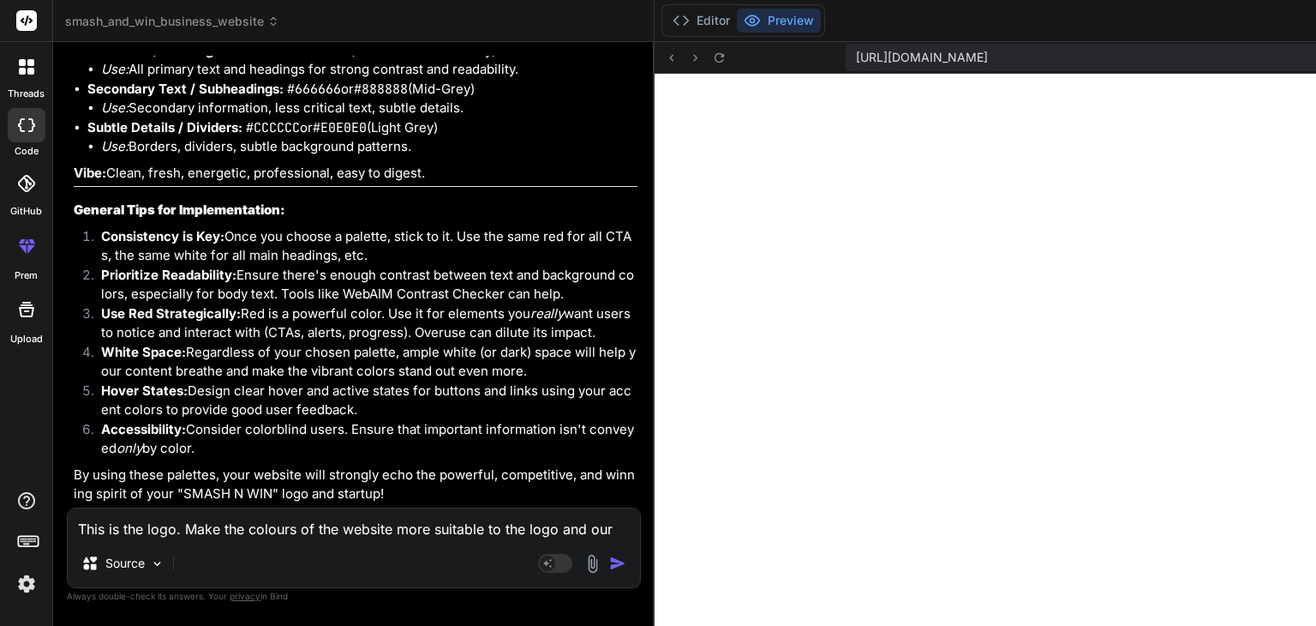
scroll to position [5976, 0]
drag, startPoint x: 141, startPoint y: 333, endPoint x: 184, endPoint y: 338, distance: 44.0
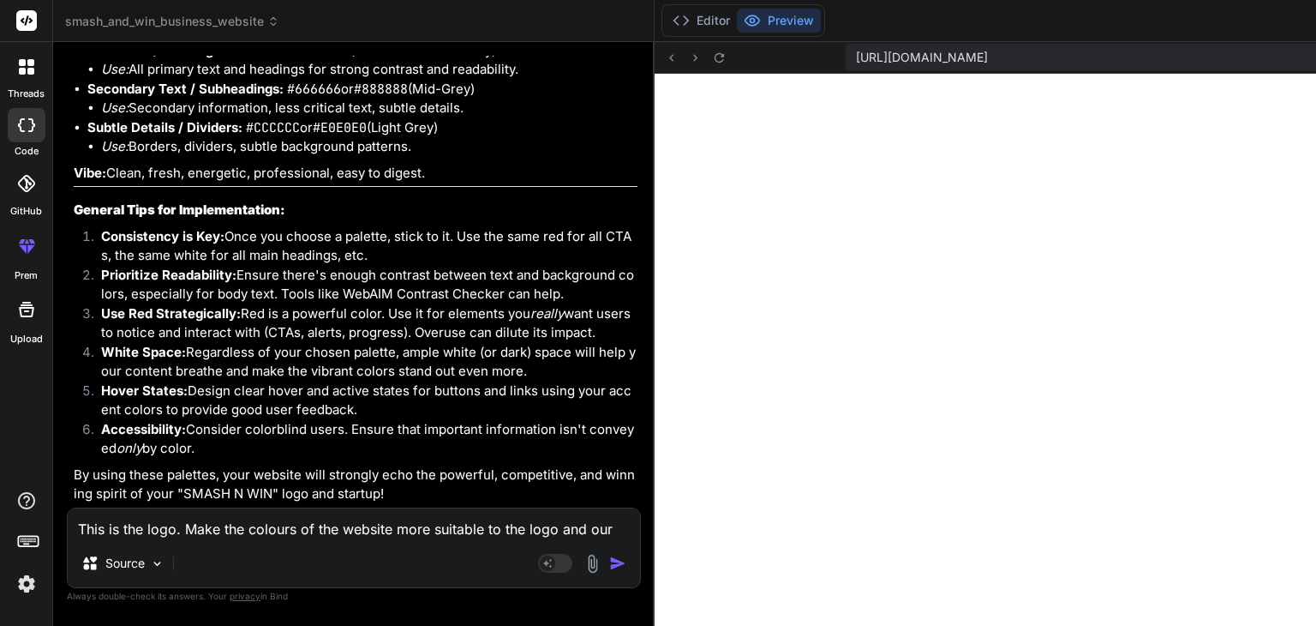
drag, startPoint x: 184, startPoint y: 338, endPoint x: 200, endPoint y: 348, distance: 18.1
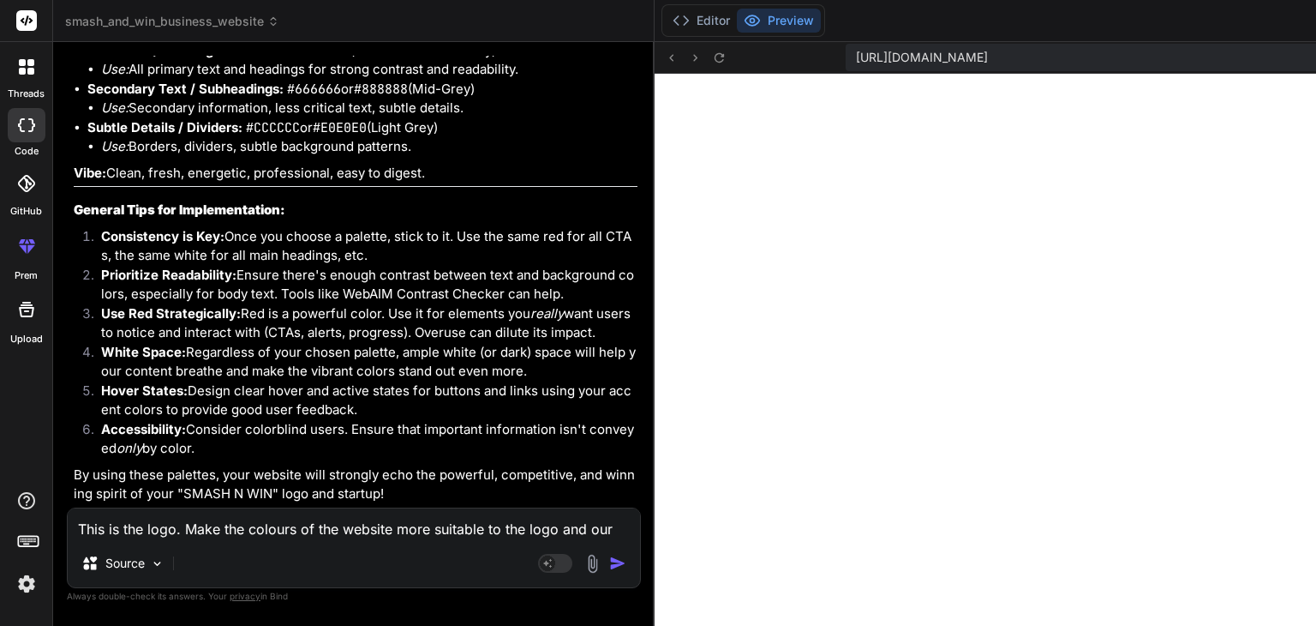
drag, startPoint x: 156, startPoint y: 289, endPoint x: 188, endPoint y: 292, distance: 31.9
drag, startPoint x: 188, startPoint y: 292, endPoint x: 188, endPoint y: 306, distance: 13.7
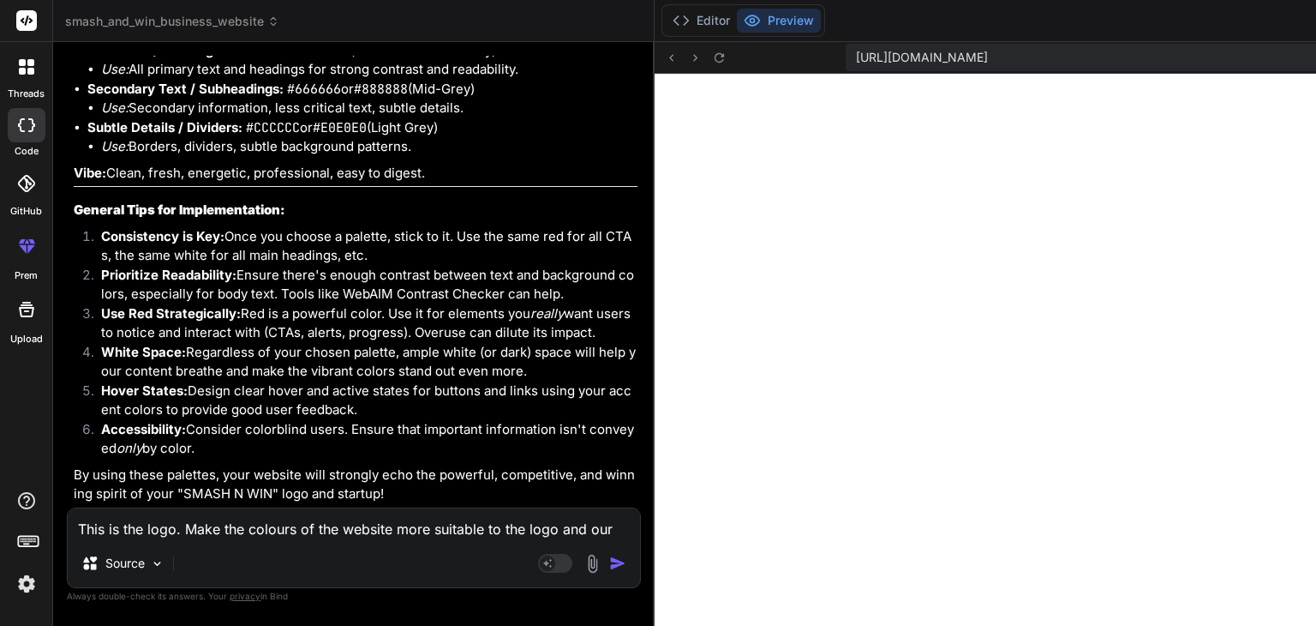
drag, startPoint x: 174, startPoint y: 283, endPoint x: 180, endPoint y: 296, distance: 14.2
drag, startPoint x: 158, startPoint y: 279, endPoint x: 171, endPoint y: 298, distance: 23.3
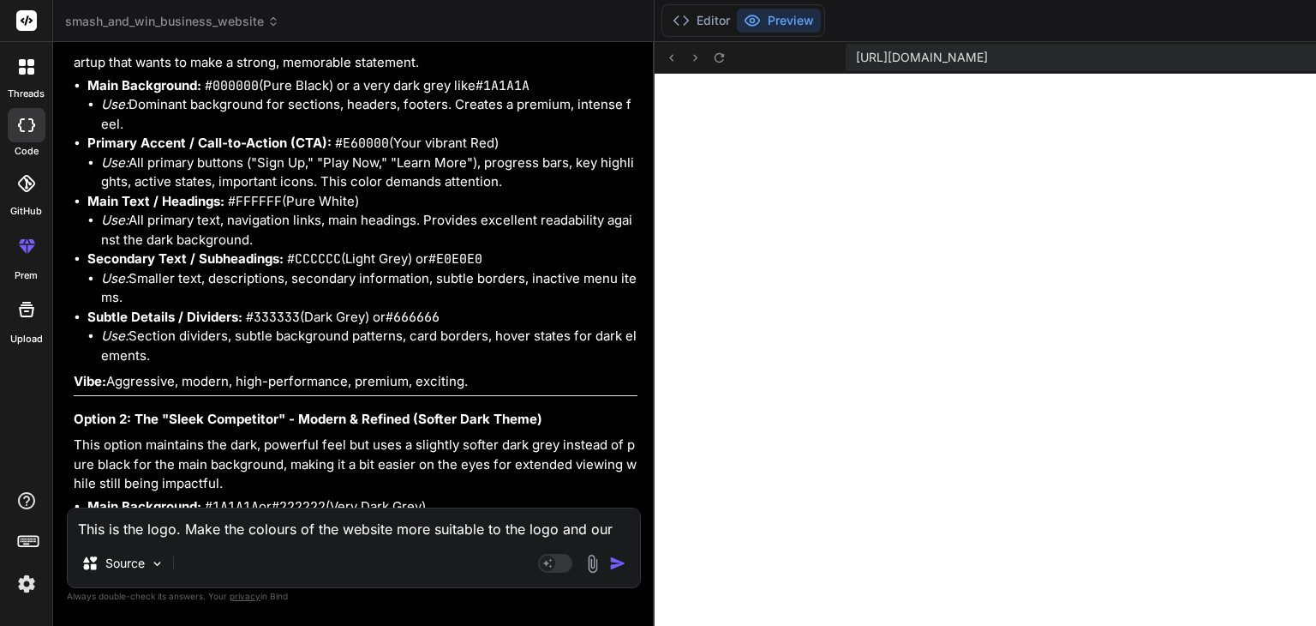
scroll to position [4621, 0]
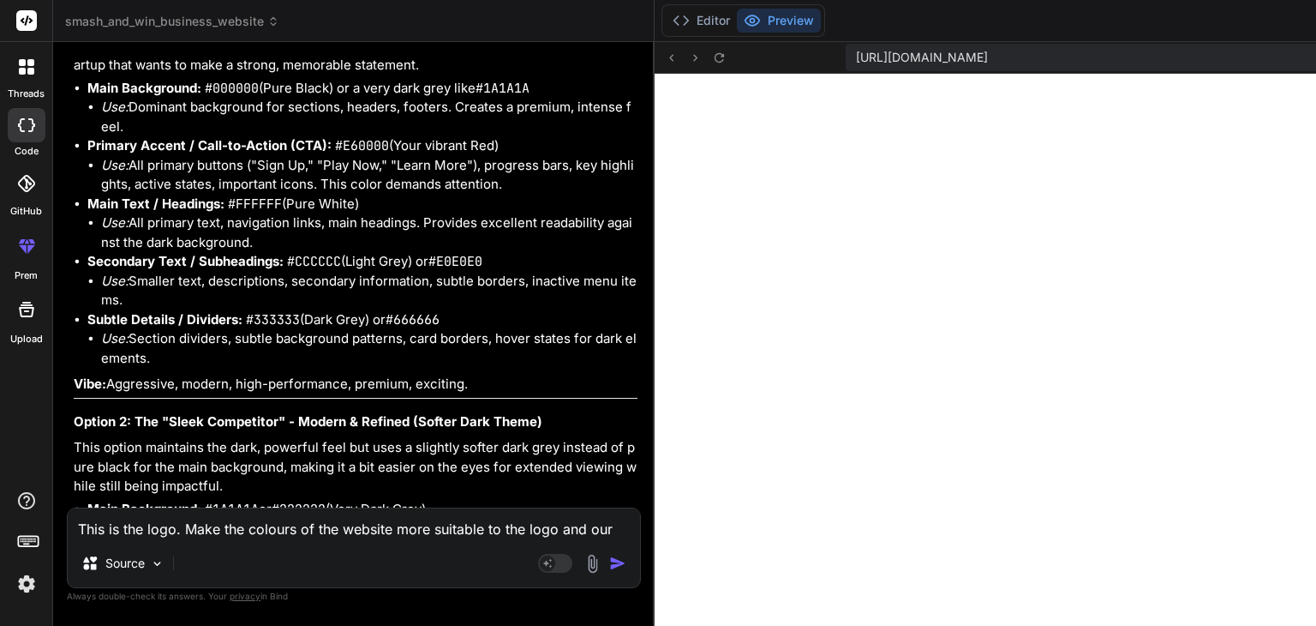
click at [149, 525] on textarea "This is the logo. Make the colours of the website more suitable to the logo and…" at bounding box center [354, 523] width 572 height 31
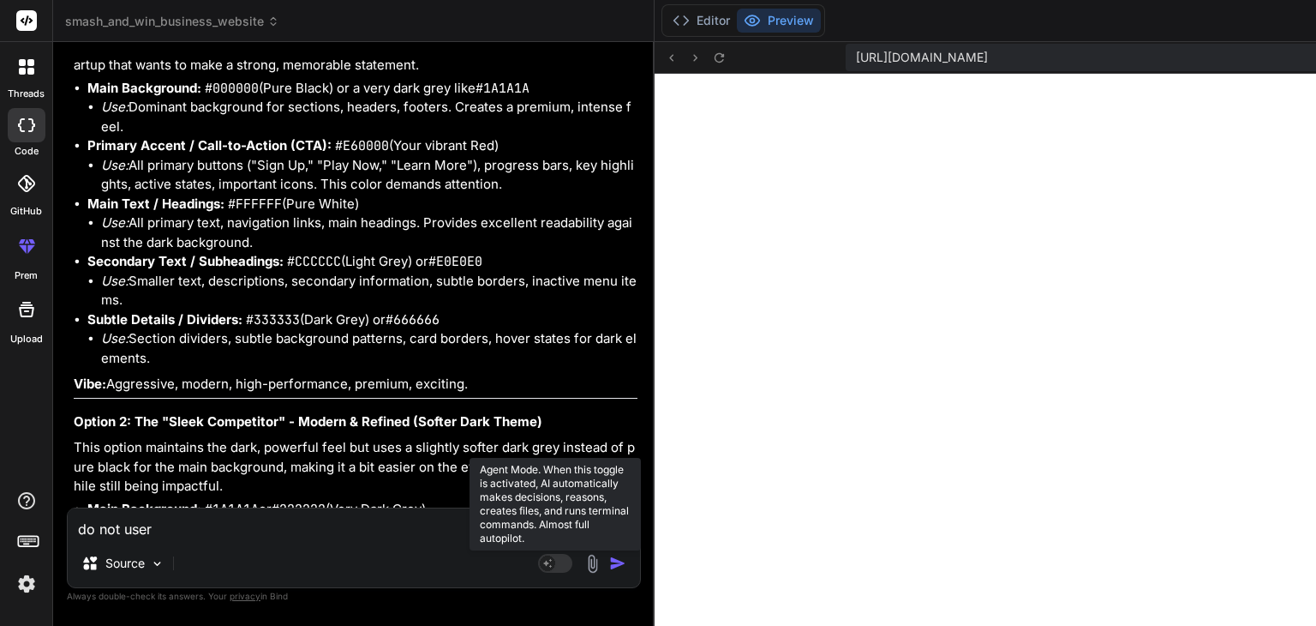
click at [538, 561] on rect at bounding box center [555, 563] width 34 height 19
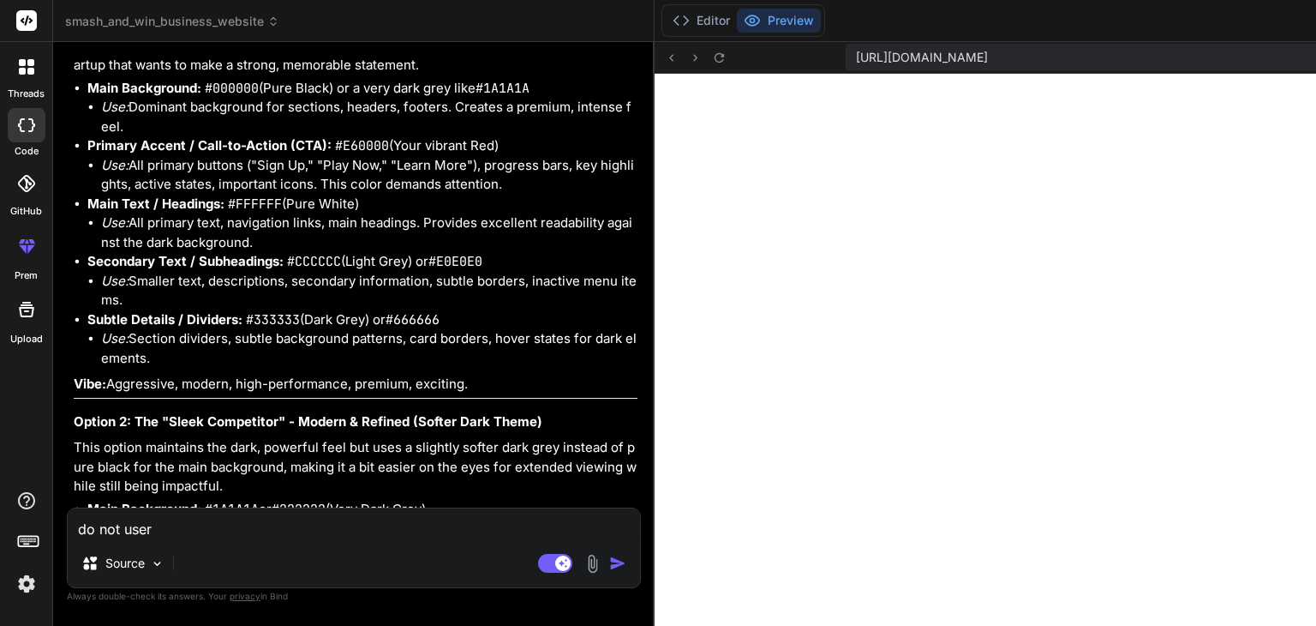
click at [257, 522] on textarea "do not user" at bounding box center [354, 523] width 572 height 31
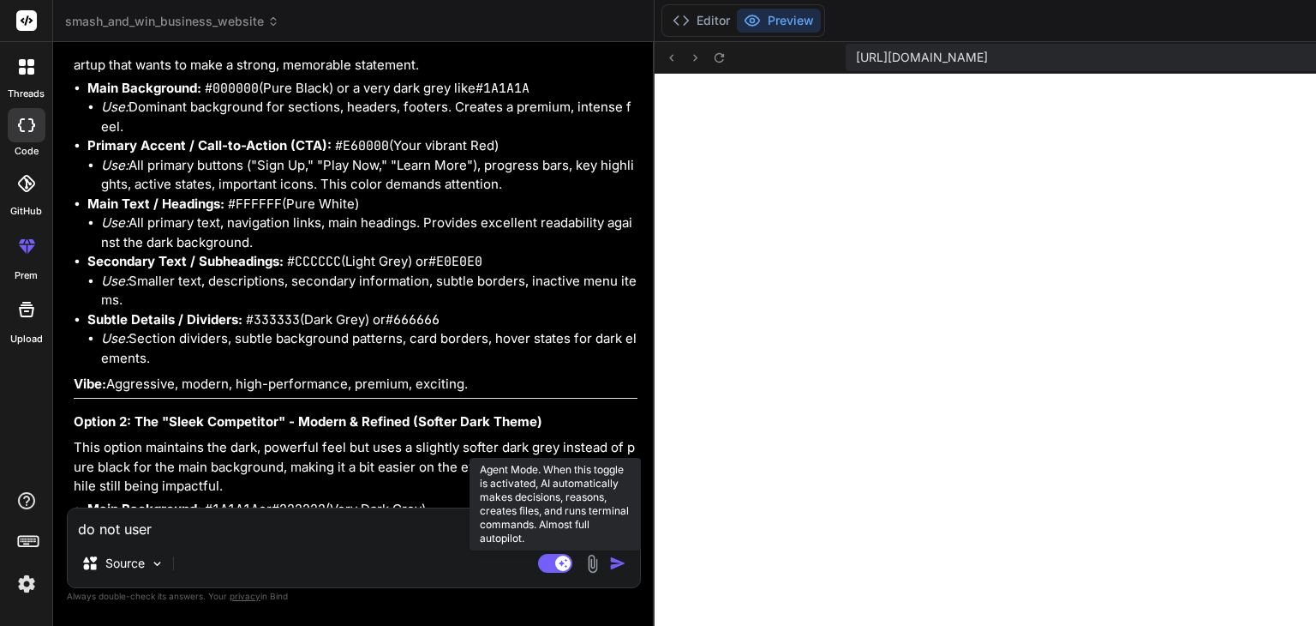
click at [555, 566] on rect at bounding box center [562, 562] width 15 height 15
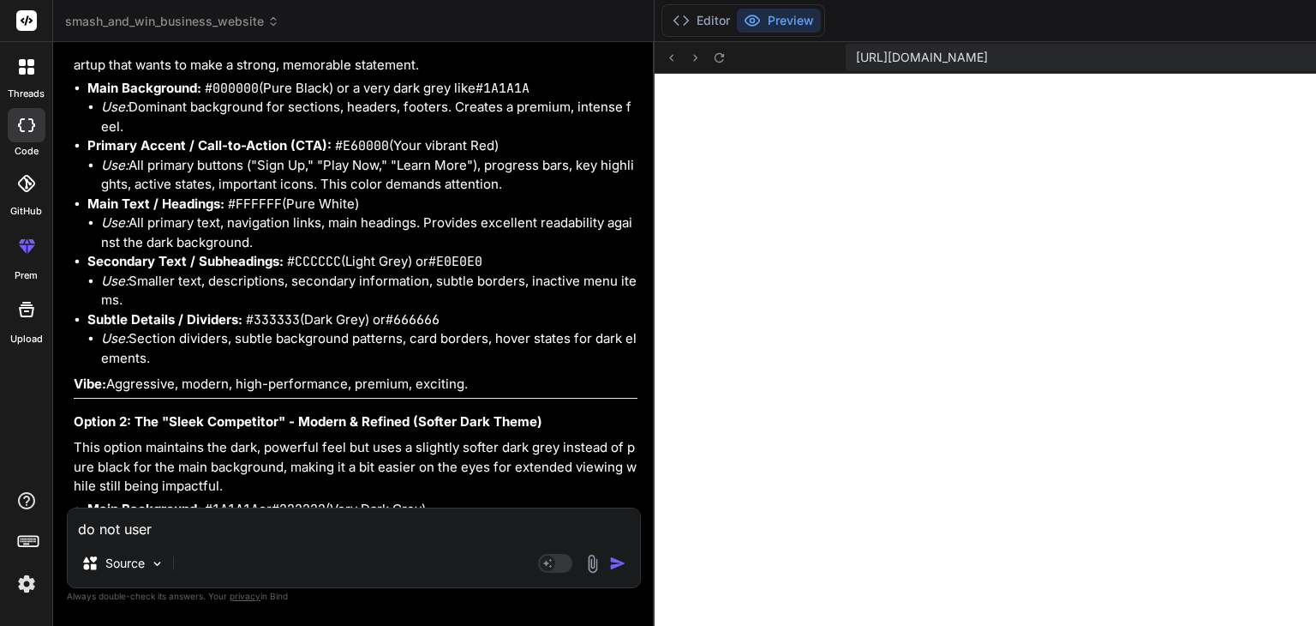
click at [243, 532] on textarea "do not user" at bounding box center [354, 523] width 572 height 31
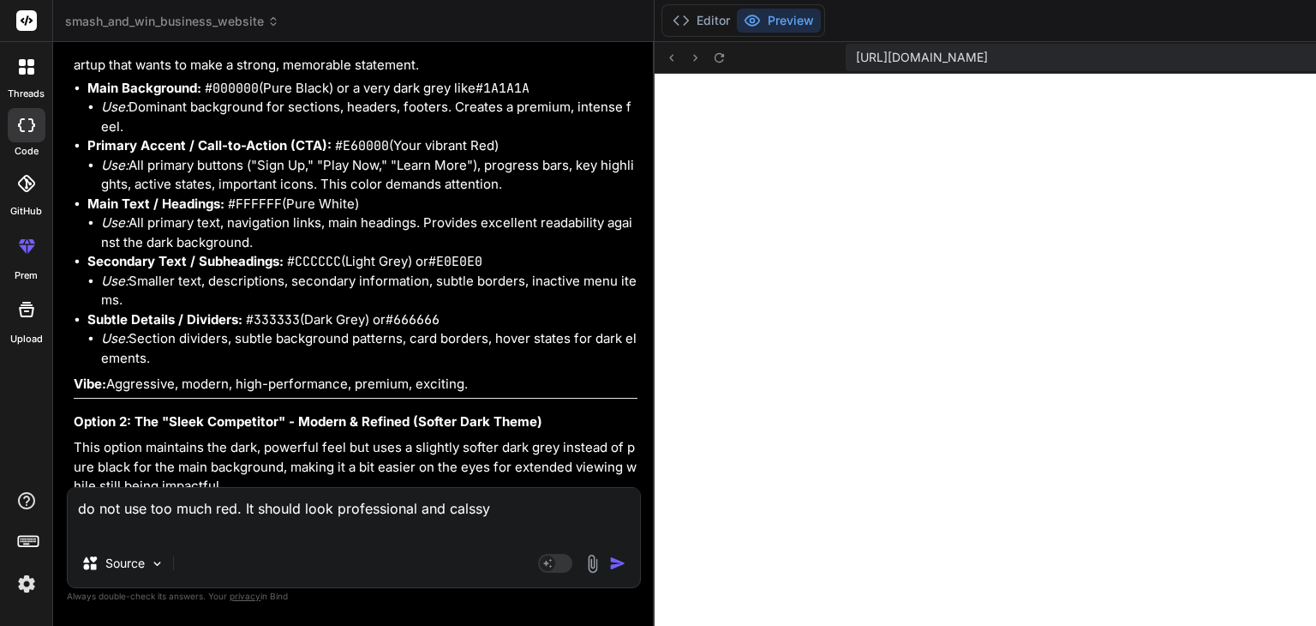
drag, startPoint x: 954, startPoint y: 21, endPoint x: 839, endPoint y: 56, distance: 119.8
click at [1044, 70] on div "Editor Preview Discord Support Invite Team Download Deploy [URL][DOMAIN_NAME] C…" at bounding box center [1265, 313] width 1220 height 626
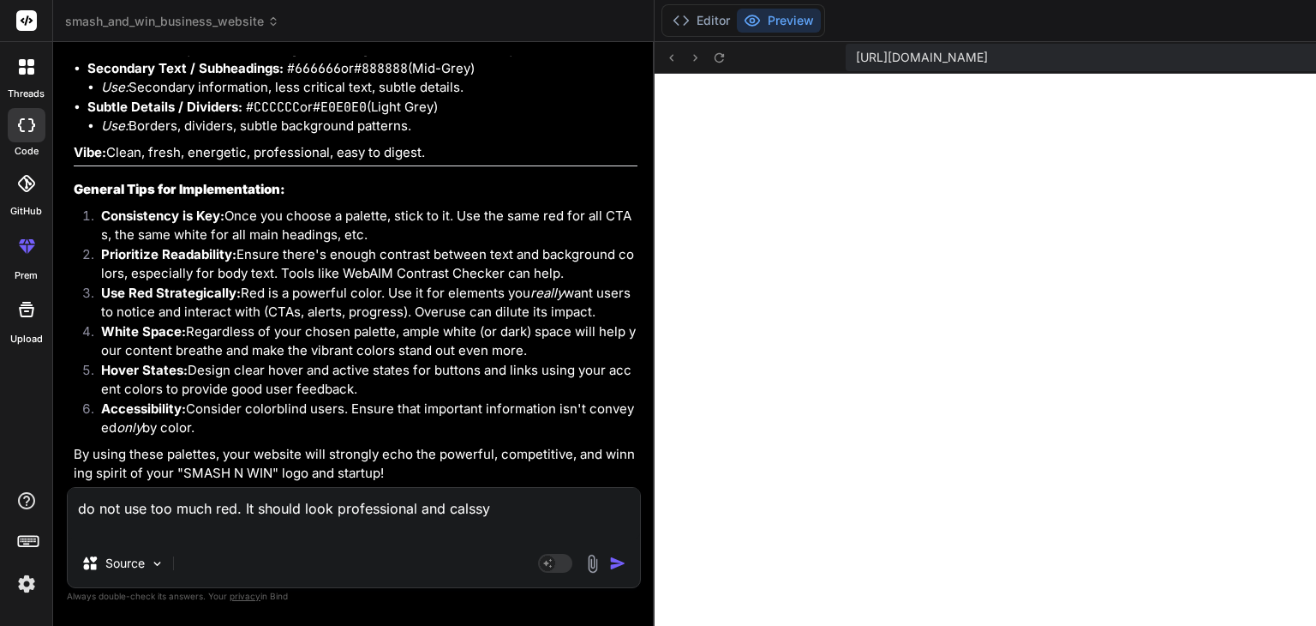
scroll to position [5588, 0]
click at [269, 522] on textarea "do not use too much red. It should look professional and calssy" at bounding box center [354, 513] width 572 height 51
click at [609, 560] on img "button" at bounding box center [617, 562] width 17 height 17
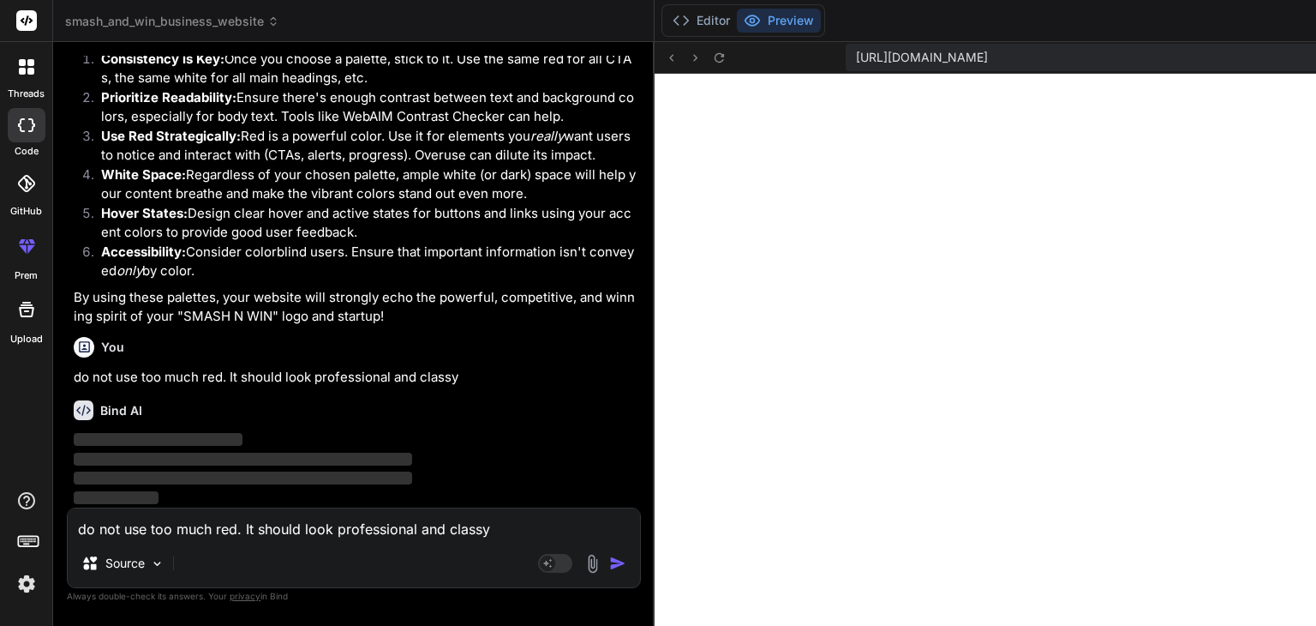
scroll to position [7169, 0]
click at [666, 28] on button "Editor" at bounding box center [701, 21] width 71 height 24
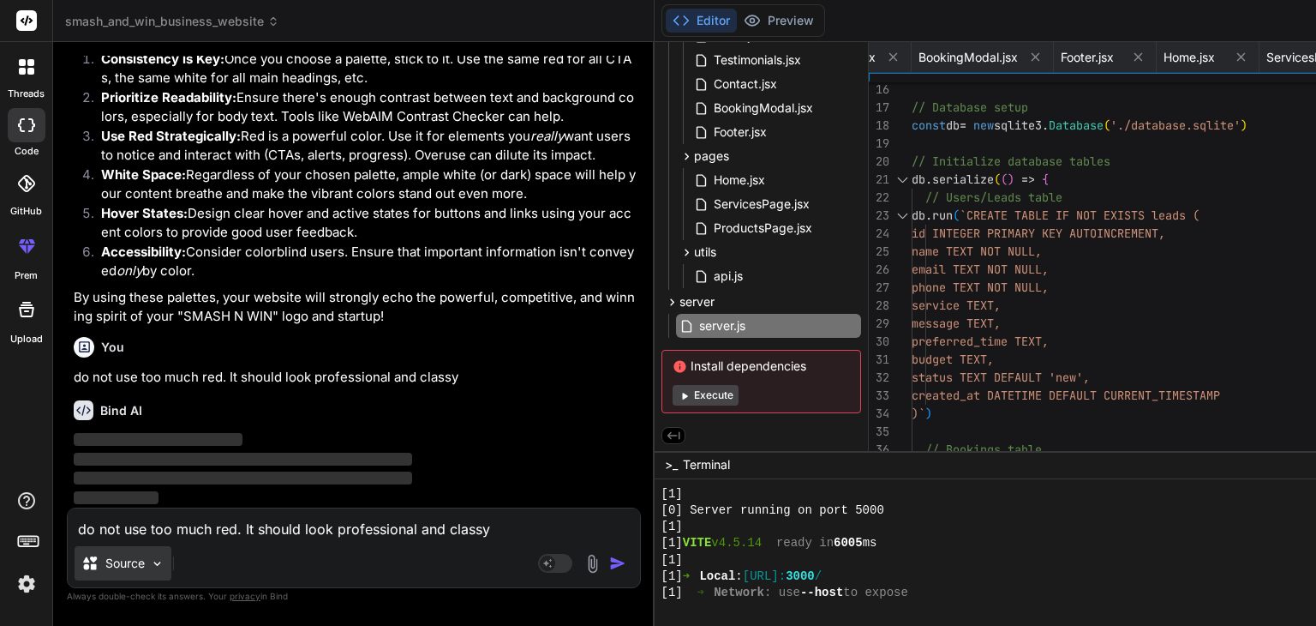
click at [117, 565] on p "Source" at bounding box center [124, 562] width 39 height 17
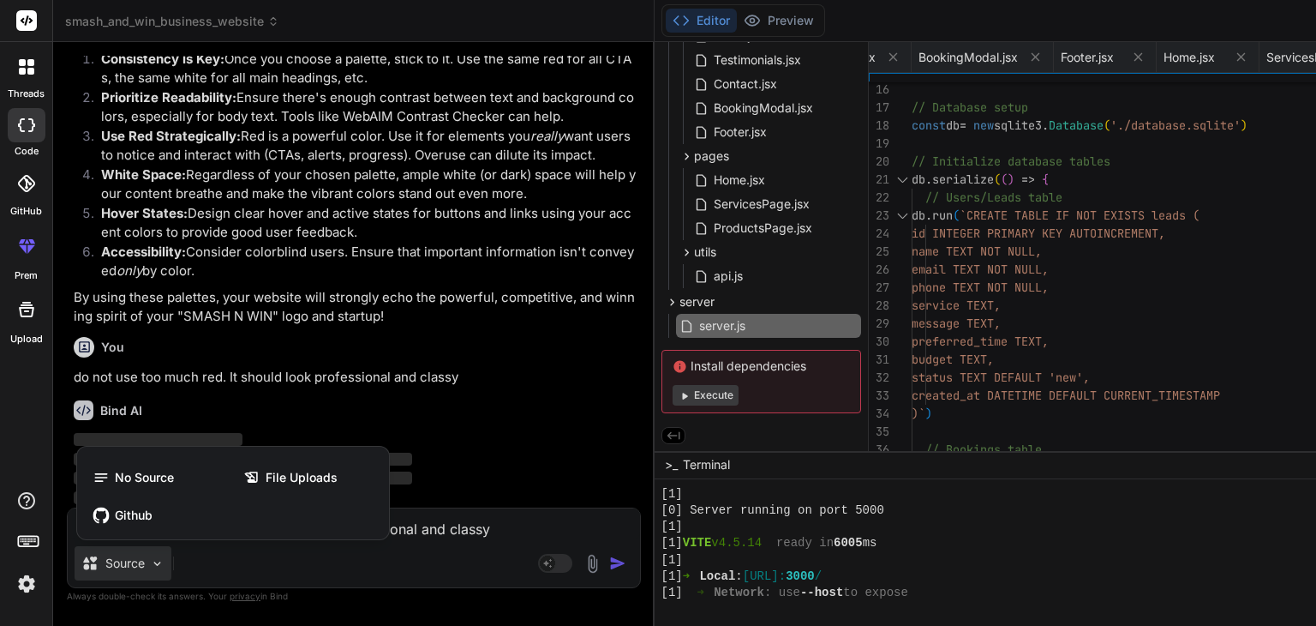
click at [117, 565] on div at bounding box center [658, 313] width 1316 height 626
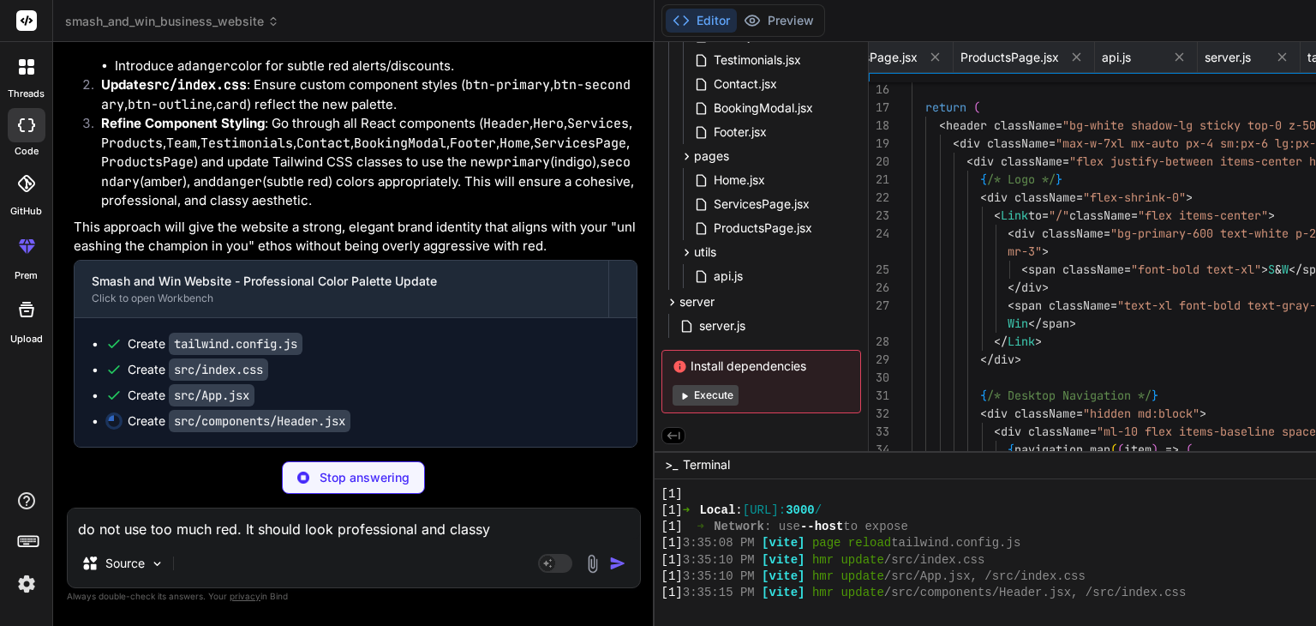
scroll to position [2993, 0]
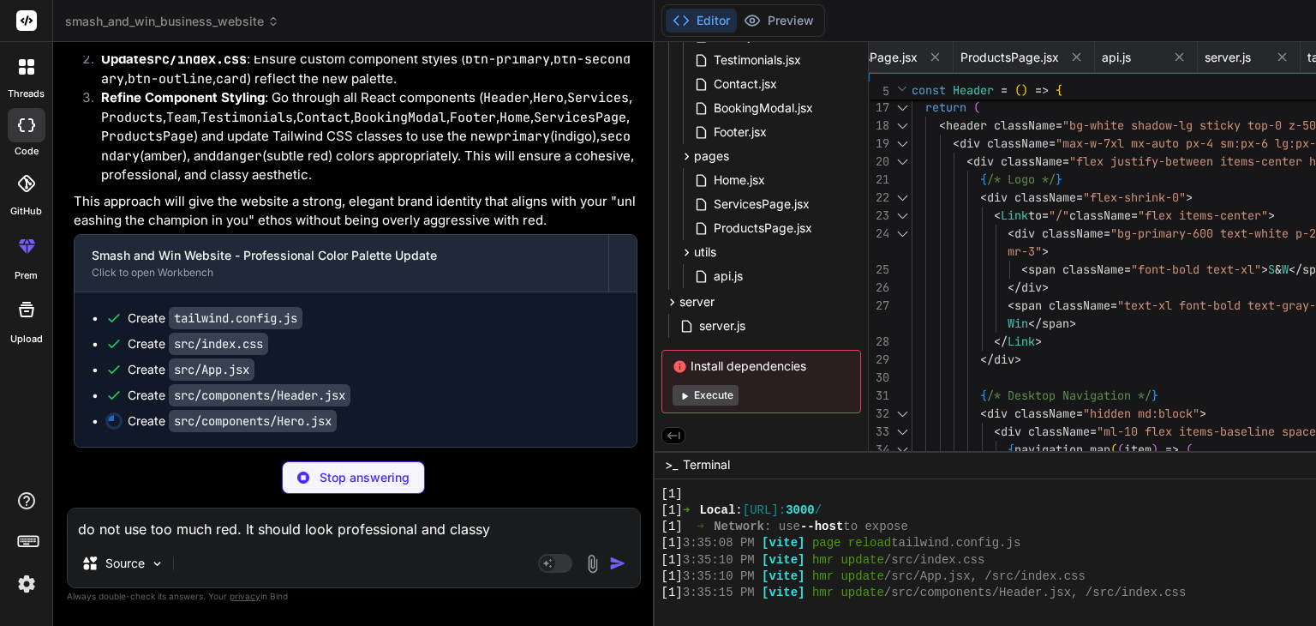
drag, startPoint x: 96, startPoint y: 202, endPoint x: 134, endPoint y: 202, distance: 37.7
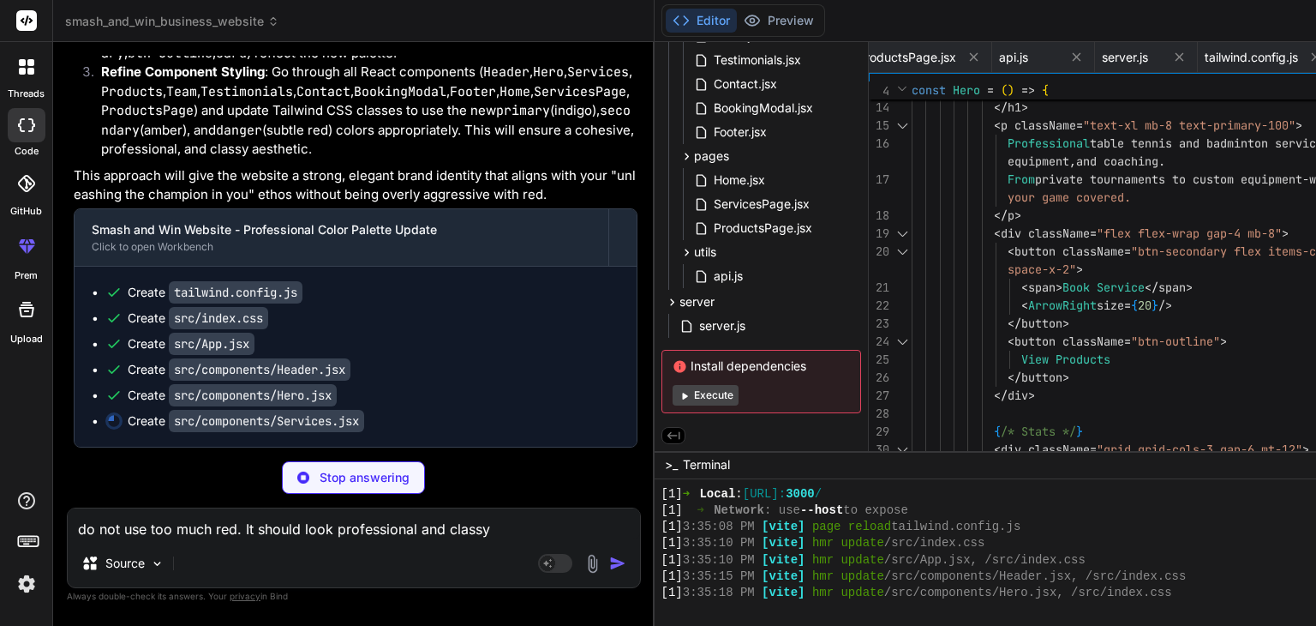
drag, startPoint x: 99, startPoint y: 207, endPoint x: 314, endPoint y: 231, distance: 216.4
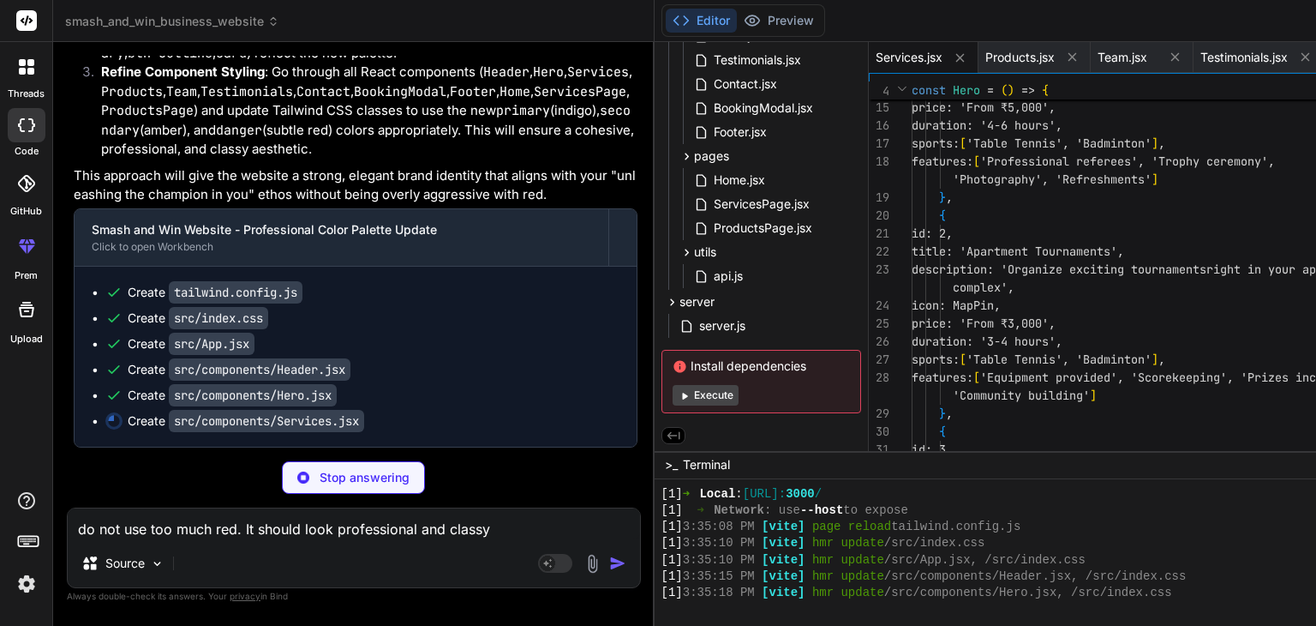
scroll to position [3027, 0]
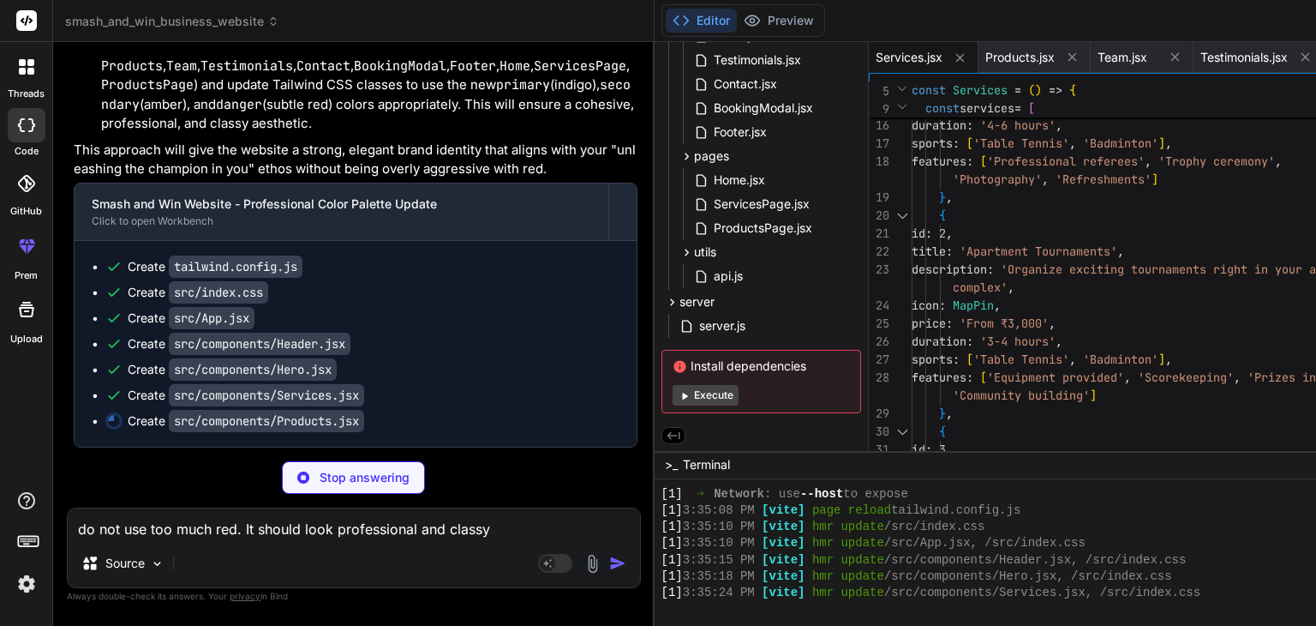
drag, startPoint x: 122, startPoint y: 227, endPoint x: 171, endPoint y: 254, distance: 56.4
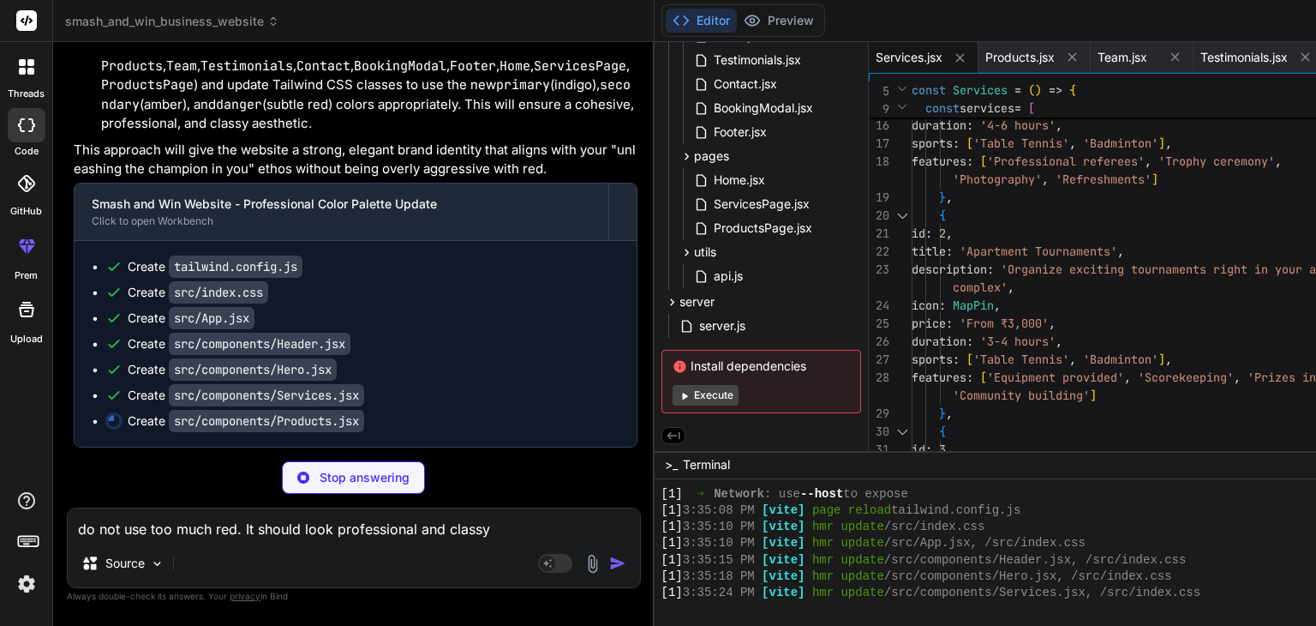
drag, startPoint x: 130, startPoint y: 245, endPoint x: 202, endPoint y: 252, distance: 72.3
drag, startPoint x: 152, startPoint y: 268, endPoint x: 210, endPoint y: 272, distance: 58.4
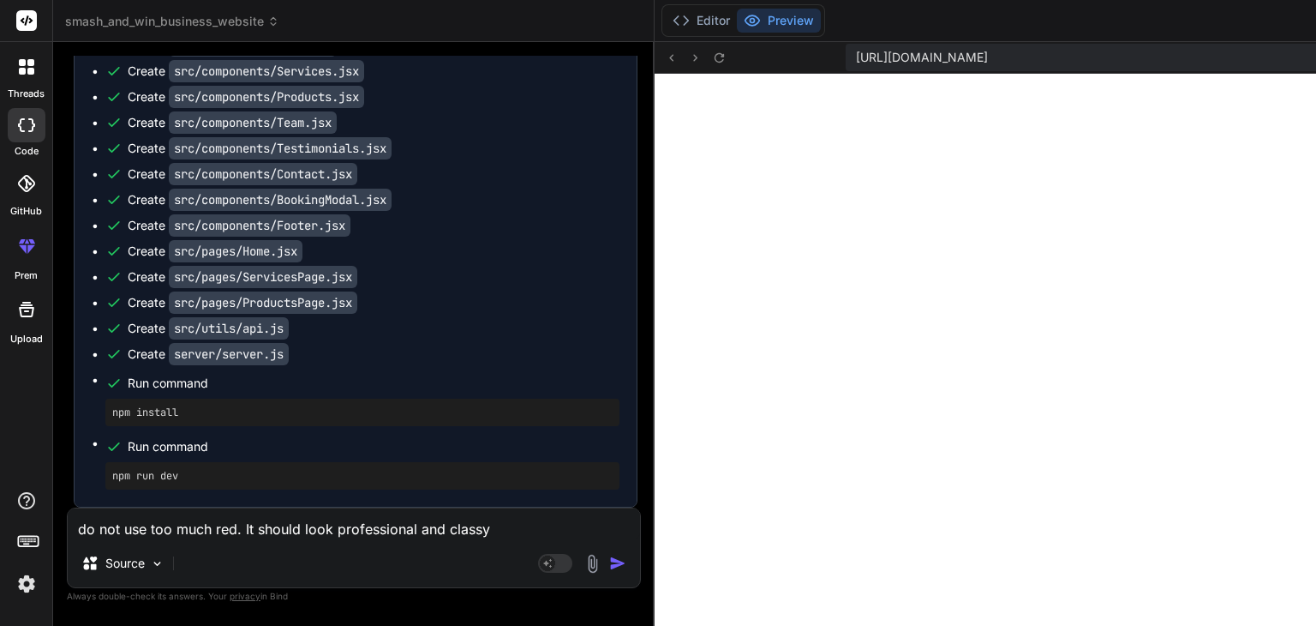
scroll to position [8325, 0]
click at [666, 20] on button "Editor" at bounding box center [701, 21] width 71 height 24
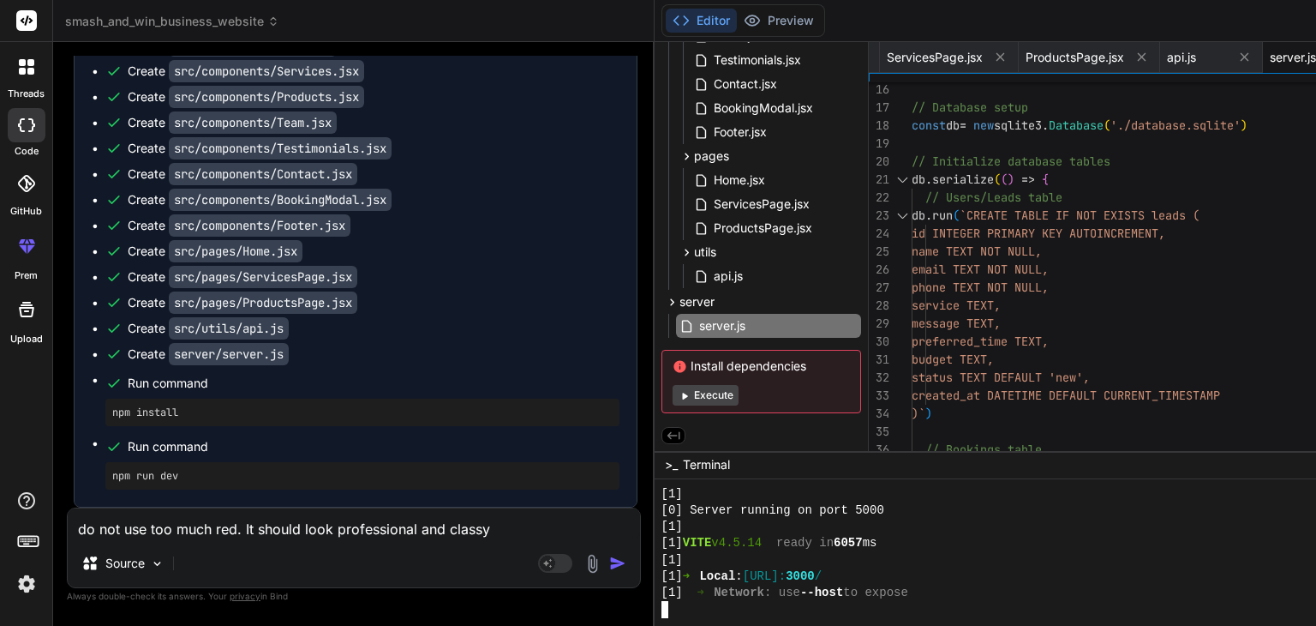
click at [853, 578] on div "[1] ➜ Local : [URL]: 3000 /" at bounding box center [1068, 576] width 813 height 16
click at [737, 31] on button "Preview" at bounding box center [779, 21] width 84 height 24
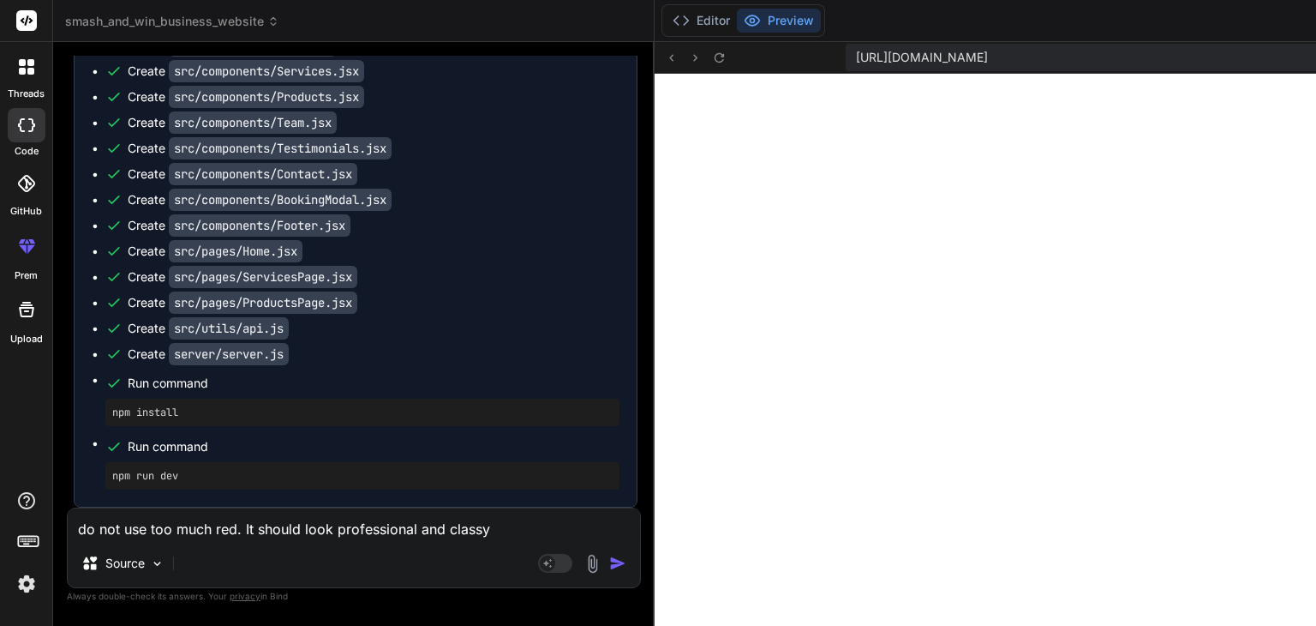
click at [159, 533] on textarea "do not use too much red. It should look professional and classy" at bounding box center [354, 523] width 572 height 31
click at [609, 567] on img "button" at bounding box center [617, 562] width 17 height 17
click at [212, 518] on textarea "replace the logo and apply the colours" at bounding box center [354, 523] width 572 height 31
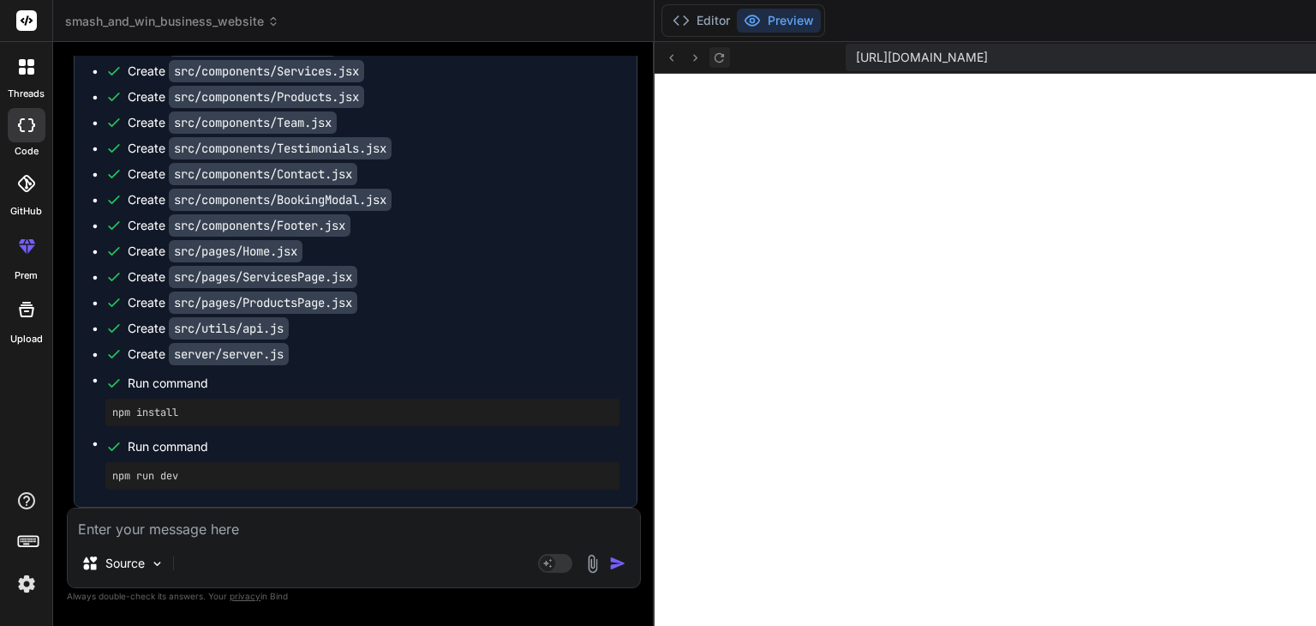
click at [712, 57] on icon at bounding box center [719, 58] width 15 height 15
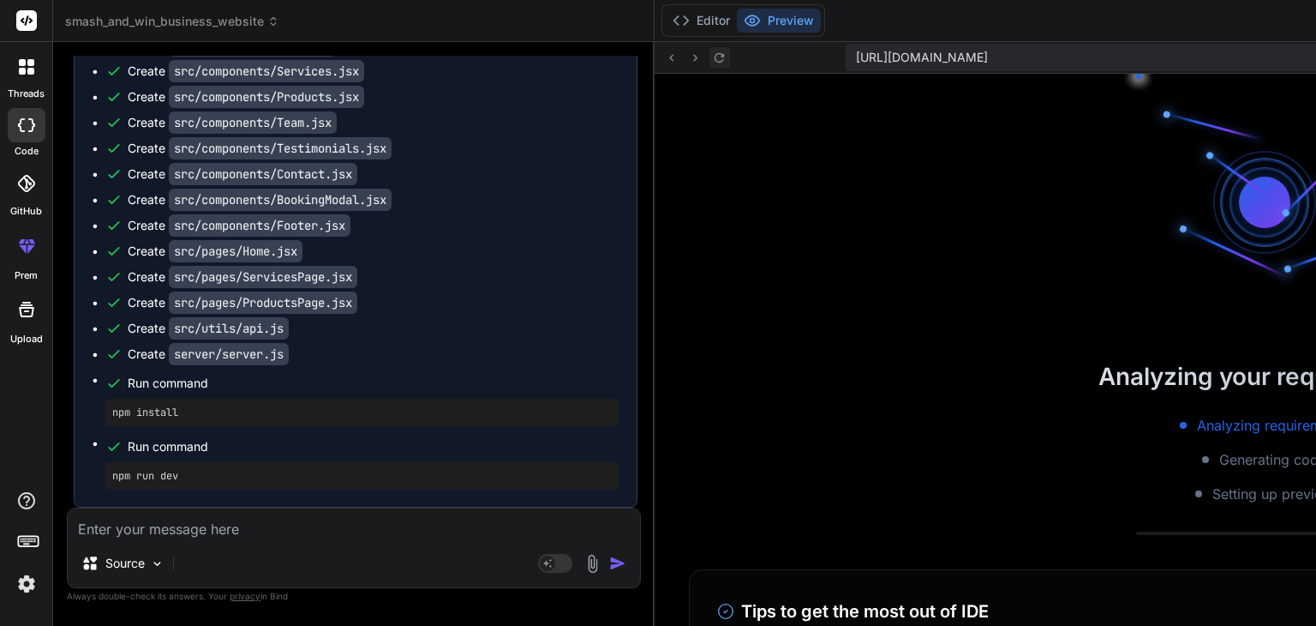
scroll to position [13539, 0]
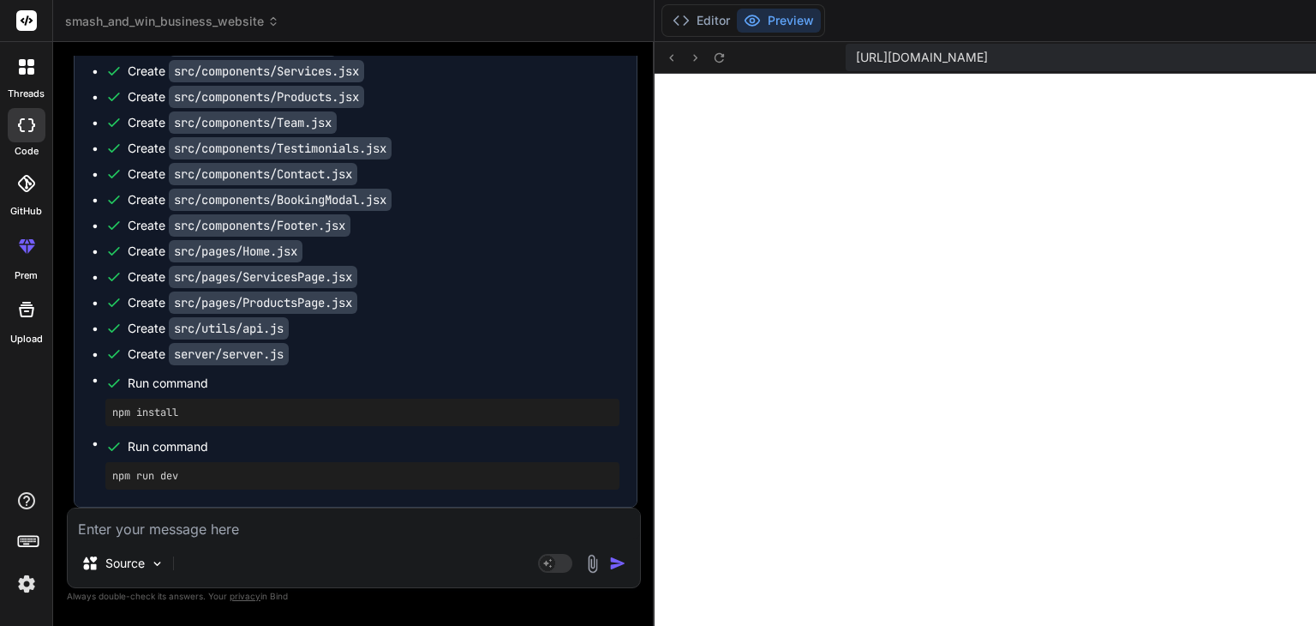
click at [160, 530] on textarea at bounding box center [354, 523] width 572 height 31
paste textarea "[plugin:vite:css] [postcss] /home/u3uk0f35zsjjbn9cprh6fq9h0p4tm2-wnxx/src/index…"
click at [151, 532] on textarea at bounding box center [354, 523] width 572 height 31
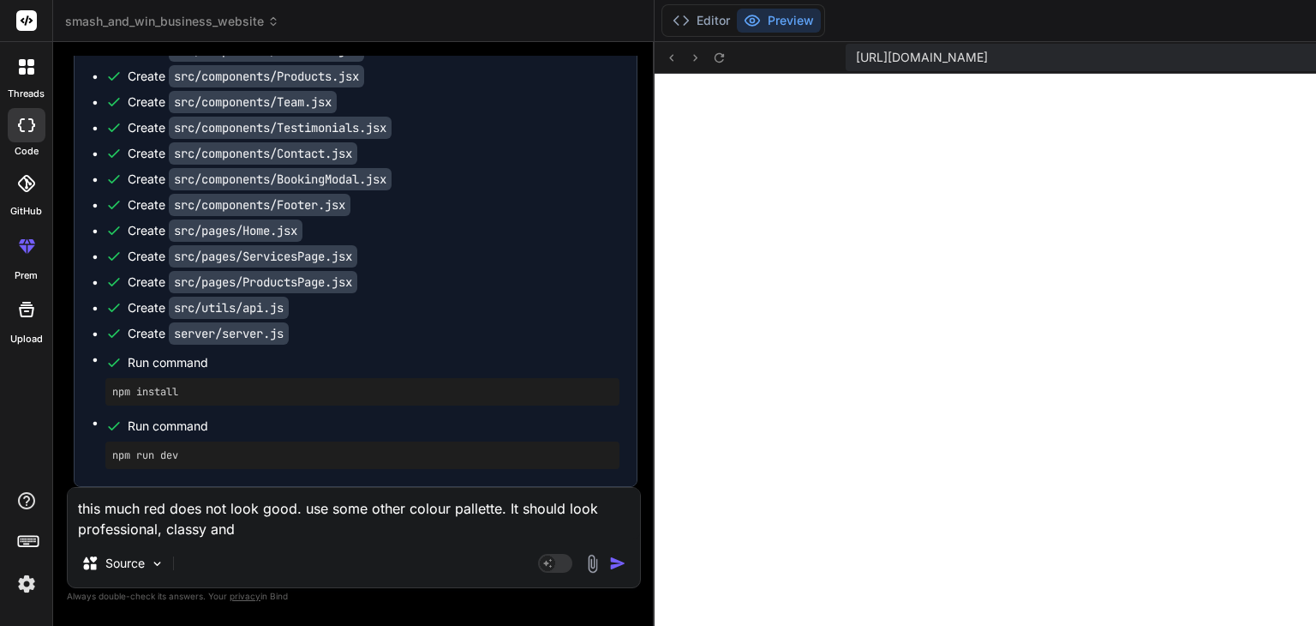
paste textarea "sophisticated"
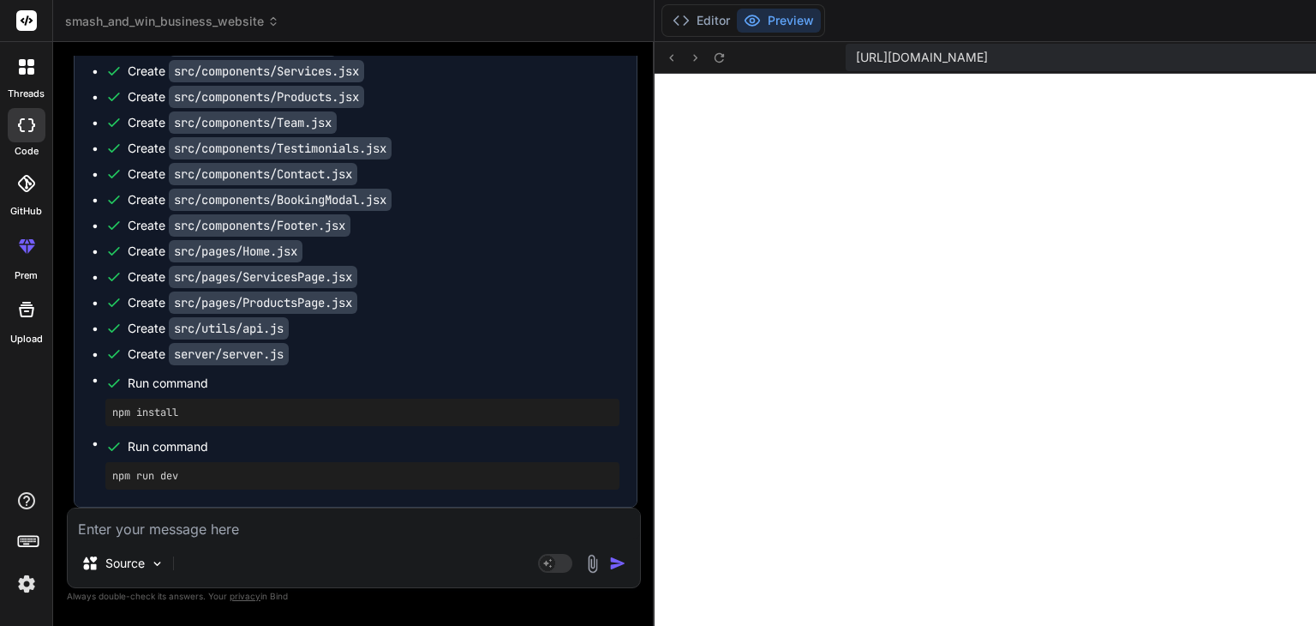
scroll to position [13815, 0]
click at [206, 529] on textarea at bounding box center [354, 523] width 572 height 31
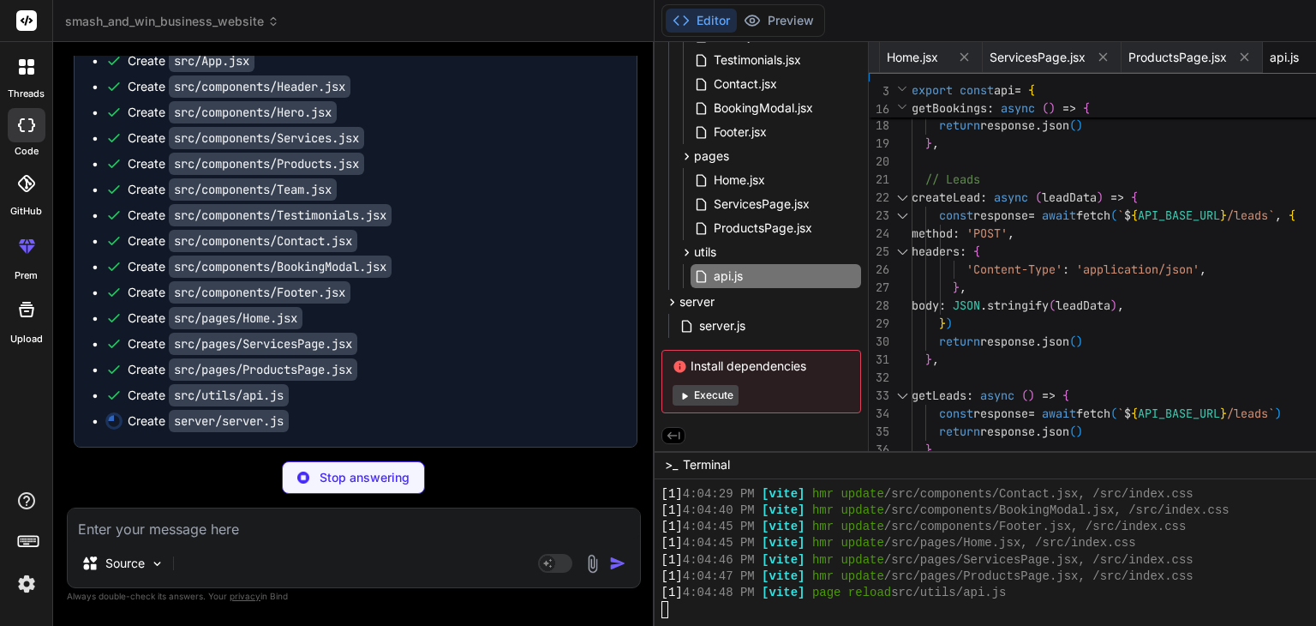
scroll to position [0, 898]
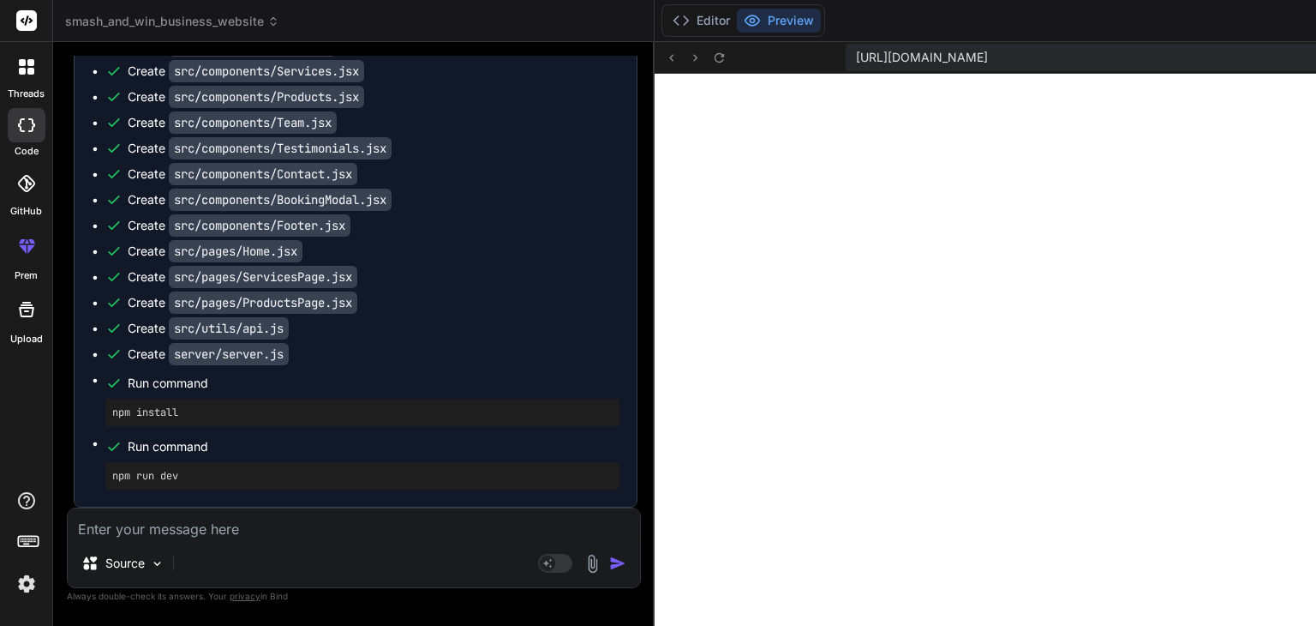
paste textarea "Primary Color Choices Black: For elegant backgrounds and headers, making conten…"
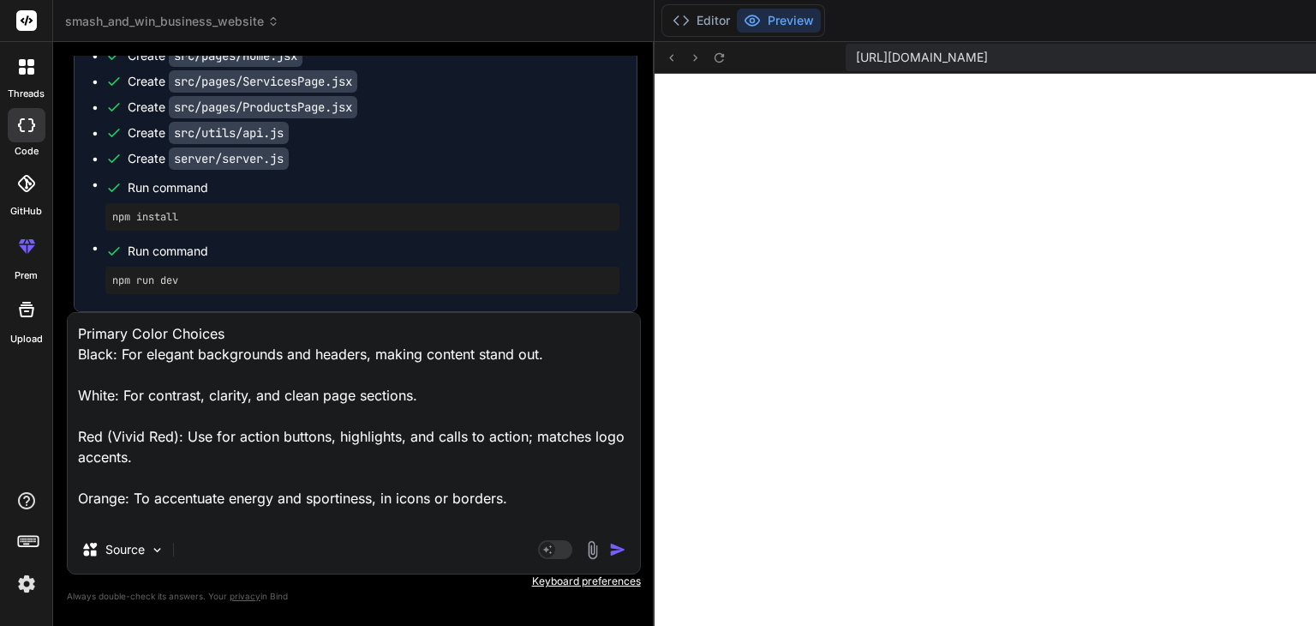
scroll to position [474, 0]
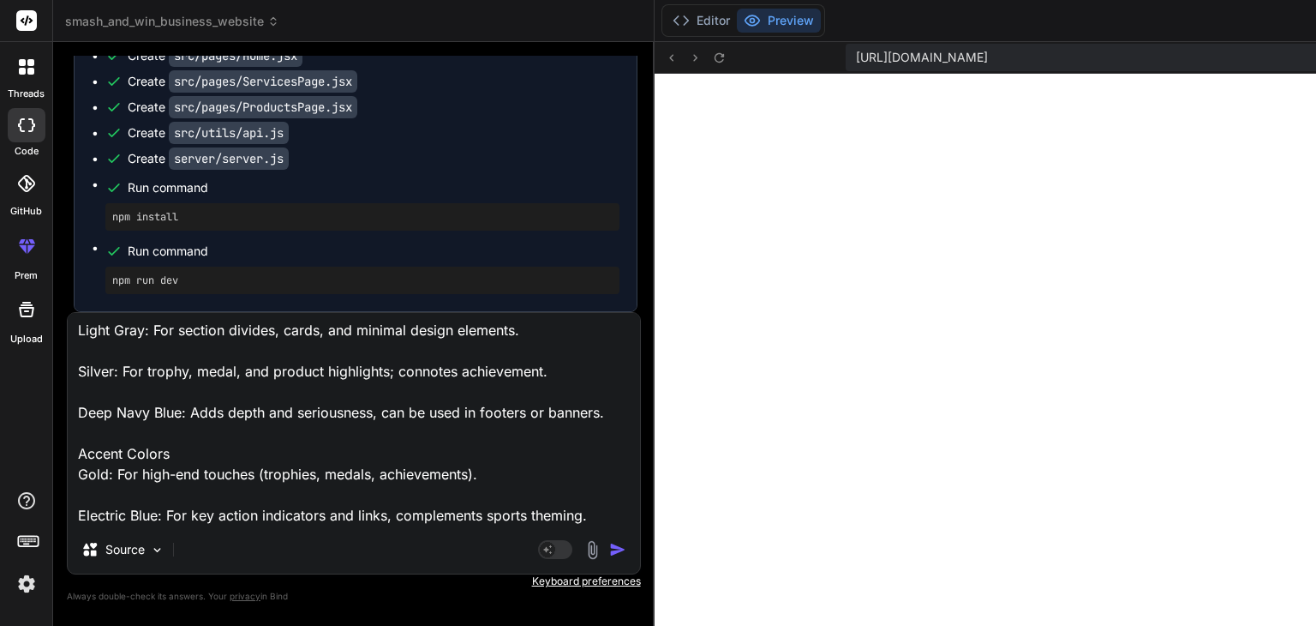
paste textarea "Black #121212 Backgrounds, headers White #FFFFFF Background, text, icons Vivid …"
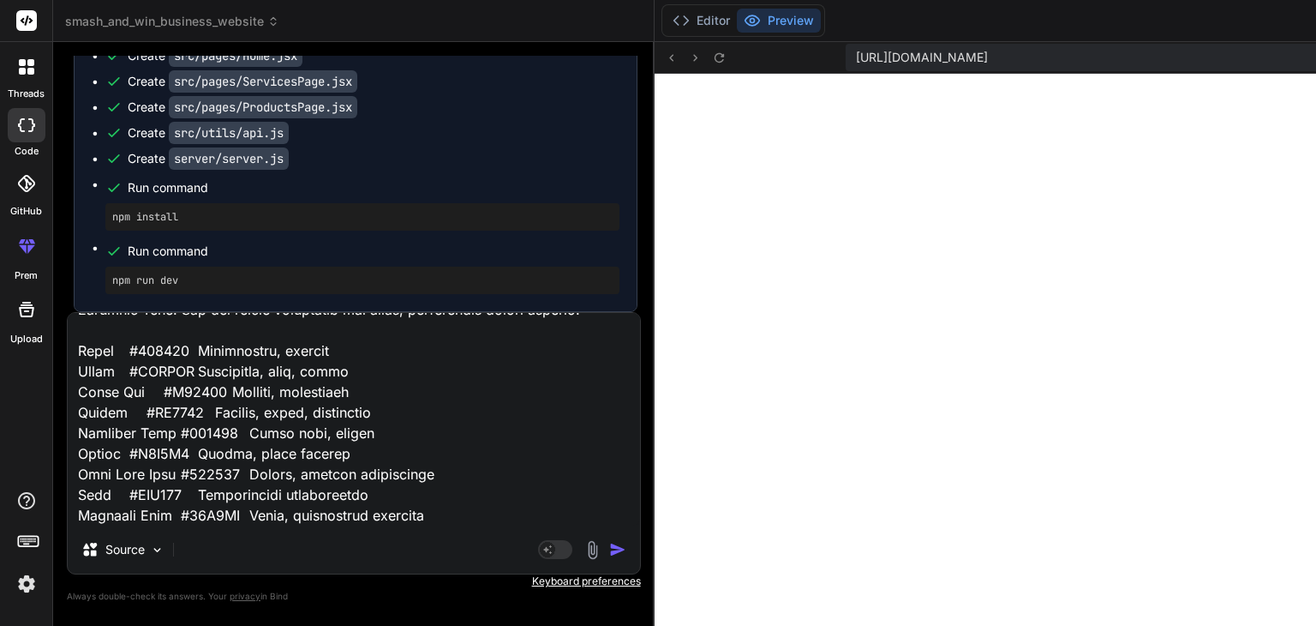
scroll to position [662, 0]
paste textarea "Use black and charcoal for main backgrounds; this keeps the site professional. …"
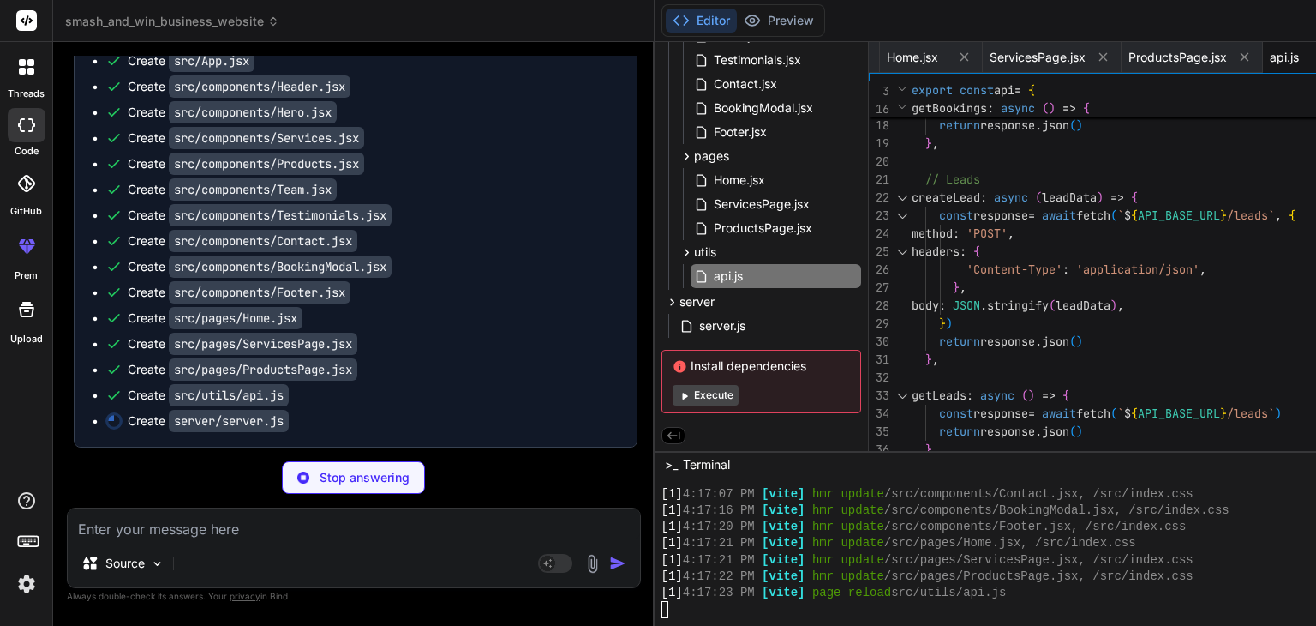
scroll to position [0, 898]
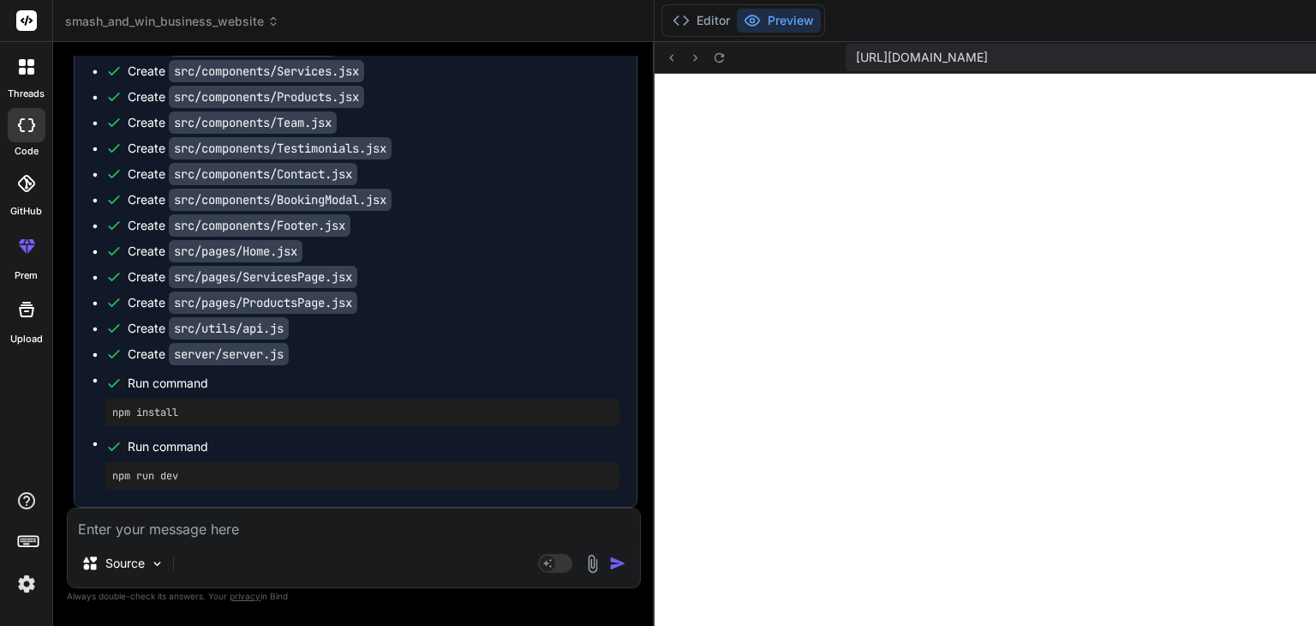
click at [161, 534] on textarea at bounding box center [354, 523] width 572 height 31
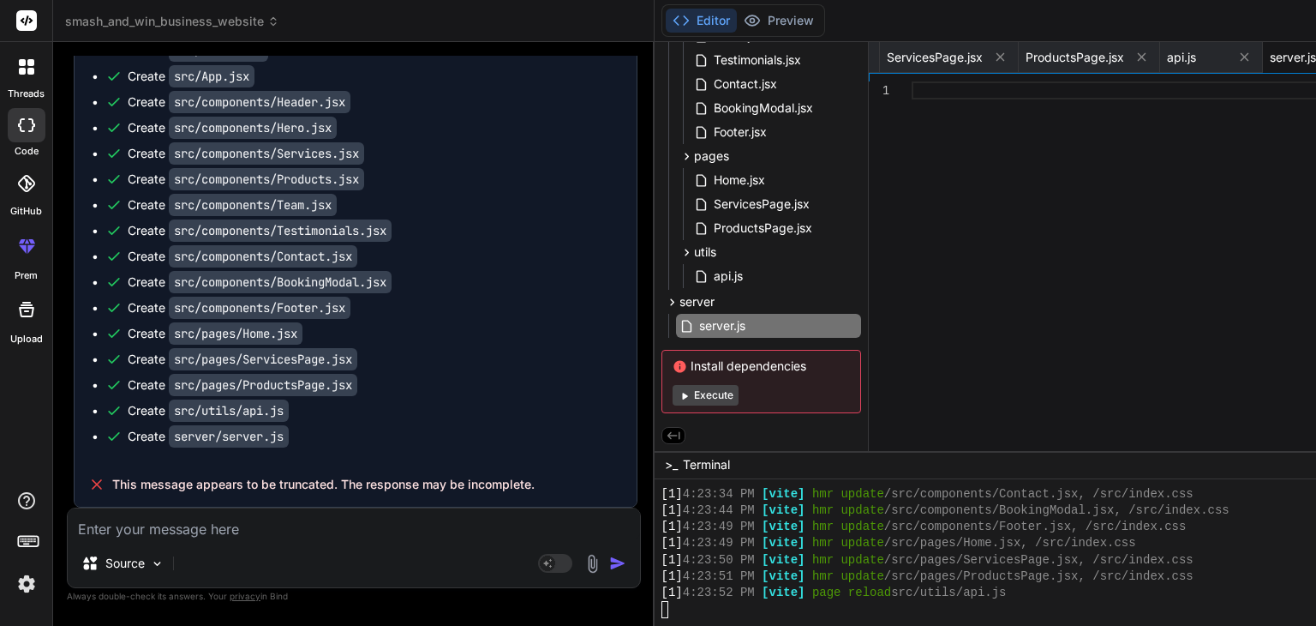
scroll to position [21838, 0]
click at [737, 14] on button "Preview" at bounding box center [779, 21] width 84 height 24
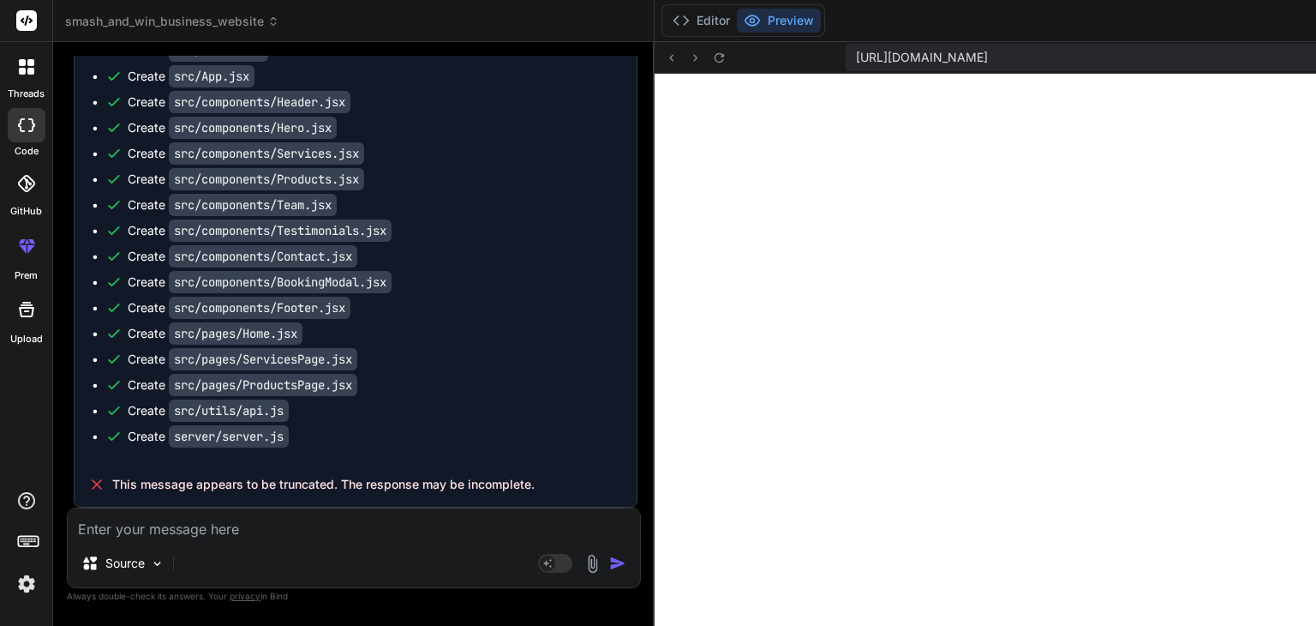
click at [159, 536] on textarea at bounding box center [354, 523] width 572 height 31
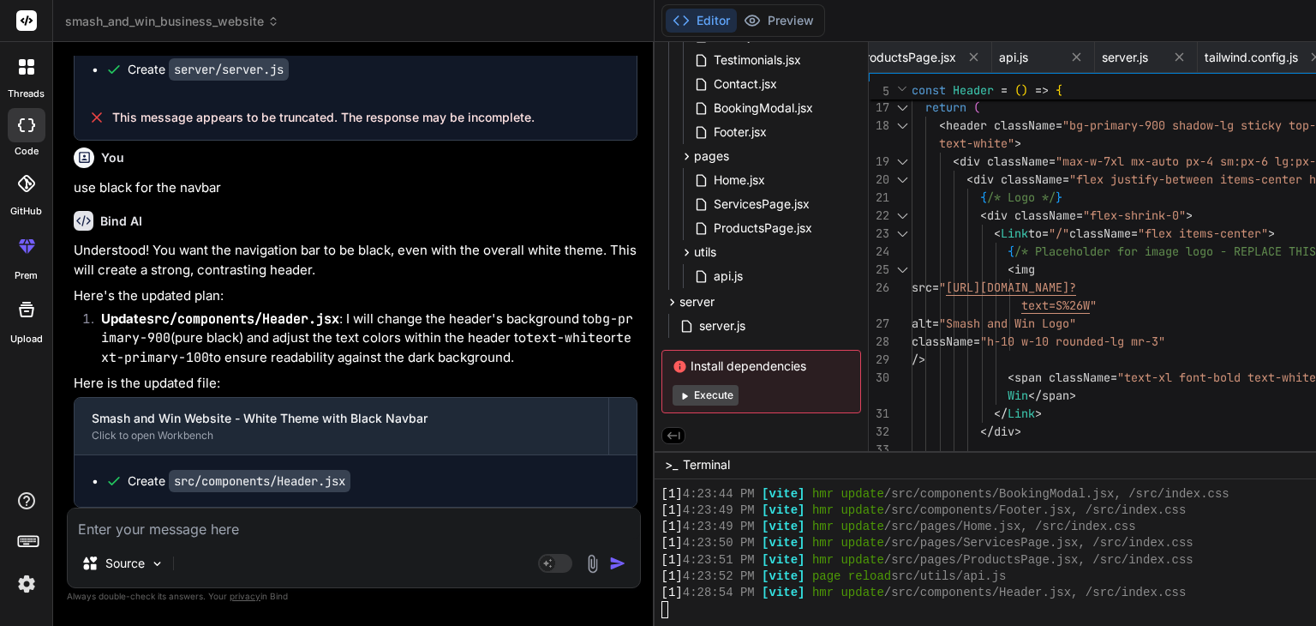
scroll to position [22279, 0]
click at [737, 18] on button "Preview" at bounding box center [779, 21] width 84 height 24
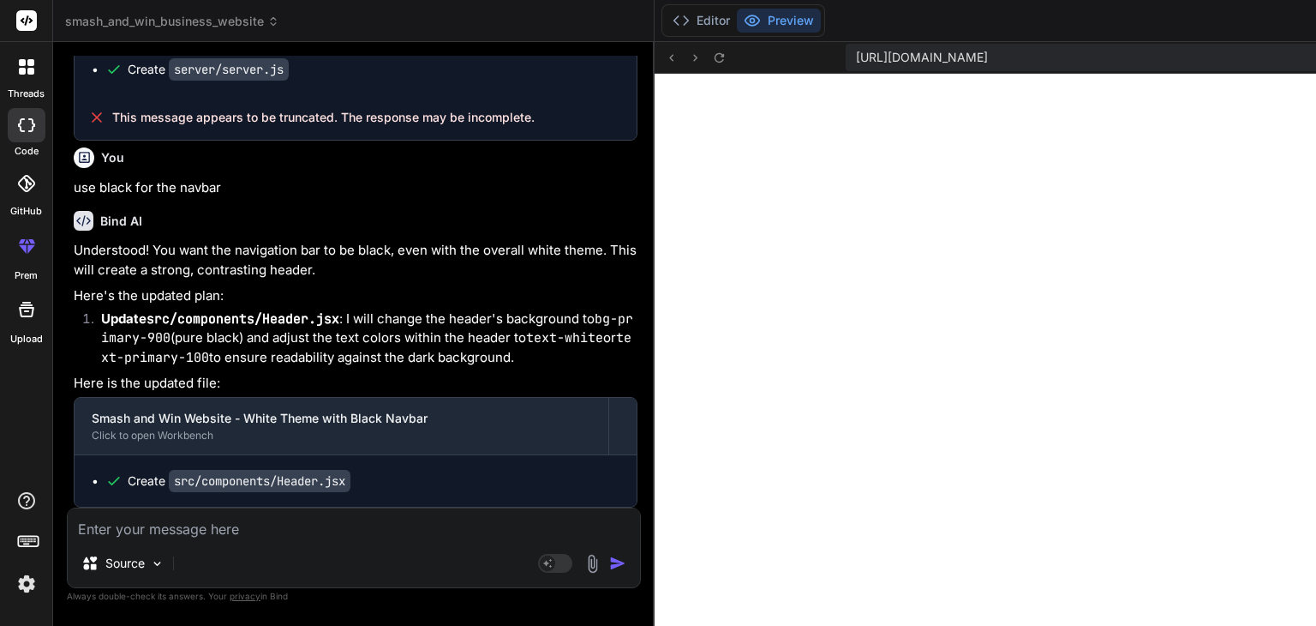
click at [302, 536] on textarea at bounding box center [354, 523] width 572 height 31
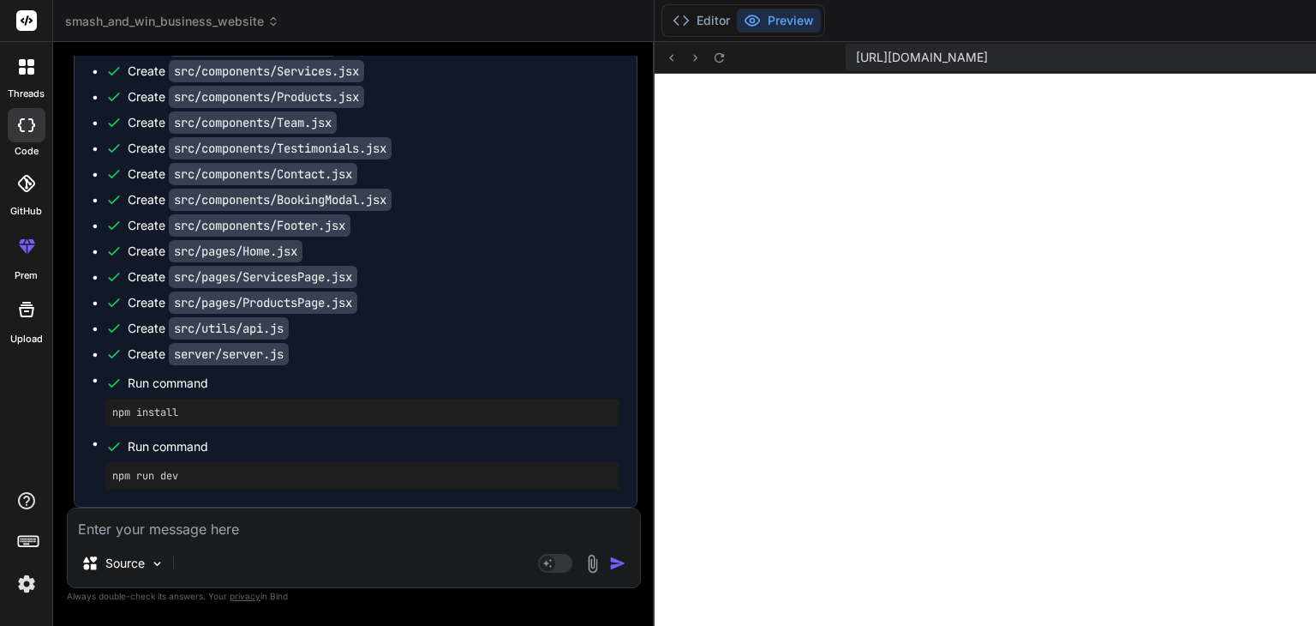
scroll to position [23740, 0]
click at [666, 18] on button "Editor" at bounding box center [701, 21] width 71 height 24
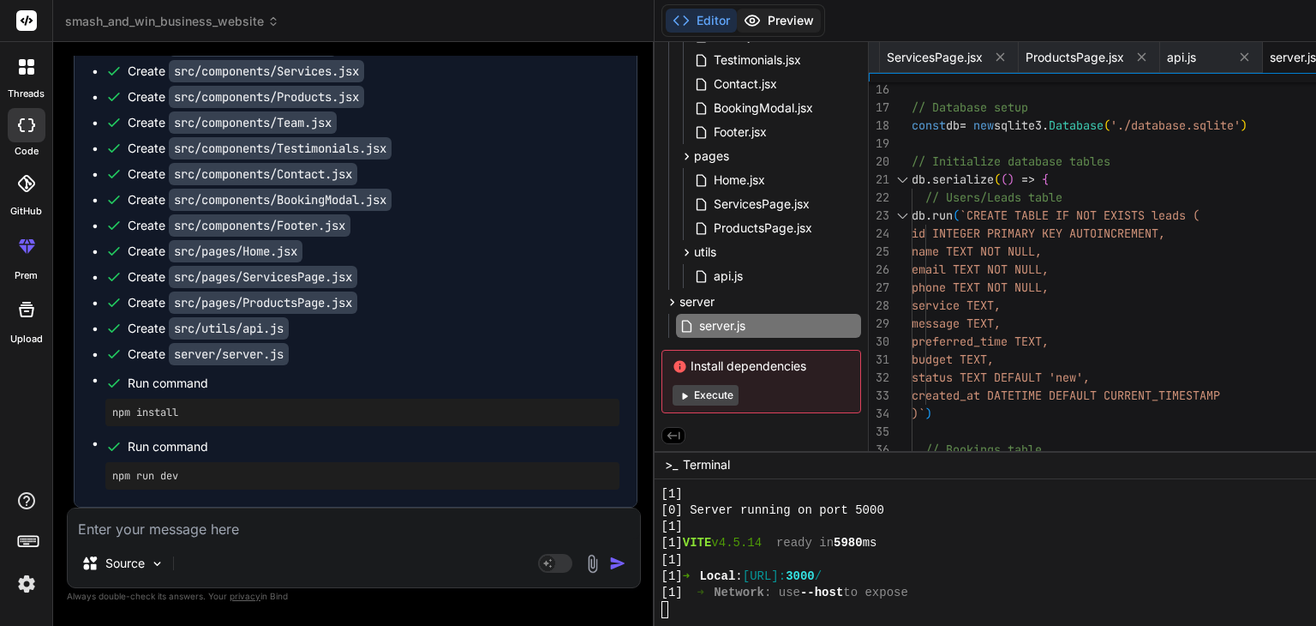
click at [737, 19] on button "Preview" at bounding box center [779, 21] width 84 height 24
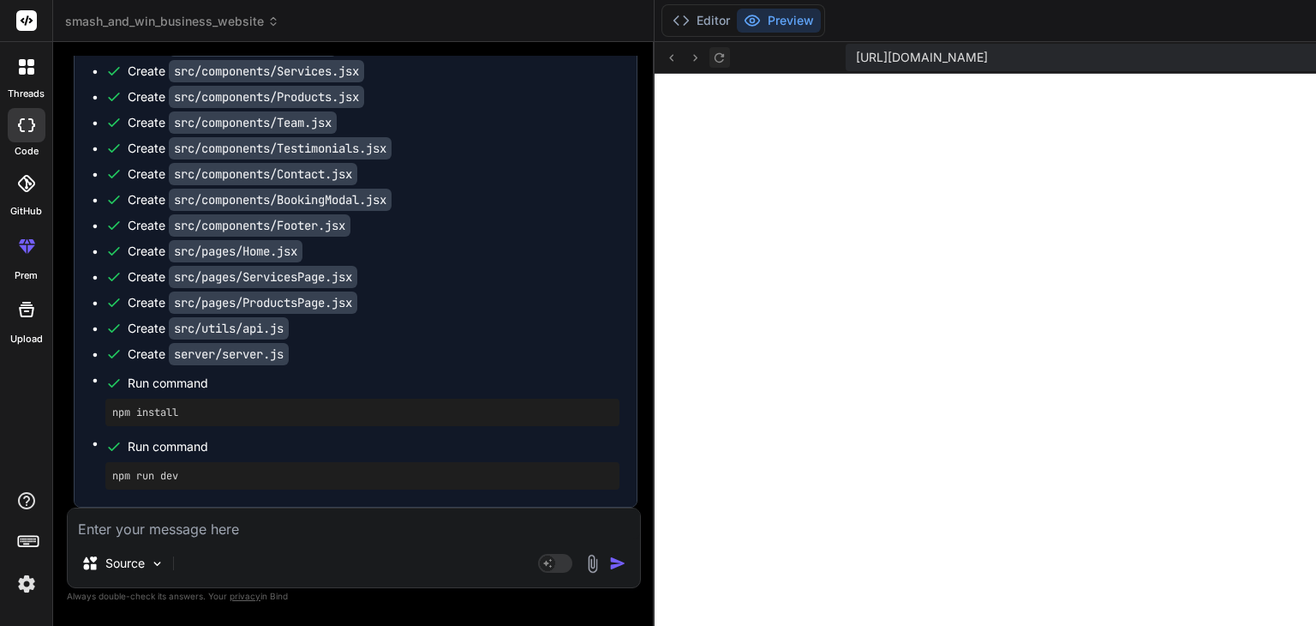
click at [715, 56] on icon at bounding box center [719, 56] width 9 height 9
click at [151, 530] on textarea at bounding box center [354, 523] width 572 height 31
paste textarea "Primary background: Off-white or very light gray (#FAFAFA, #F5F5F5) for a fresh…"
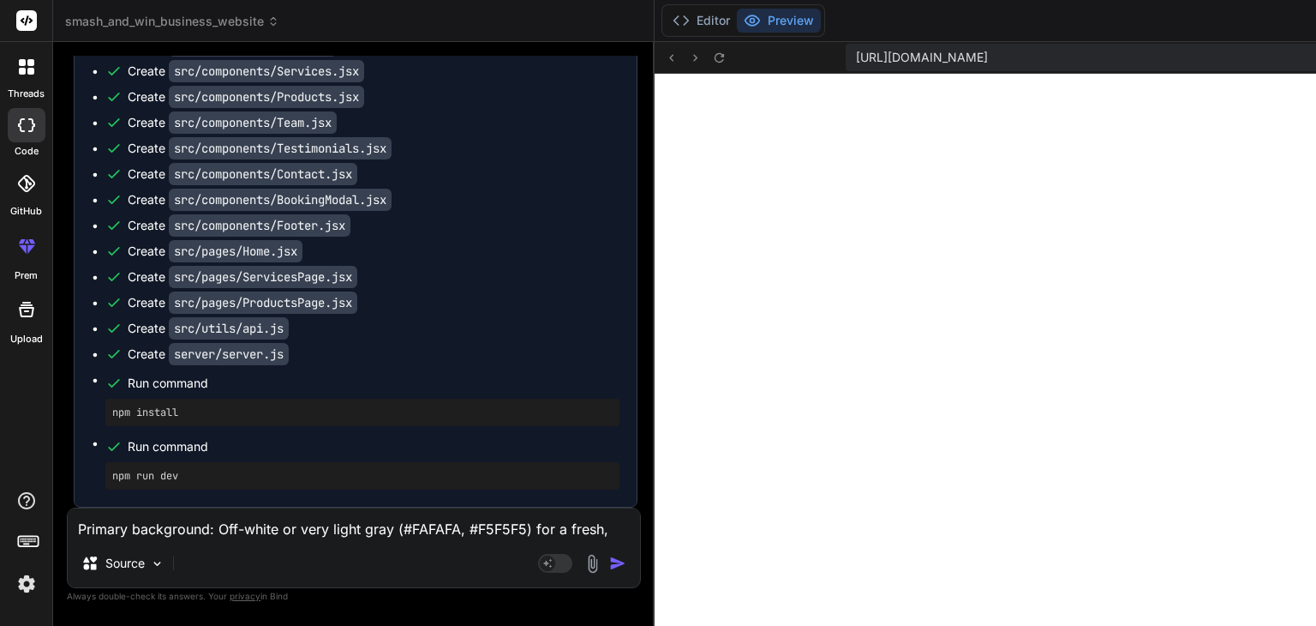
scroll to position [248, 0]
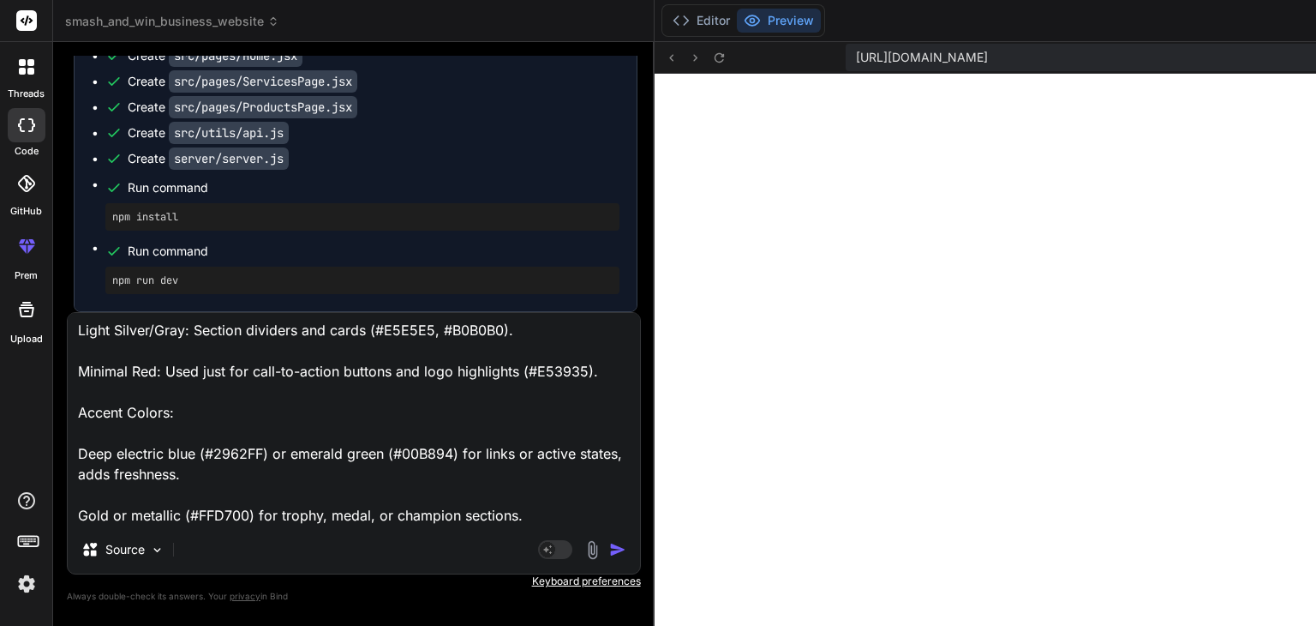
paste textarea "Background #FAFAFA Soft white/off-white Text (regular) #22223B Charcoal/Blue Bl…"
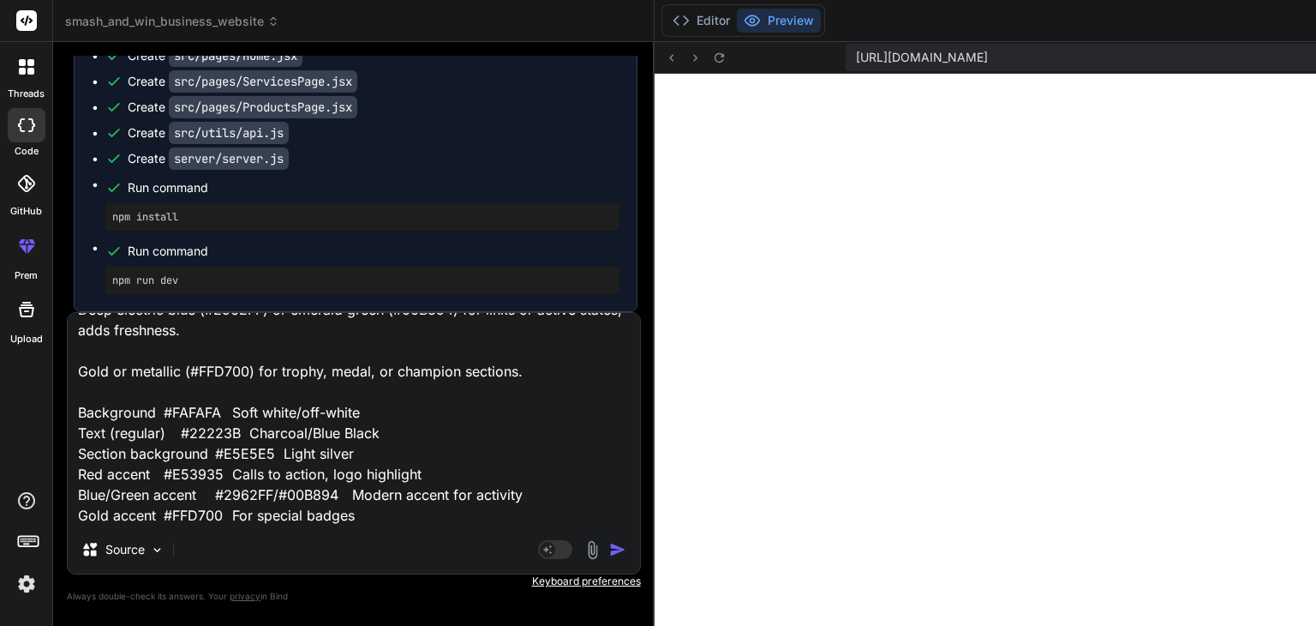
scroll to position [374, 0]
paste textarea "Make the bulk of the website neutral or dark with navy/gray, providing a strong…"
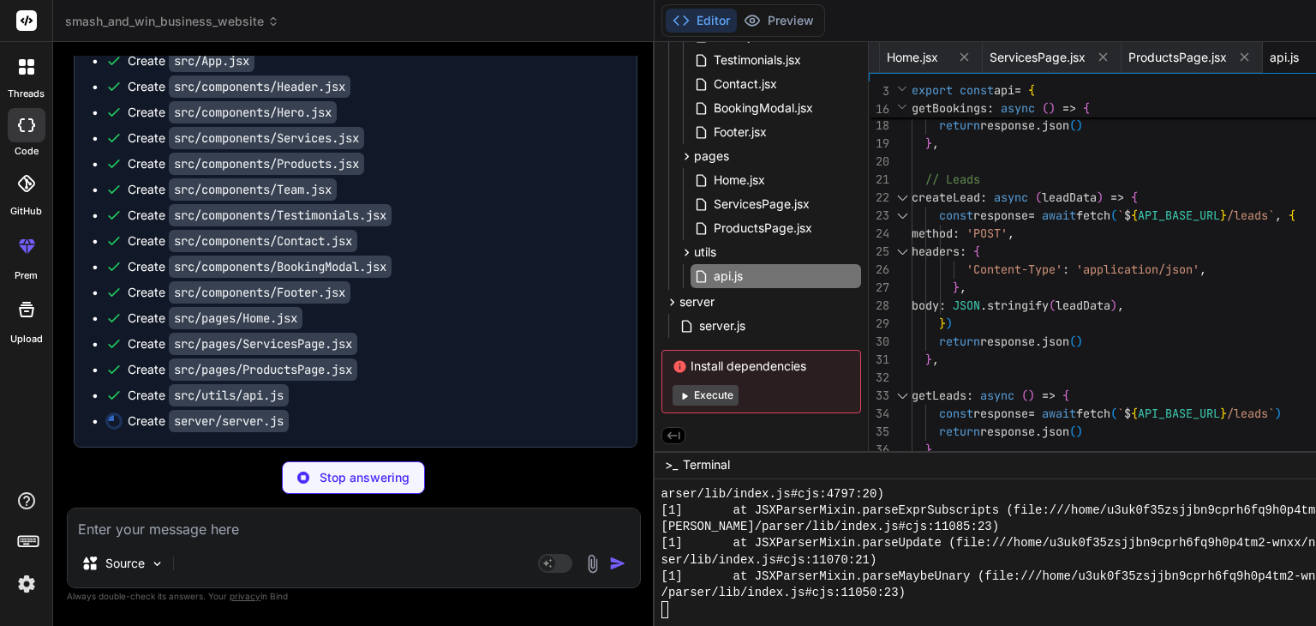
scroll to position [0, 898]
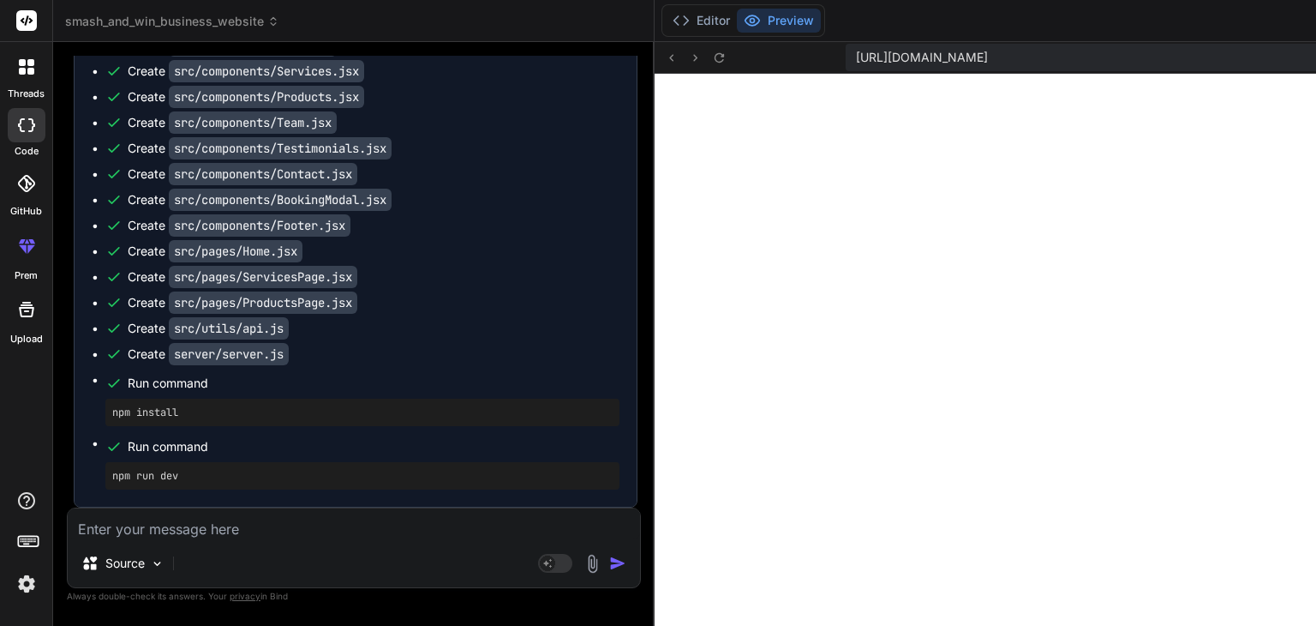
click at [263, 529] on textarea at bounding box center [354, 523] width 572 height 31
paste textarea "[plugin:vite:react-babel] /home/u3uk0f35zsjjbn9cprh6fq9h0p4tm2-wnxx/src/compone…"
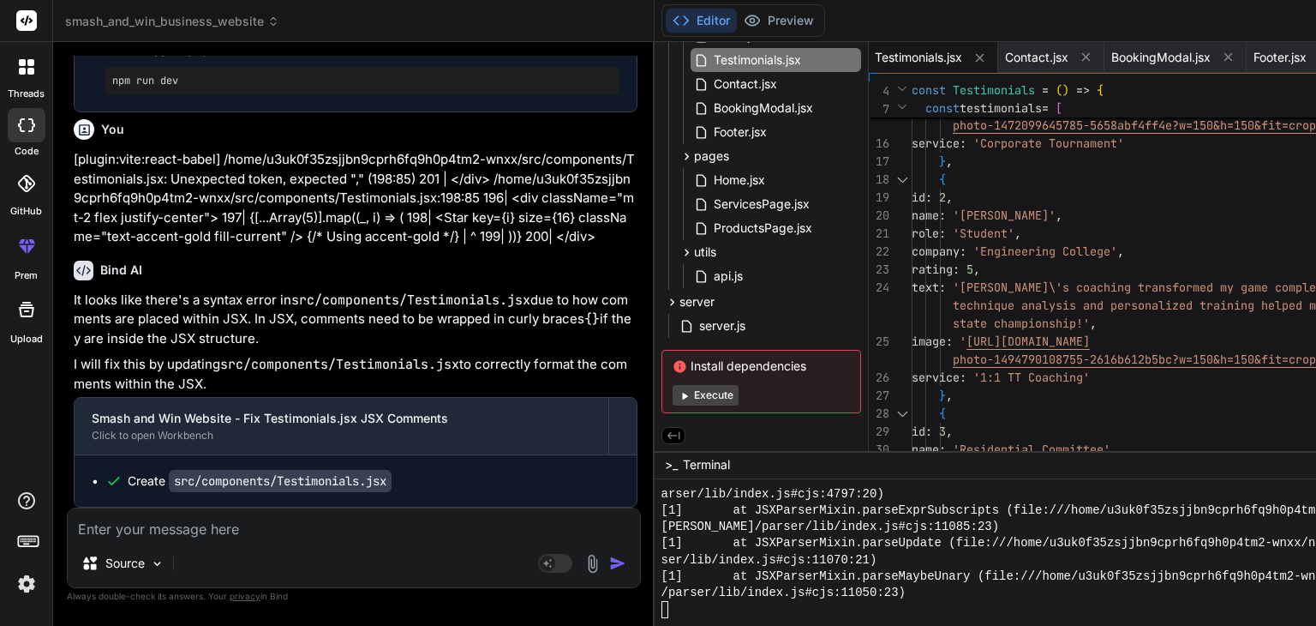
scroll to position [26038, 0]
click at [737, 27] on button "Preview" at bounding box center [779, 21] width 84 height 24
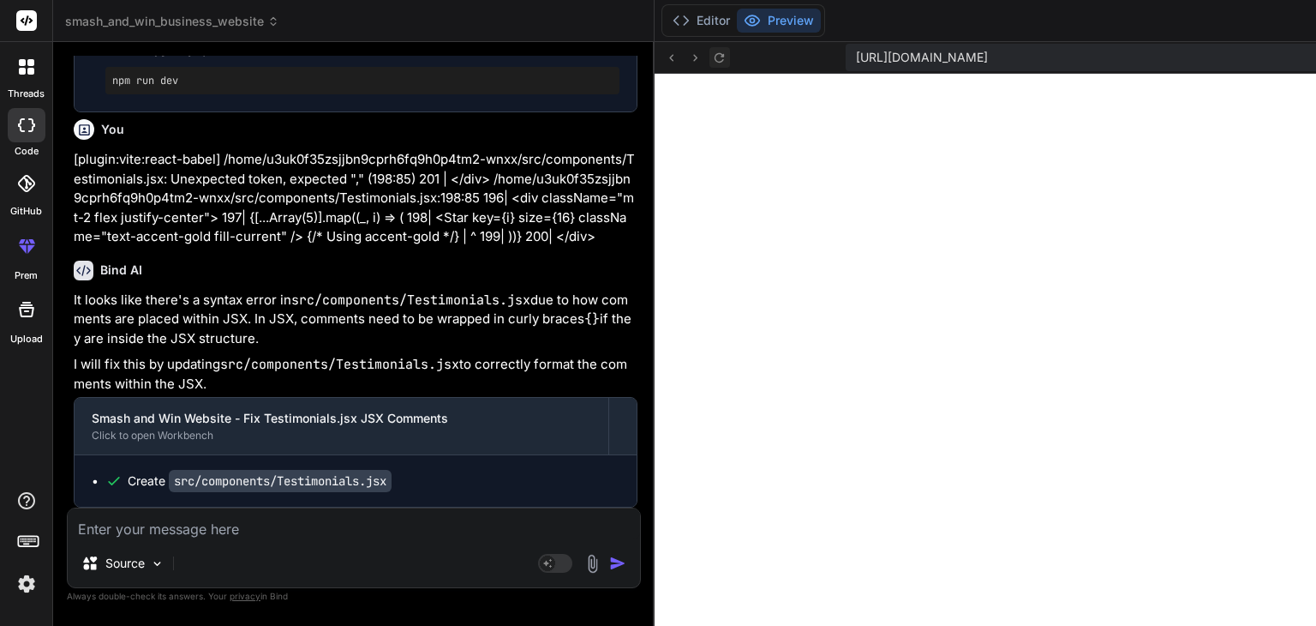
click at [712, 51] on icon at bounding box center [719, 58] width 15 height 15
click at [218, 290] on p "It looks like there's a syntax error in src/components/Testimonials.jsx due to …" at bounding box center [356, 319] width 564 height 58
click at [147, 529] on textarea at bounding box center [354, 523] width 572 height 31
paste textarea "/home/u3uk0f35zsjjbn9cprh6fq9h0p4tm2-wnxx/src/components/Testimonials.jsx: Unex…"
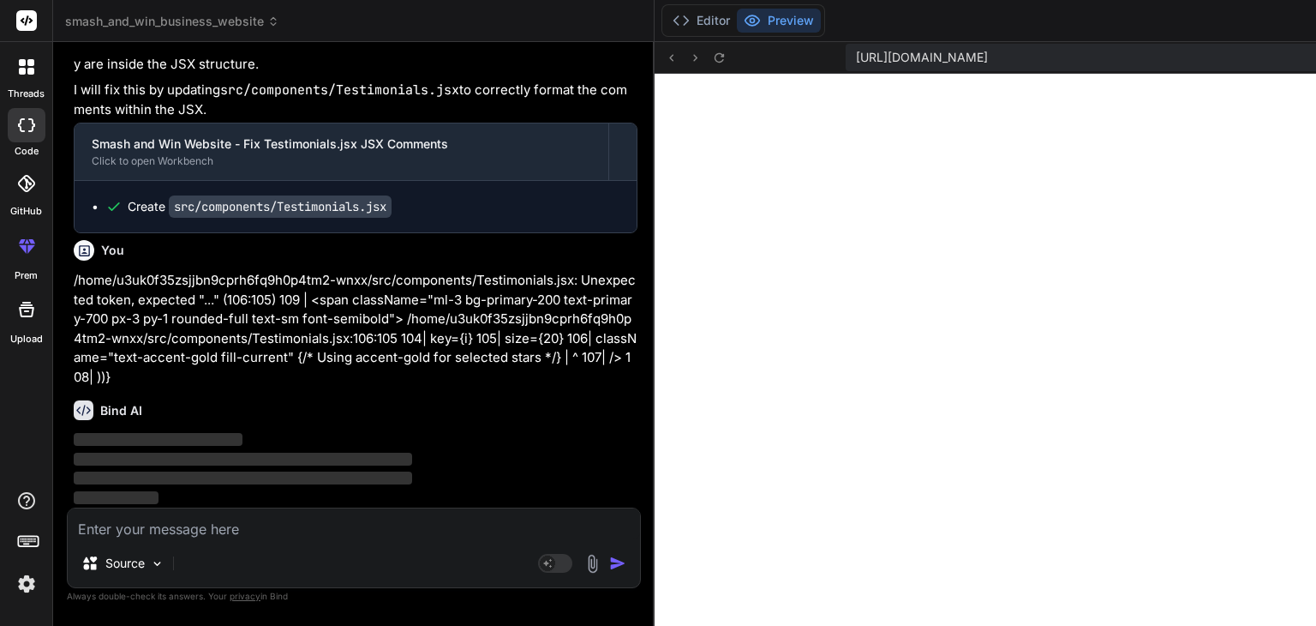
scroll to position [26351, 0]
click at [673, 18] on icon at bounding box center [681, 20] width 17 height 17
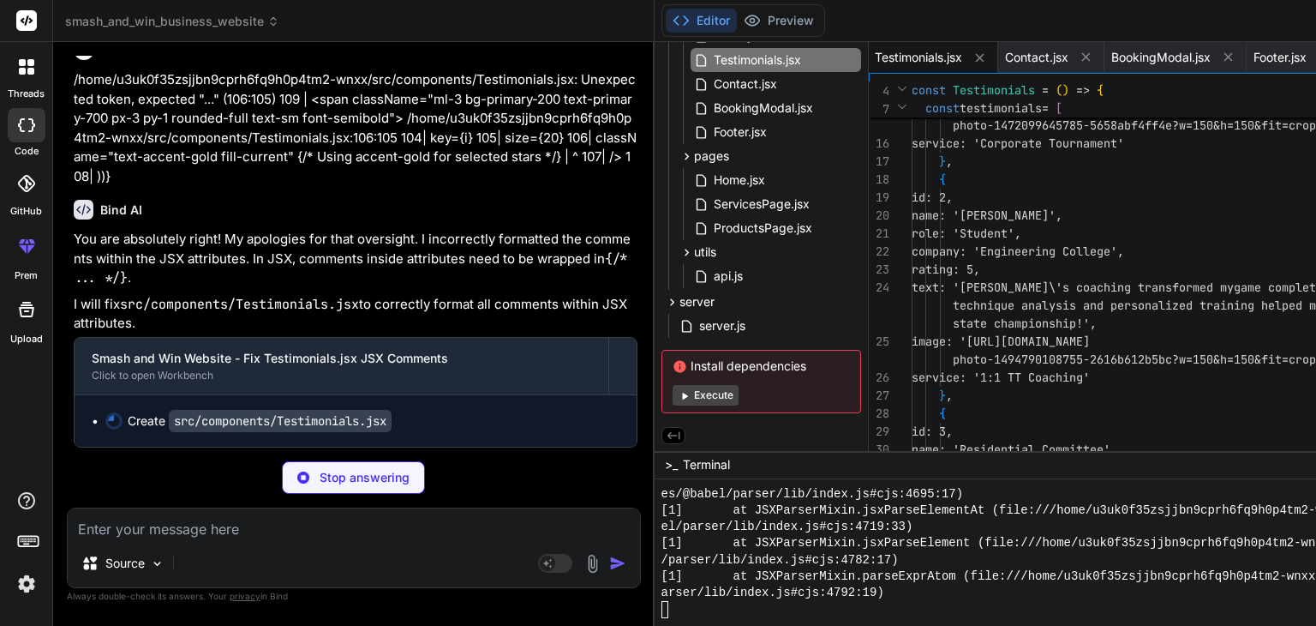
scroll to position [26526, 0]
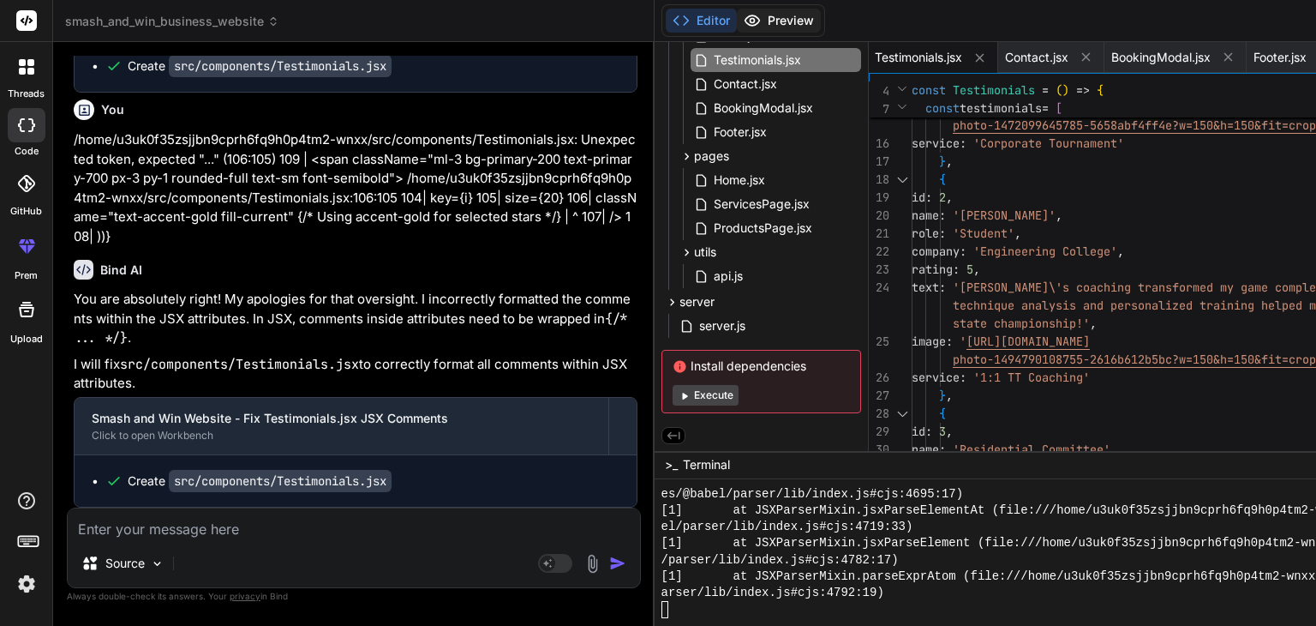
click at [737, 21] on button "Preview" at bounding box center [779, 21] width 84 height 24
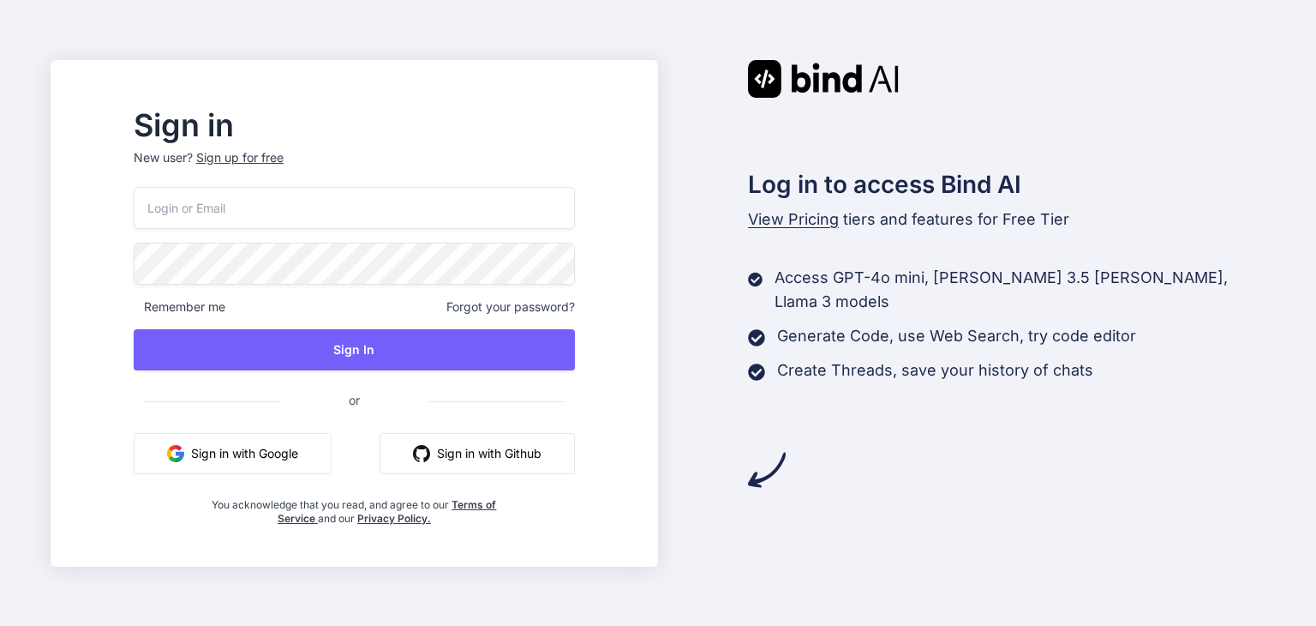
click at [308, 440] on button "Sign in with Google" at bounding box center [233, 453] width 198 height 41
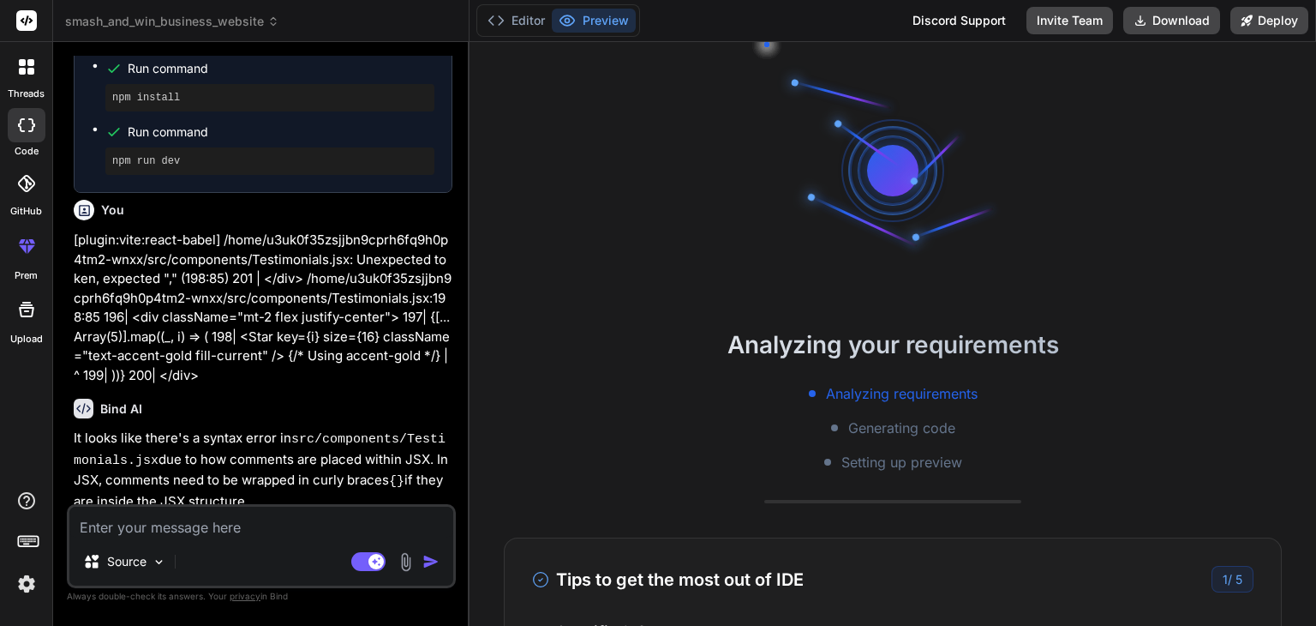
scroll to position [4226, 0]
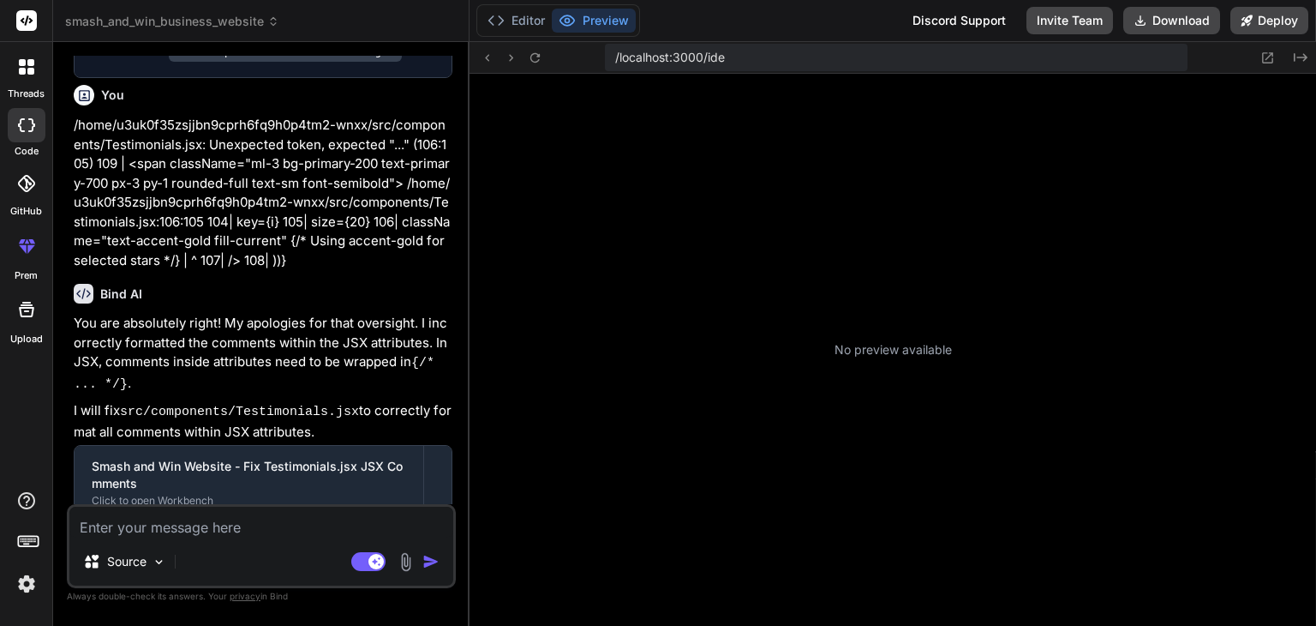
type textarea "x"
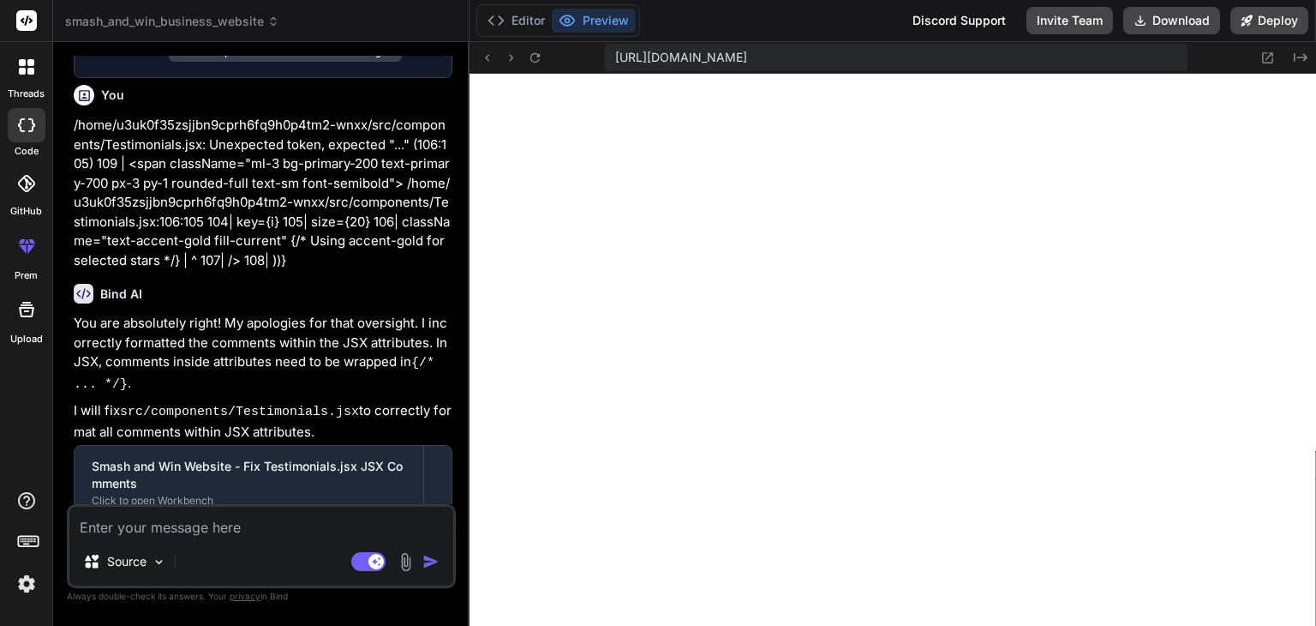
click at [170, 530] on textarea at bounding box center [261, 521] width 384 height 31
paste textarea "/home/u3uk0f35zsjjbn9cprh6fq9h0p4tm2-wnxx/src/components/Testimonials.jsx: Unex…"
type textarea "/home/u3uk0f35zsjjbn9cprh6fq9h0p4tm2-wnxx/src/components/Testimonials.jsx: Unex…"
type textarea "x"
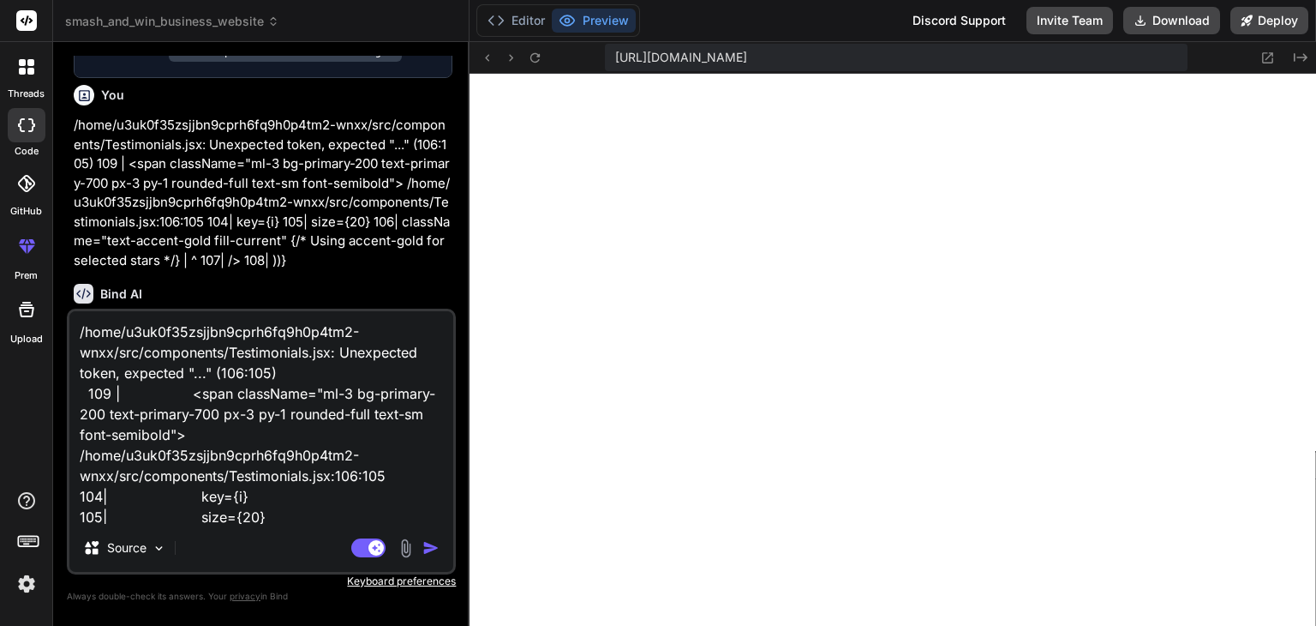
scroll to position [124, 0]
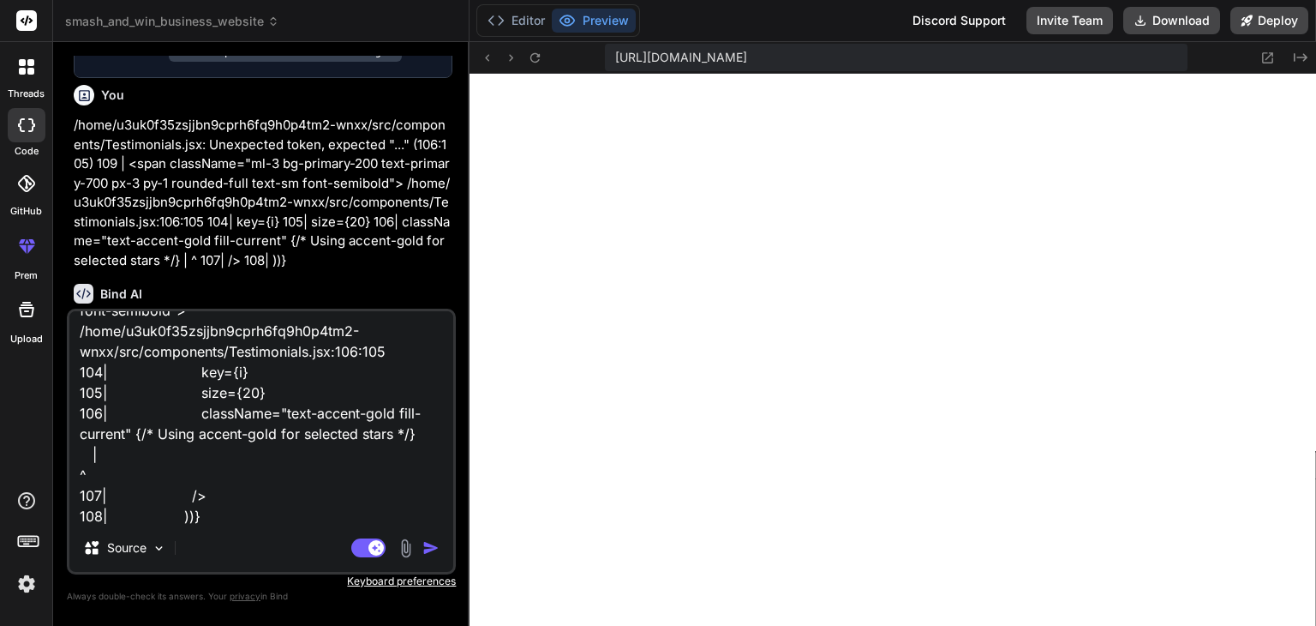
type textarea "/home/u3uk0f35zsjjbn9cprh6fq9h0p4tm2-wnxx/src/components/Testimonials.jsx: Unex…"
click at [431, 554] on img "button" at bounding box center [430, 547] width 17 height 17
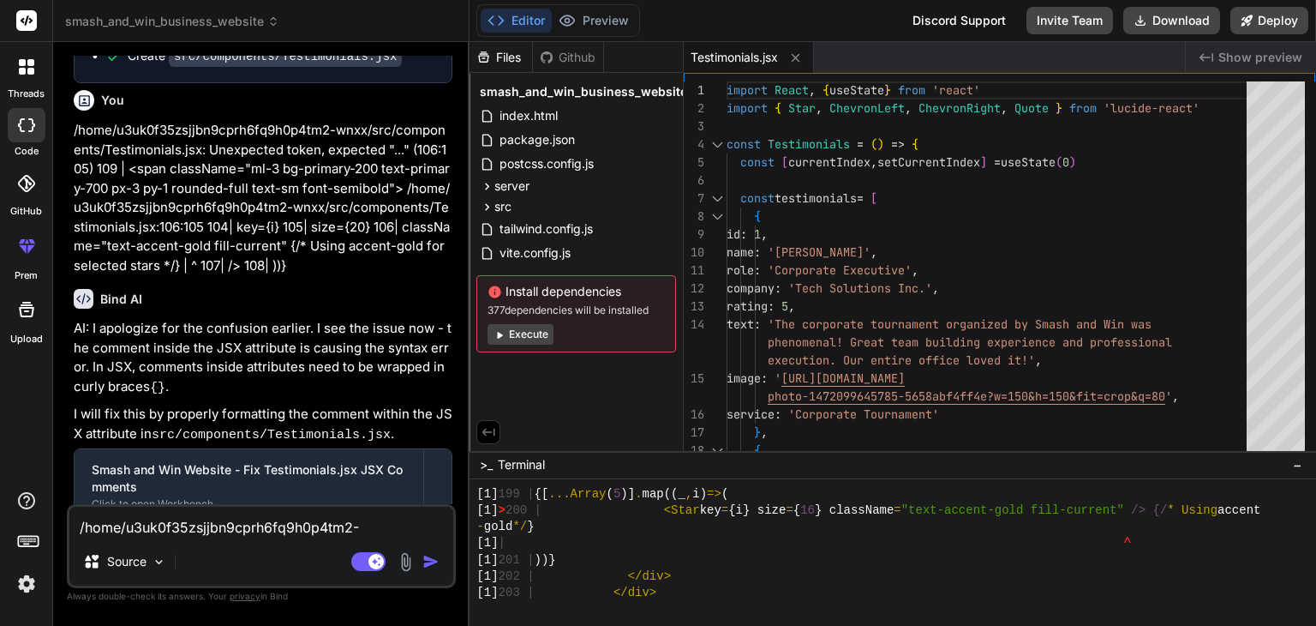
scroll to position [2780, 0]
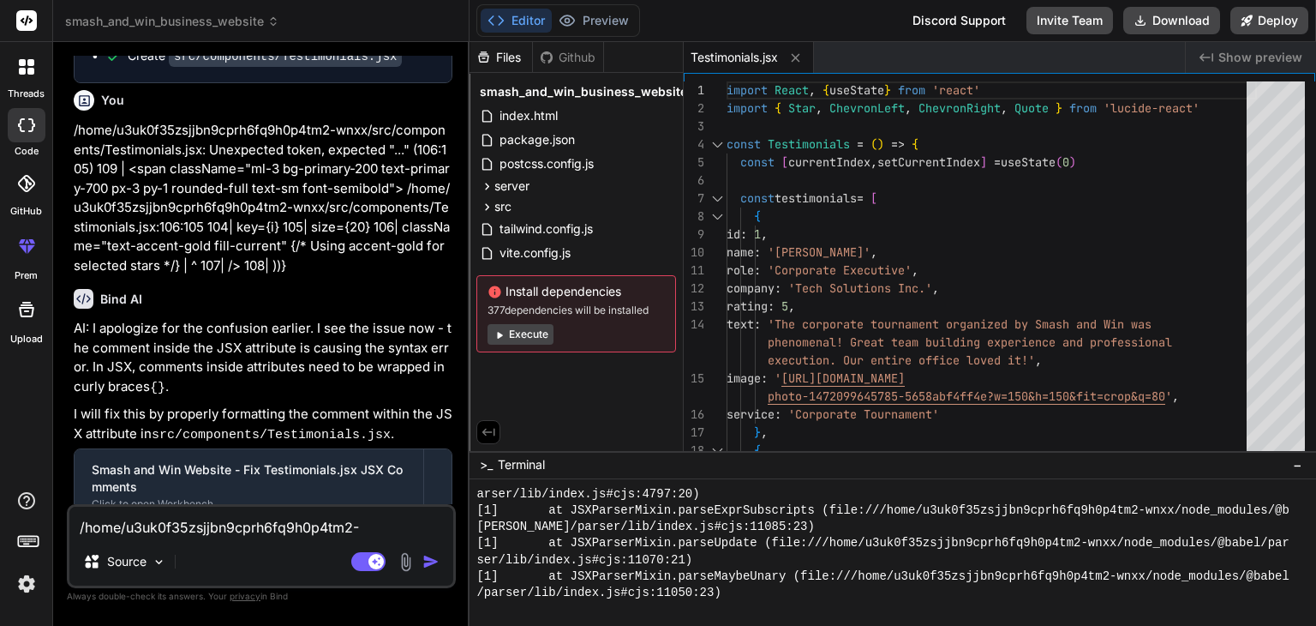
type textarea "x"
click at [590, 22] on button "Preview" at bounding box center [594, 21] width 84 height 24
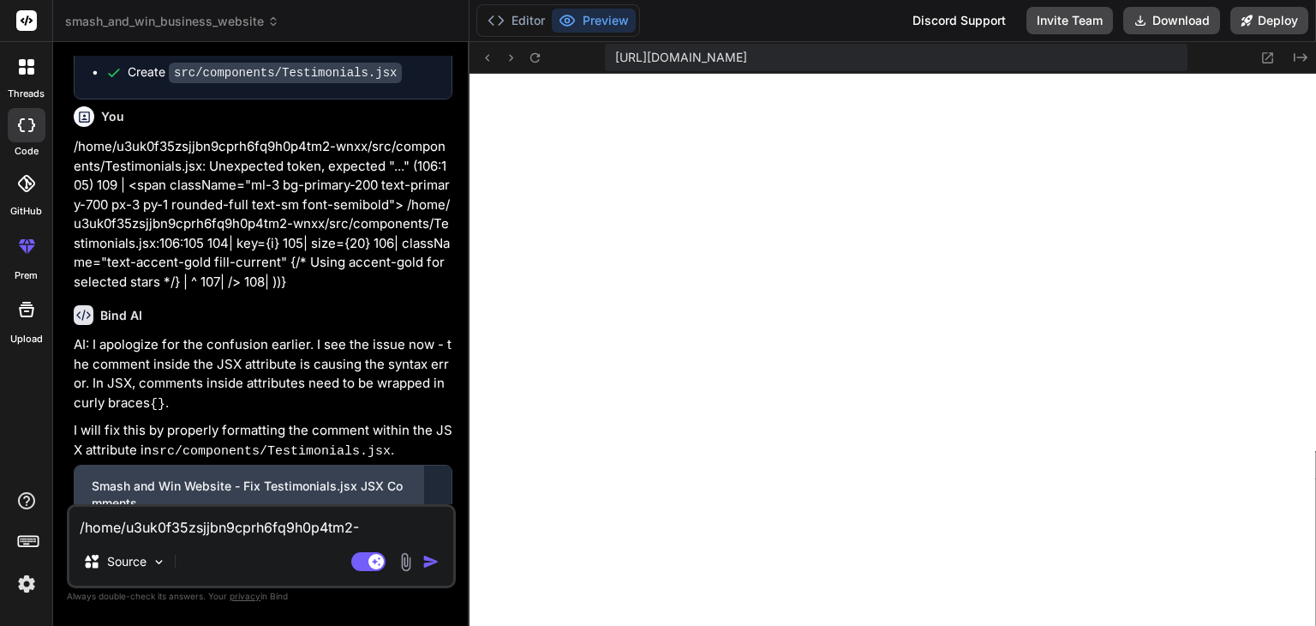
scroll to position [4716, 0]
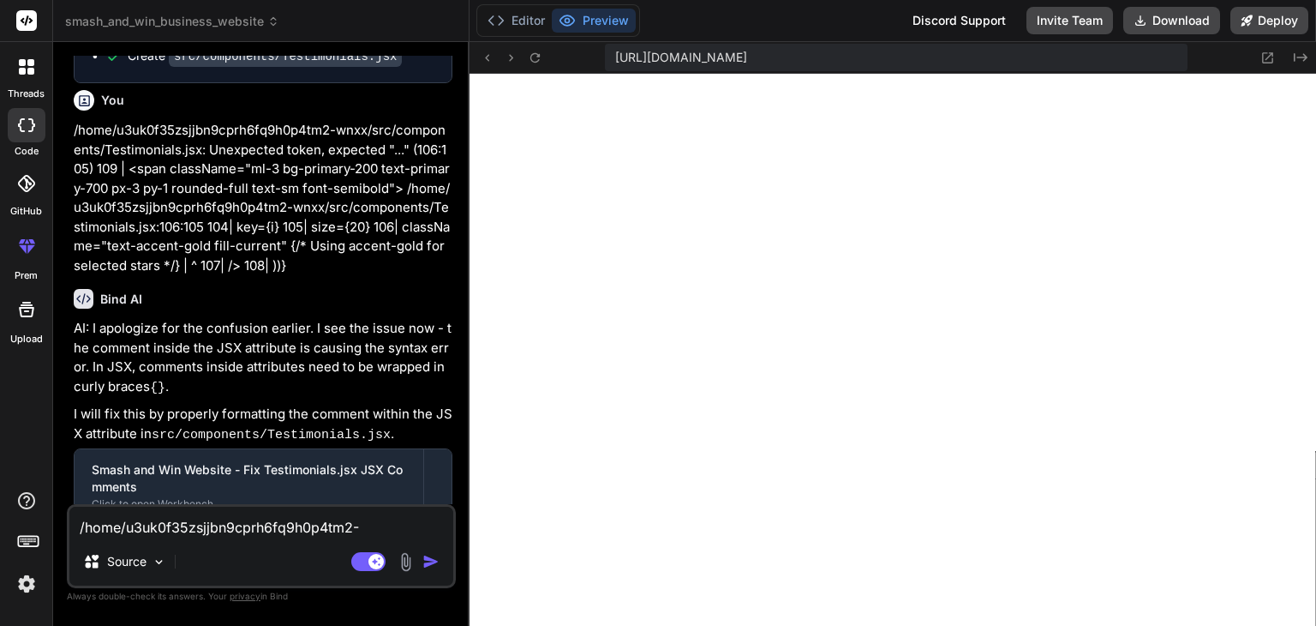
click at [105, 531] on textarea "/home/u3uk0f35zsjjbn9cprh6fq9h0p4tm2-wnxx/src/components/Testimonials.jsx: Unex…" at bounding box center [261, 521] width 384 height 31
paste textarea "home/u3uk0f35zsjjbn9cprh6fq9h0p4tm2-wnxx/src/components/Testimonials.jsx: Unexp…"
type textarea "home/u3uk0f35zsjjbn9cprh6fq9h0p4tm2-wnxx/src/components/Testimonials.jsx: Unexp…"
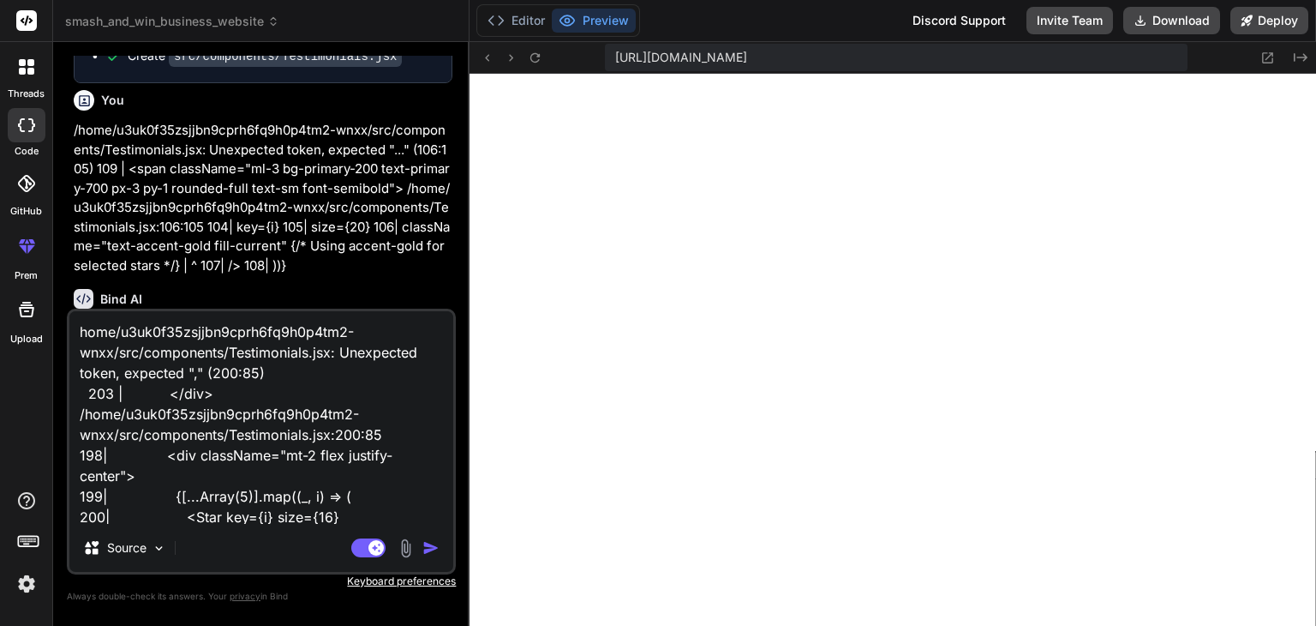
scroll to position [145, 0]
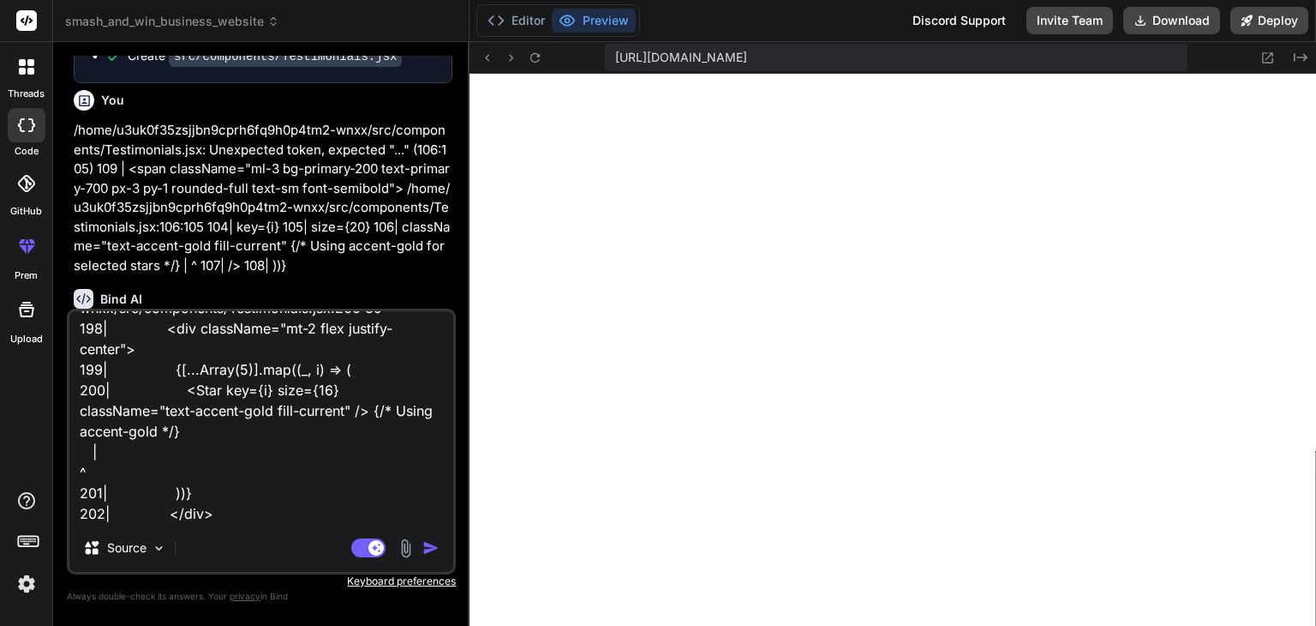
type textarea "x"
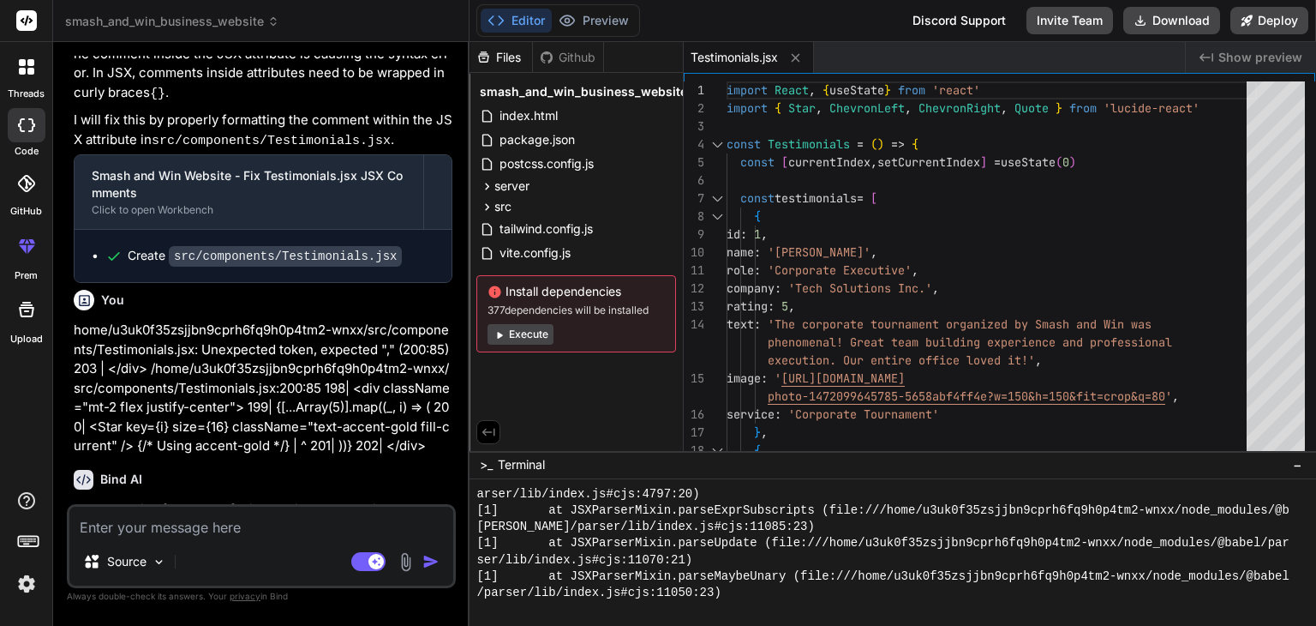
scroll to position [3816, 0]
type textarea "x"
click at [631, 19] on button "Preview" at bounding box center [594, 21] width 84 height 24
